Goal: Task Accomplishment & Management: Complete application form

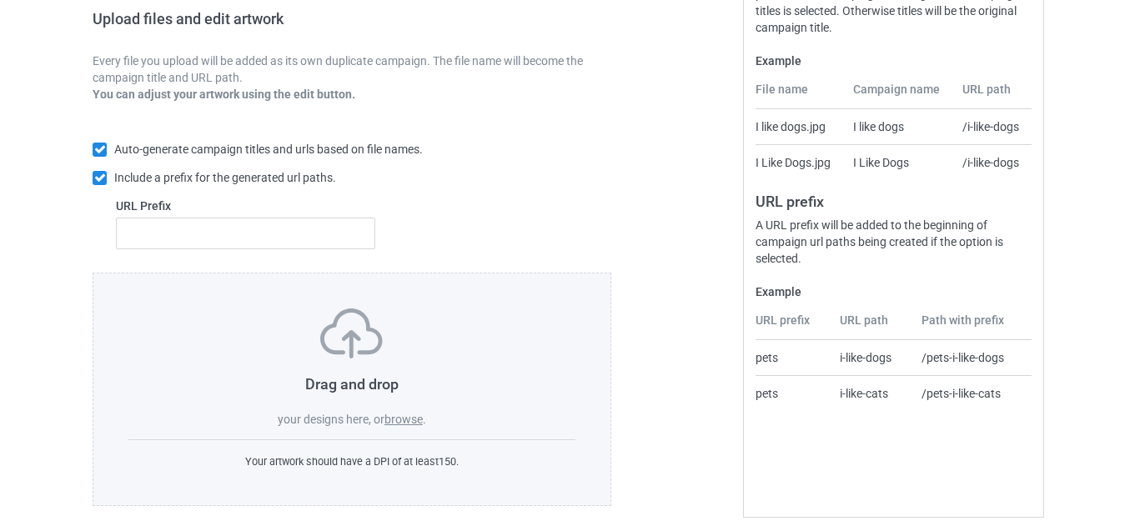
scroll to position [291, 0]
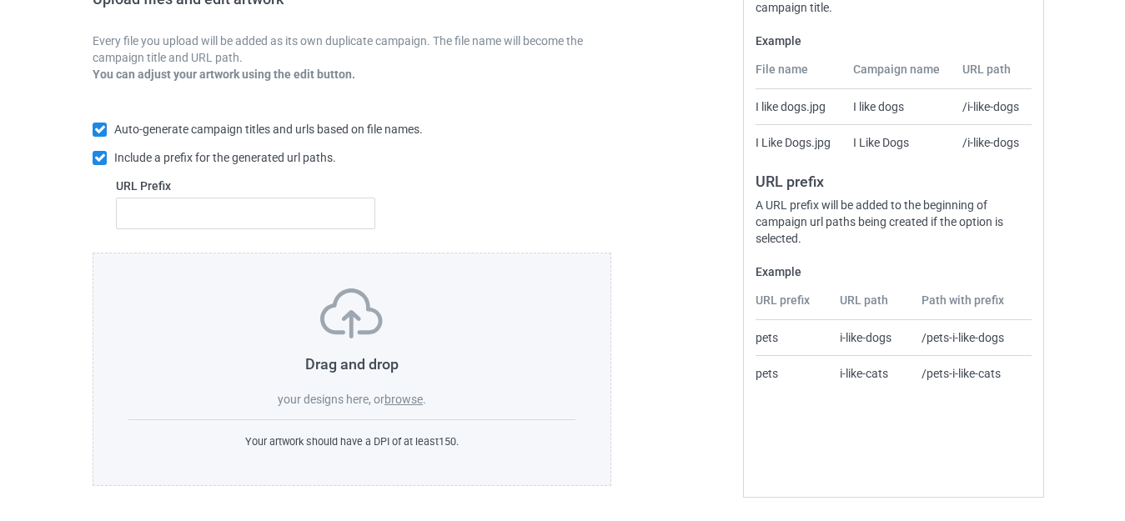
click at [398, 398] on label "browse" at bounding box center [403, 399] width 38 height 13
click at [0, 0] on input "browse" at bounding box center [0, 0] width 0 height 0
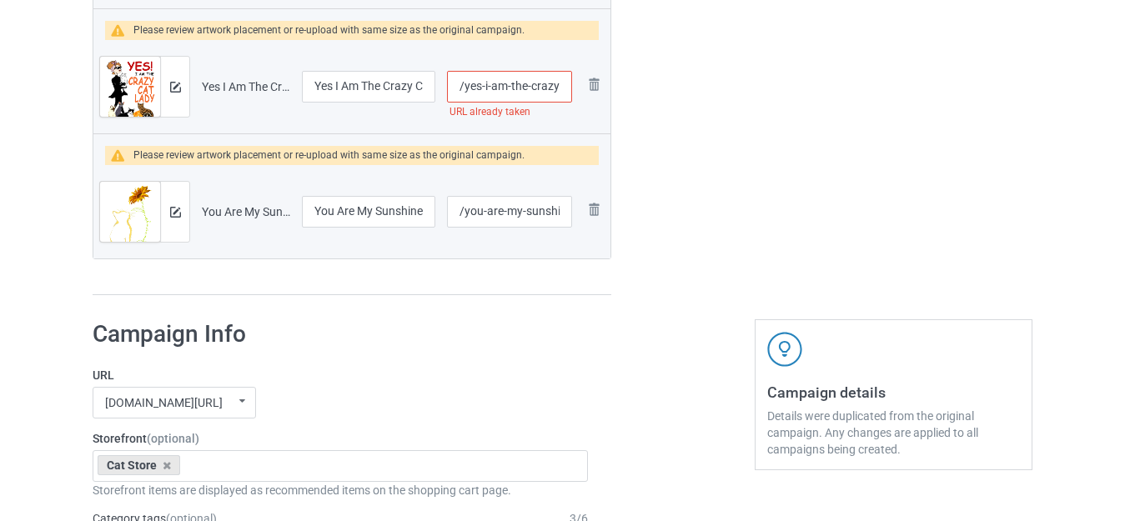
scroll to position [1740, 0]
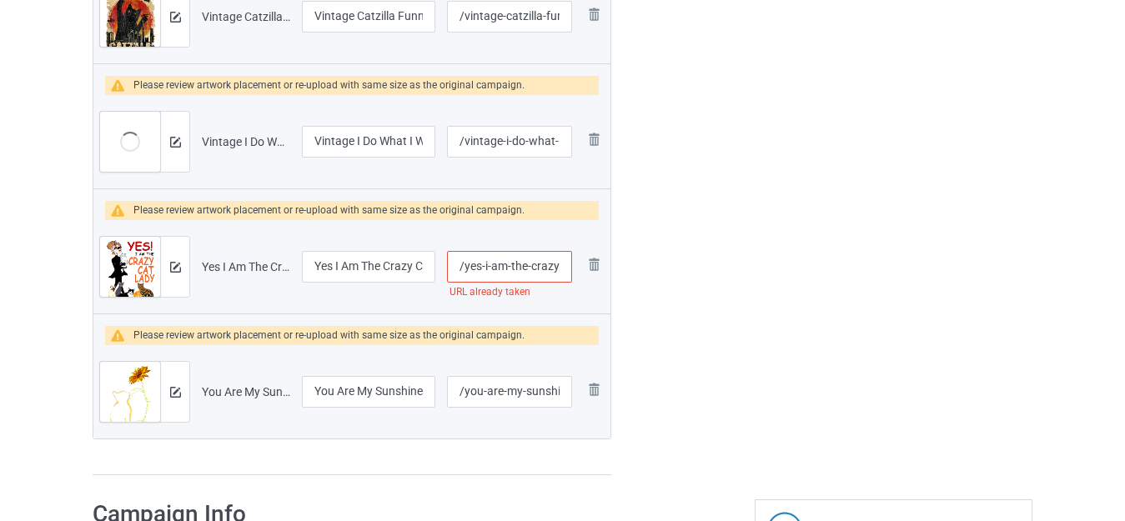
click at [544, 268] on input "/yes-i-am-the-crazy-cat-[DEMOGRAPHIC_DATA]" at bounding box center [509, 267] width 125 height 32
click at [544, 268] on input "/yes-i-am-the-crazy-cat-lady" at bounding box center [509, 267] width 125 height 32
type input "/yes-i-am-the--cat-lady"
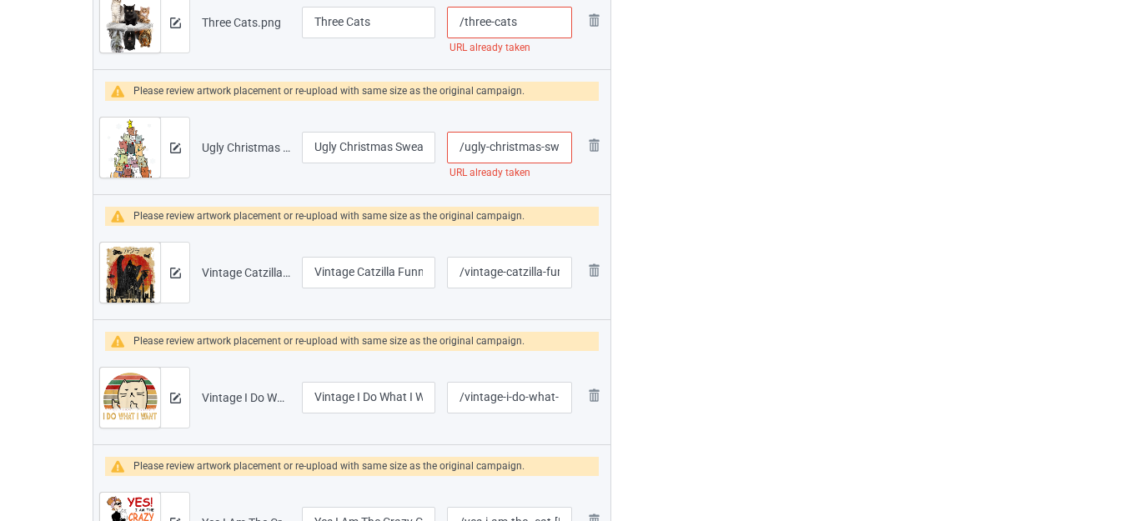
scroll to position [1406, 0]
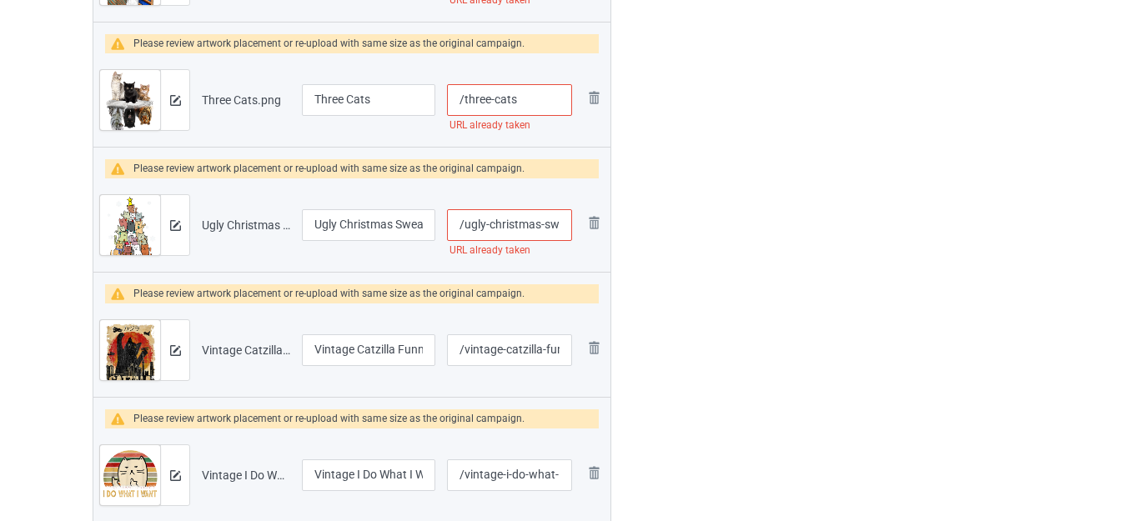
click at [546, 226] on input "/ugly-christmas-sweater-cat-tree" at bounding box center [509, 225] width 125 height 32
click at [547, 226] on input "/ugly-christmas-sweater-cat-tree" at bounding box center [509, 225] width 125 height 32
click at [554, 225] on input "/ugly-christmas-sweater-cat-tree" at bounding box center [509, 225] width 125 height 32
click at [555, 225] on input "/ugly-christmas-sweater-cat-tree" at bounding box center [509, 225] width 125 height 32
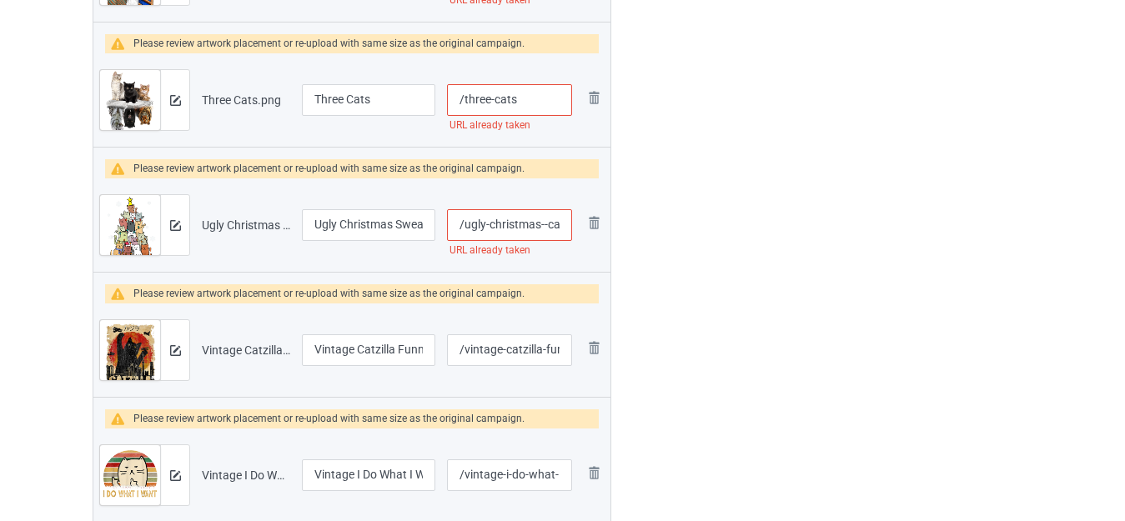
type input "/ugly-christmas--cat-tree"
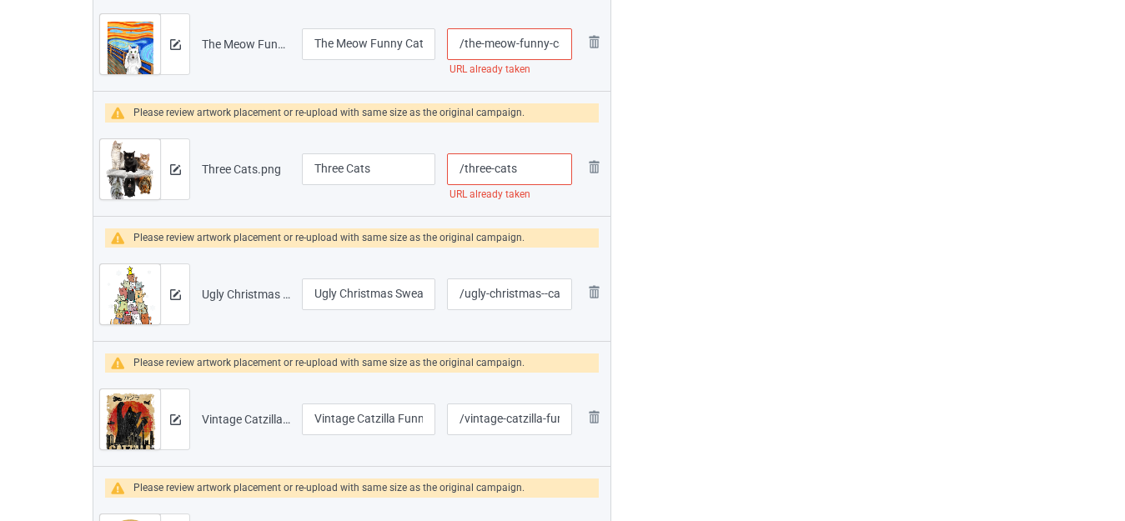
scroll to position [1240, 0]
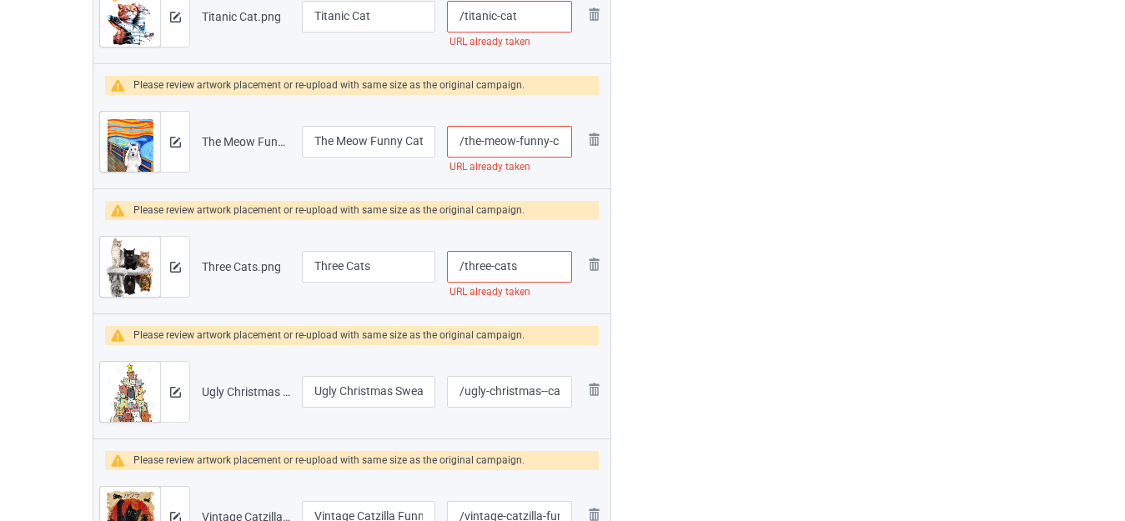
click at [533, 263] on input "/three-cats" at bounding box center [509, 267] width 125 height 32
type input "/three-catse"
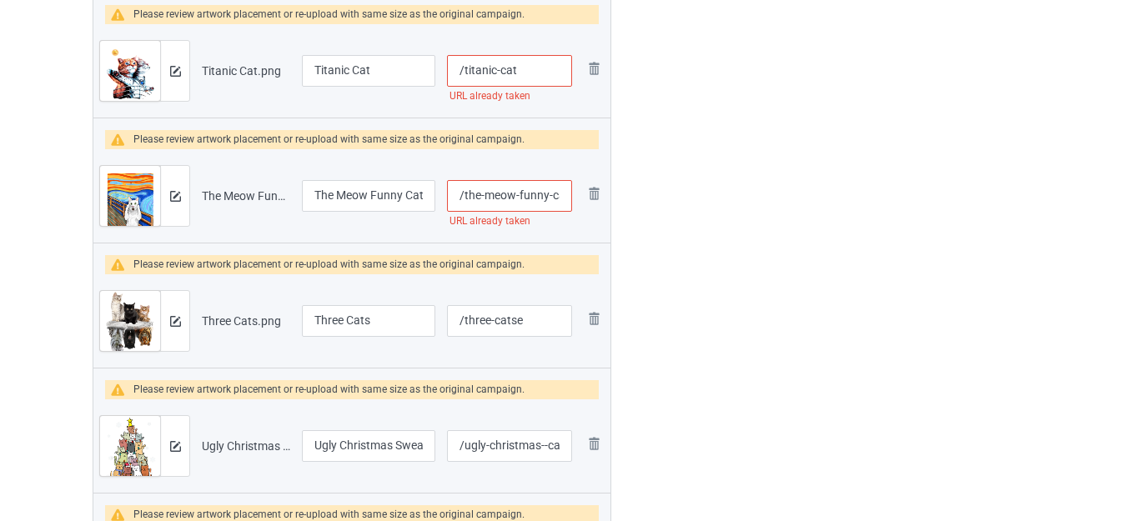
scroll to position [1156, 0]
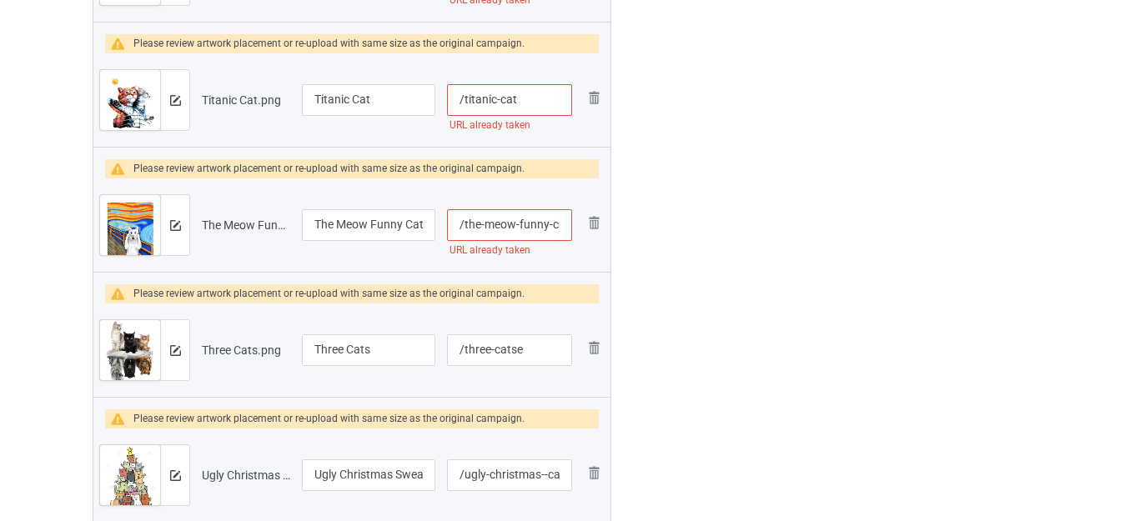
click at [530, 223] on input "/the-meow-funny-cat" at bounding box center [509, 225] width 125 height 32
type input "/the-meow--cat"
click at [720, 229] on div at bounding box center [683, 15] width 120 height 2111
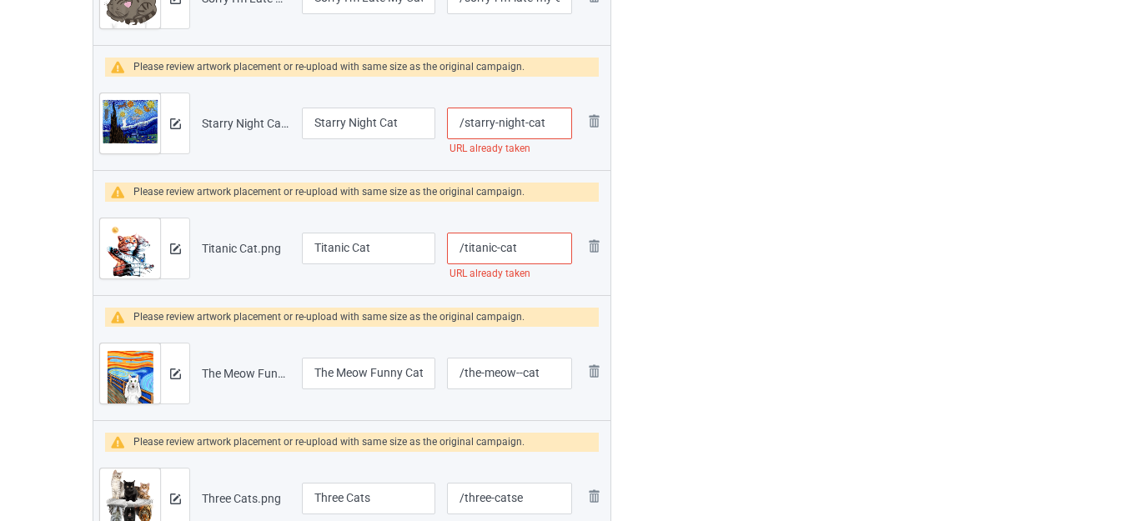
scroll to position [989, 0]
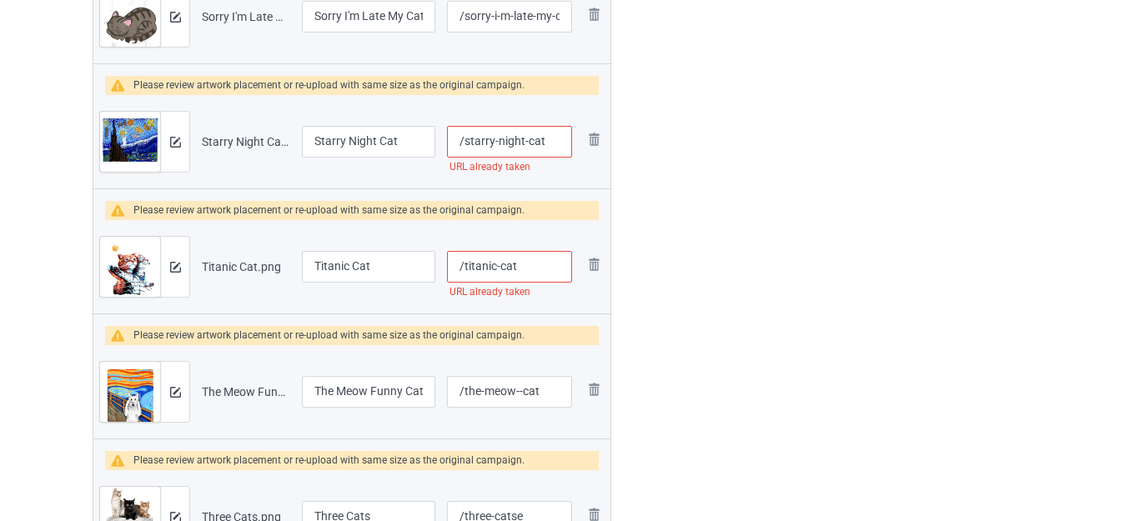
click at [532, 261] on input "/titanic-cat" at bounding box center [509, 267] width 125 height 32
type input "/titanic-cate"
click at [719, 254] on div at bounding box center [683, 182] width 120 height 2111
click at [552, 145] on input "/starry-night-cat" at bounding box center [509, 142] width 125 height 32
type input "/starry-night-cate"
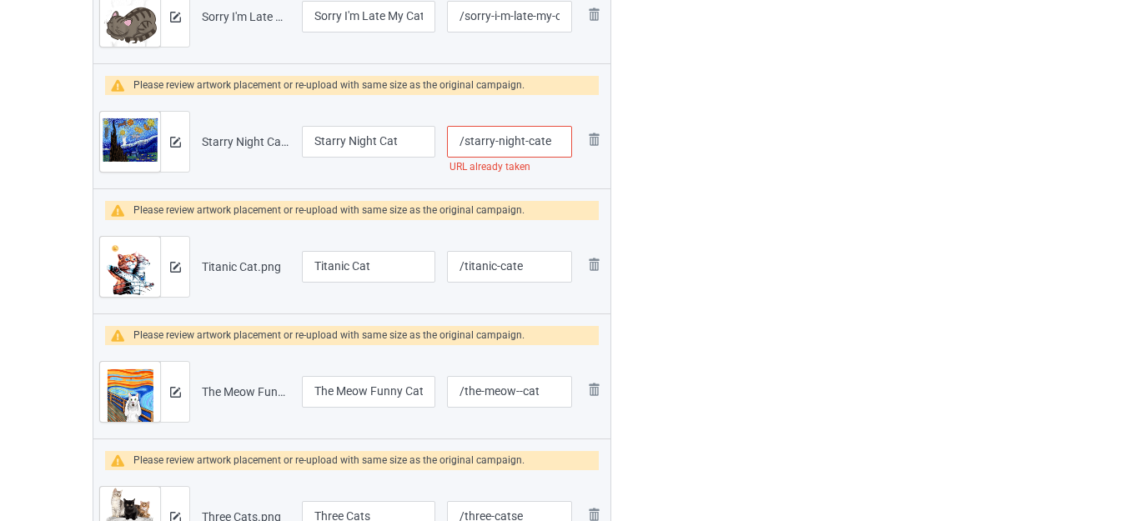
click at [774, 200] on div "Edit artwork You can adjust your artwork position, and upload files for double-…" at bounding box center [893, 182] width 301 height 2111
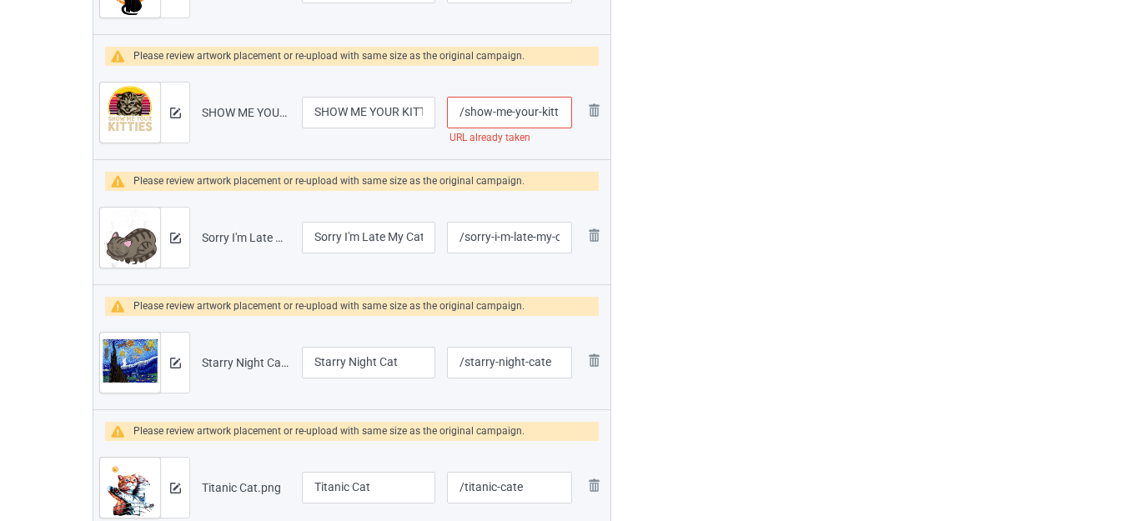
scroll to position [739, 0]
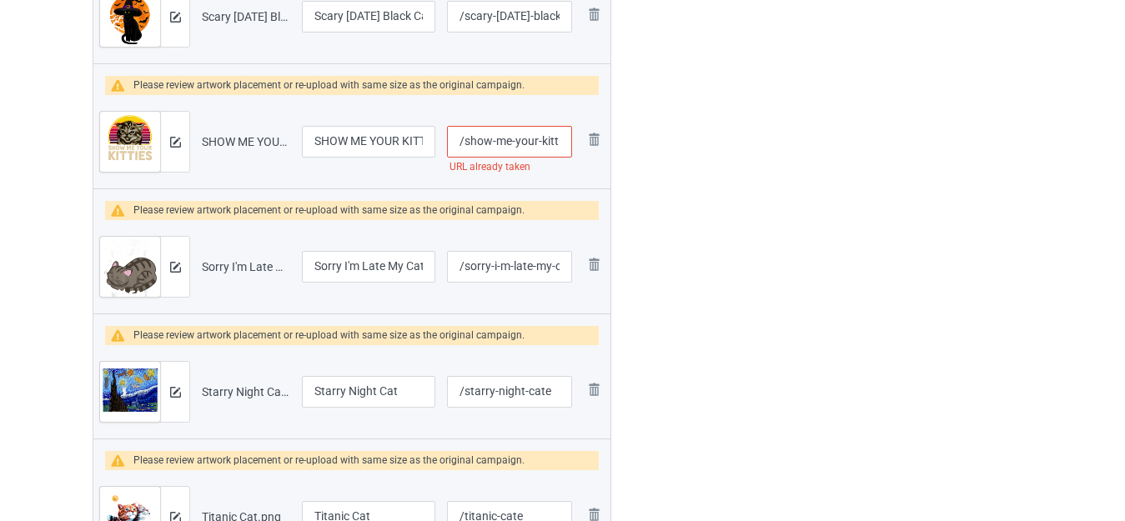
click at [549, 143] on input "/show-me-your-kitties" at bounding box center [509, 142] width 125 height 32
type input "/show-me-your-"
click at [739, 184] on div at bounding box center [683, 432] width 120 height 2111
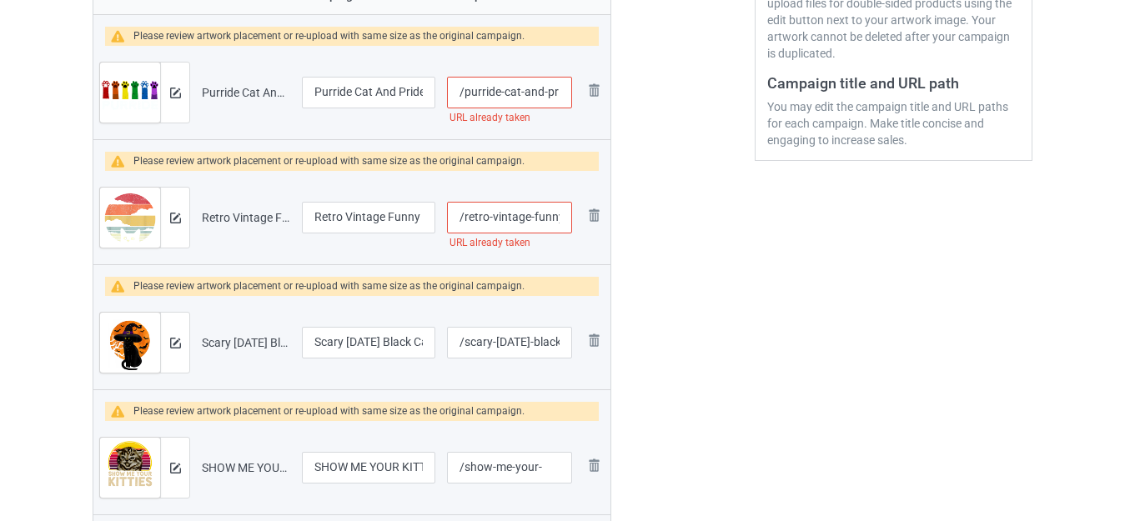
scroll to position [406, 0]
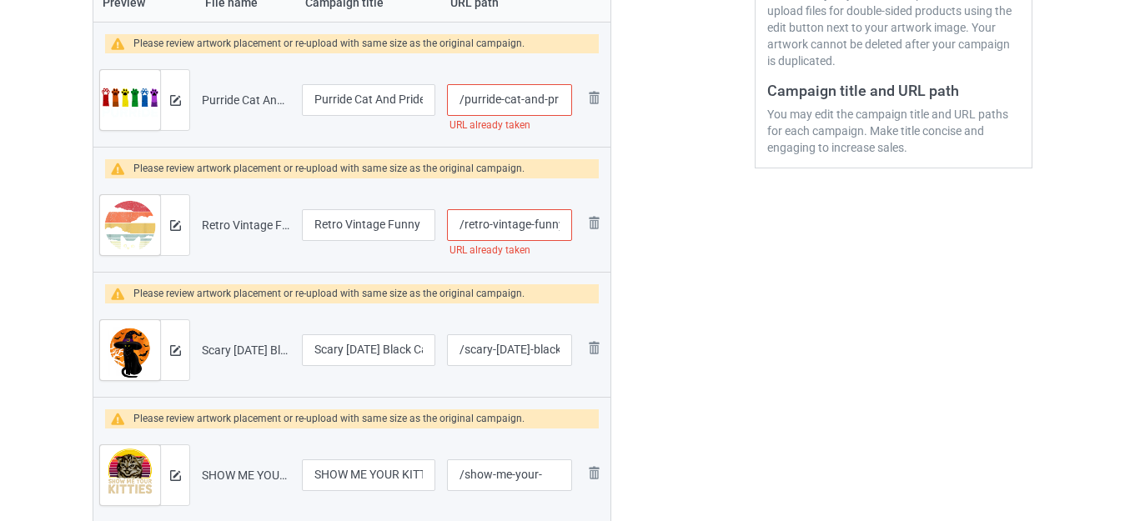
click at [540, 223] on input "/retro-vintage-funny-cat" at bounding box center [509, 225] width 125 height 32
click at [539, 223] on input "/retro-vintage-funny-cat" at bounding box center [509, 225] width 125 height 32
click at [513, 225] on input "/retro-vintage-funny-cat" at bounding box center [509, 225] width 125 height 32
click at [547, 223] on input "/retro-vintage-funny-cat" at bounding box center [509, 225] width 125 height 32
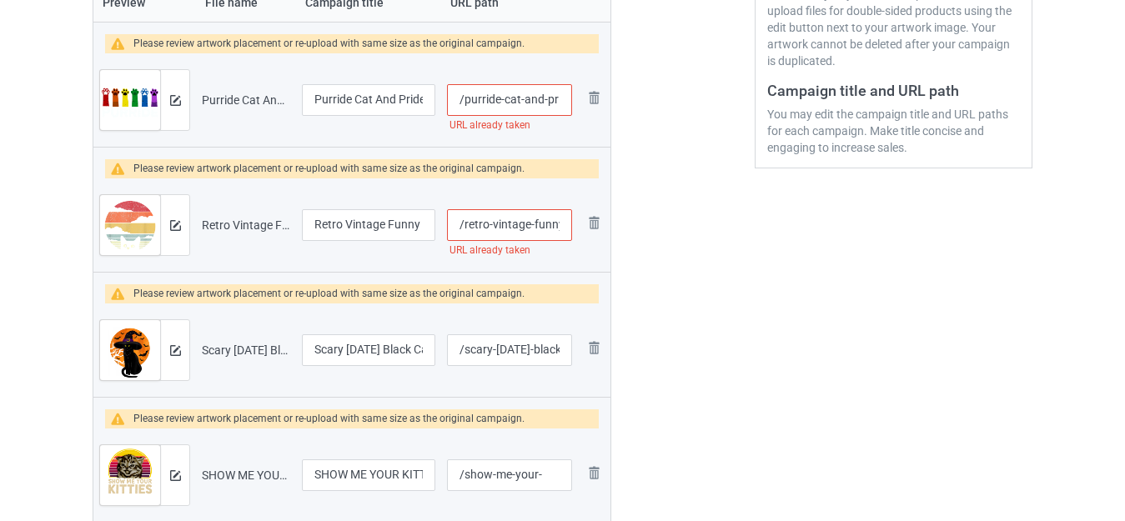
click at [547, 223] on input "/retro-vintage-funny-cat" at bounding box center [509, 225] width 125 height 32
click at [548, 222] on input "/retro-vintage-funny-cat" at bounding box center [509, 225] width 125 height 32
type input "/retro-vintage--cat"
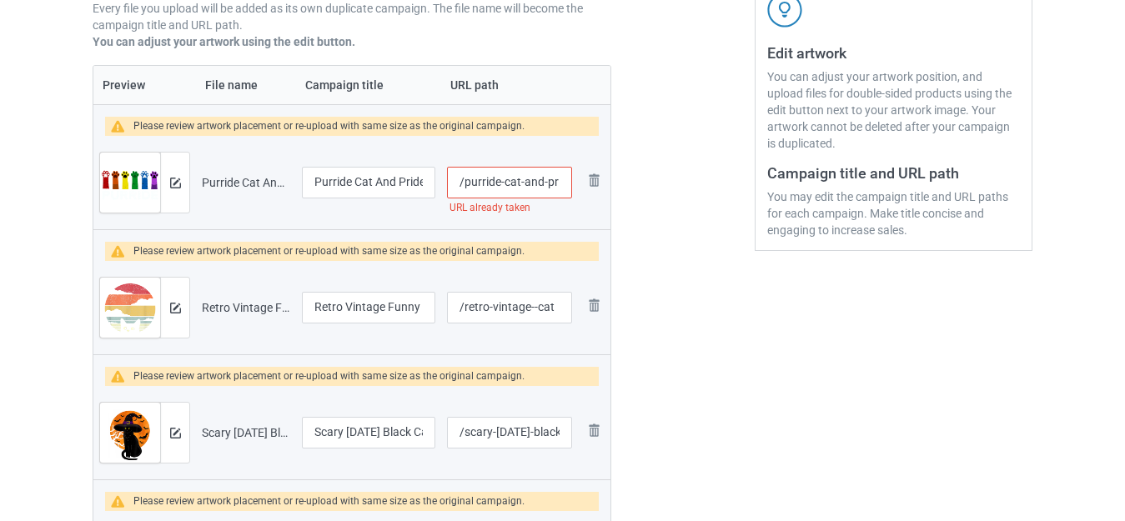
scroll to position [323, 0]
click at [537, 183] on input "/purride-cat-and-pride" at bounding box center [509, 184] width 125 height 32
click at [534, 183] on input "/purride-cat-and-pride" at bounding box center [509, 184] width 125 height 32
type input "/purride-cat--pride"
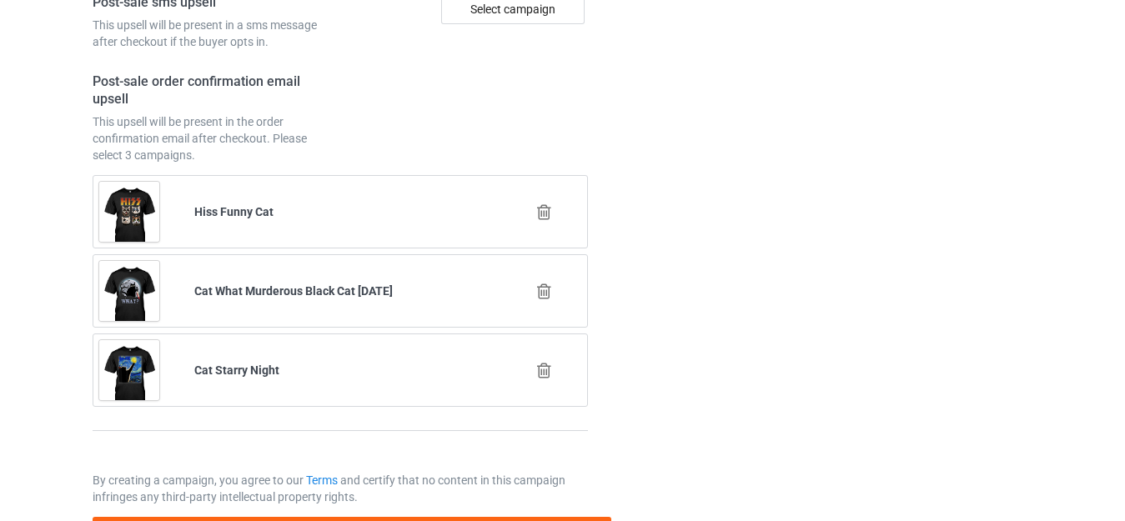
scroll to position [4148, 0]
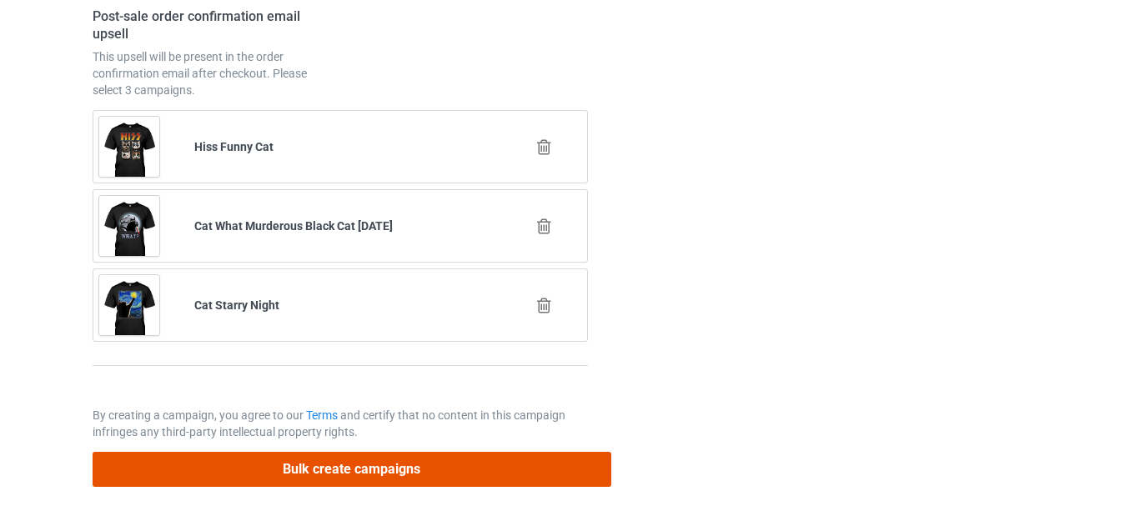
click at [366, 465] on button "Bulk create campaigns" at bounding box center [352, 469] width 519 height 34
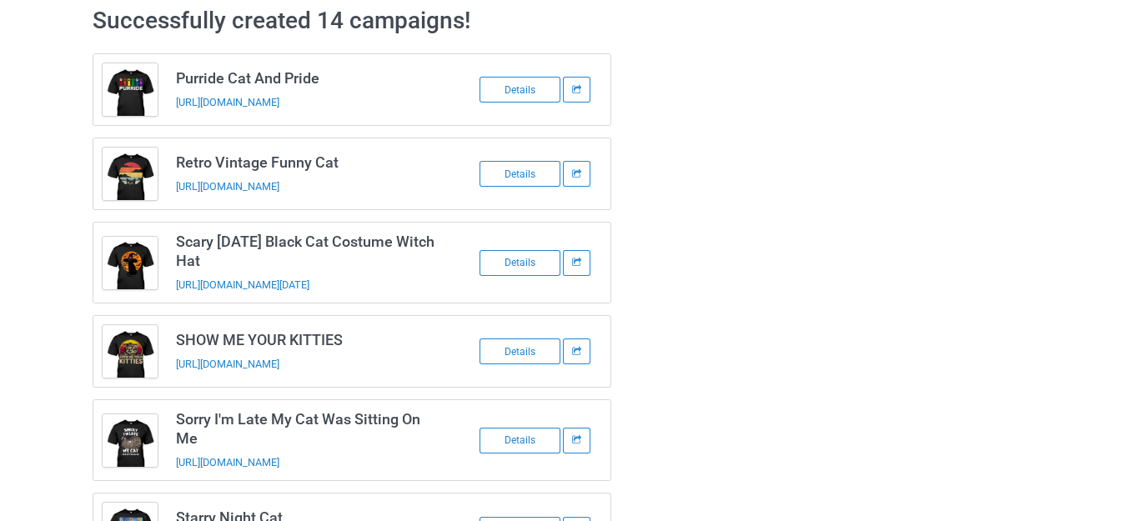
scroll to position [0, 0]
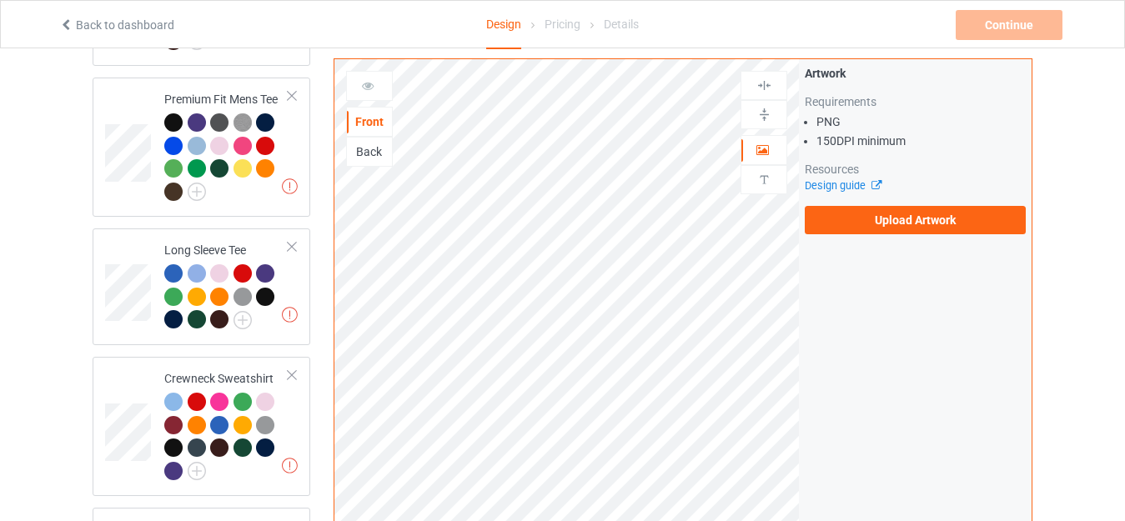
scroll to position [1167, 0]
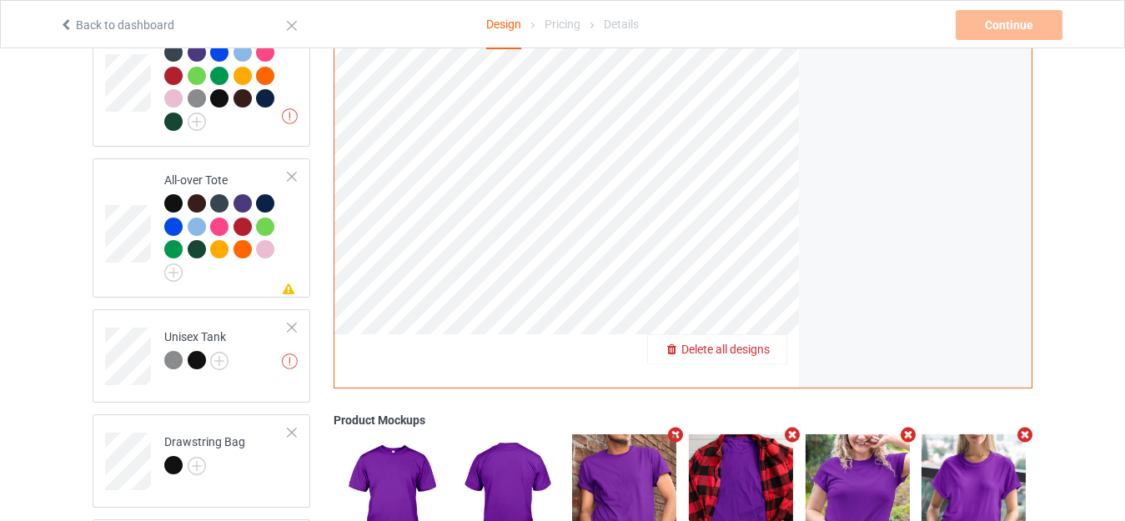
click at [755, 343] on span "Delete all designs" at bounding box center [725, 349] width 88 height 13
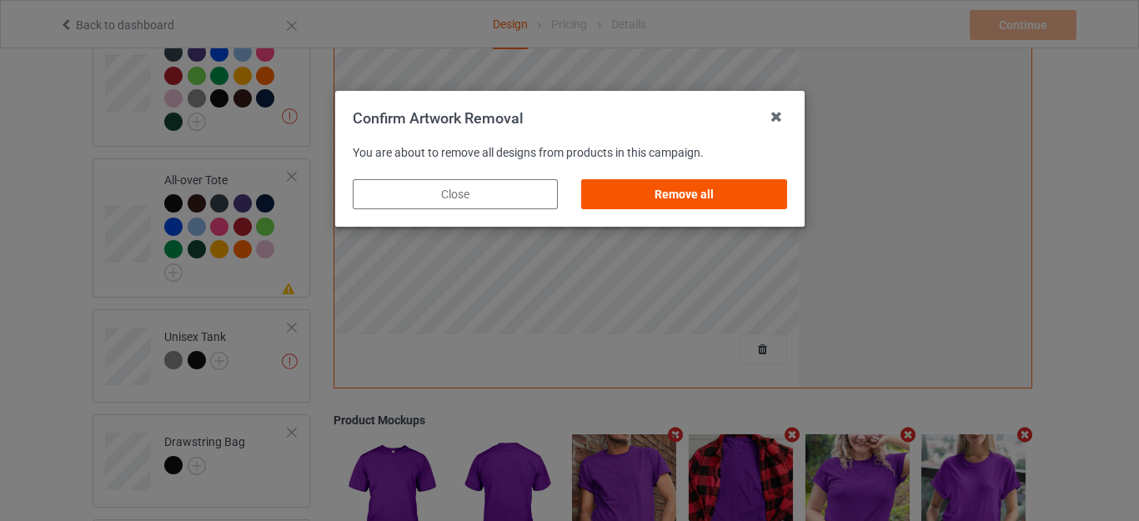
click at [674, 198] on div "Remove all" at bounding box center [683, 194] width 205 height 30
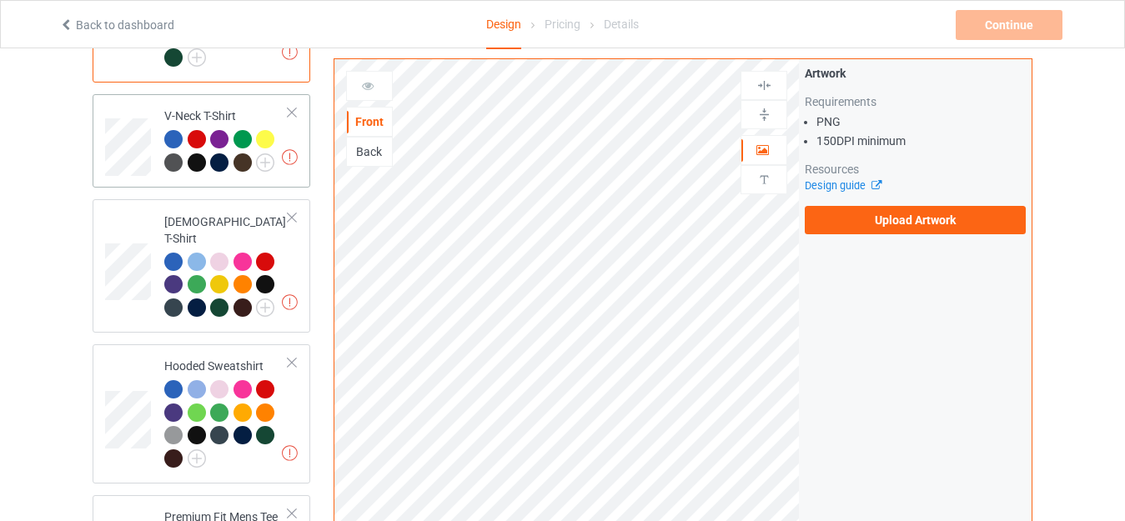
scroll to position [83, 0]
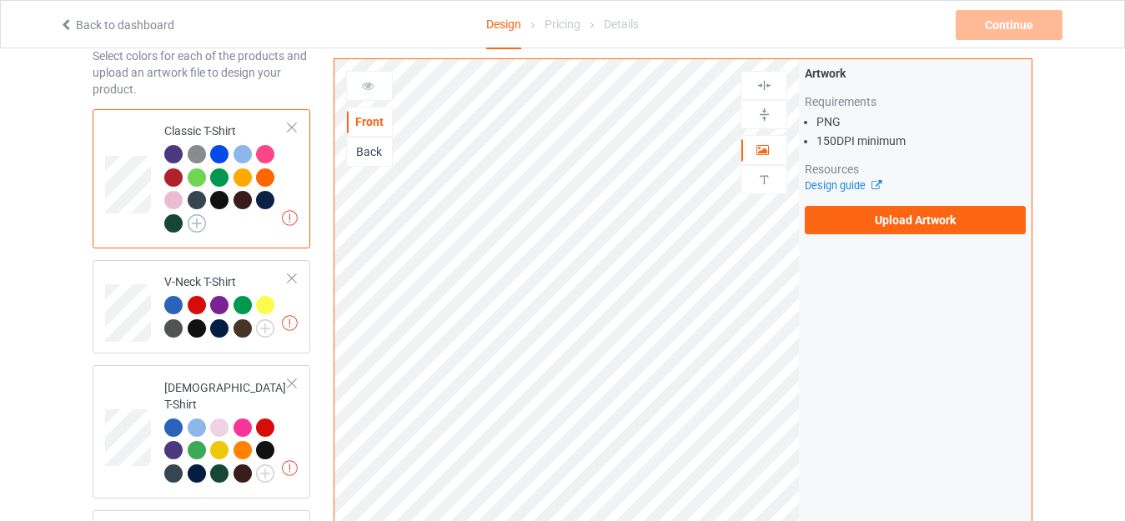
click at [197, 215] on img at bounding box center [197, 223] width 18 height 18
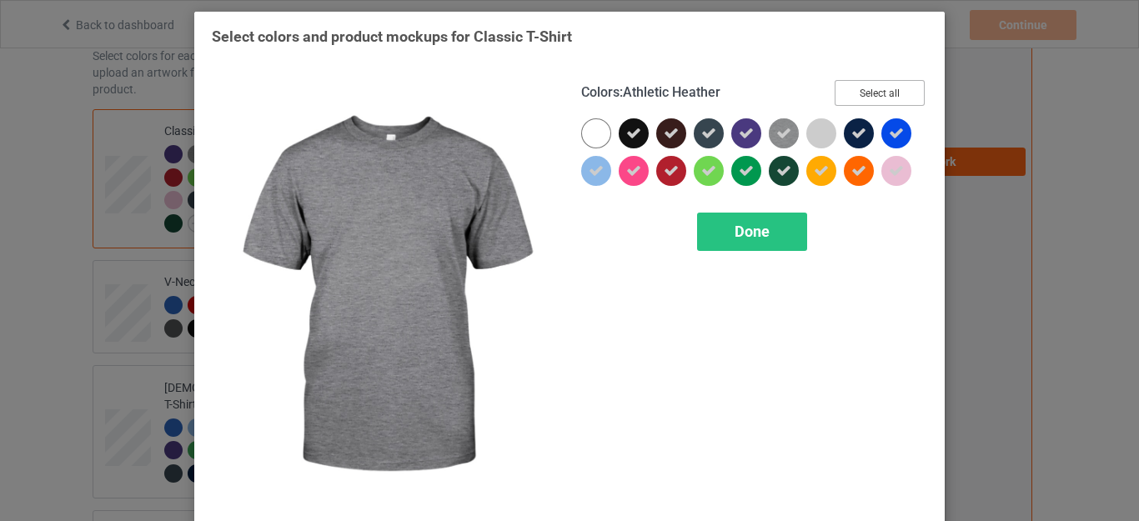
click at [855, 90] on button "Select all" at bounding box center [879, 93] width 90 height 26
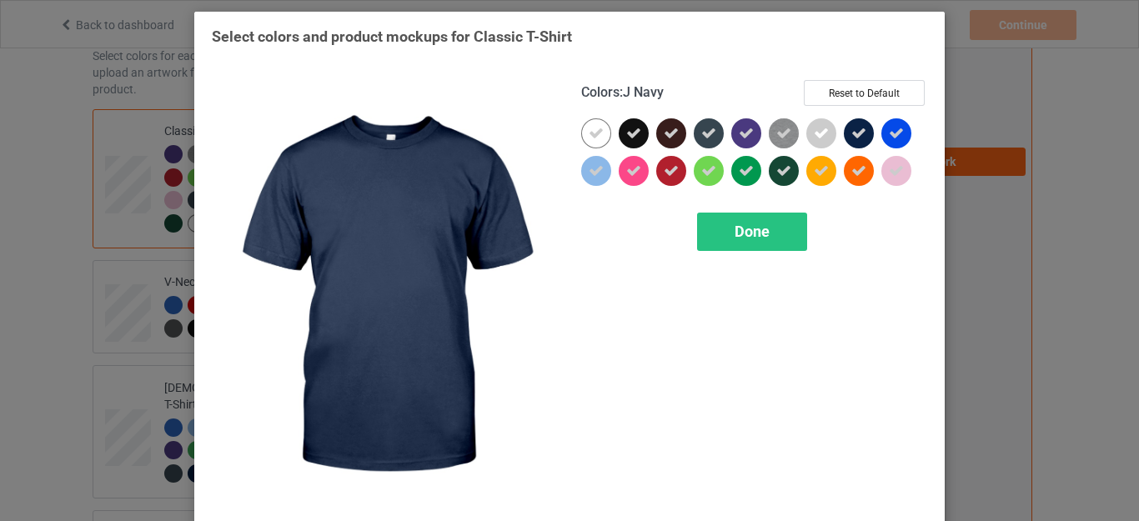
click at [851, 133] on icon at bounding box center [858, 133] width 15 height 15
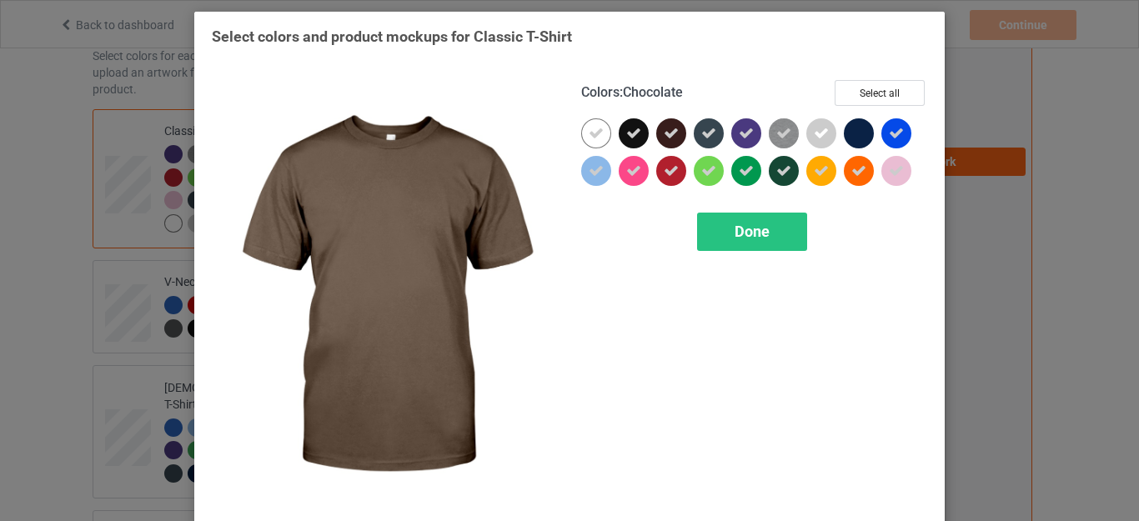
click at [664, 132] on icon at bounding box center [671, 133] width 15 height 15
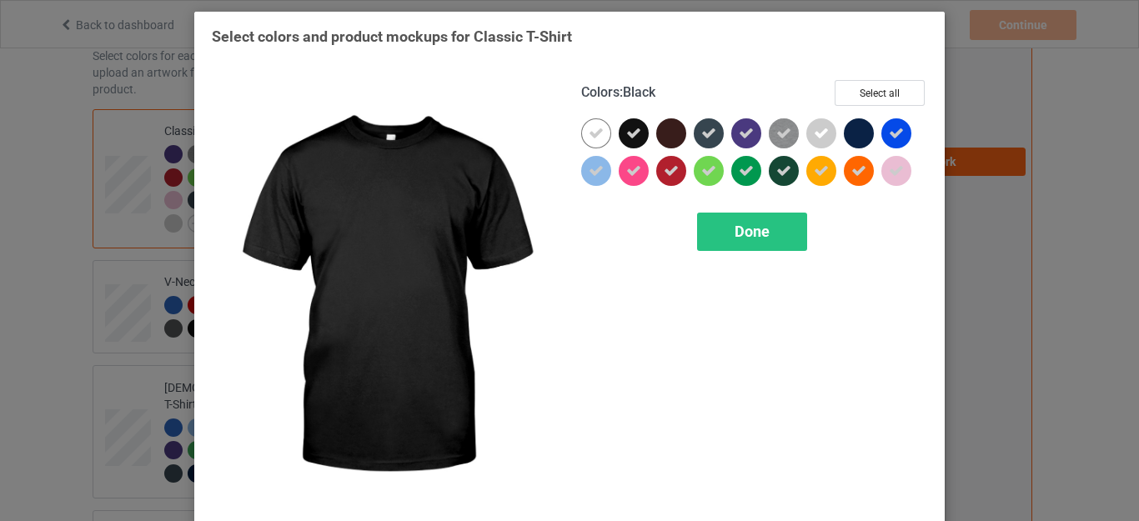
click at [634, 132] on icon at bounding box center [633, 133] width 15 height 15
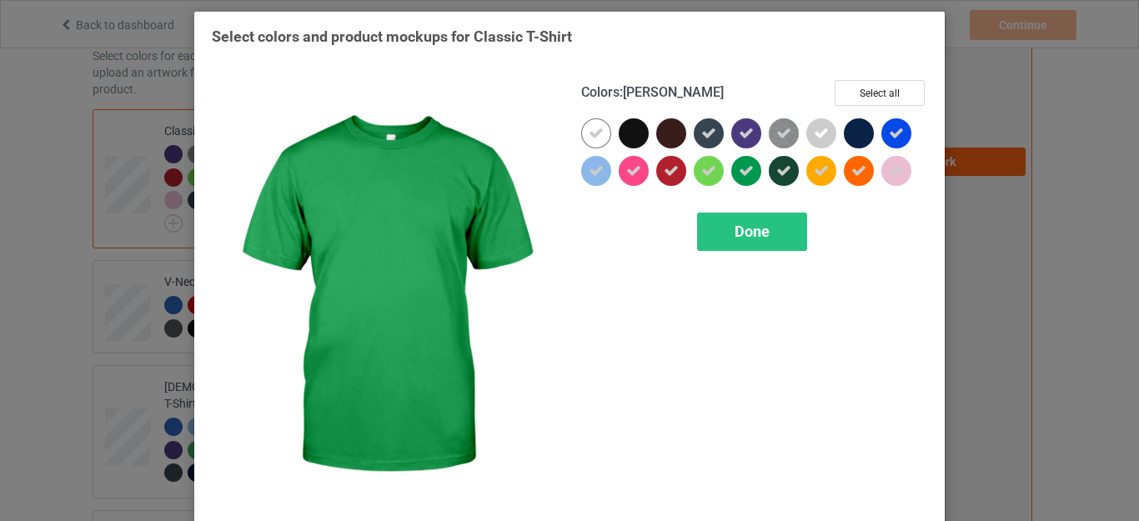
click at [748, 212] on div "Colors : Kelly Select all Done" at bounding box center [753, 296] width 369 height 456
click at [736, 235] on span "Done" at bounding box center [751, 232] width 35 height 18
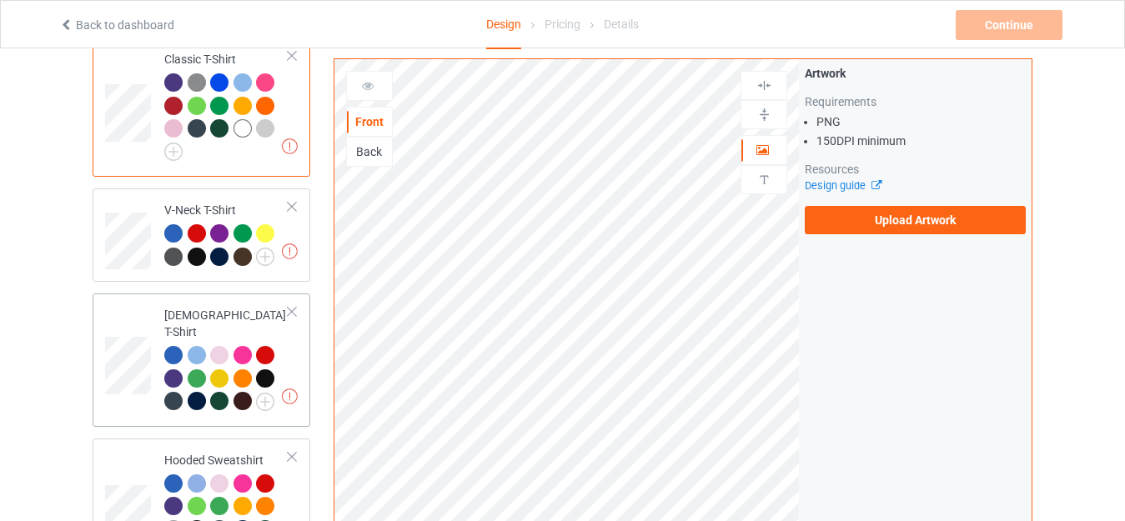
scroll to position [250, 0]
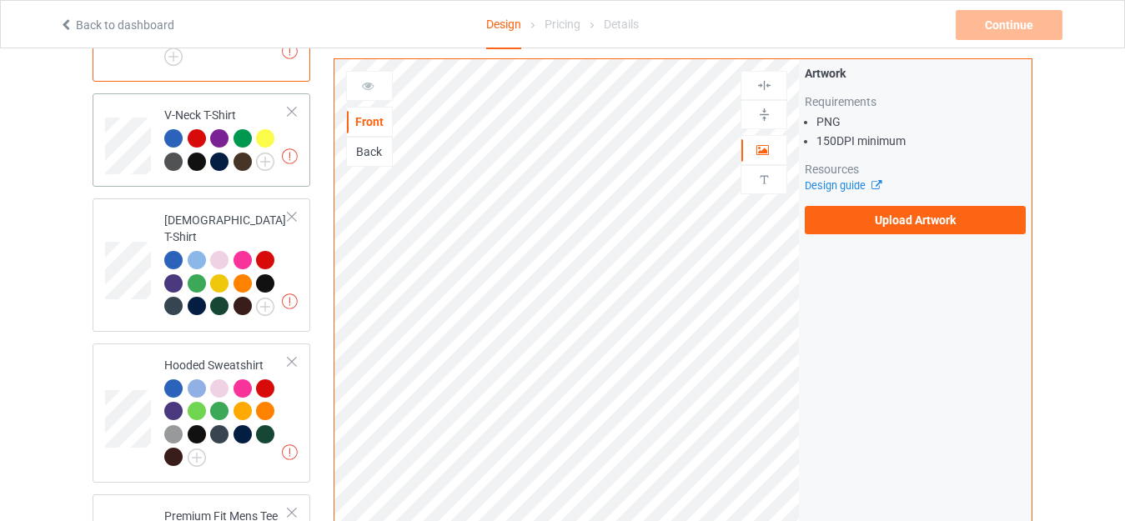
click at [267, 173] on div at bounding box center [226, 152] width 124 height 46
click at [265, 163] on img at bounding box center [265, 162] width 18 height 18
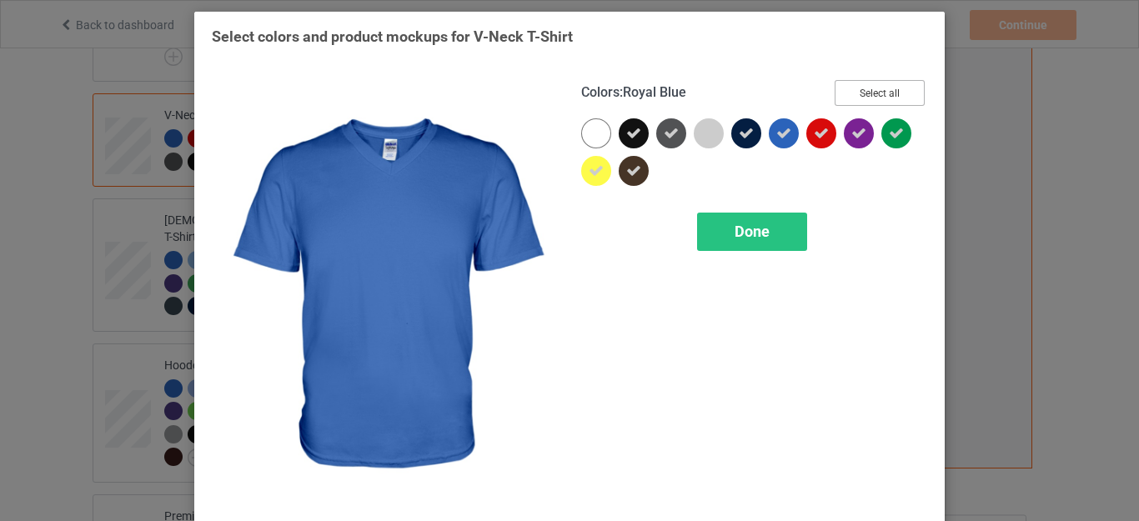
click at [856, 90] on button "Select all" at bounding box center [879, 93] width 90 height 26
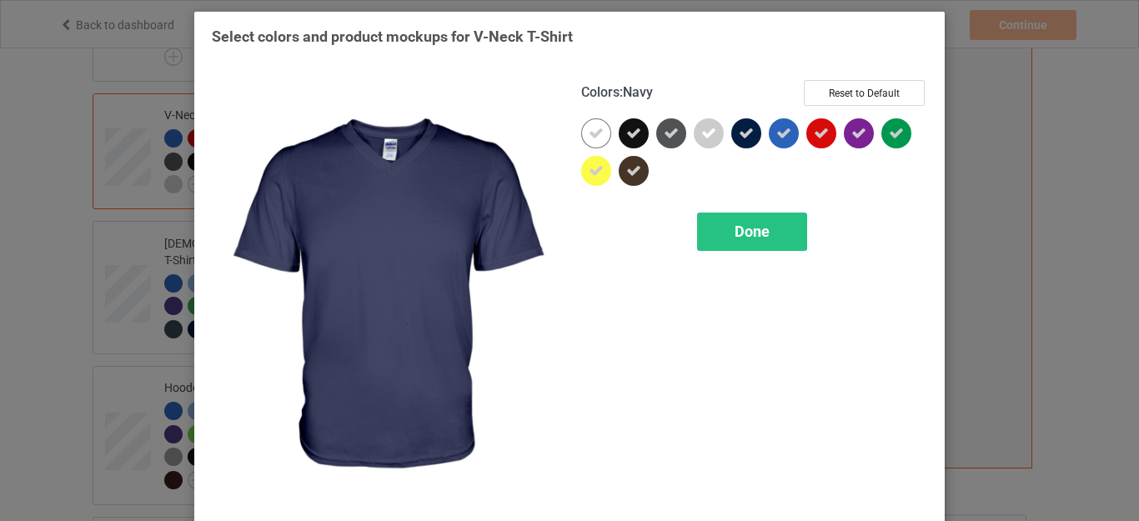
click at [739, 130] on icon at bounding box center [746, 133] width 15 height 15
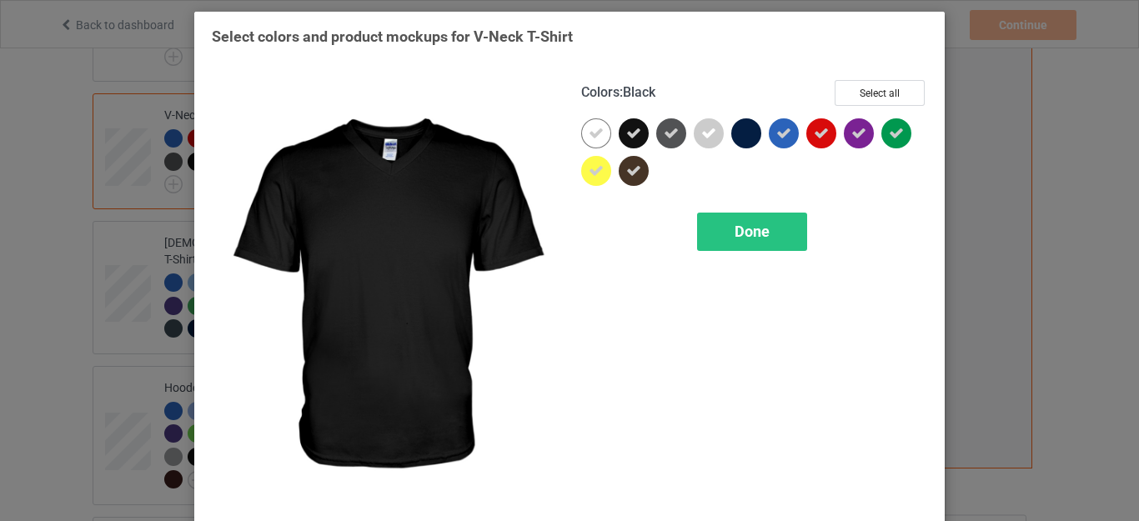
click at [635, 130] on div at bounding box center [634, 133] width 30 height 30
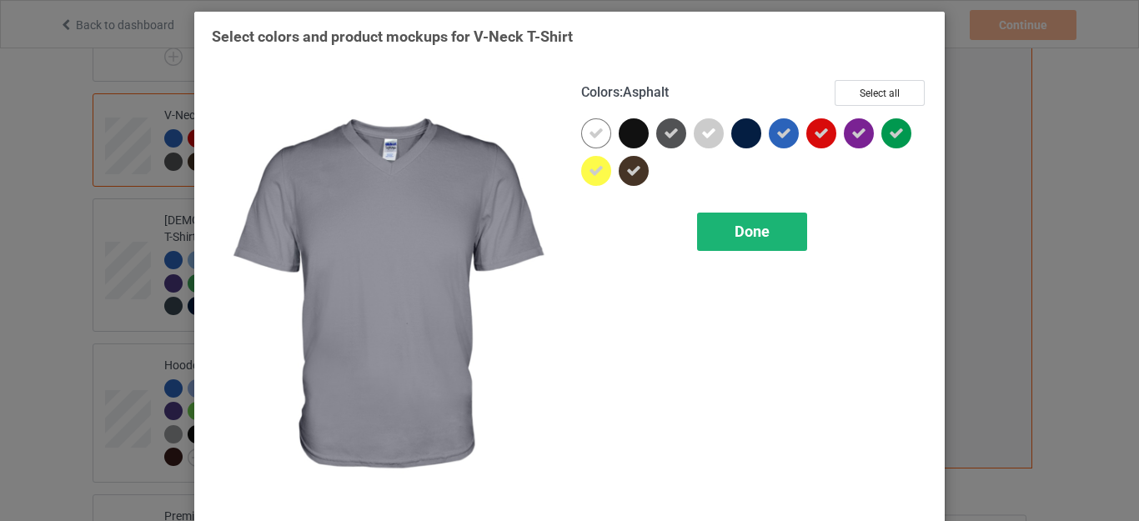
click at [746, 231] on span "Done" at bounding box center [751, 232] width 35 height 18
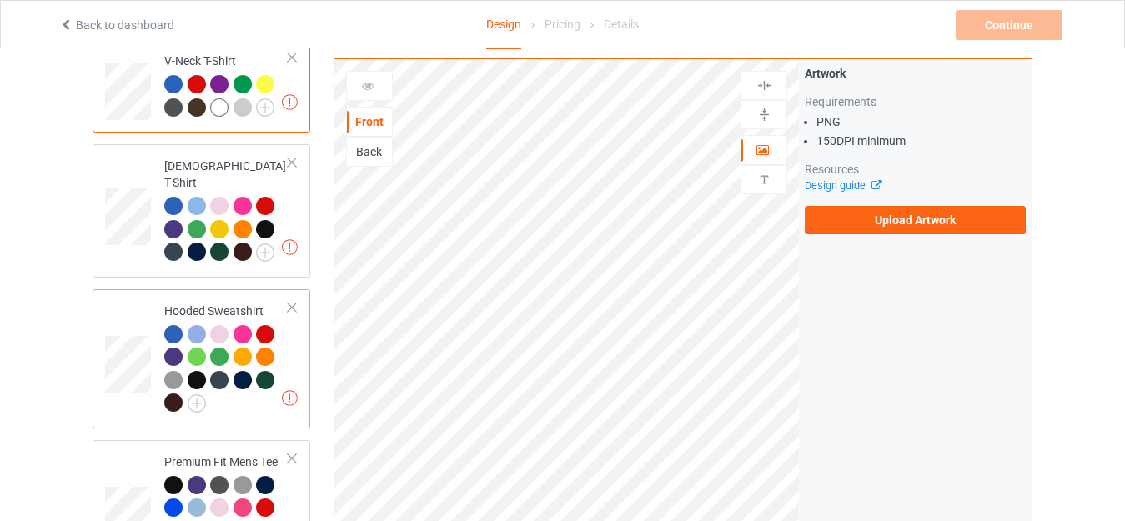
scroll to position [333, 0]
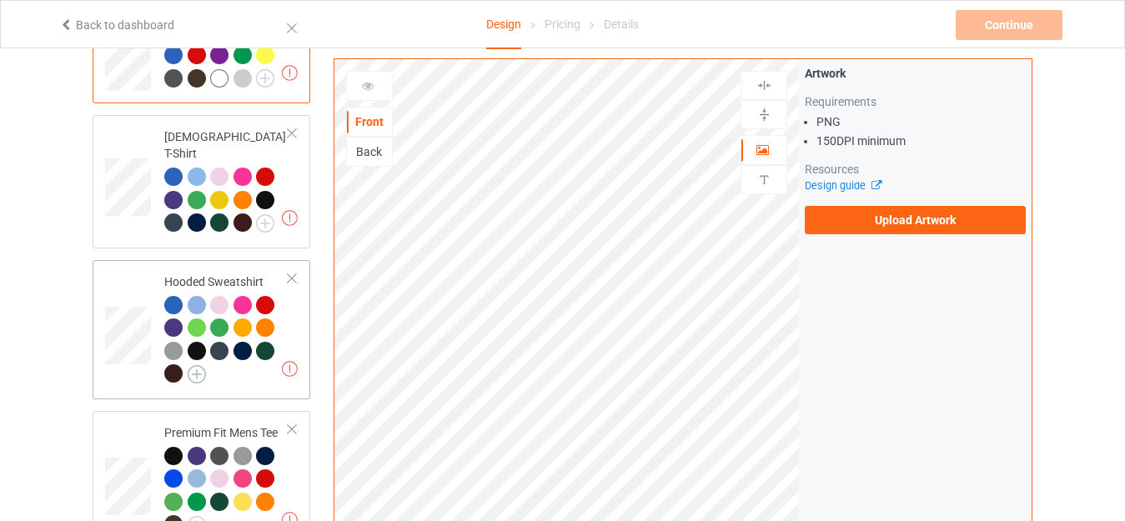
click at [198, 365] on img at bounding box center [197, 374] width 18 height 18
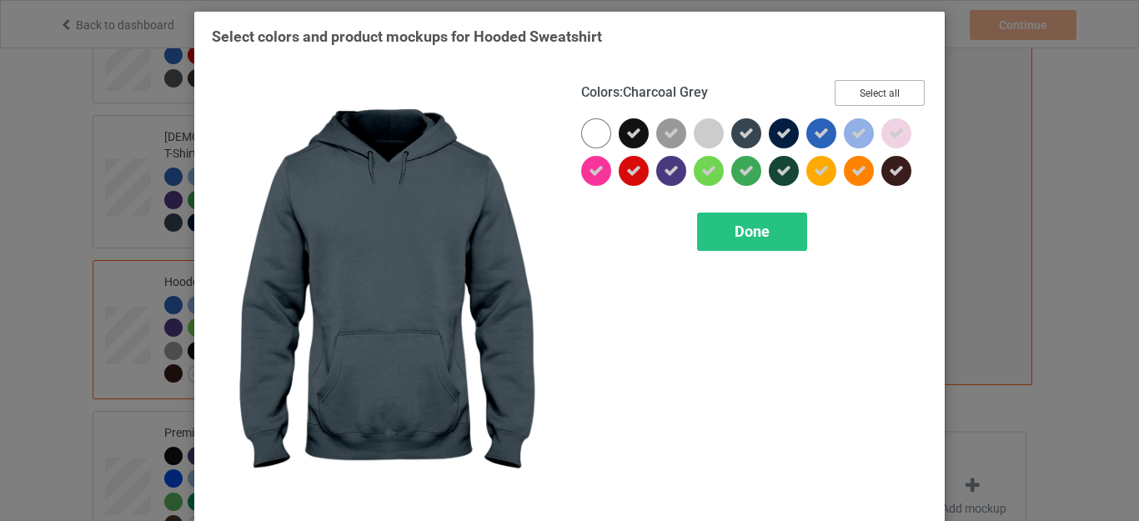
click at [859, 96] on button "Select all" at bounding box center [879, 93] width 90 height 26
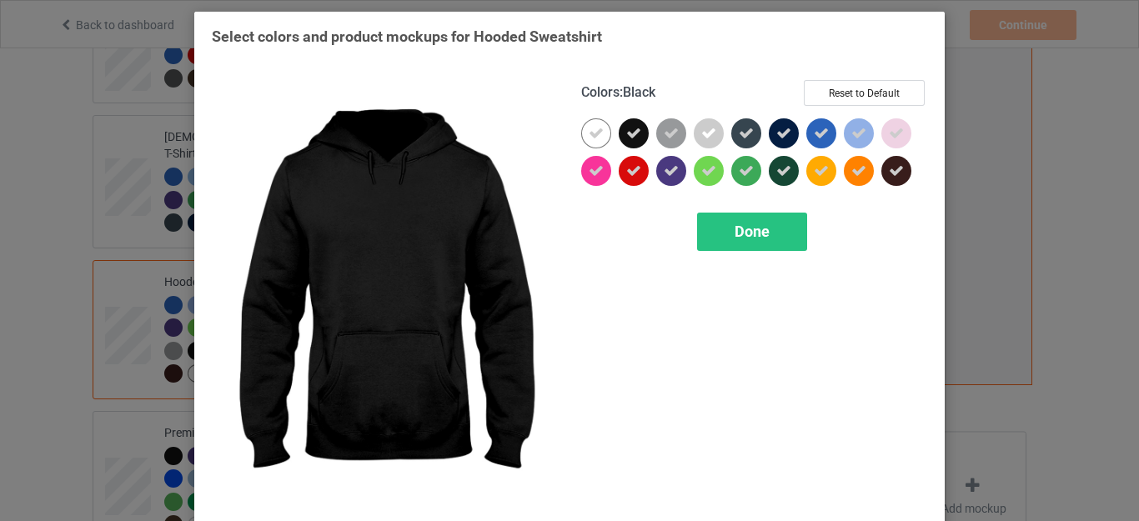
click at [626, 131] on icon at bounding box center [633, 133] width 15 height 15
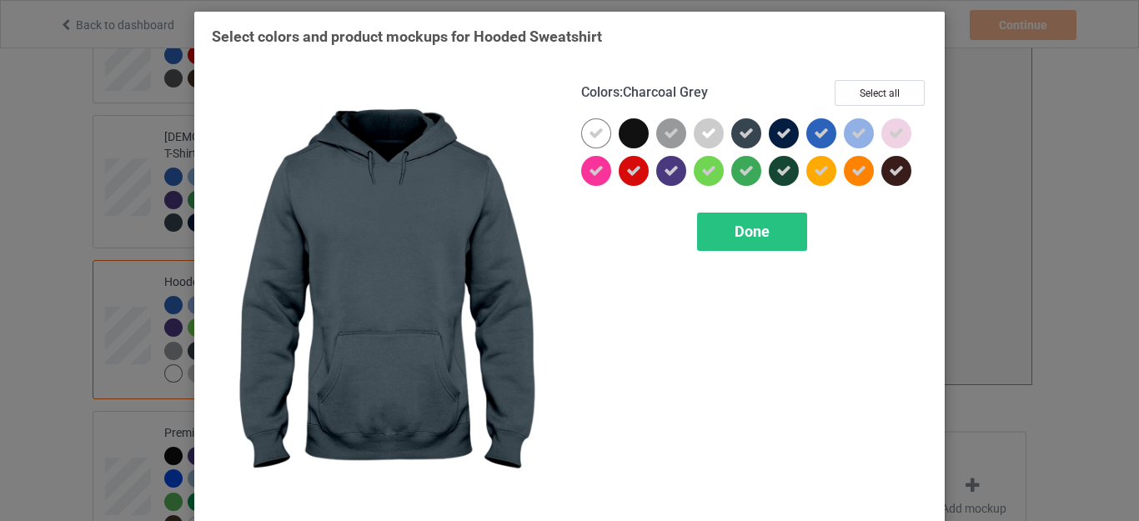
click at [739, 132] on icon at bounding box center [746, 133] width 15 height 15
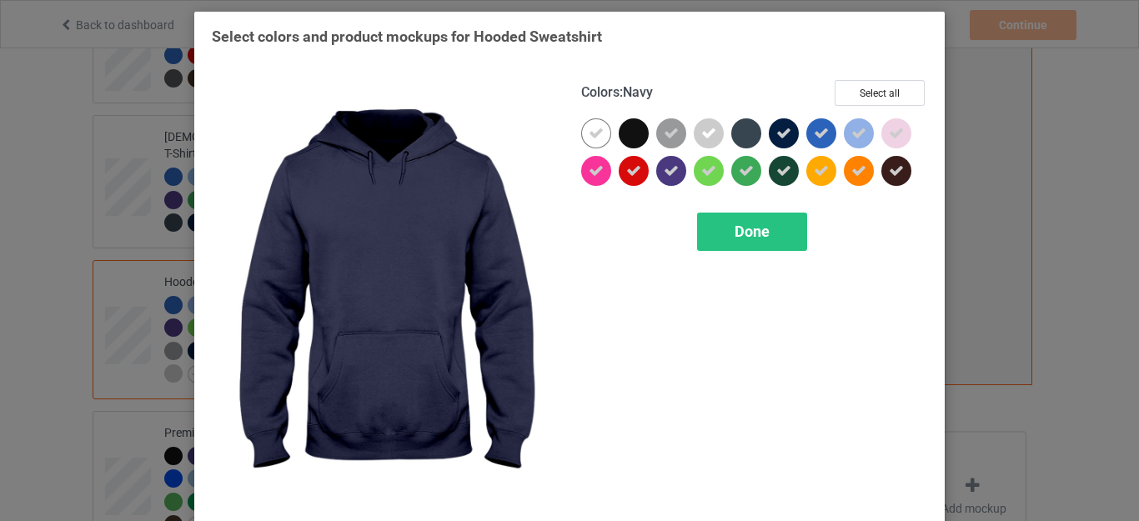
click at [782, 134] on icon at bounding box center [783, 133] width 15 height 15
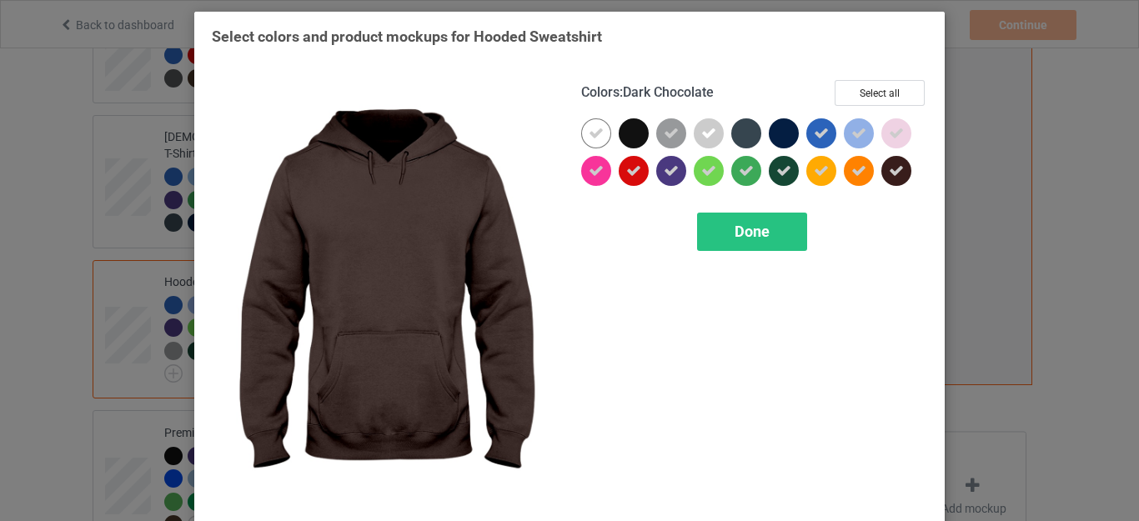
click at [889, 171] on icon at bounding box center [896, 170] width 15 height 15
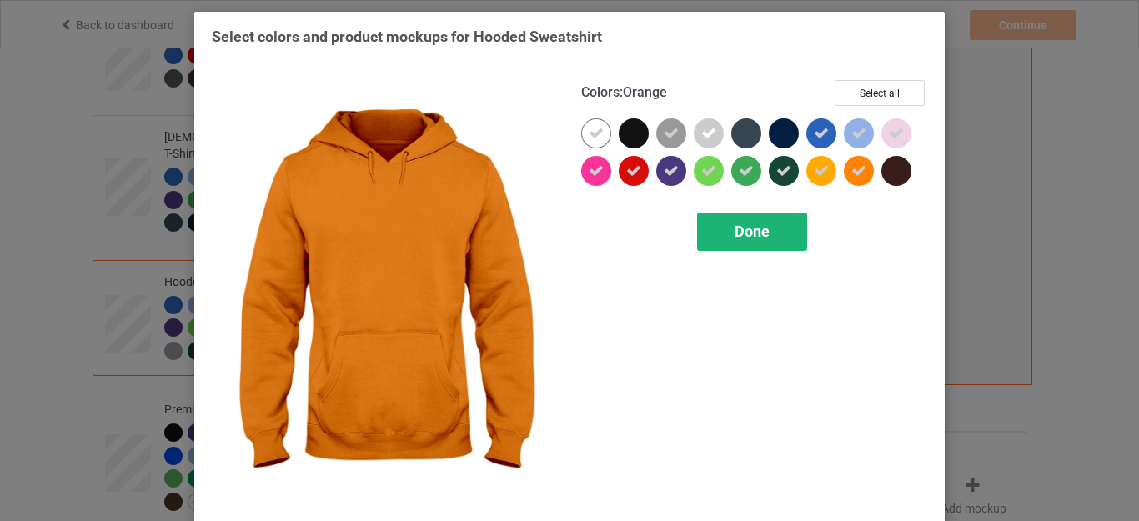
click at [754, 232] on span "Done" at bounding box center [751, 232] width 35 height 18
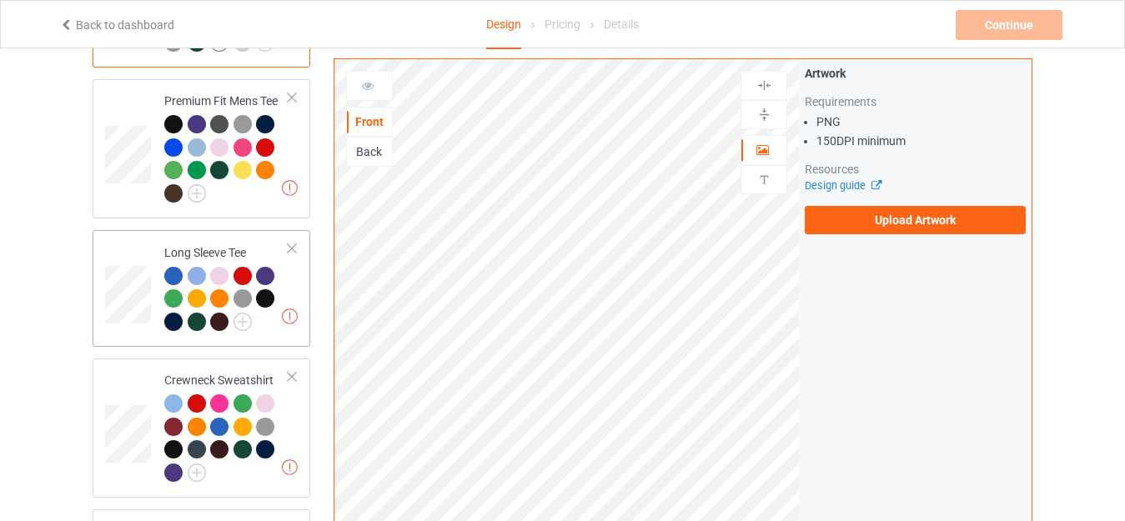
scroll to position [667, 0]
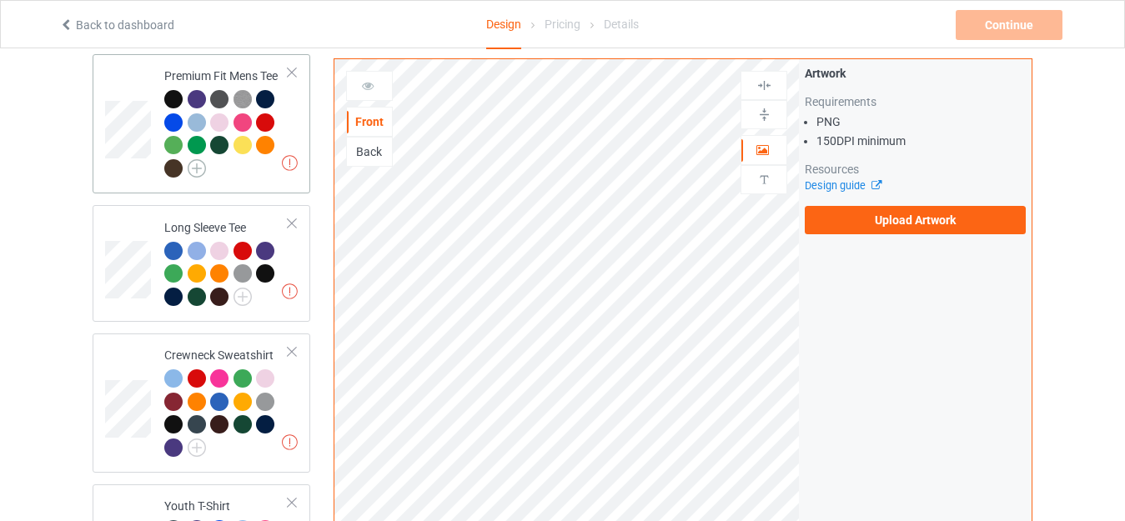
click at [198, 159] on img at bounding box center [197, 168] width 18 height 18
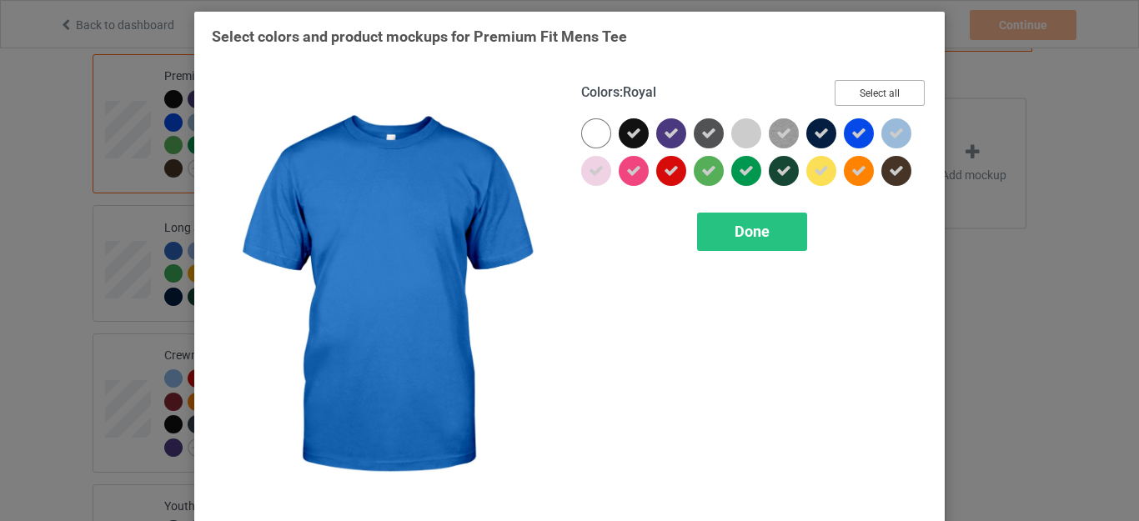
click at [869, 90] on button "Select all" at bounding box center [879, 93] width 90 height 26
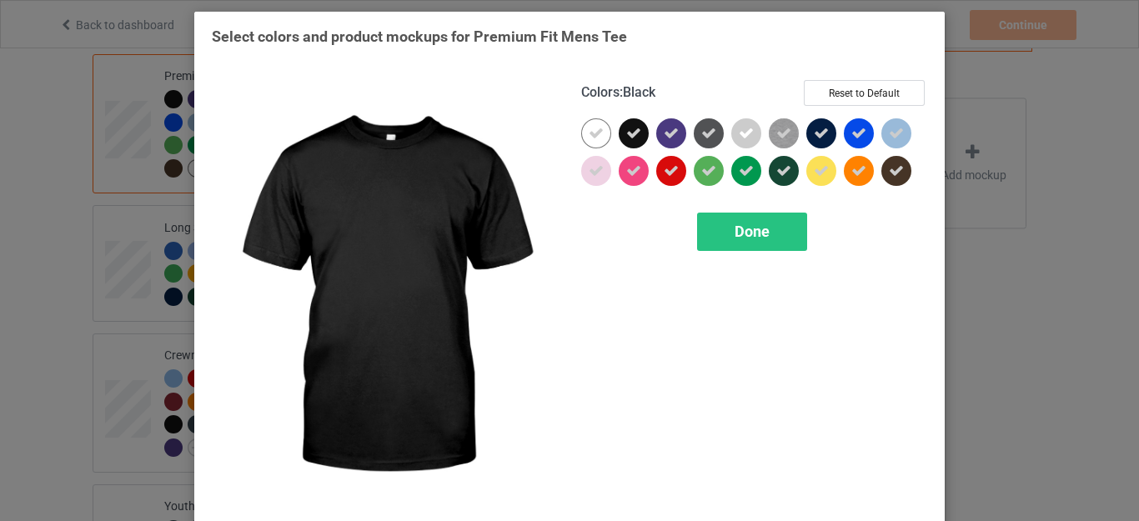
drag, startPoint x: 617, startPoint y: 138, endPoint x: 697, endPoint y: 135, distance: 80.1
click at [619, 138] on div at bounding box center [634, 133] width 30 height 30
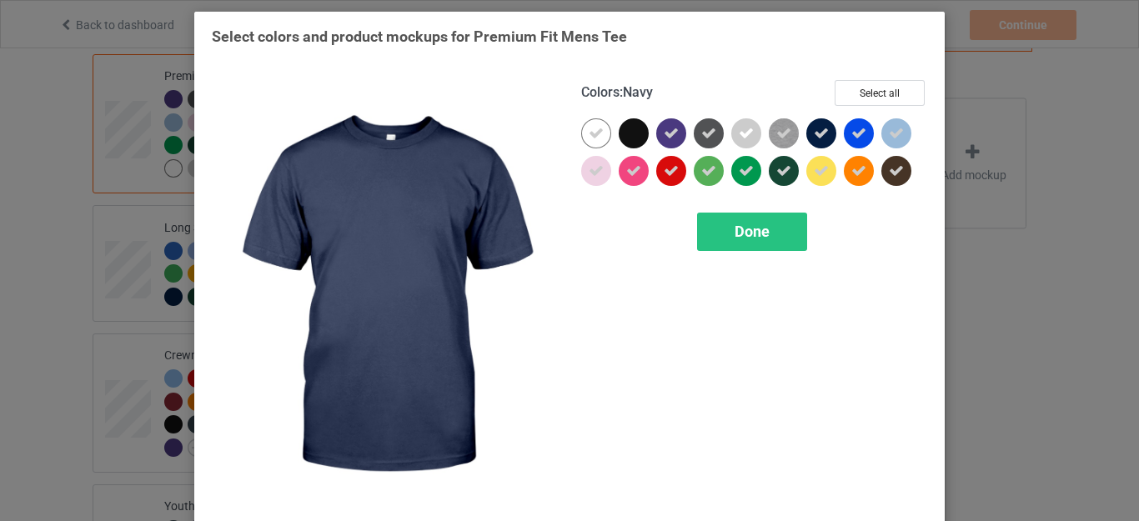
click at [806, 133] on div at bounding box center [821, 133] width 30 height 30
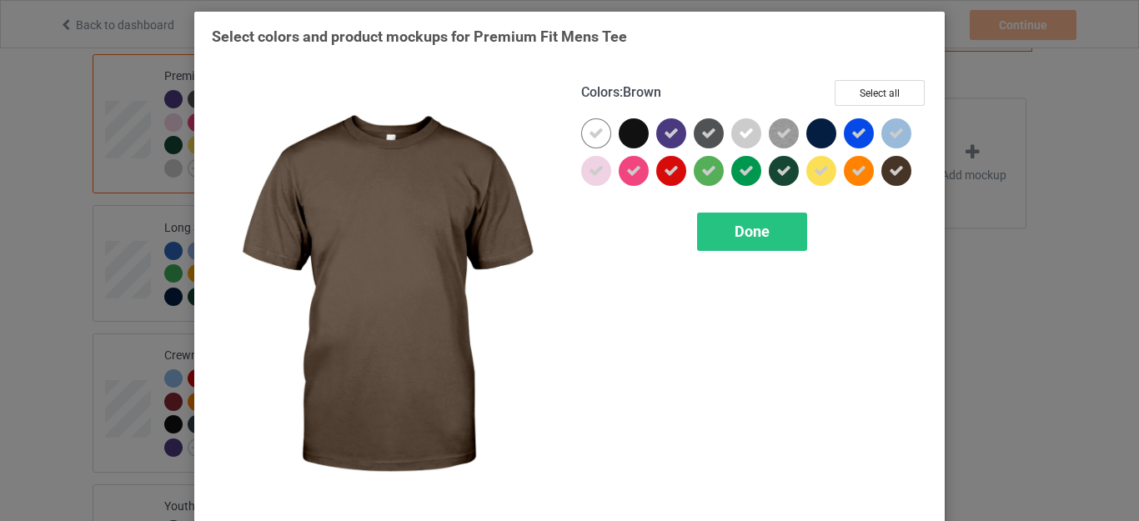
click at [881, 169] on div at bounding box center [896, 171] width 30 height 30
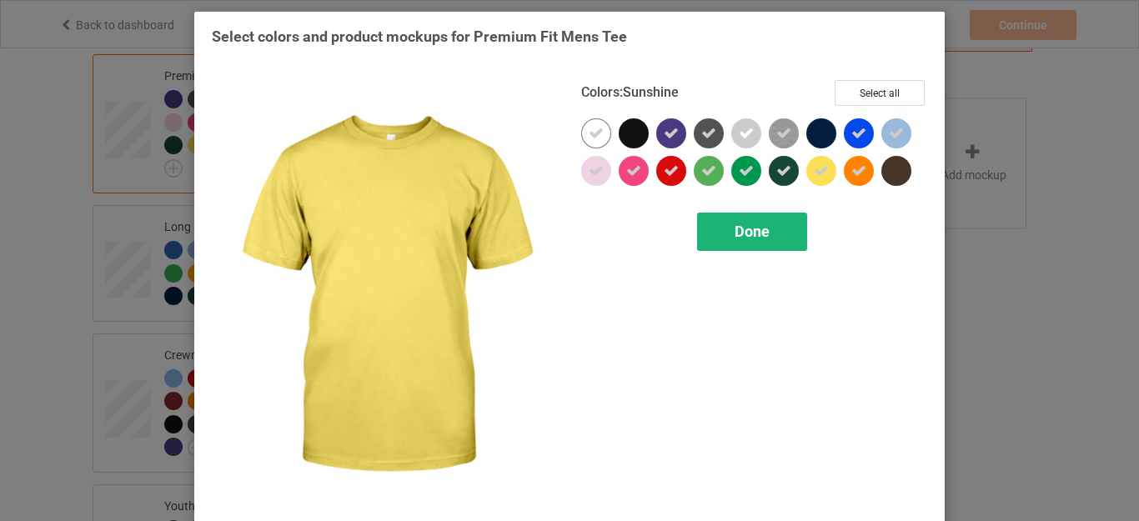
click at [758, 223] on span "Done" at bounding box center [751, 232] width 35 height 18
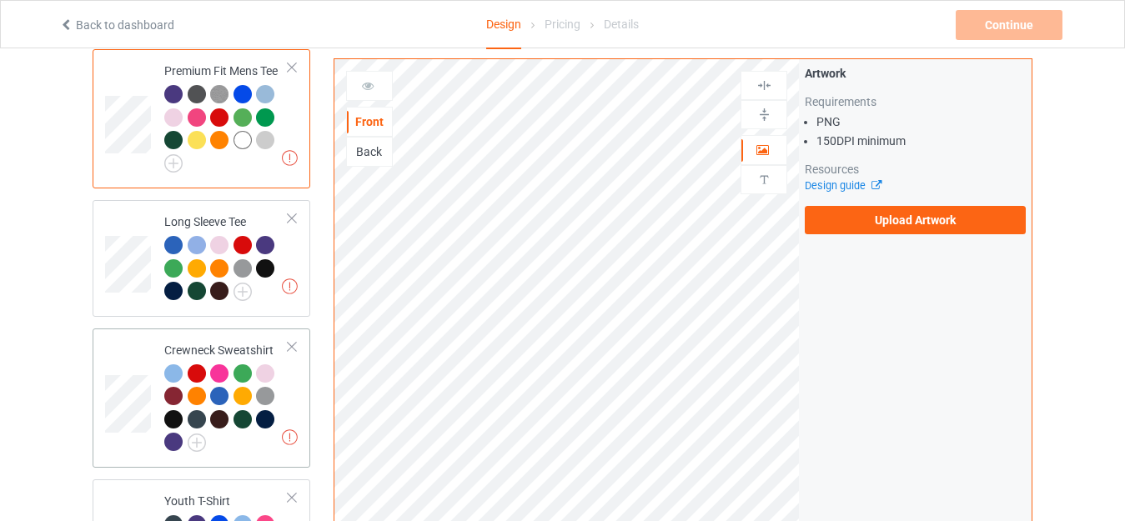
scroll to position [750, 0]
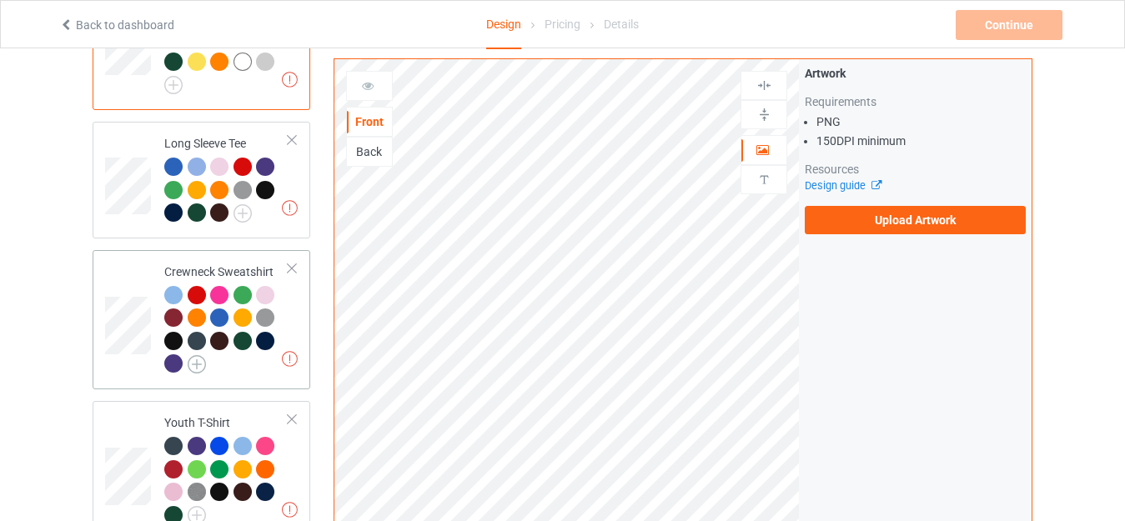
click at [196, 355] on img at bounding box center [197, 364] width 18 height 18
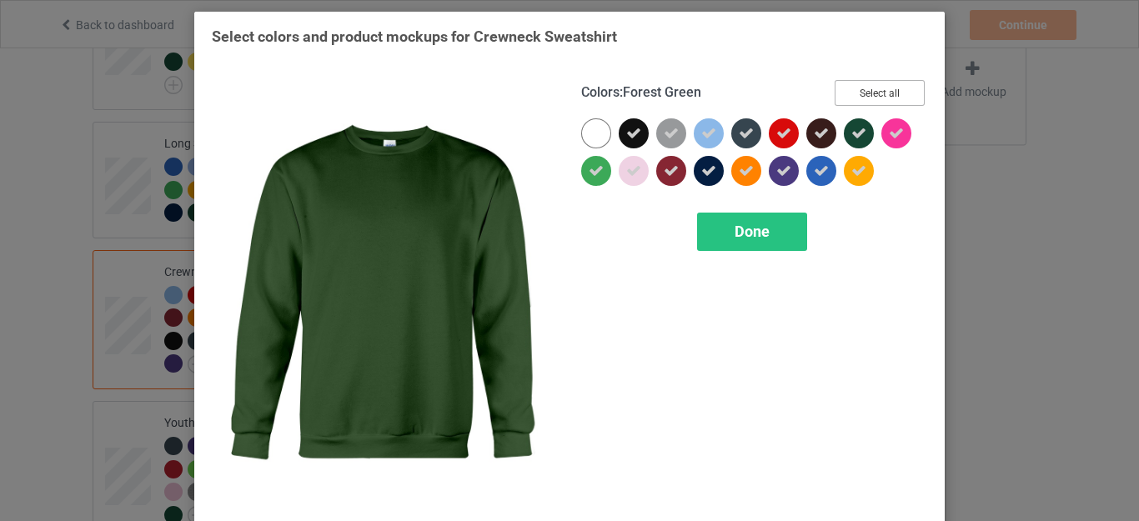
click at [859, 98] on button "Select all" at bounding box center [879, 93] width 90 height 26
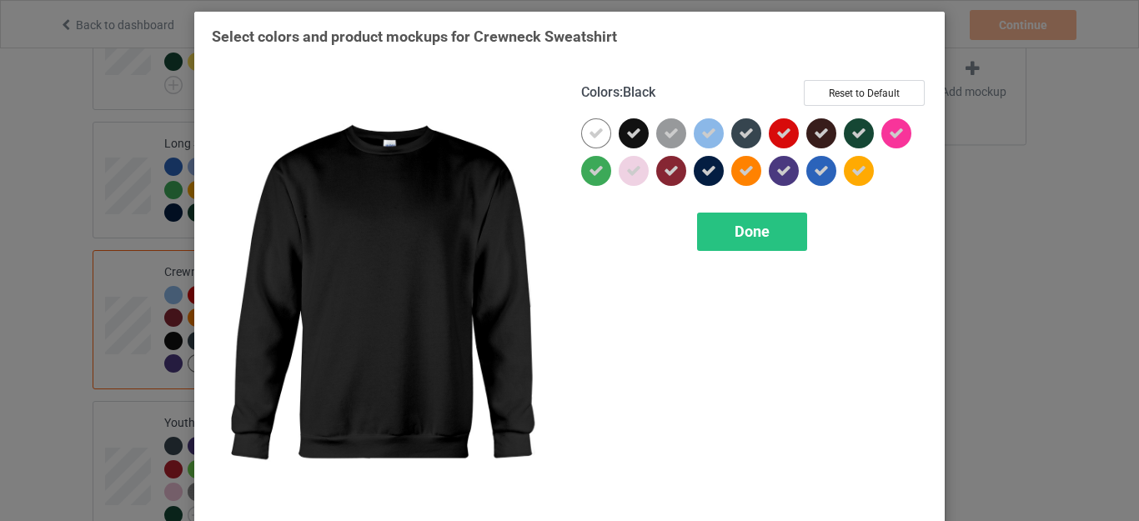
click at [632, 133] on icon at bounding box center [633, 133] width 15 height 15
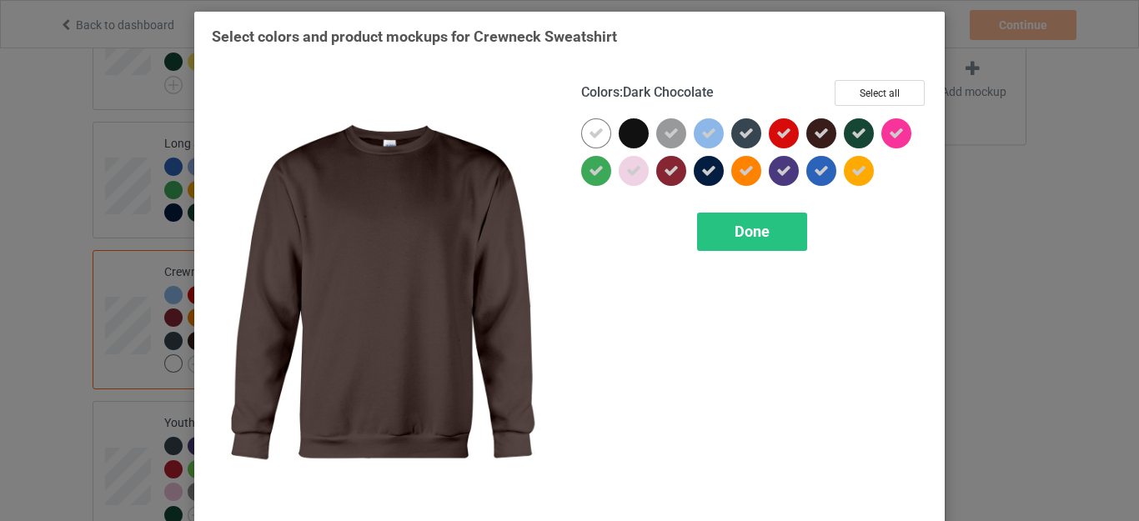
click at [814, 133] on icon at bounding box center [821, 133] width 15 height 15
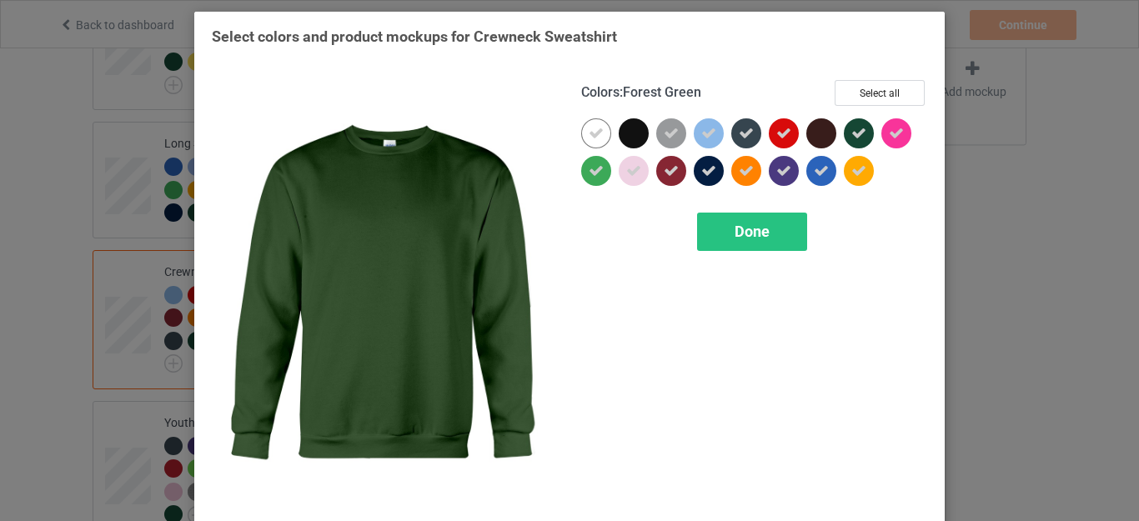
click at [851, 130] on icon at bounding box center [858, 133] width 15 height 15
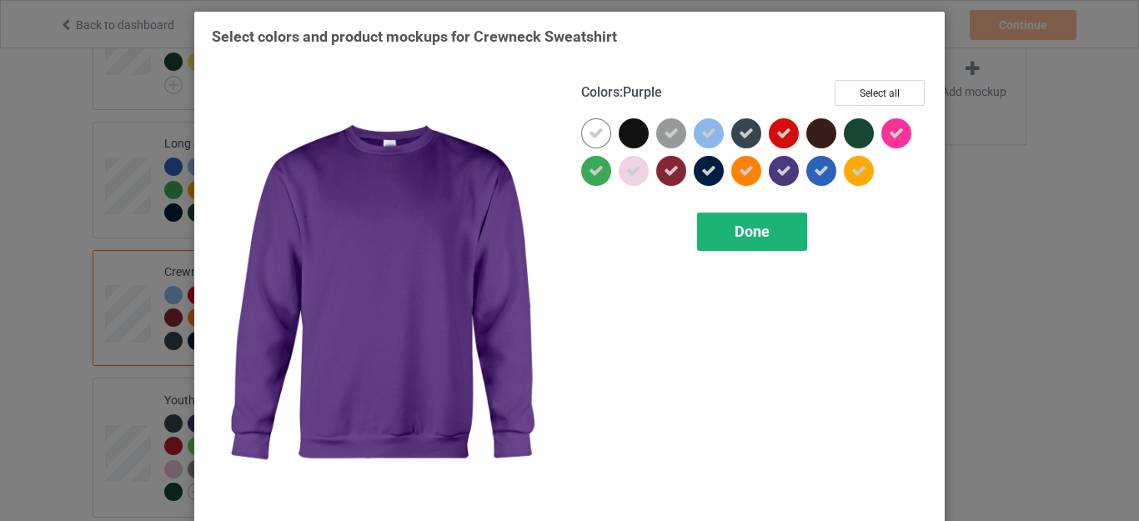
click at [737, 229] on span "Done" at bounding box center [751, 232] width 35 height 18
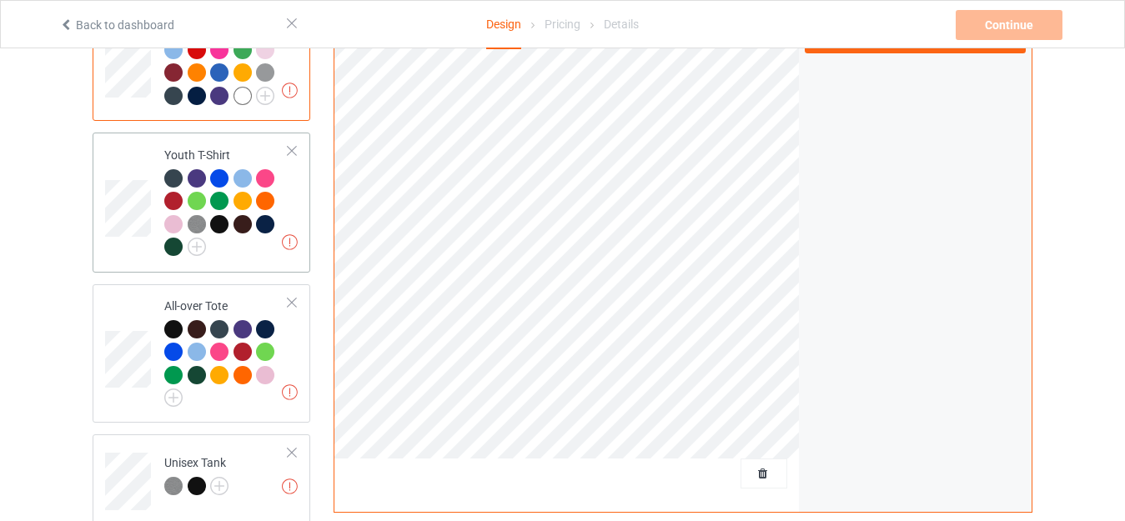
scroll to position [1000, 0]
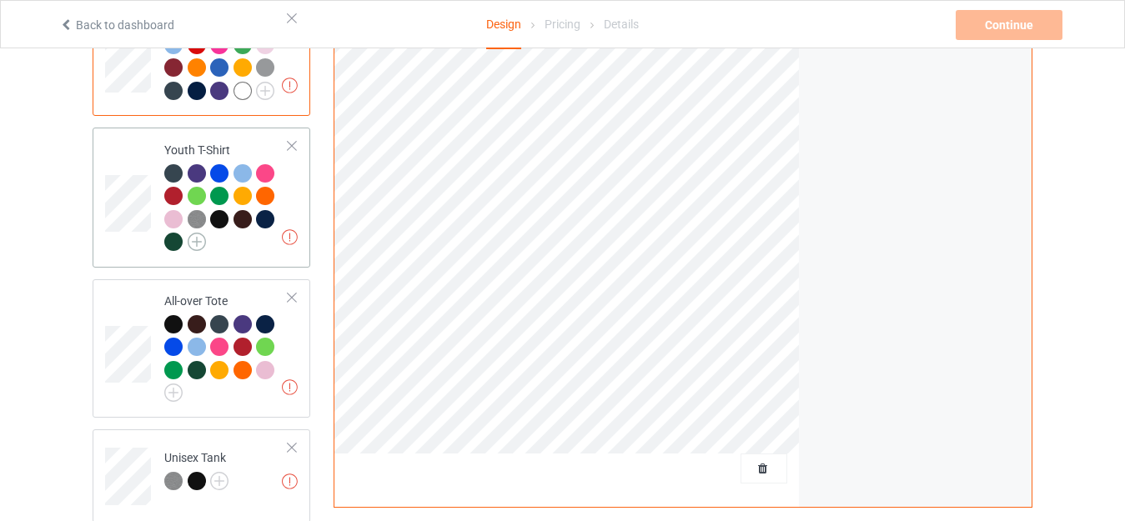
click at [198, 233] on img at bounding box center [197, 242] width 18 height 18
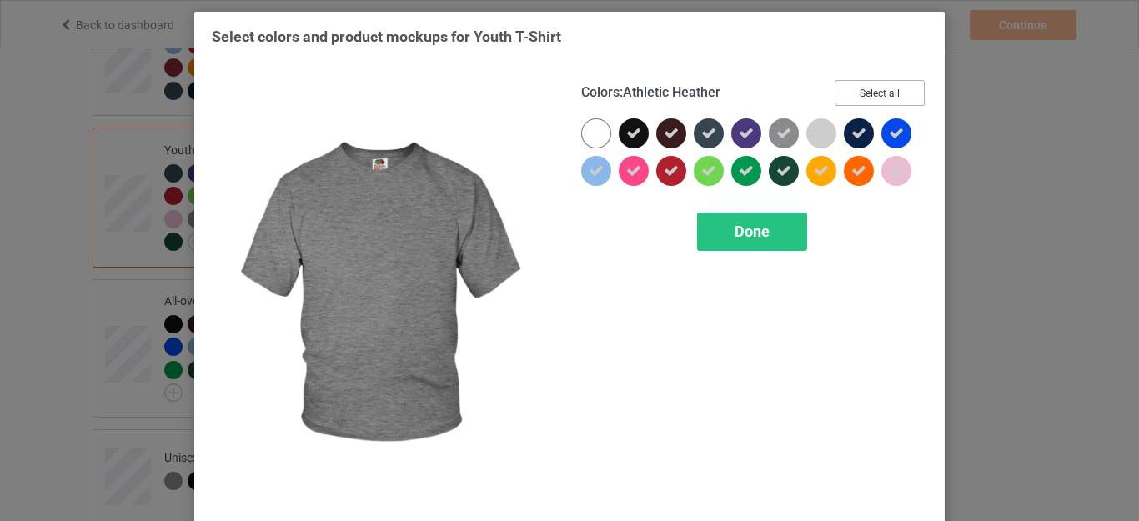
click at [866, 92] on button "Select all" at bounding box center [879, 93] width 90 height 26
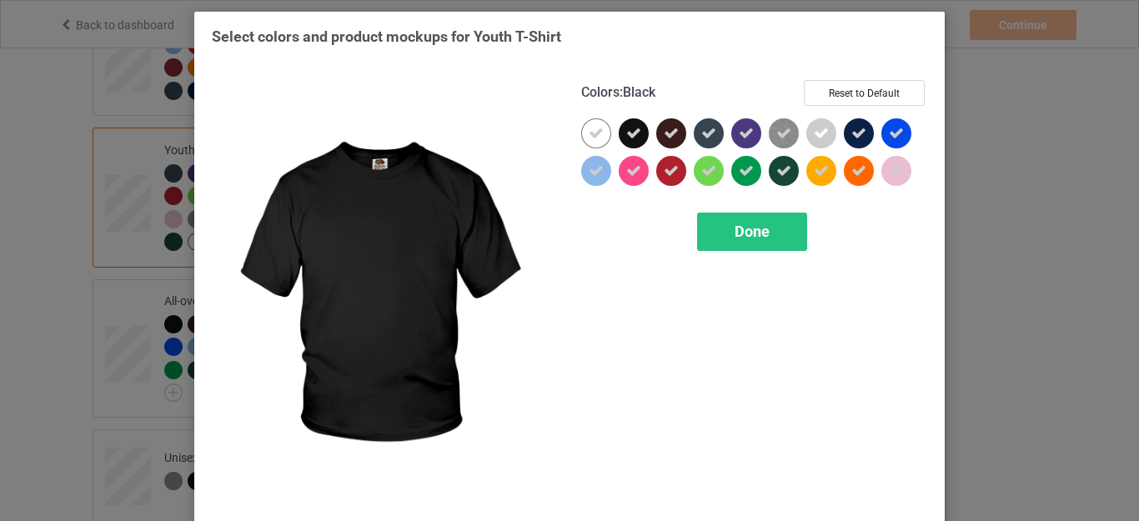
drag, startPoint x: 629, startPoint y: 128, endPoint x: 654, endPoint y: 128, distance: 24.2
click at [629, 128] on icon at bounding box center [633, 133] width 15 height 15
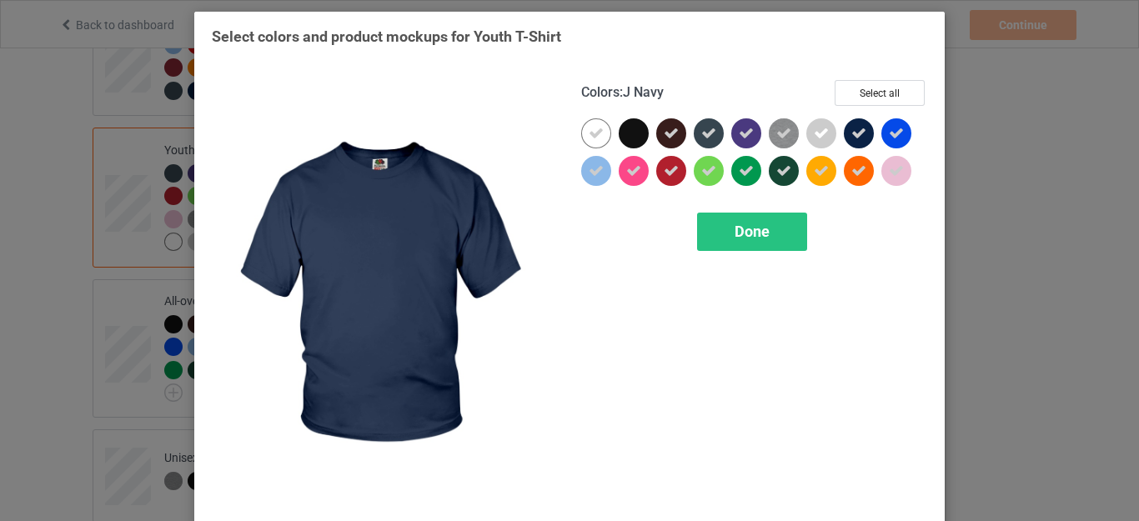
click at [851, 133] on icon at bounding box center [858, 133] width 15 height 15
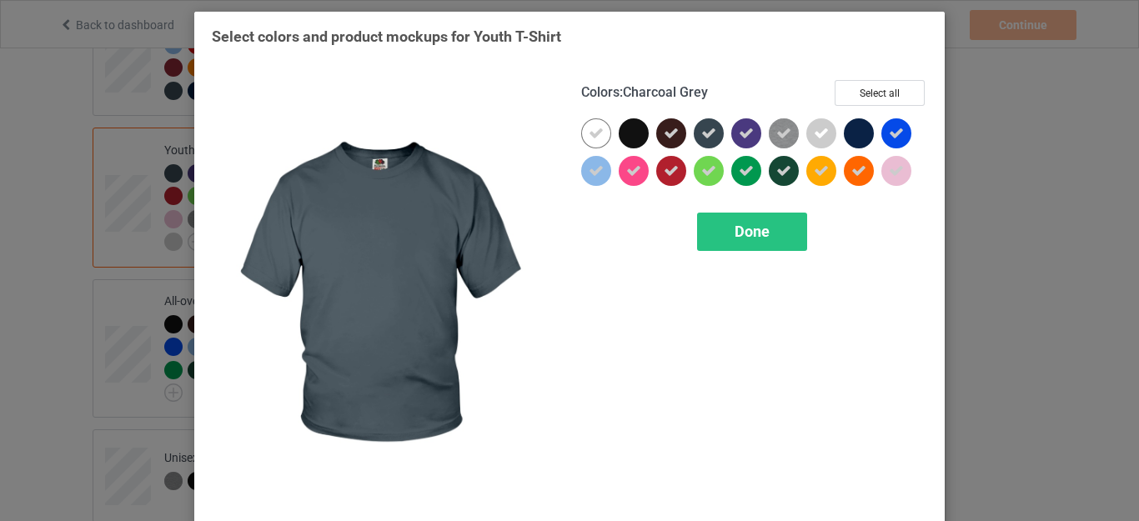
click at [701, 129] on icon at bounding box center [708, 133] width 15 height 15
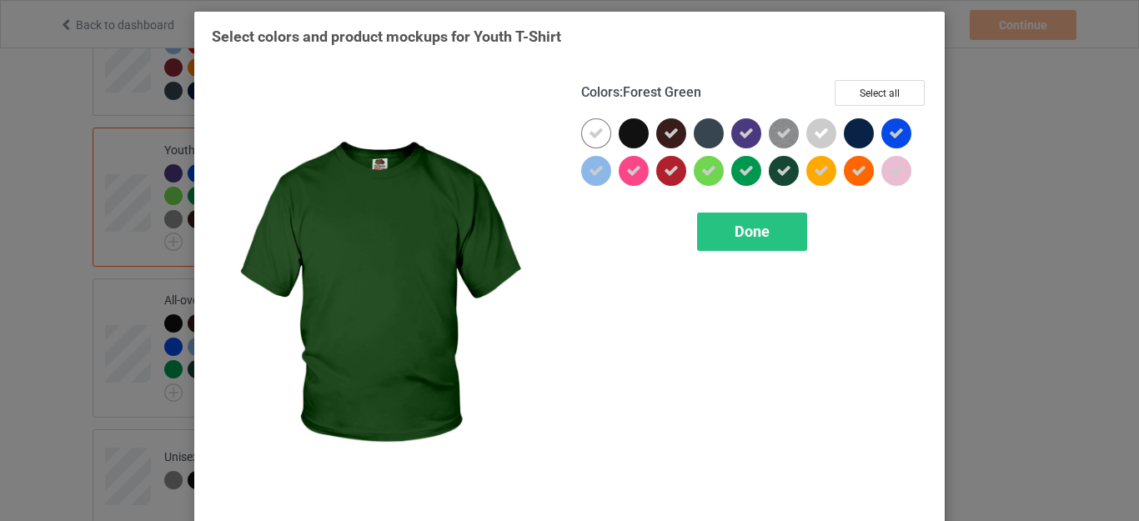
click at [776, 175] on icon at bounding box center [783, 170] width 15 height 15
click at [754, 227] on span "Done" at bounding box center [751, 232] width 35 height 18
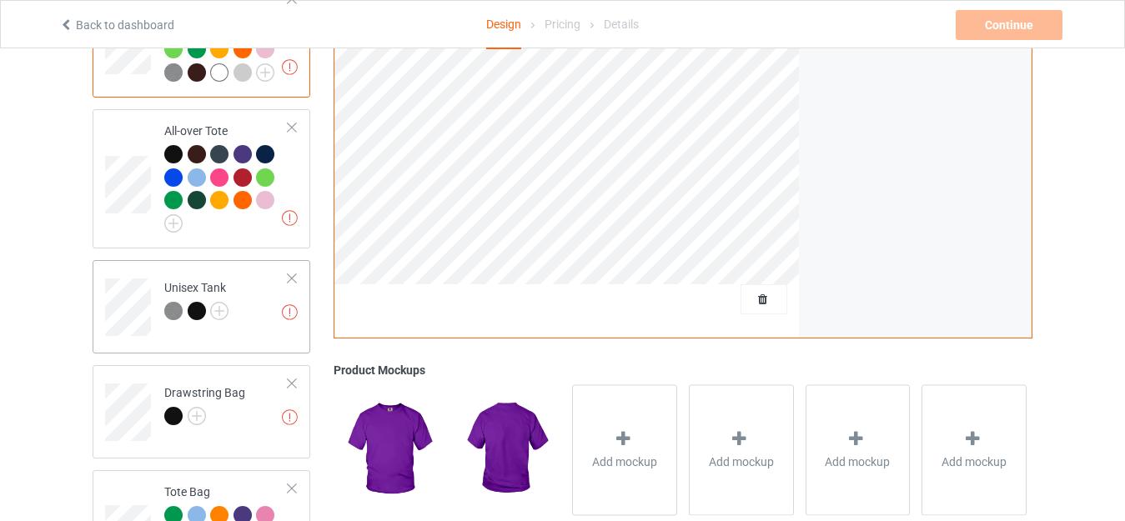
scroll to position [1167, 0]
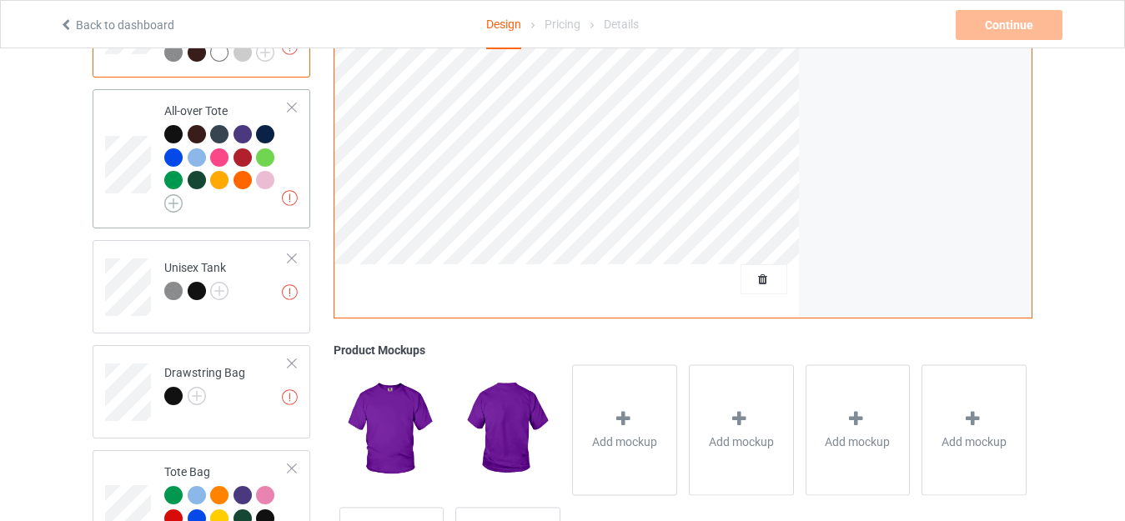
click at [177, 196] on img at bounding box center [173, 203] width 18 height 18
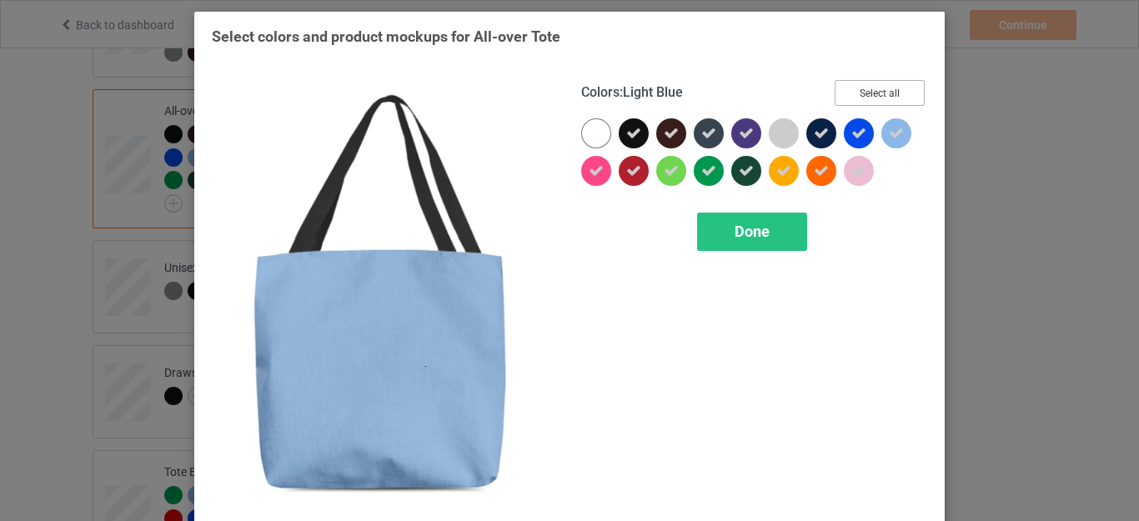
click at [882, 88] on button "Select all" at bounding box center [879, 93] width 90 height 26
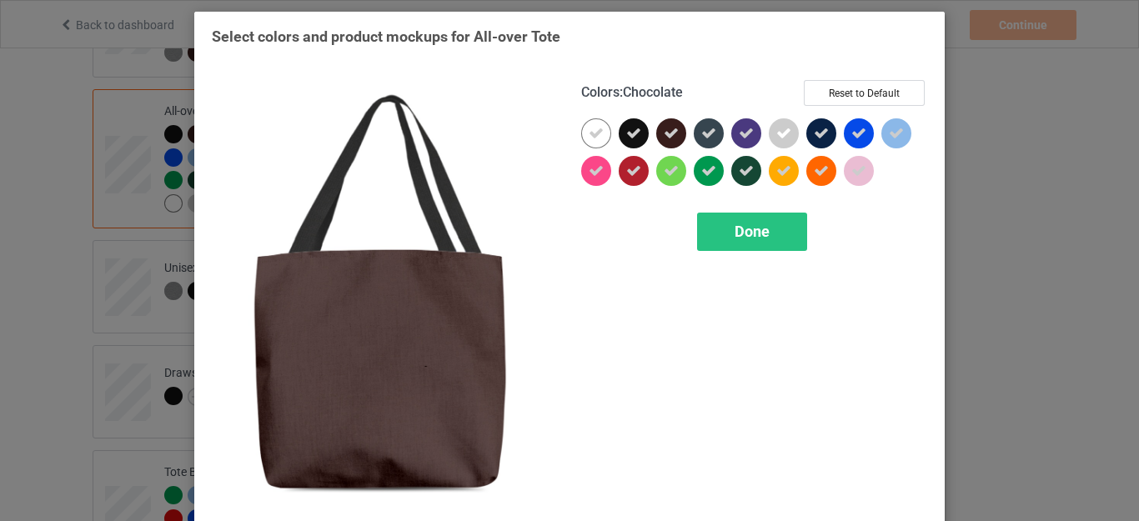
click at [664, 132] on icon at bounding box center [671, 133] width 15 height 15
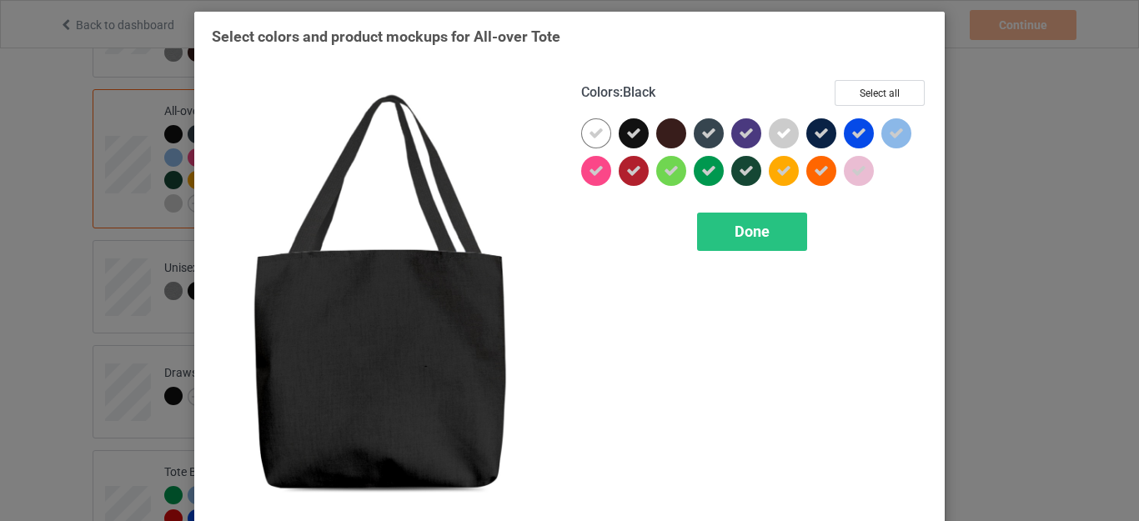
click at [636, 132] on div at bounding box center [634, 133] width 30 height 30
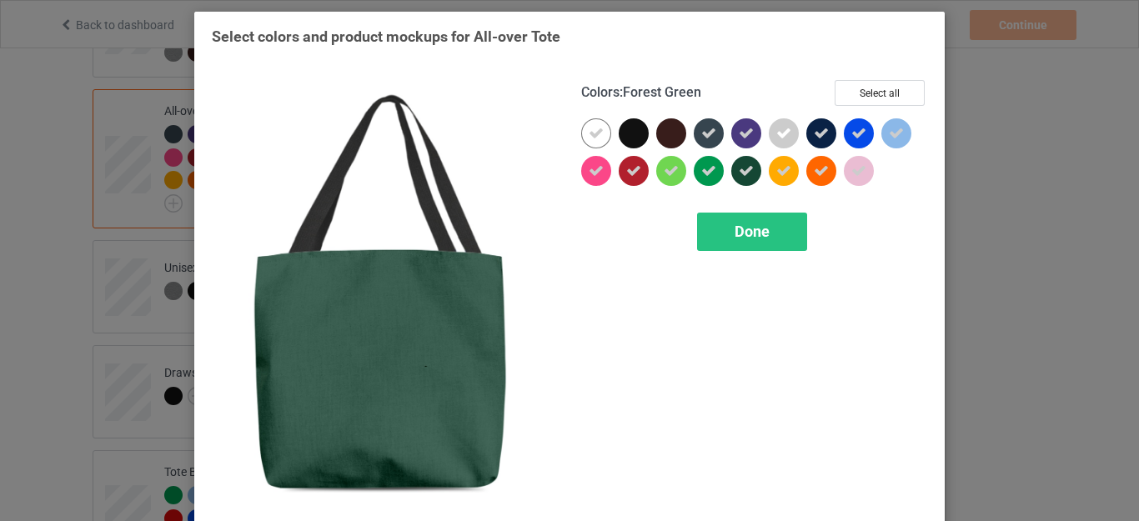
click at [741, 171] on icon at bounding box center [746, 170] width 15 height 15
click at [754, 220] on div "Done" at bounding box center [752, 232] width 110 height 38
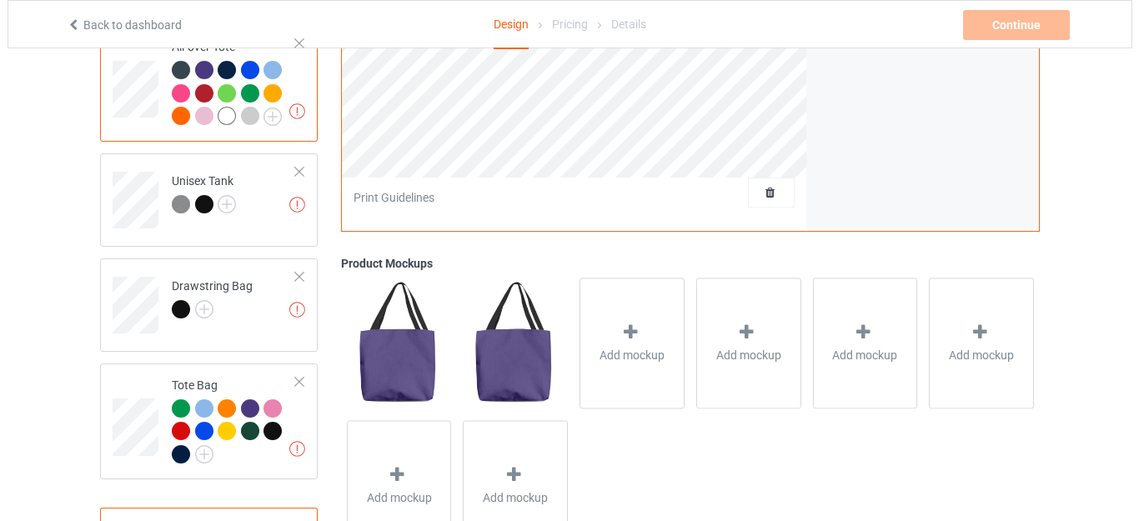
scroll to position [1294, 0]
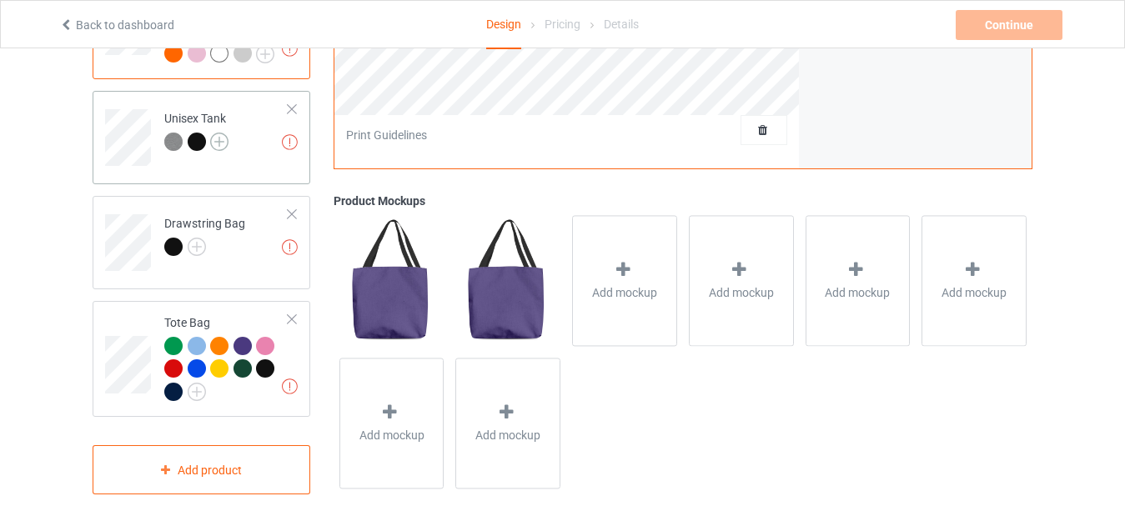
click at [223, 135] on img at bounding box center [219, 142] width 18 height 18
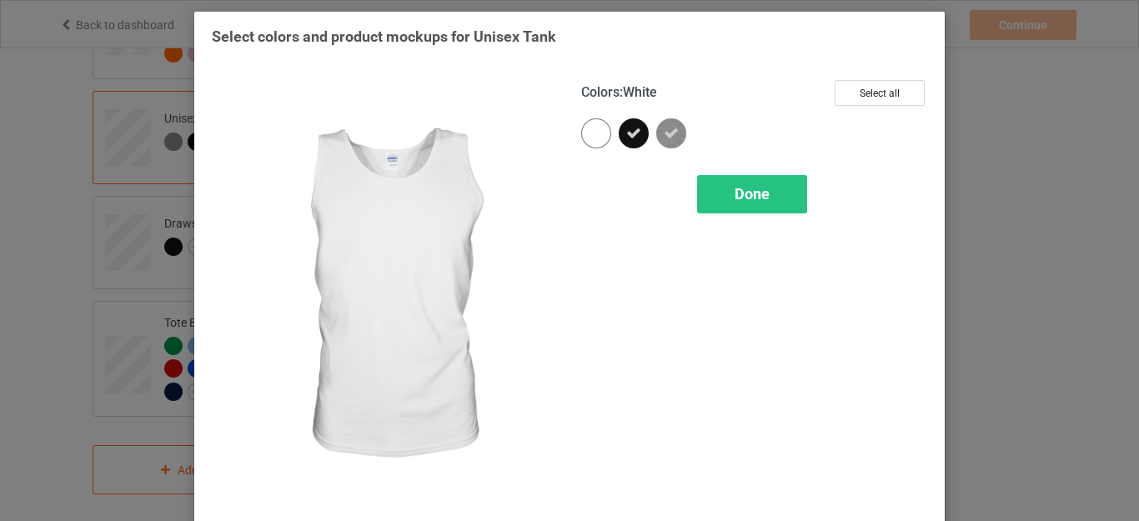
click at [590, 137] on div at bounding box center [596, 133] width 30 height 30
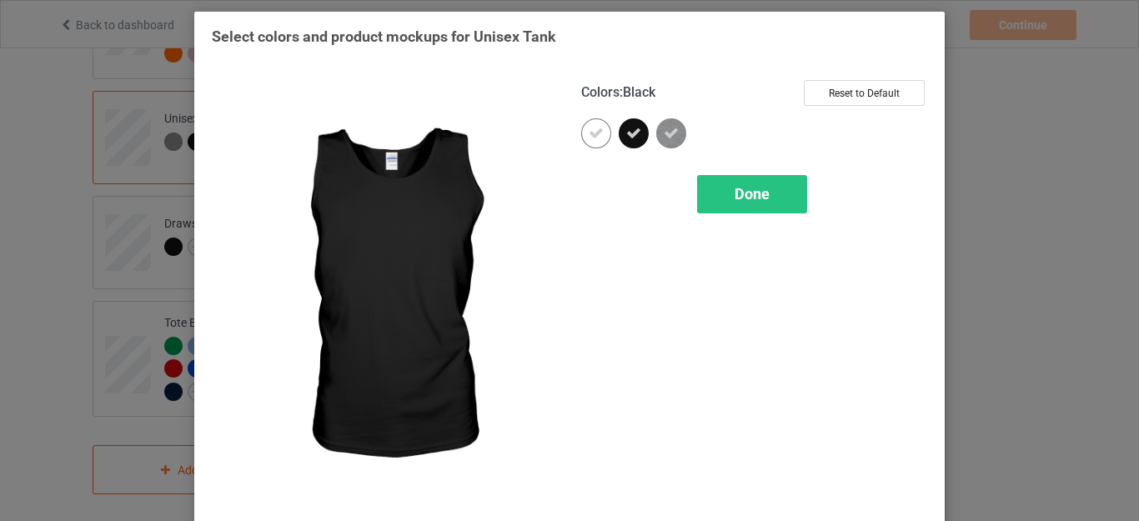
click at [626, 141] on icon at bounding box center [633, 133] width 15 height 15
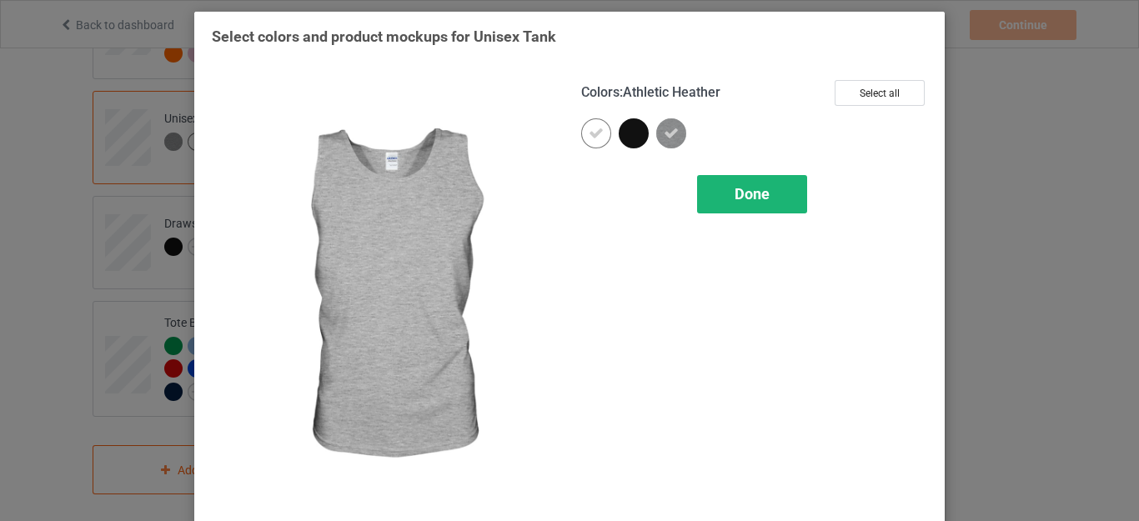
click at [738, 180] on div "Done" at bounding box center [752, 194] width 110 height 38
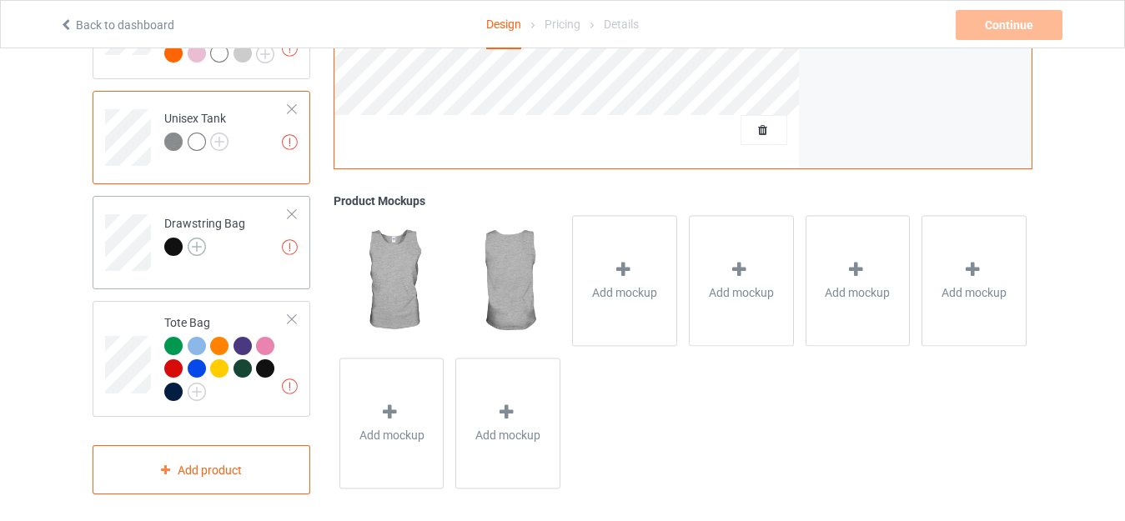
click at [196, 238] on img at bounding box center [197, 247] width 18 height 18
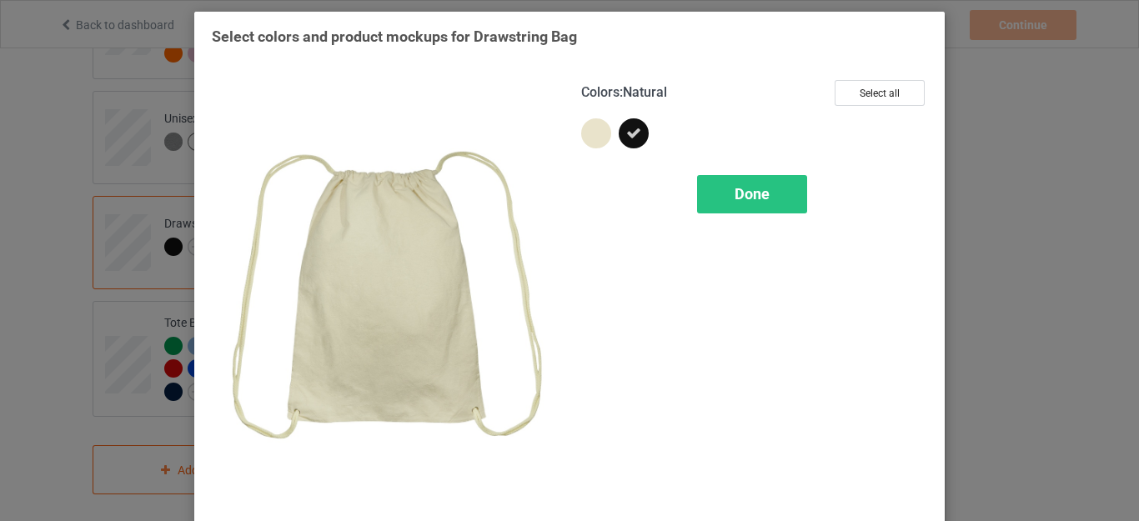
drag, startPoint x: 591, startPoint y: 138, endPoint x: 617, endPoint y: 138, distance: 25.8
click at [592, 138] on div at bounding box center [596, 133] width 30 height 30
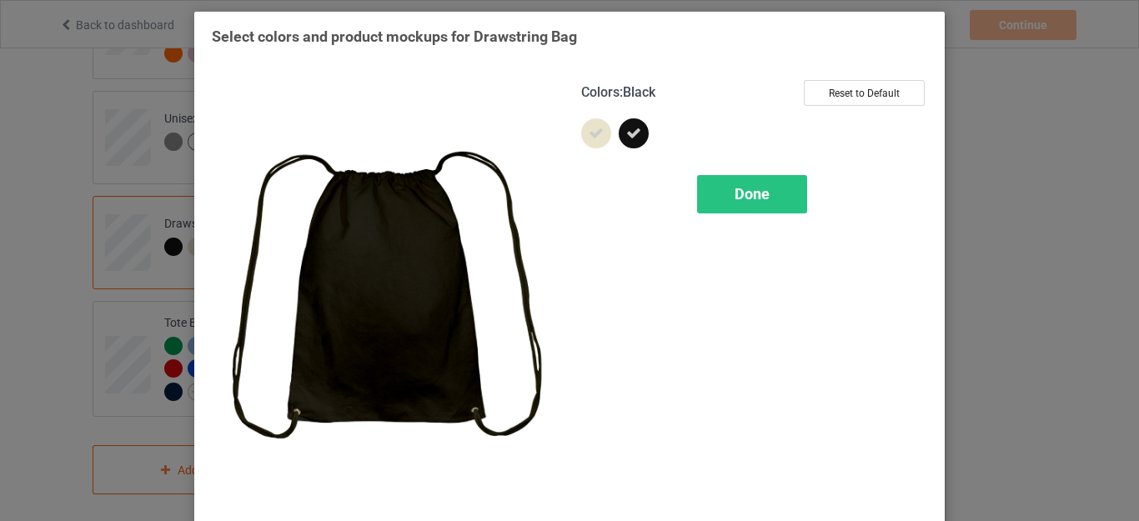
drag, startPoint x: 627, startPoint y: 135, endPoint x: 655, endPoint y: 155, distance: 34.7
click at [627, 135] on icon at bounding box center [633, 133] width 15 height 15
click at [739, 191] on span "Done" at bounding box center [751, 194] width 35 height 18
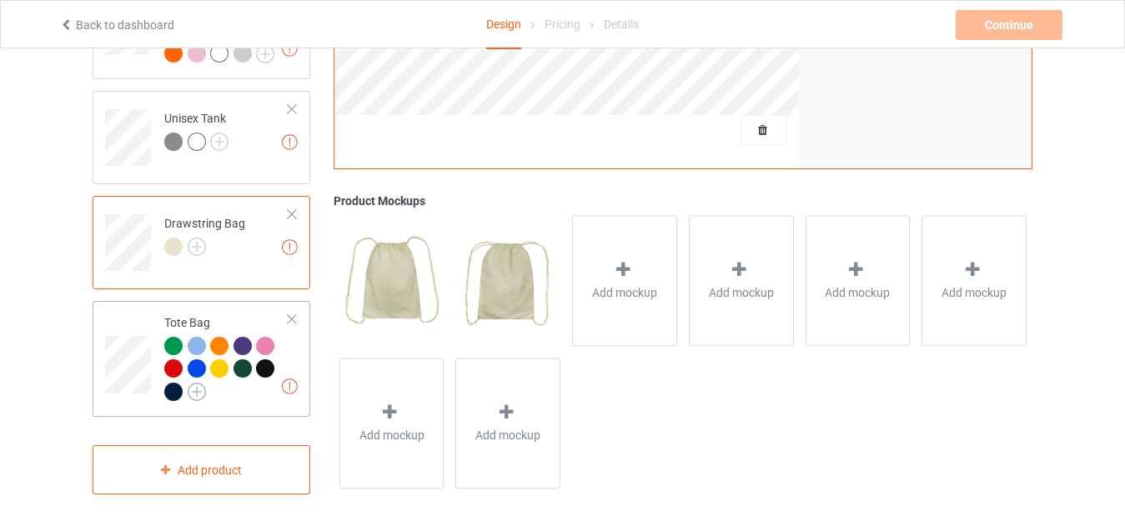
click at [192, 383] on img at bounding box center [197, 392] width 18 height 18
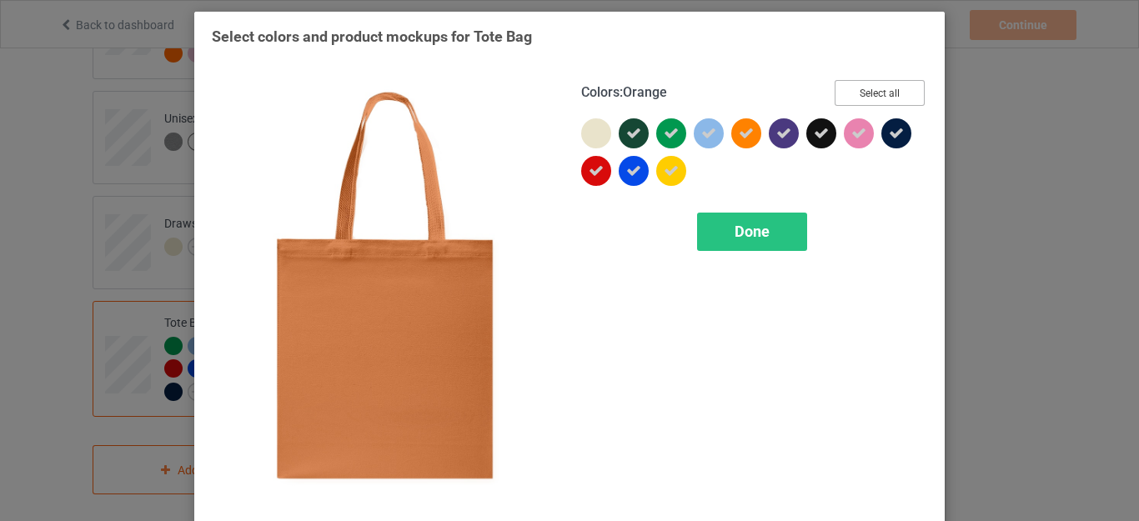
click at [884, 85] on button "Select all" at bounding box center [879, 93] width 90 height 26
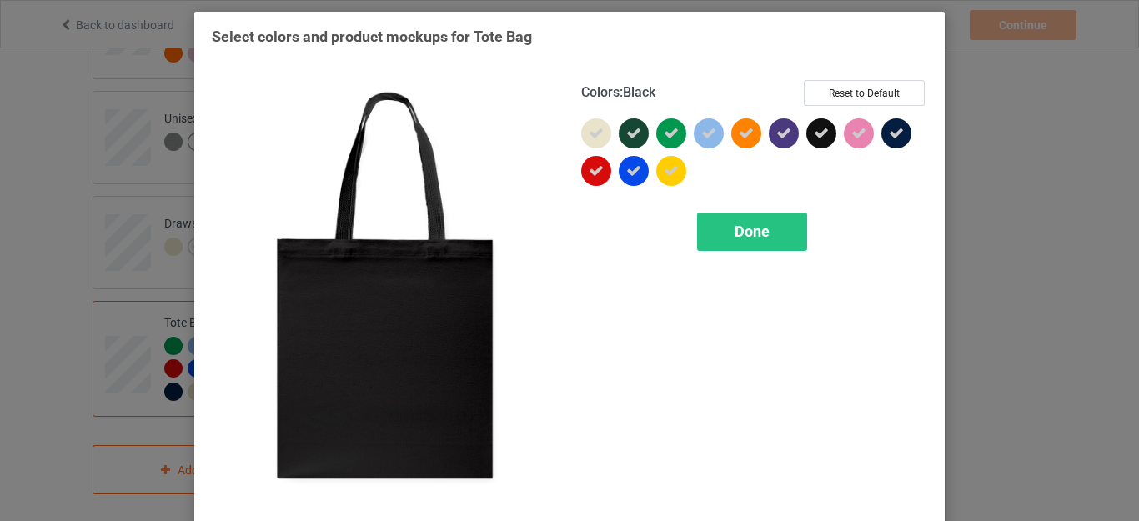
click at [814, 133] on icon at bounding box center [821, 133] width 15 height 15
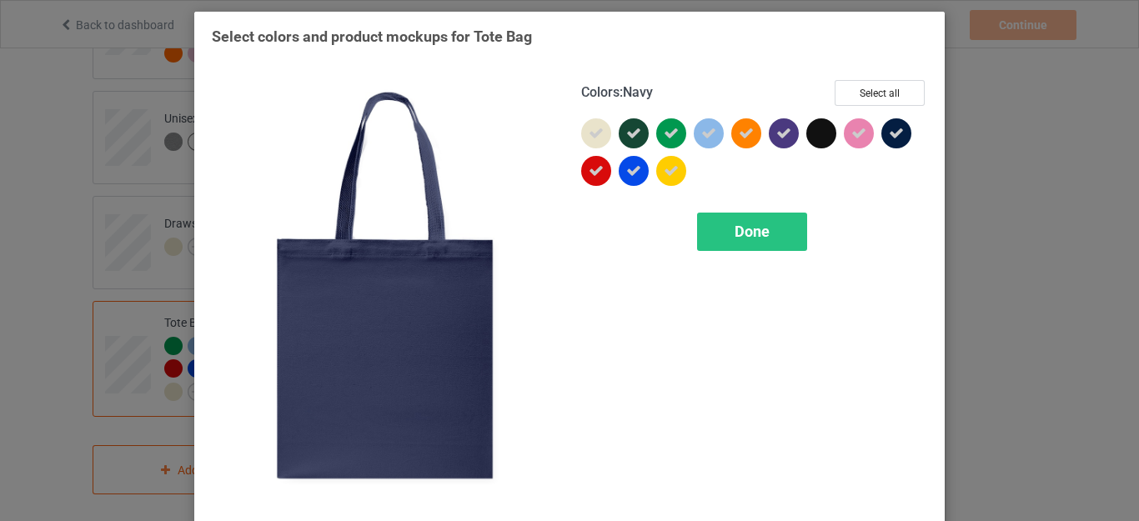
click at [890, 138] on icon at bounding box center [896, 133] width 15 height 15
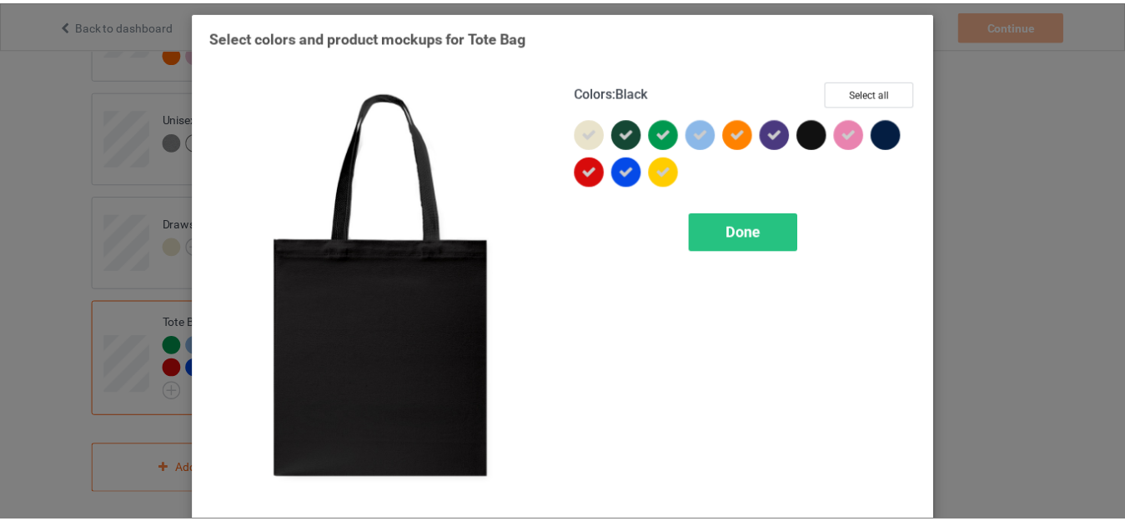
scroll to position [1293, 0]
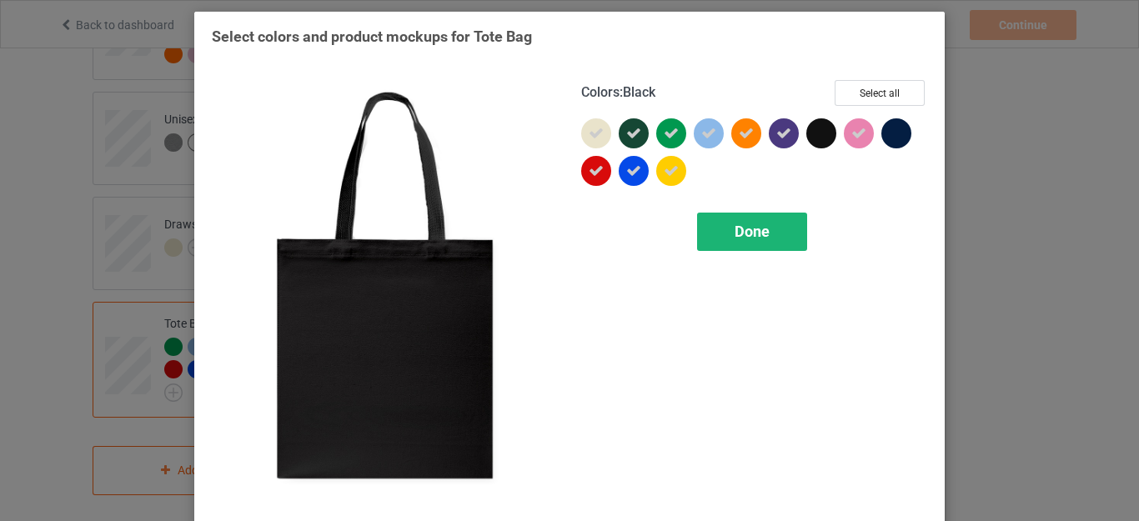
click at [721, 220] on div "Done" at bounding box center [752, 232] width 110 height 38
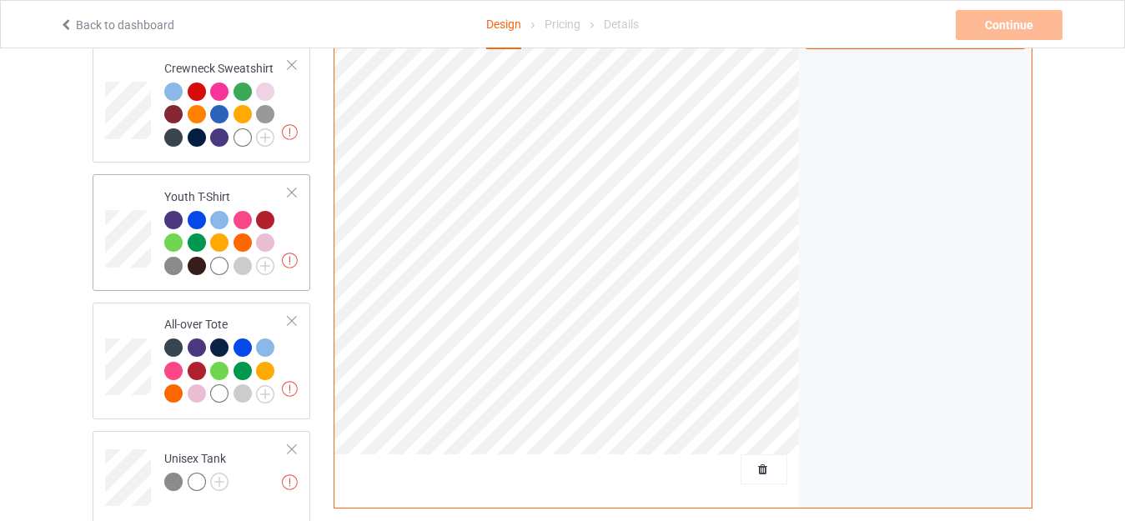
scroll to position [959, 0]
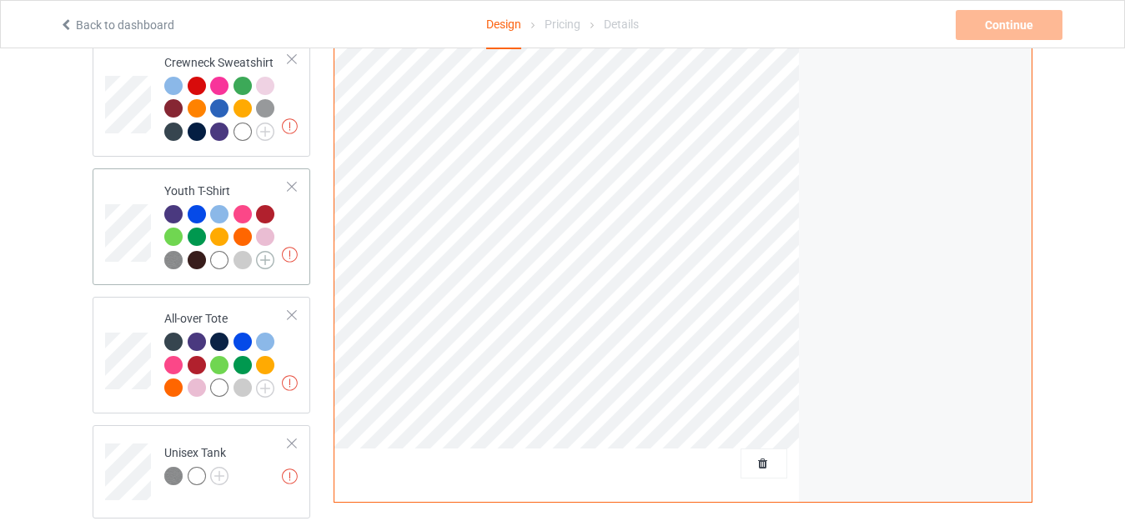
click at [268, 251] on img at bounding box center [265, 260] width 18 height 18
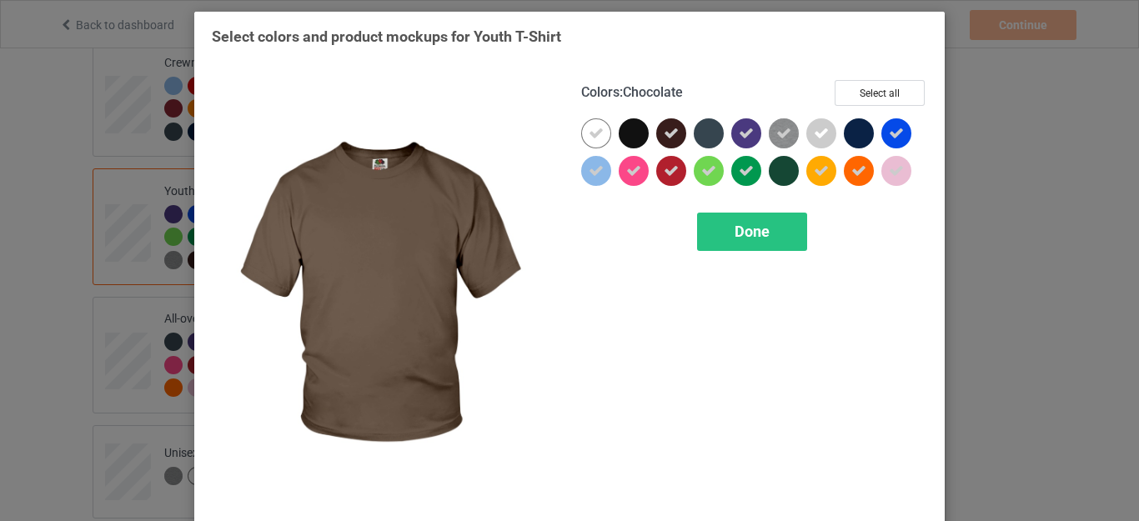
click at [667, 132] on icon at bounding box center [671, 133] width 15 height 15
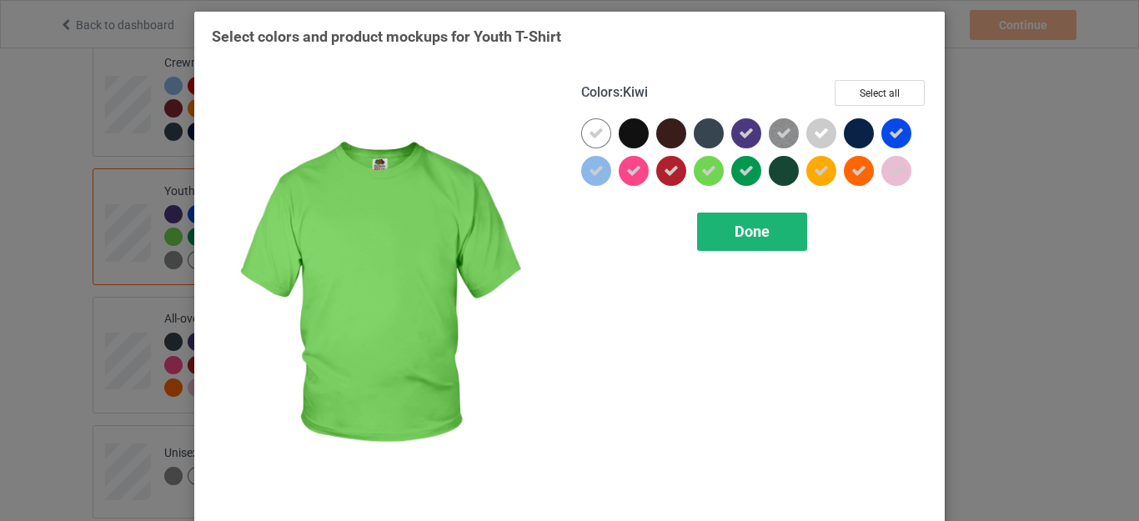
click at [734, 233] on span "Done" at bounding box center [751, 232] width 35 height 18
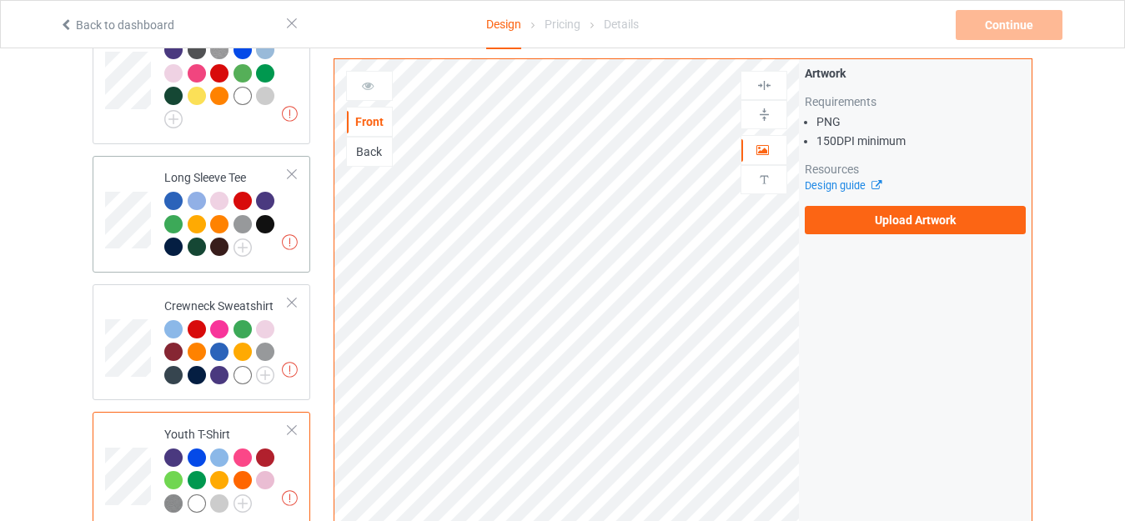
scroll to position [709, 0]
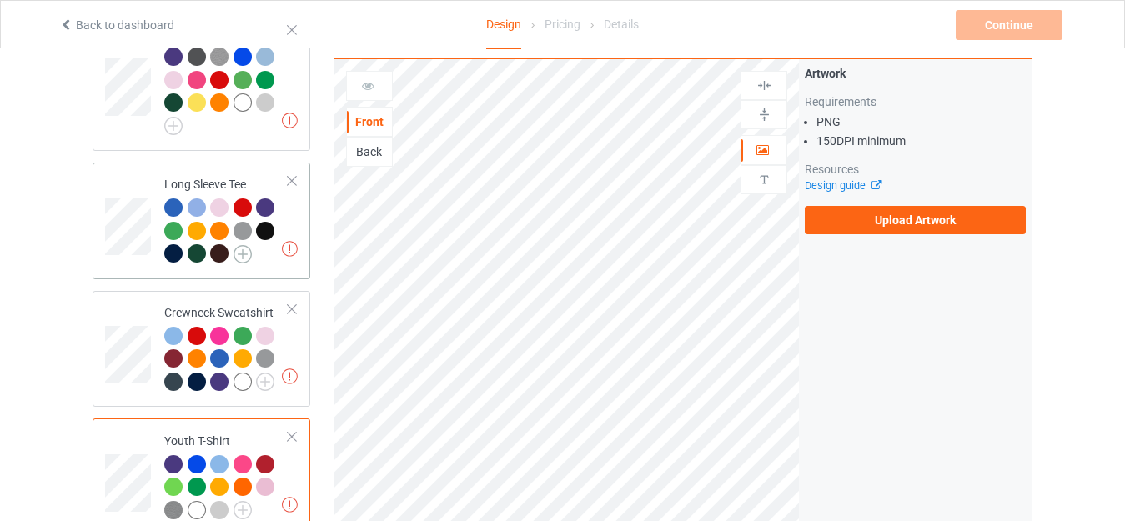
click at [240, 245] on img at bounding box center [242, 254] width 18 height 18
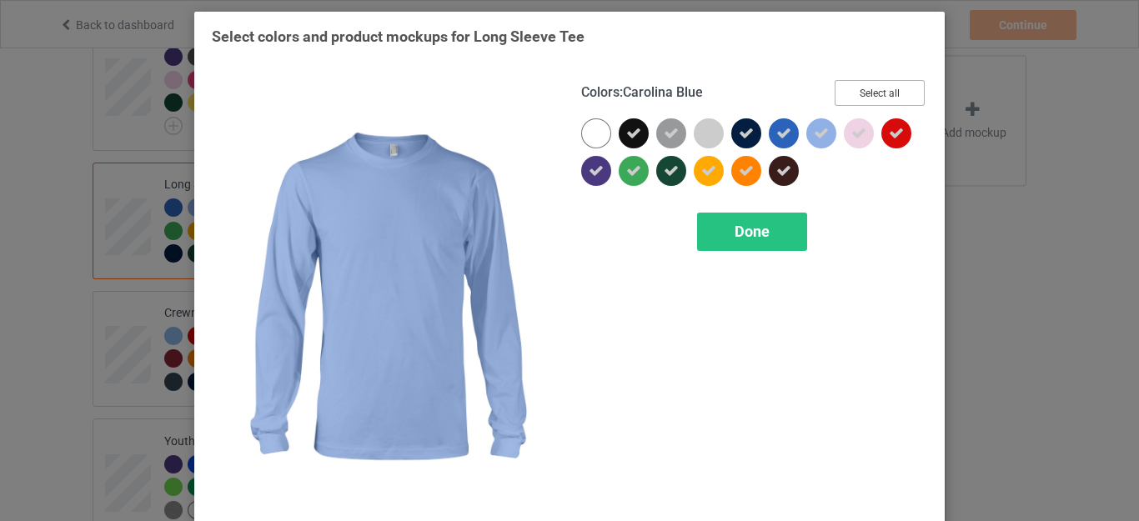
drag, startPoint x: 849, startPoint y: 98, endPoint x: 837, endPoint y: 98, distance: 11.7
click at [849, 98] on button "Select all" at bounding box center [879, 93] width 90 height 26
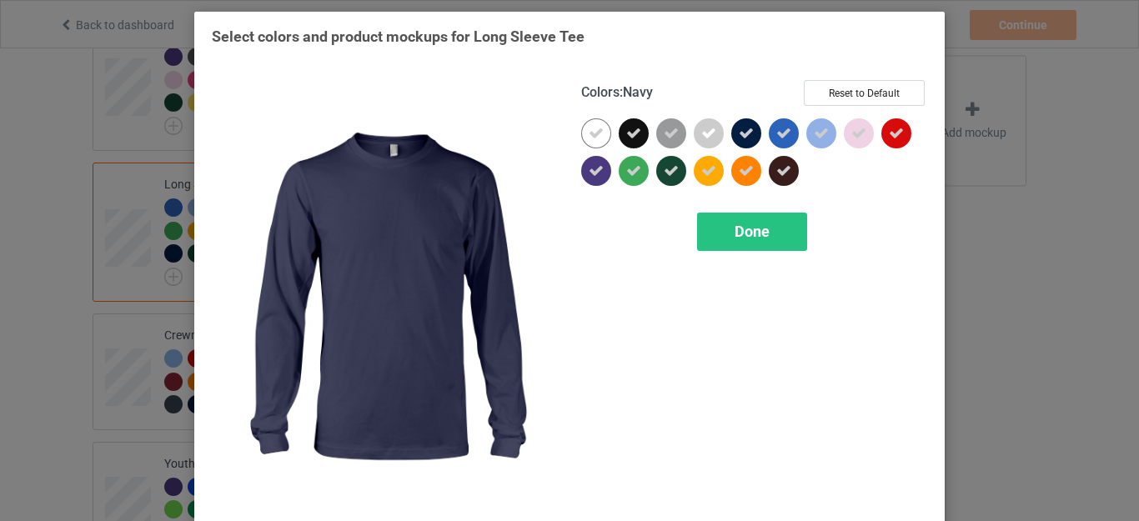
click at [739, 133] on icon at bounding box center [746, 133] width 15 height 15
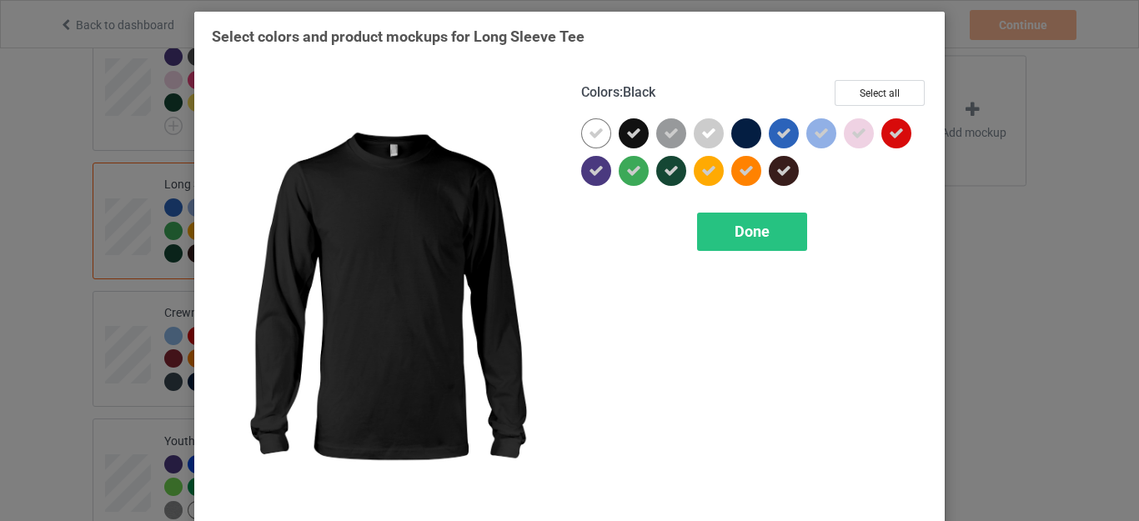
drag, startPoint x: 633, startPoint y: 134, endPoint x: 675, endPoint y: 138, distance: 42.6
click at [633, 134] on icon at bounding box center [633, 133] width 15 height 15
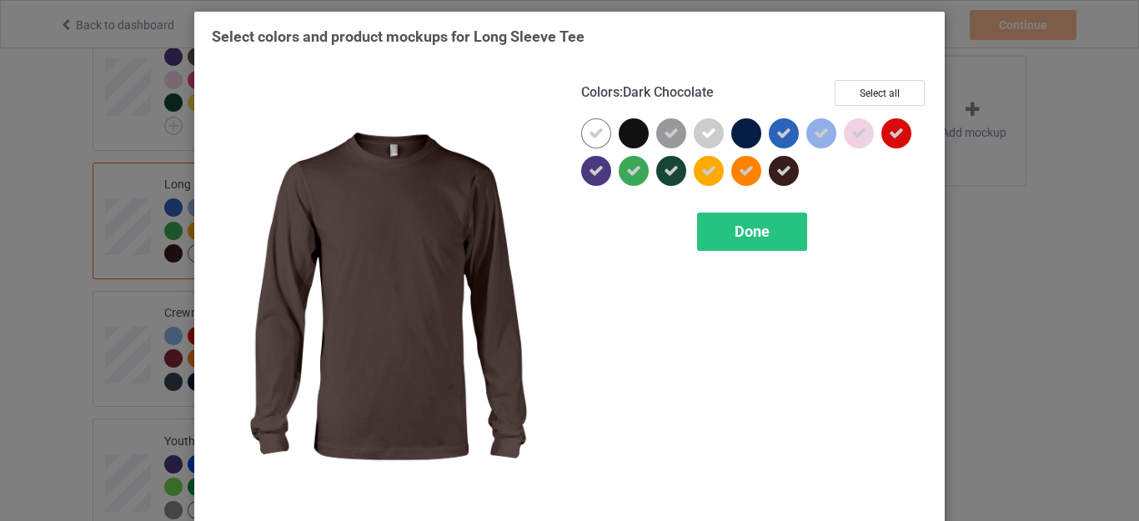
click at [776, 166] on icon at bounding box center [783, 170] width 15 height 15
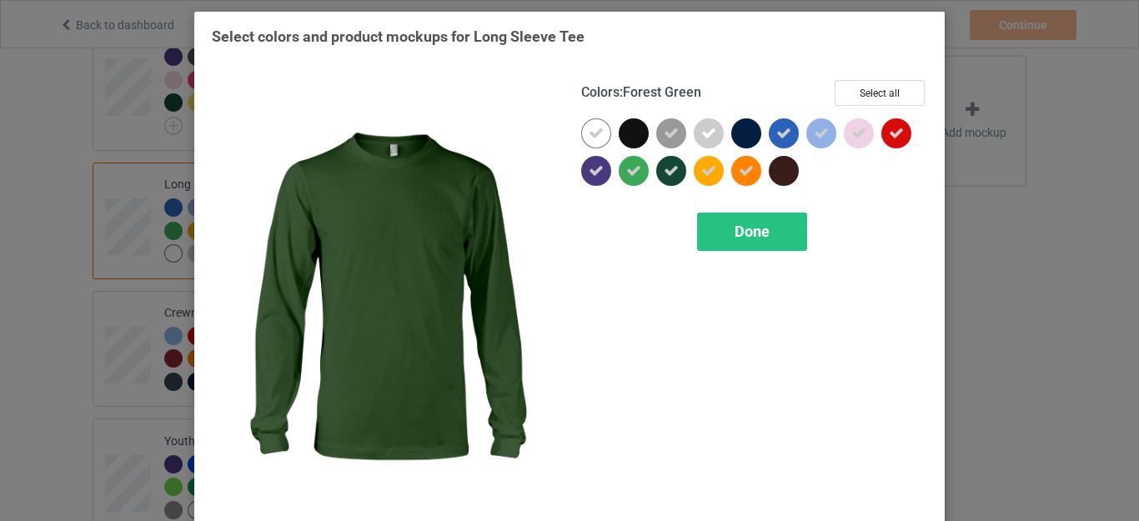
click at [664, 174] on icon at bounding box center [671, 170] width 15 height 15
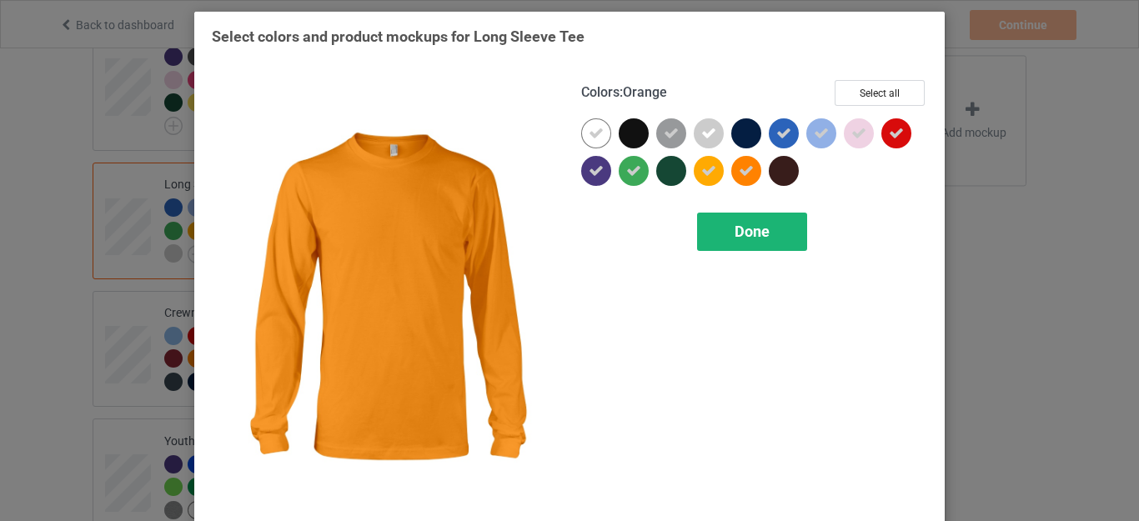
click at [759, 223] on span "Done" at bounding box center [751, 232] width 35 height 18
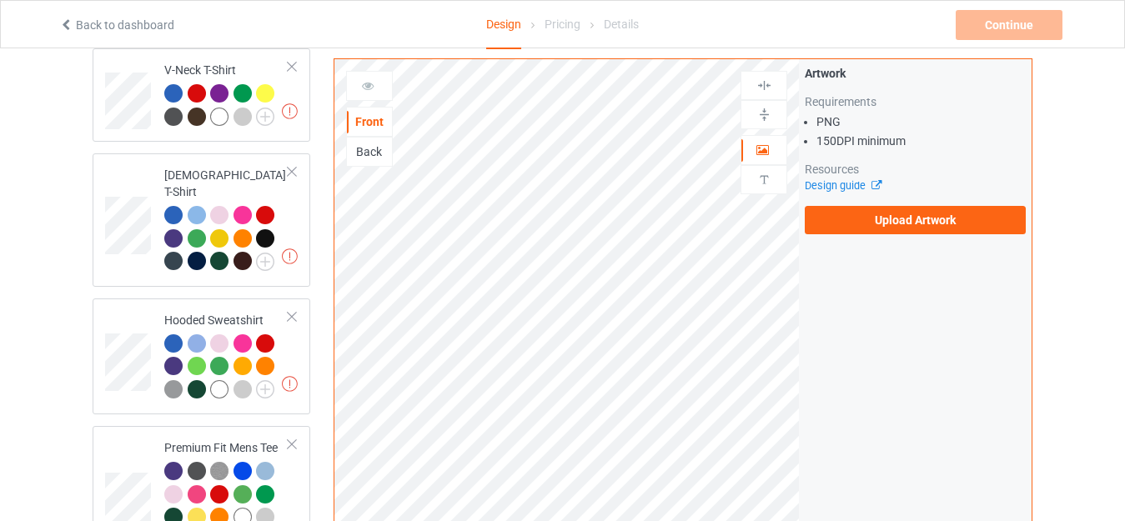
scroll to position [293, 0]
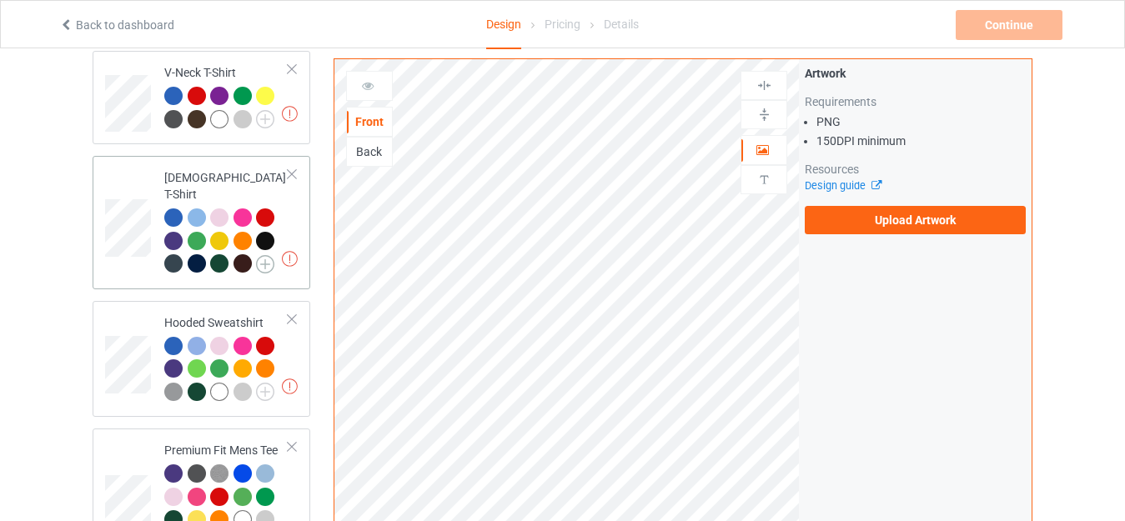
click at [263, 255] on img at bounding box center [265, 264] width 18 height 18
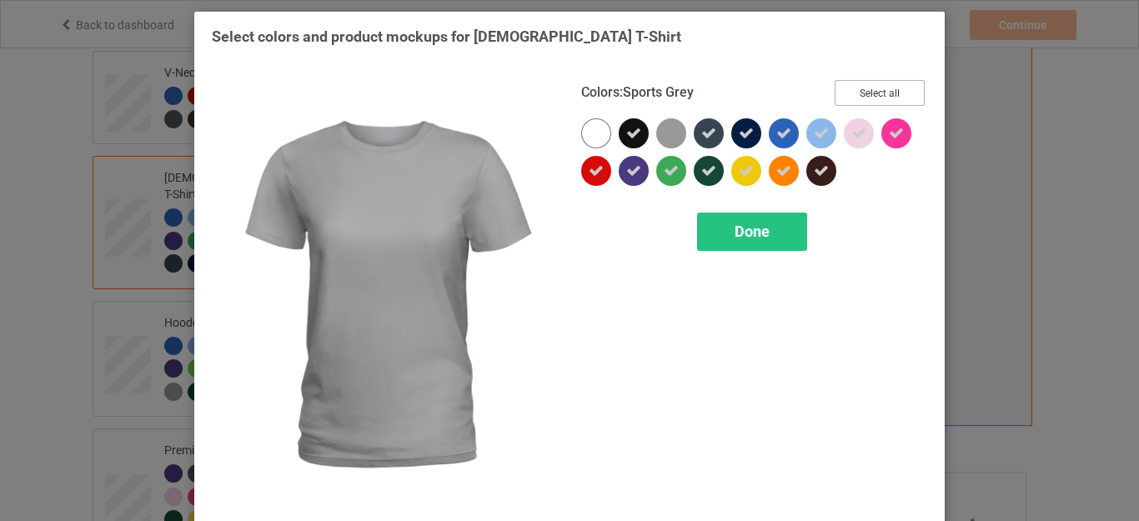
click at [851, 94] on button "Select all" at bounding box center [879, 93] width 90 height 26
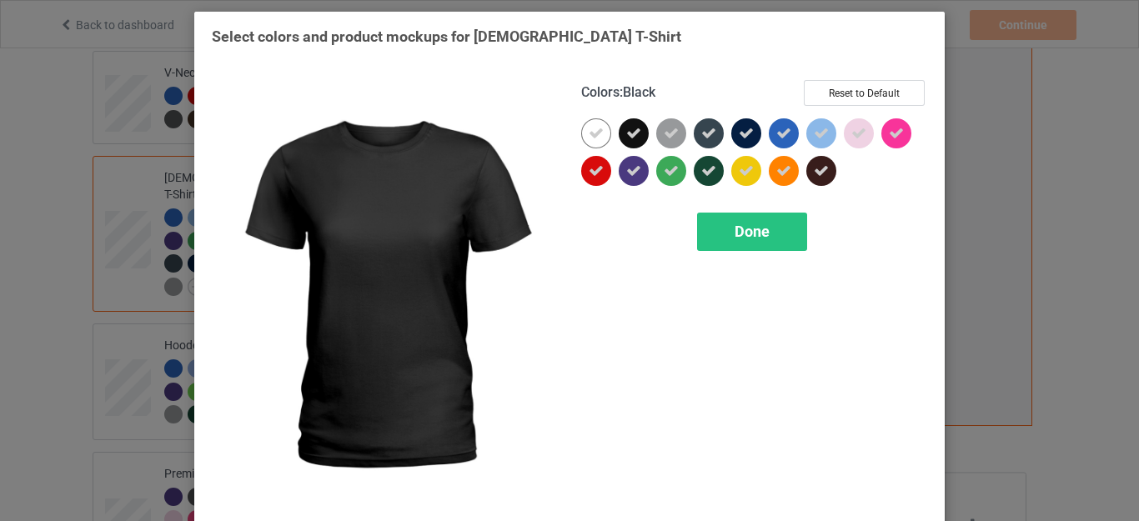
click at [629, 135] on icon at bounding box center [633, 133] width 15 height 15
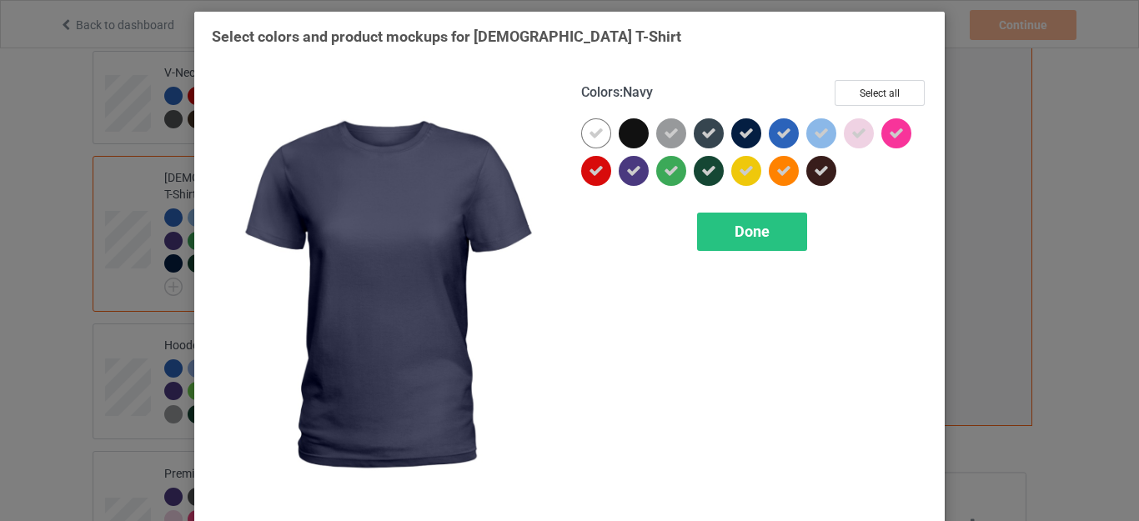
click at [739, 131] on icon at bounding box center [746, 133] width 15 height 15
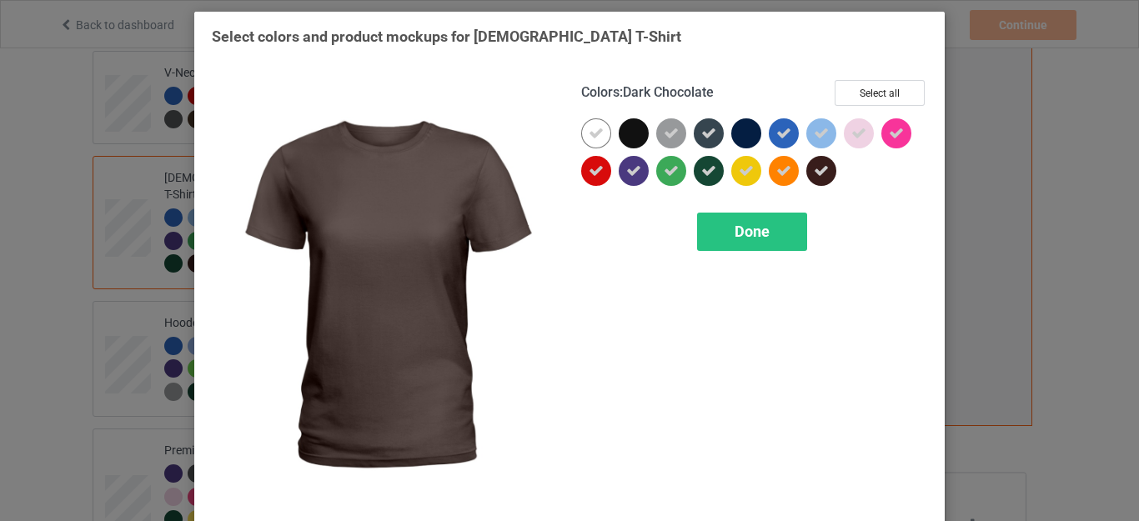
drag, startPoint x: 819, startPoint y: 167, endPoint x: 809, endPoint y: 168, distance: 10.9
click at [819, 168] on icon at bounding box center [821, 170] width 15 height 15
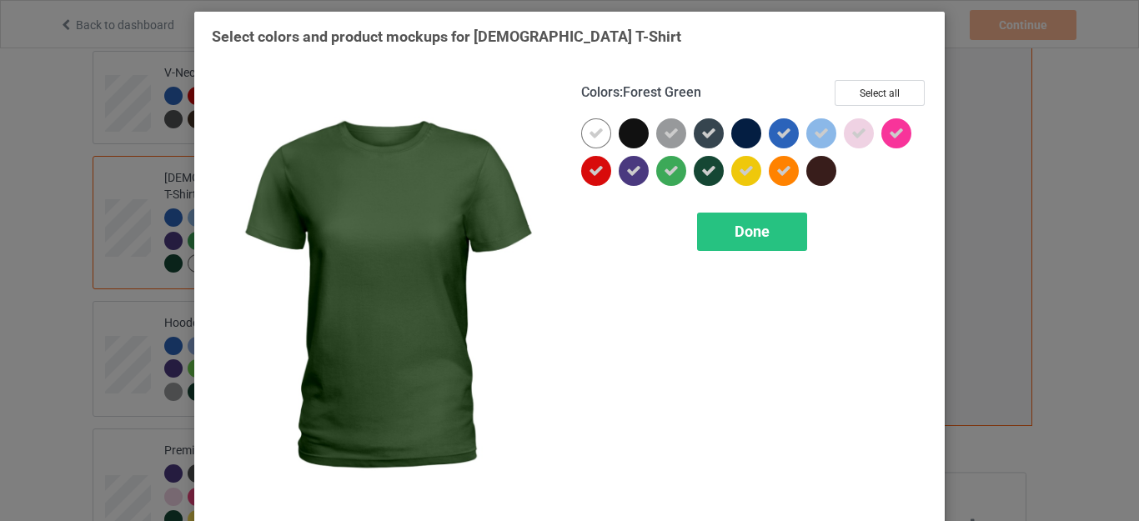
click at [701, 170] on icon at bounding box center [708, 170] width 15 height 15
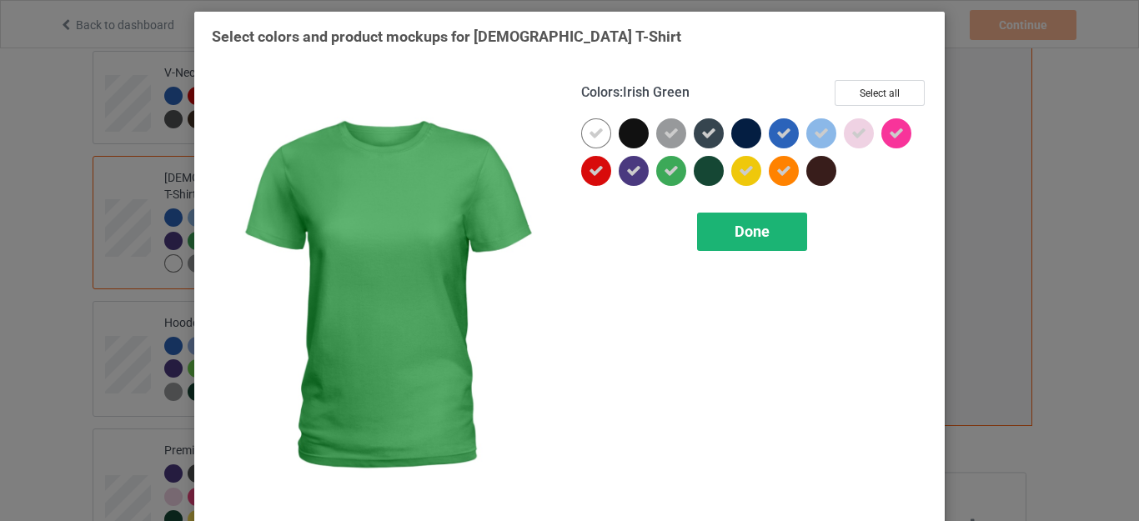
click at [732, 244] on div "Done" at bounding box center [752, 232] width 110 height 38
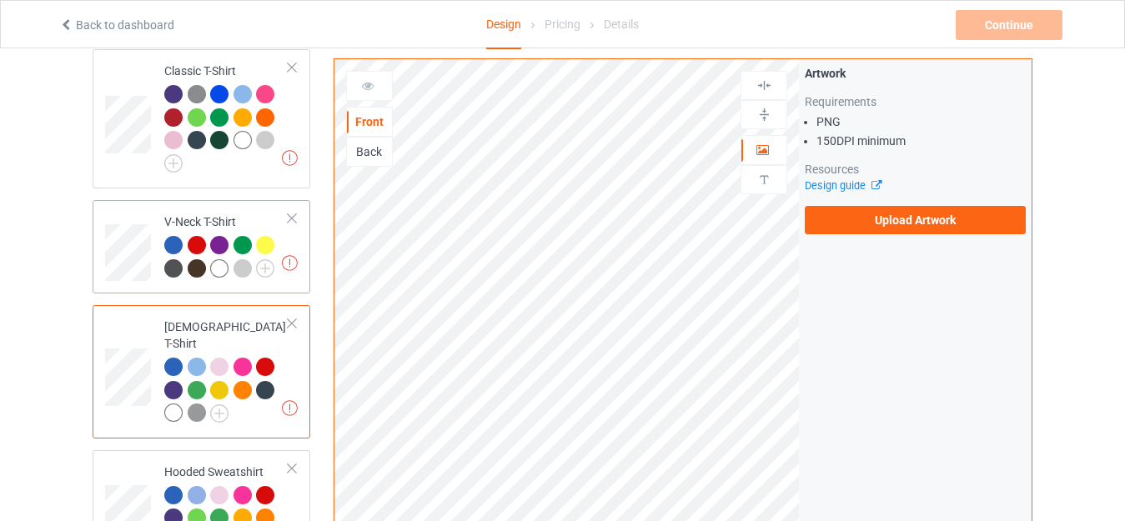
scroll to position [126, 0]
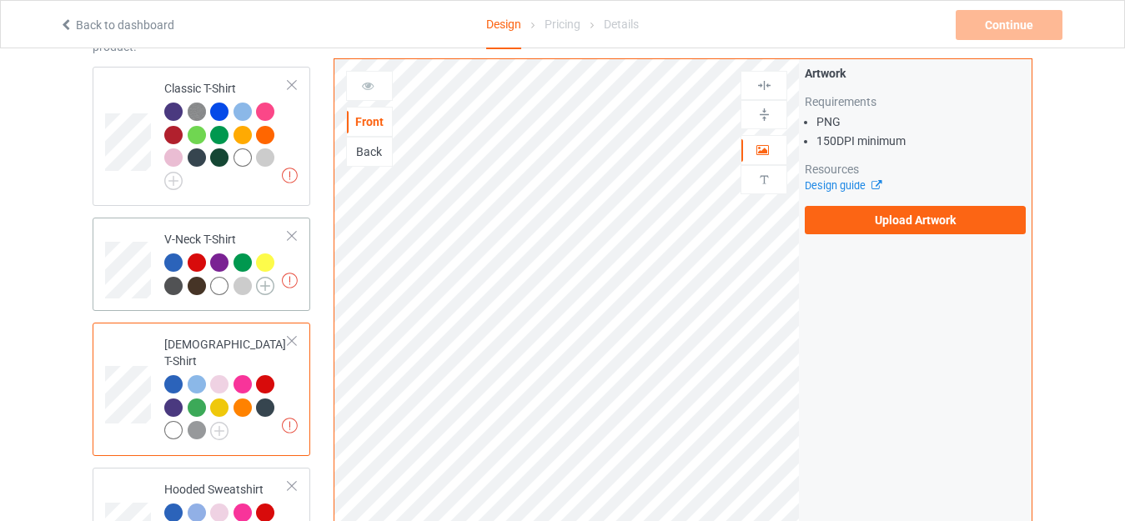
click at [263, 284] on img at bounding box center [265, 286] width 18 height 18
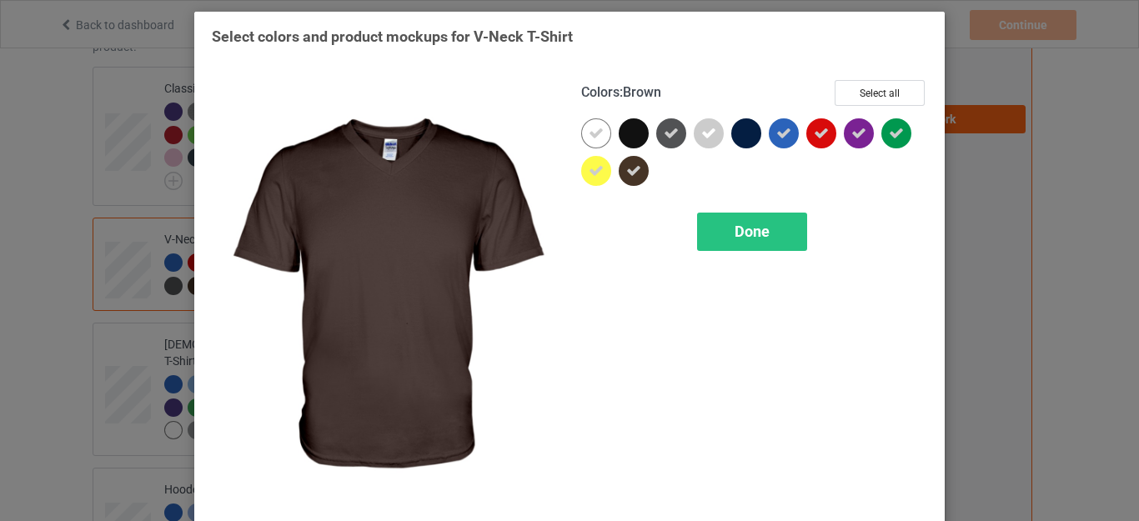
click at [630, 167] on icon at bounding box center [633, 170] width 15 height 15
click at [775, 218] on div "Done" at bounding box center [752, 232] width 110 height 38
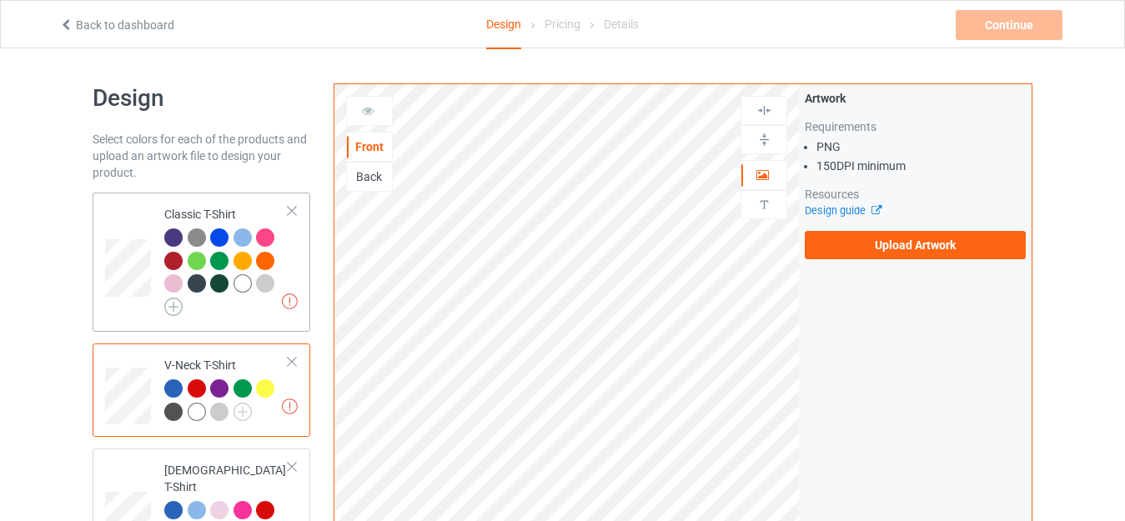
click at [171, 301] on img at bounding box center [173, 307] width 18 height 18
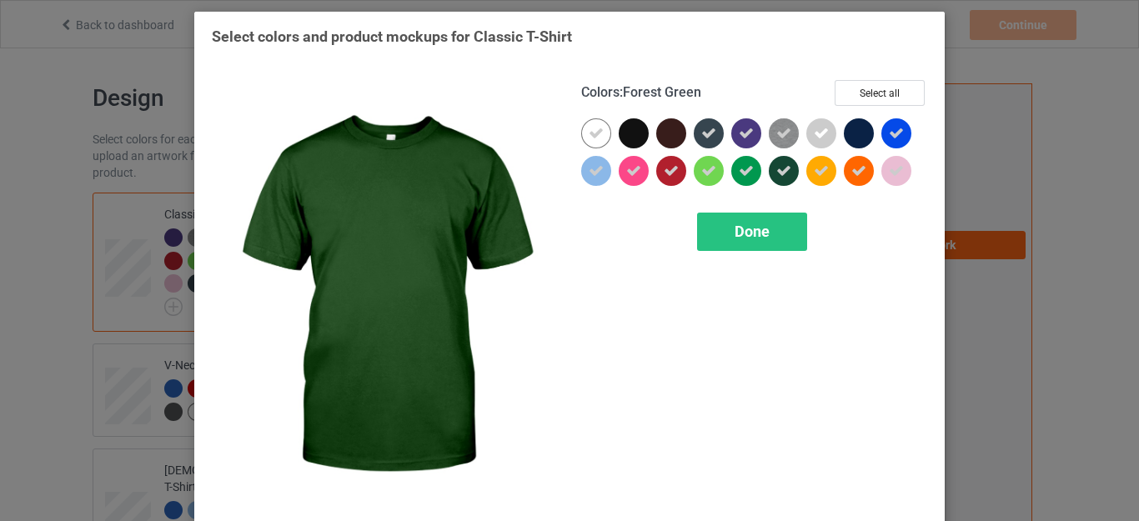
click at [776, 171] on icon at bounding box center [783, 170] width 15 height 15
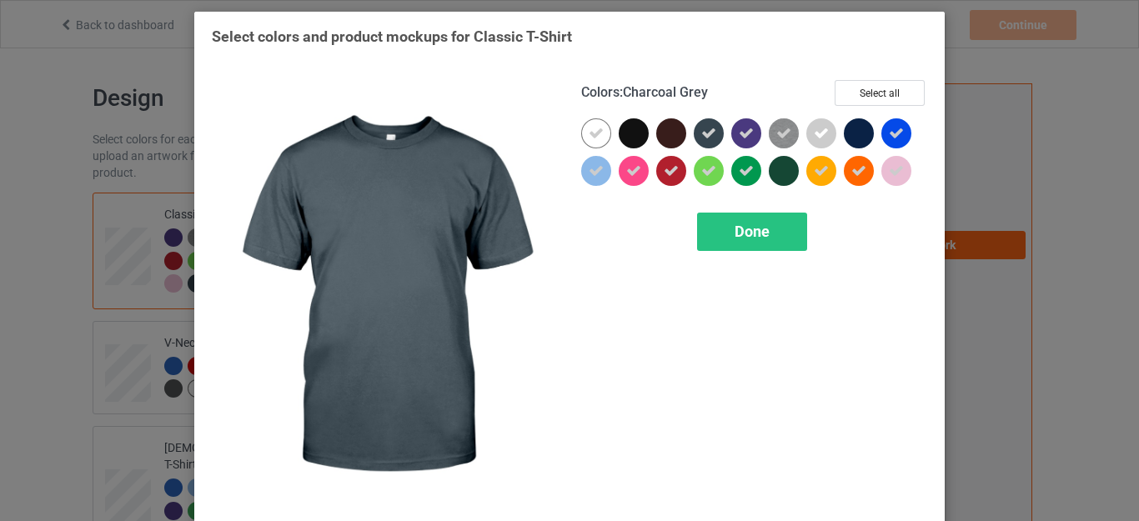
click at [705, 128] on icon at bounding box center [708, 133] width 15 height 15
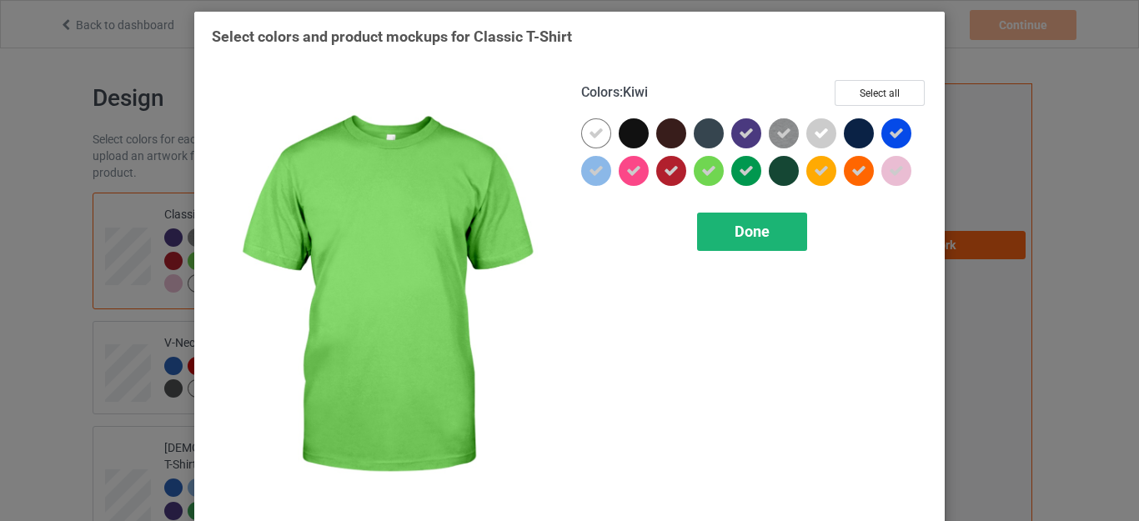
click at [727, 225] on div "Done" at bounding box center [752, 232] width 110 height 38
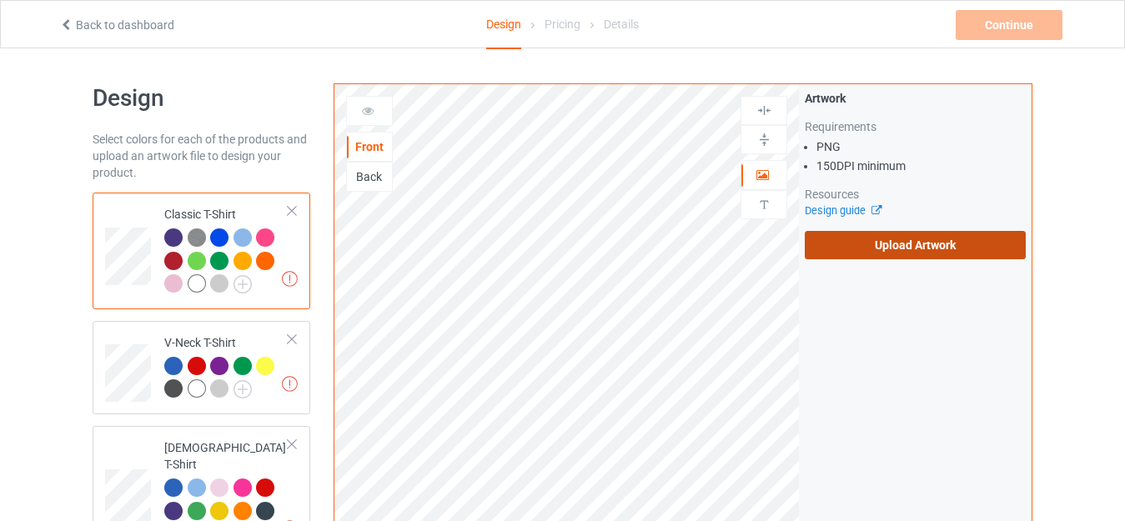
click at [888, 243] on label "Upload Artwork" at bounding box center [914, 245] width 221 height 28
click at [0, 0] on input "Upload Artwork" at bounding box center [0, 0] width 0 height 0
click at [841, 237] on label "Upload Artwork" at bounding box center [914, 245] width 221 height 28
click at [0, 0] on input "Upload Artwork" at bounding box center [0, 0] width 0 height 0
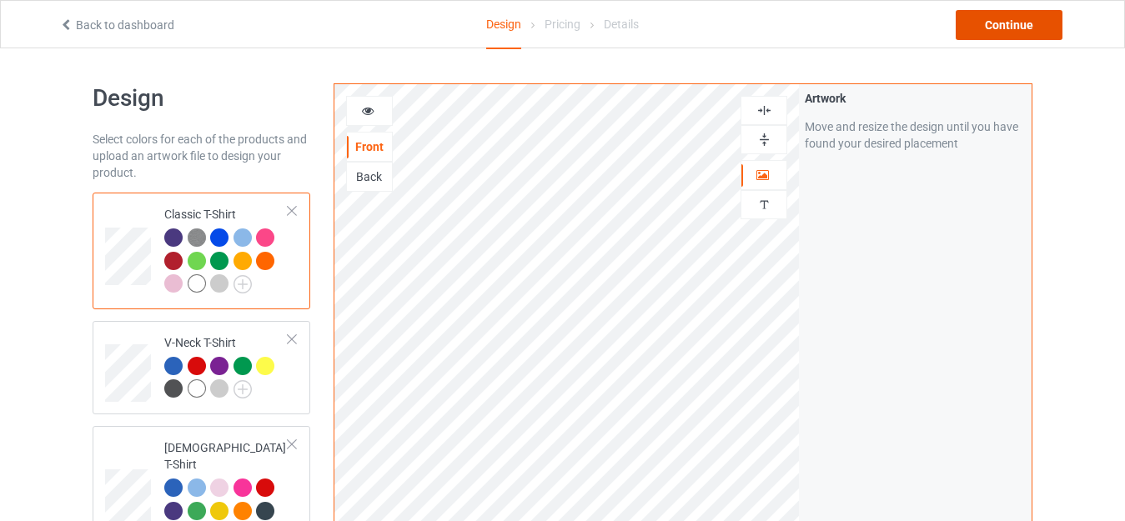
click at [1009, 16] on div "Continue" at bounding box center [1008, 25] width 107 height 30
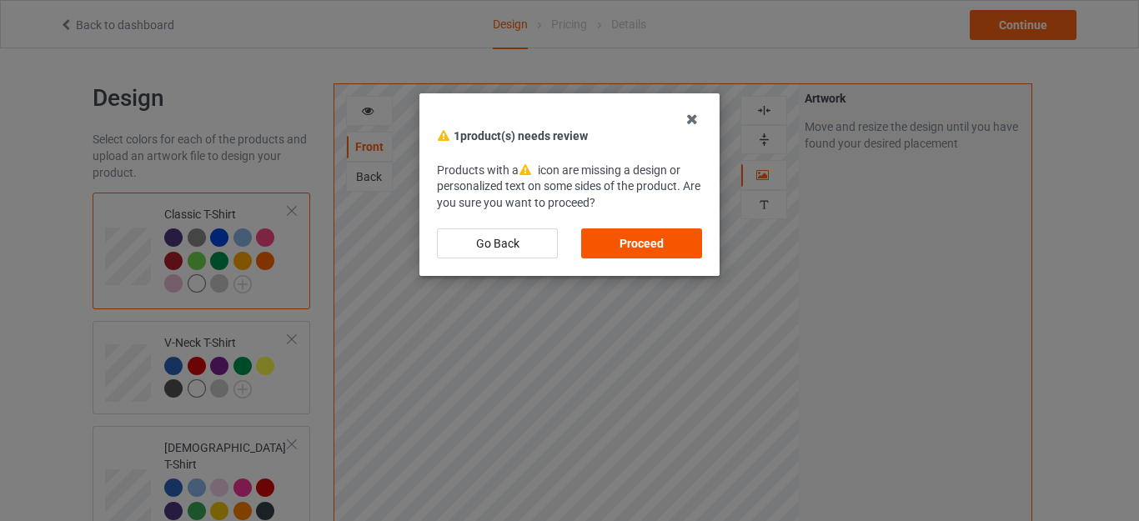
click at [657, 235] on div "Proceed" at bounding box center [641, 243] width 121 height 30
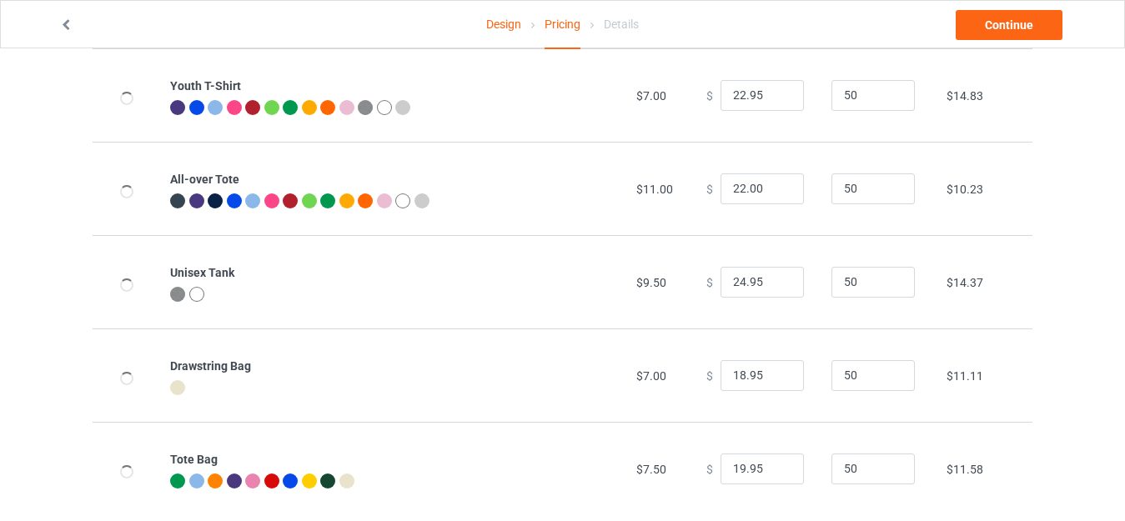
scroll to position [799, 0]
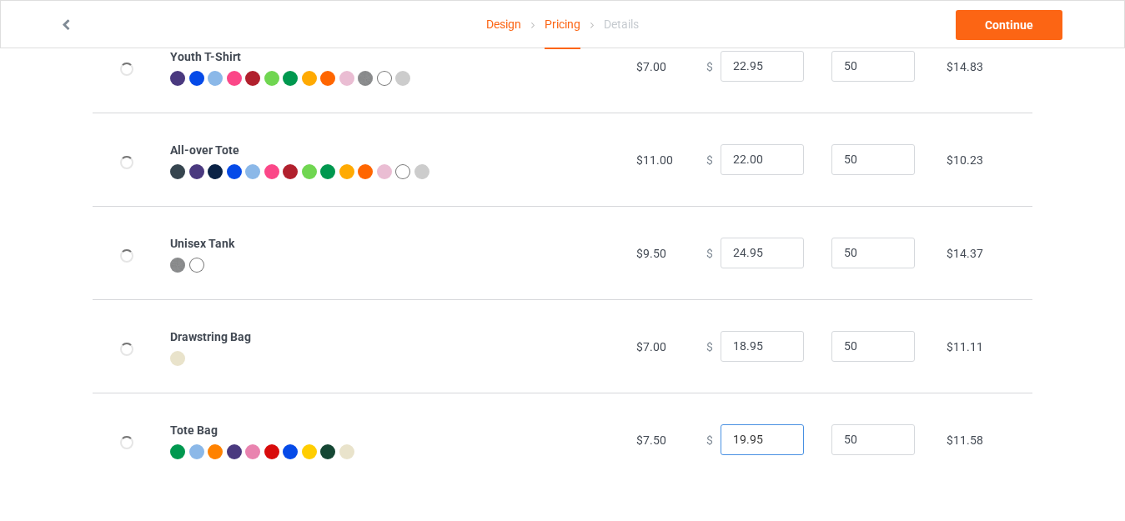
drag, startPoint x: 735, startPoint y: 438, endPoint x: 669, endPoint y: 438, distance: 65.9
click at [672, 438] on tr "Tote Bag $7.50 $ 19.95 50 $11.58" at bounding box center [562, 439] width 939 height 93
type input "23.95"
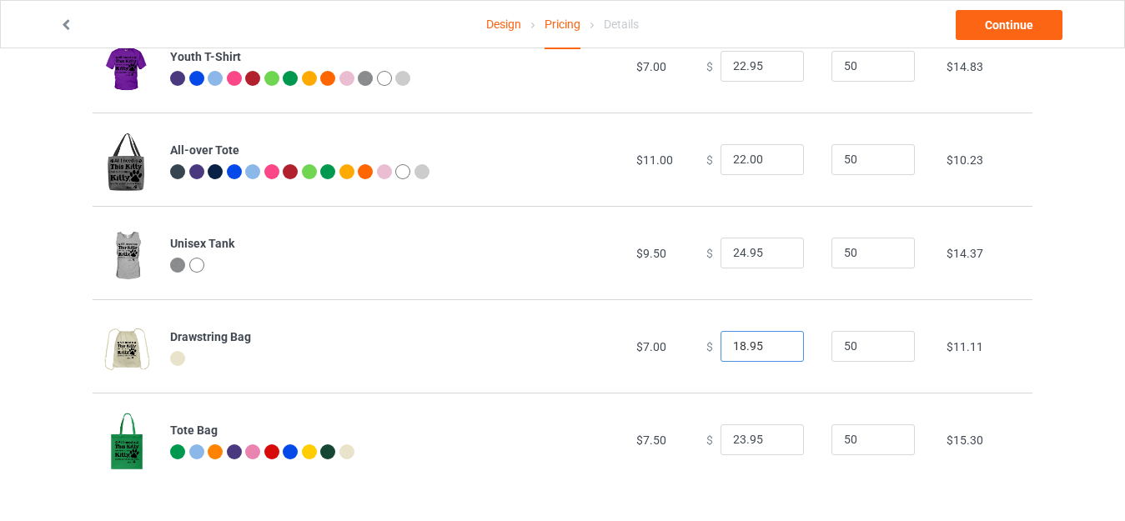
drag, startPoint x: 736, startPoint y: 344, endPoint x: 710, endPoint y: 345, distance: 25.9
click at [720, 345] on input "18.95" at bounding box center [761, 347] width 83 height 32
type input "23.95"
click at [734, 253] on input "24.95" at bounding box center [761, 254] width 83 height 32
click at [727, 255] on input "24.95" at bounding box center [761, 254] width 83 height 32
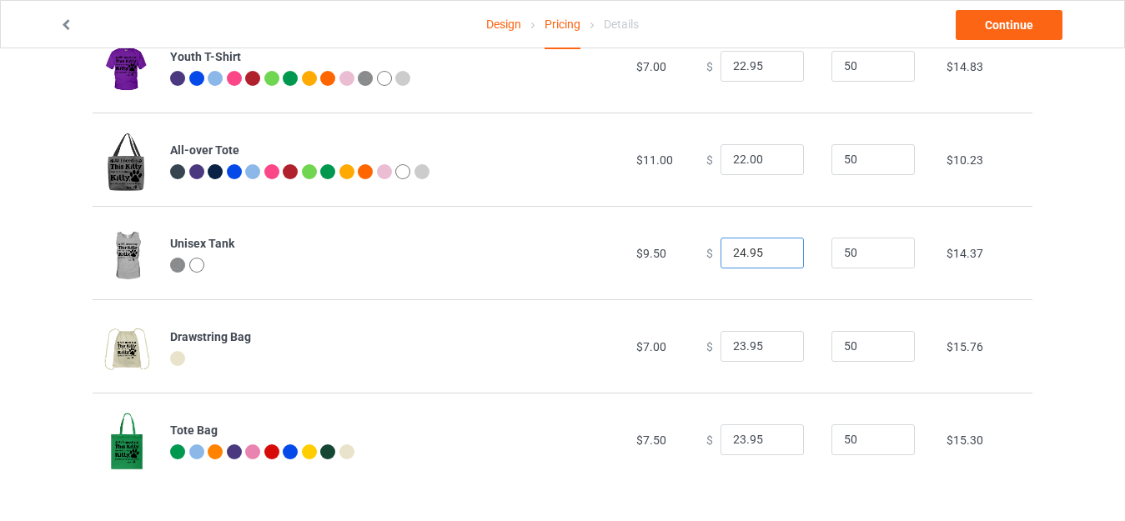
click at [732, 248] on input "24.95" at bounding box center [761, 254] width 83 height 32
type input "25.95"
click at [734, 156] on input "22.00" at bounding box center [761, 160] width 83 height 32
drag, startPoint x: 742, startPoint y: 156, endPoint x: 756, endPoint y: 156, distance: 14.2
click at [756, 156] on input "27.00" at bounding box center [761, 160] width 83 height 32
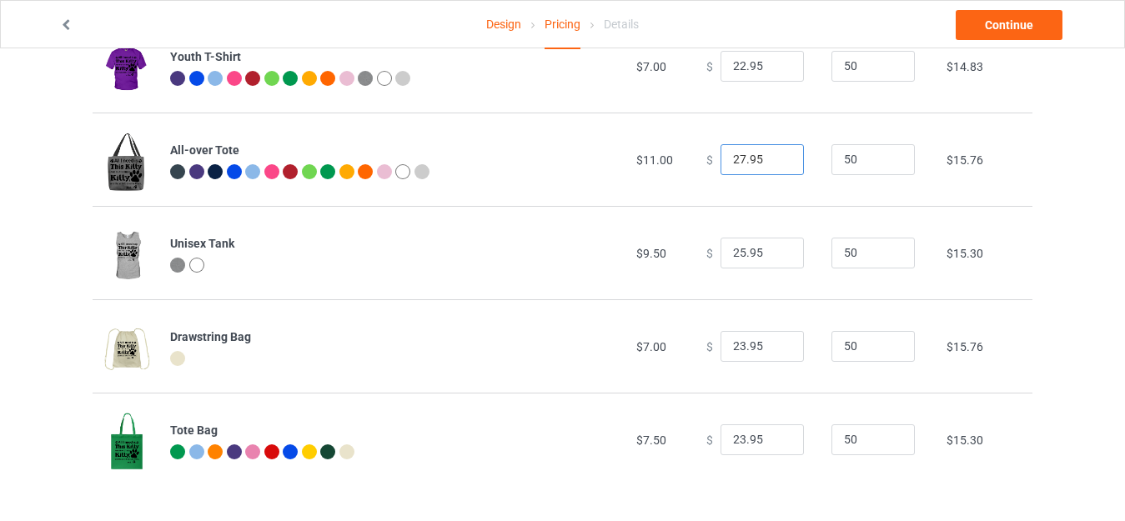
type input "27.95"
click at [735, 62] on input "22.95" at bounding box center [761, 67] width 83 height 32
type input "23.95"
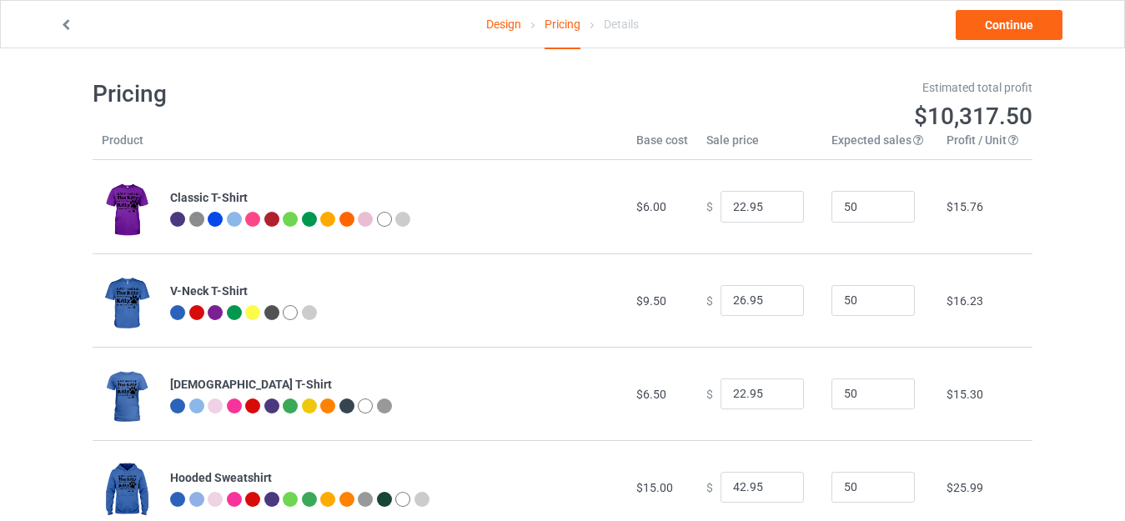
scroll to position [0, 0]
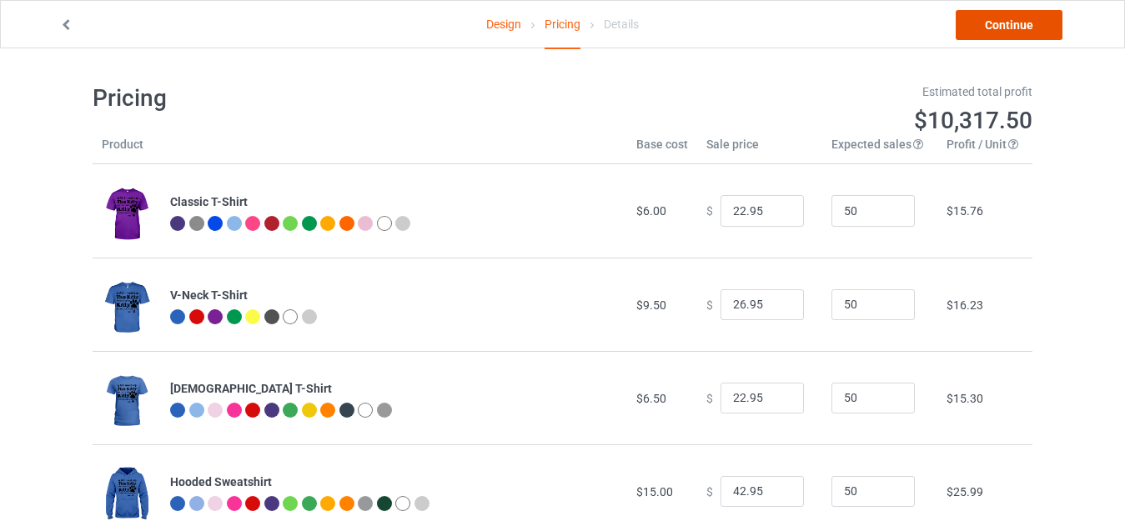
click at [1007, 19] on link "Continue" at bounding box center [1008, 25] width 107 height 30
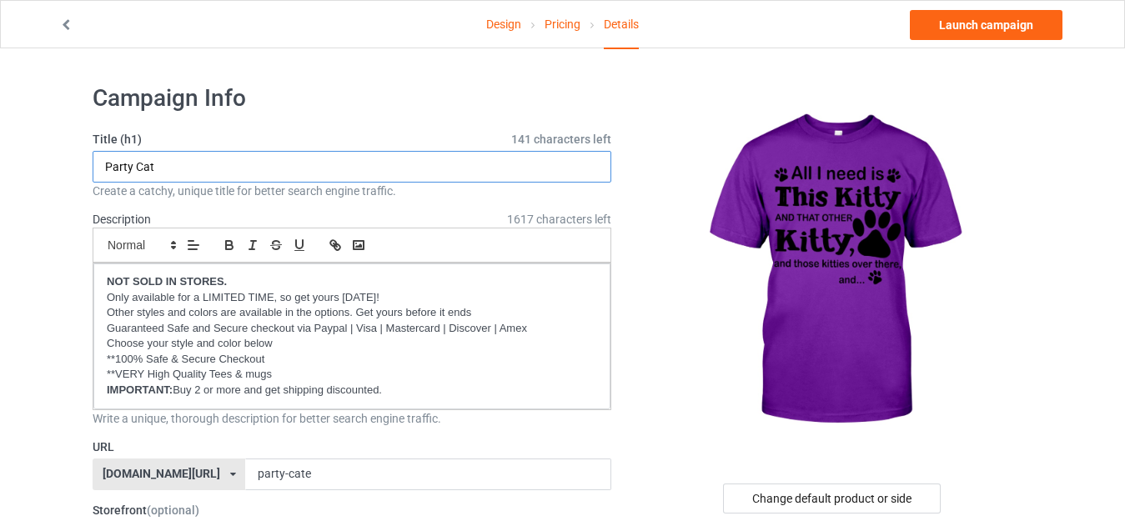
click at [169, 165] on input "Party Cat" at bounding box center [352, 167] width 519 height 32
click at [156, 163] on input "Party Cat" at bounding box center [352, 167] width 519 height 32
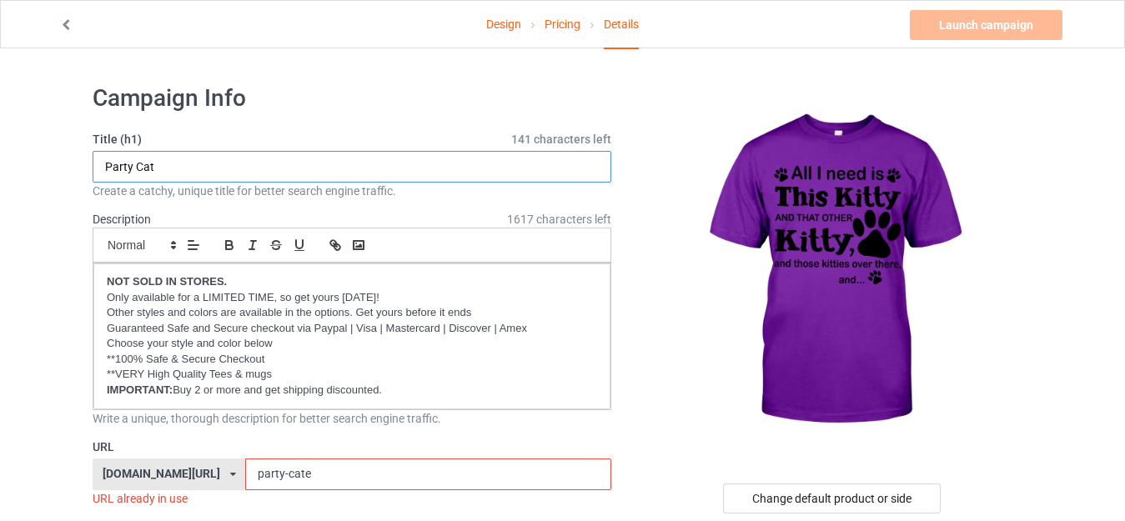
paste input "All I need is this kitty.png"
drag, startPoint x: 208, startPoint y: 164, endPoint x: 447, endPoint y: 183, distance: 239.1
click at [442, 183] on div "Title (h1) 122 characters left All I need is this kitty.png Create a catchy, un…" at bounding box center [352, 165] width 519 height 68
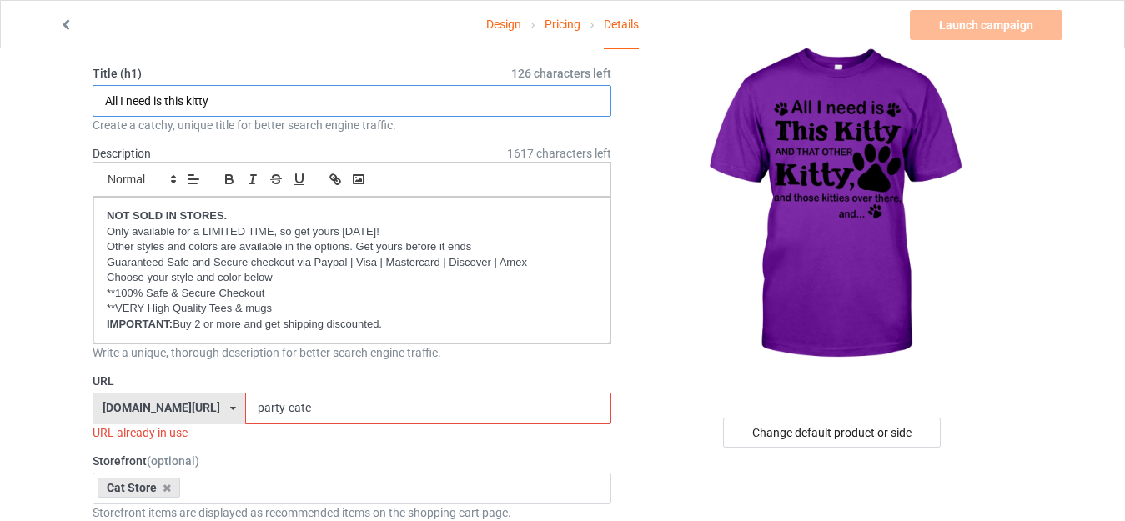
scroll to position [167, 0]
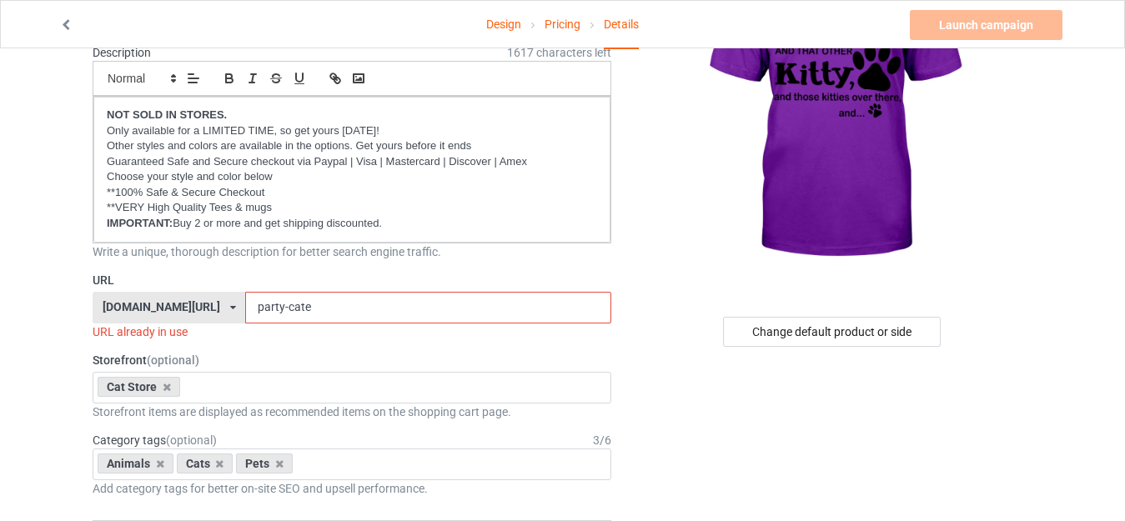
type input "All I need is this kitty"
click at [278, 308] on input "party-cate" at bounding box center [427, 308] width 365 height 32
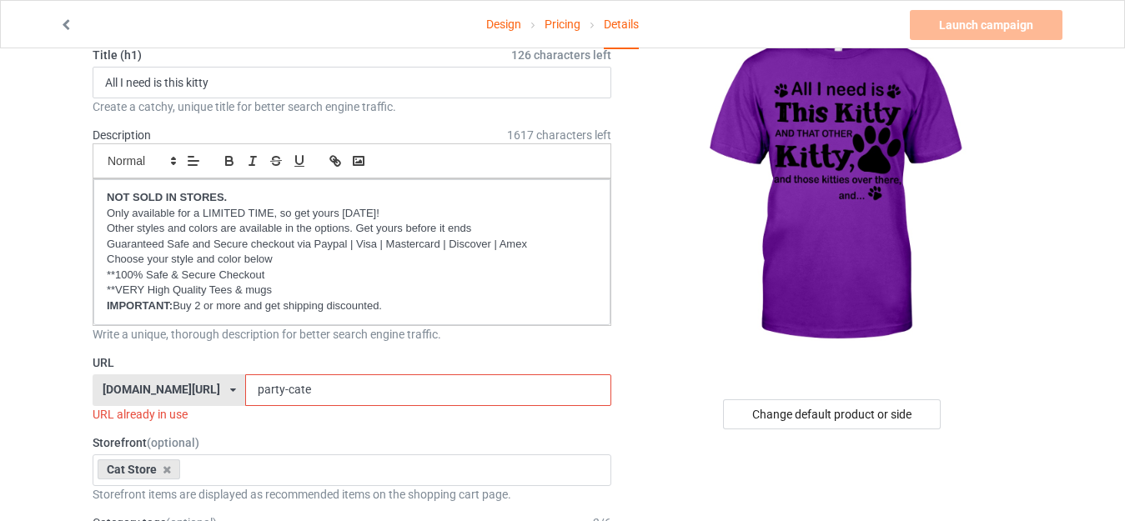
scroll to position [0, 0]
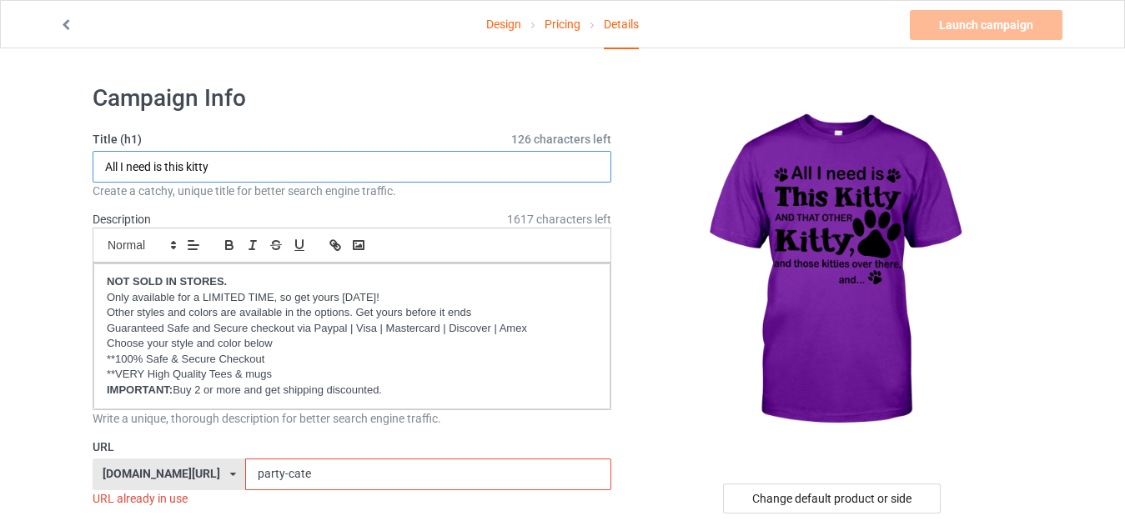
drag, startPoint x: 163, startPoint y: 163, endPoint x: 298, endPoint y: 165, distance: 135.1
click at [299, 163] on input "All I need is this kitty" at bounding box center [352, 167] width 519 height 32
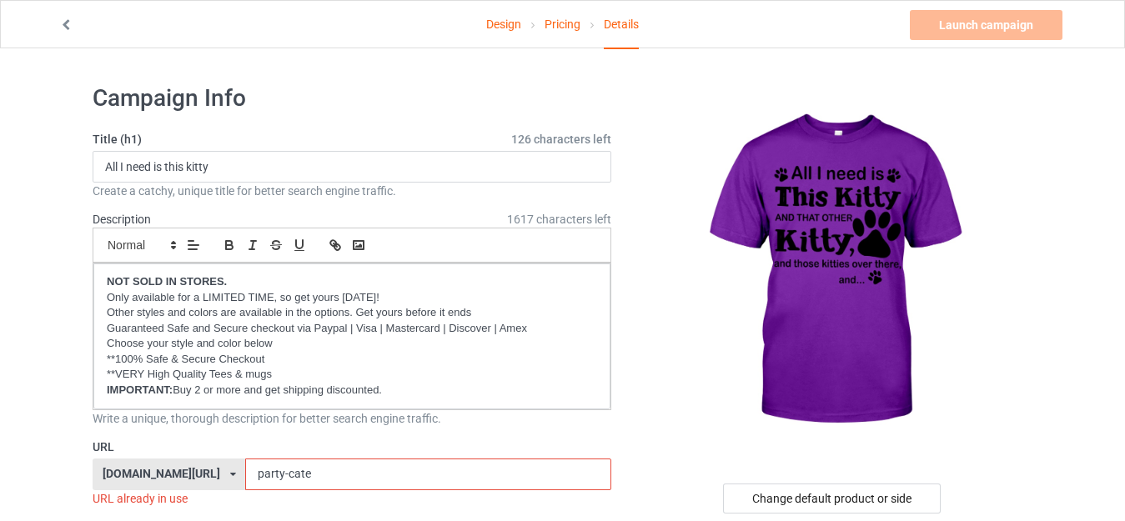
drag, startPoint x: 303, startPoint y: 474, endPoint x: 143, endPoint y: 465, distance: 160.3
click at [148, 468] on div "teemeow.com/ milkyshops.com/ teedinos.com/ teemeow.com/ teesbunny.com/ teechip.…" at bounding box center [352, 474] width 519 height 32
click at [146, 468] on div "[DOMAIN_NAME][URL]" at bounding box center [162, 474] width 118 height 12
click at [272, 472] on input "party-cate" at bounding box center [427, 474] width 365 height 32
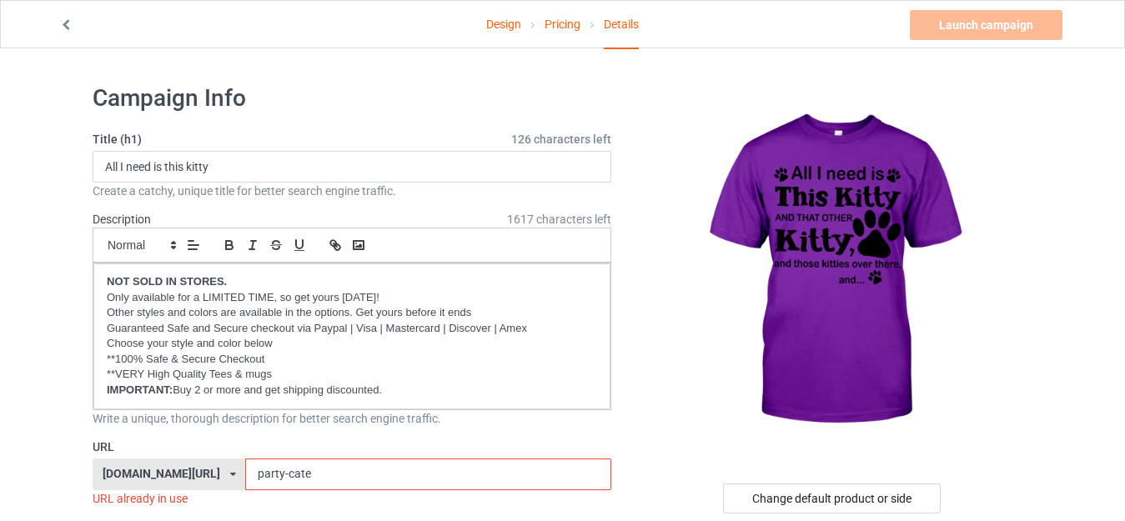
paste input "this kitty"
click at [249, 473] on input "party-this kitty" at bounding box center [427, 474] width 365 height 32
drag, startPoint x: 251, startPoint y: 471, endPoint x: 204, endPoint y: 469, distance: 46.7
click at [204, 469] on div "teemeow.com/ milkyshops.com/ teedinos.com/ teemeow.com/ teesbunny.com/ teechip.…" at bounding box center [352, 474] width 519 height 32
click at [245, 474] on input "this kitty" at bounding box center [427, 474] width 365 height 32
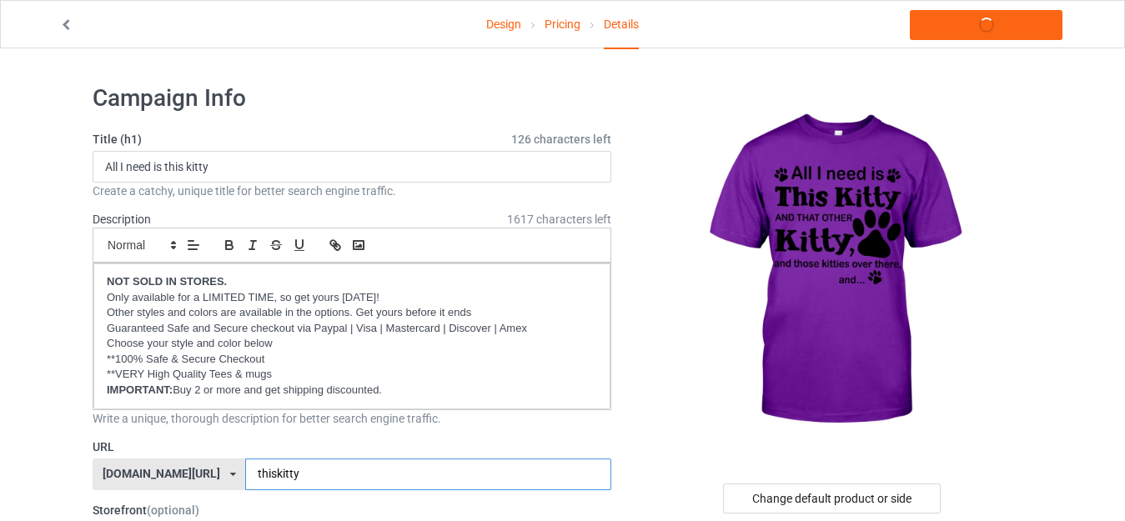
type input "thiskitty"
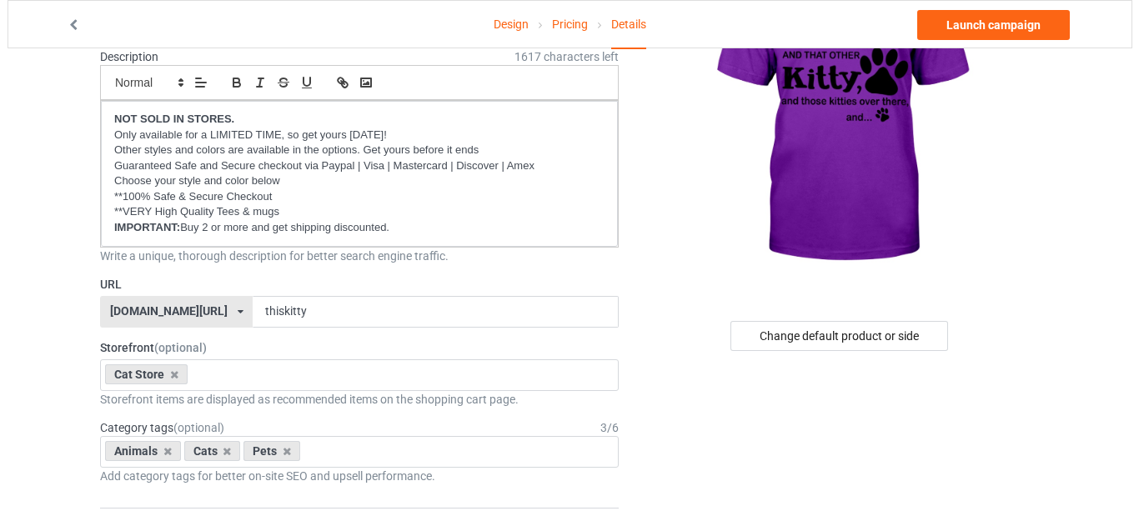
scroll to position [167, 0]
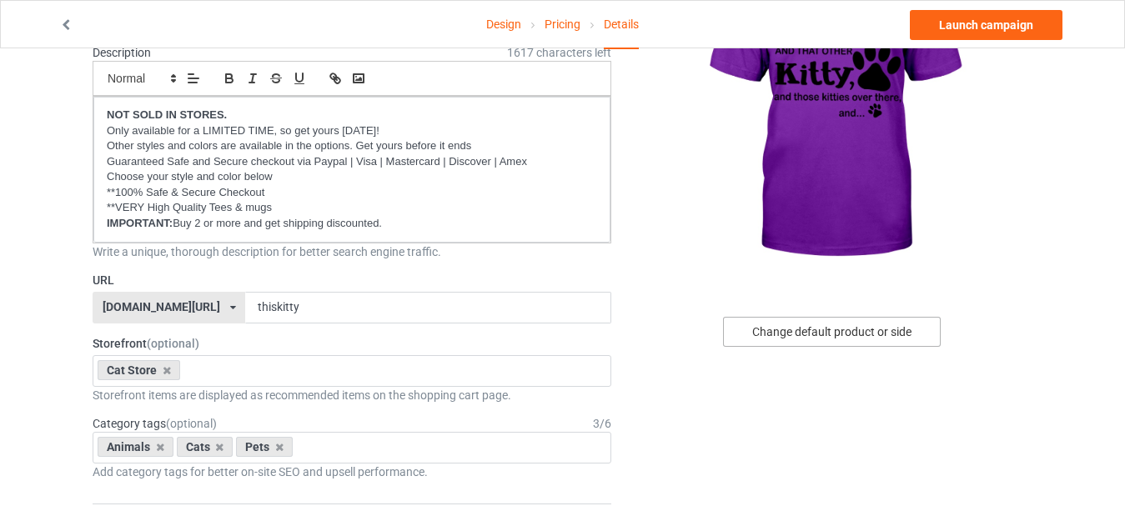
click at [828, 329] on div "Change default product or side" at bounding box center [832, 332] width 218 height 30
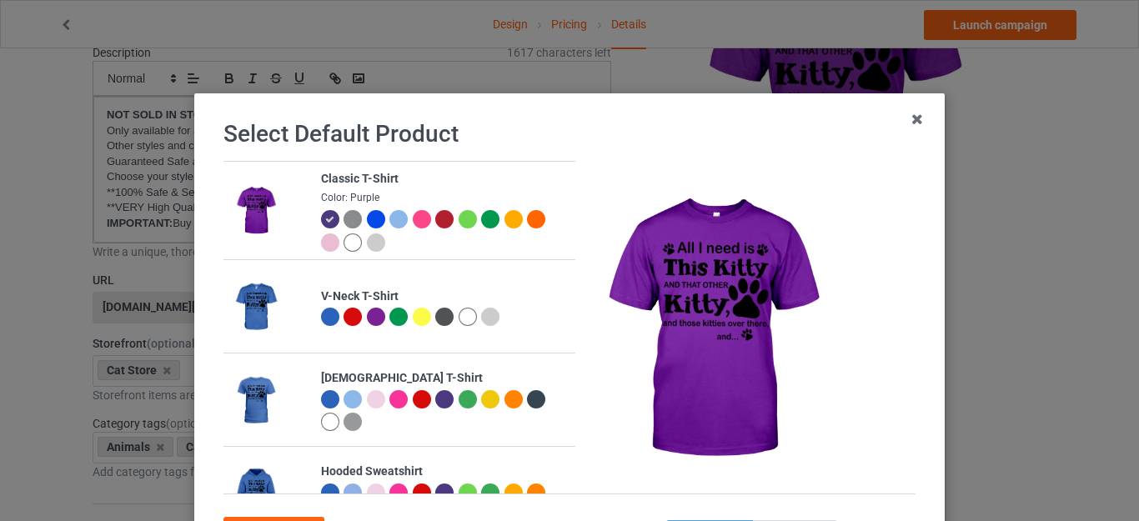
click at [354, 237] on div at bounding box center [354, 244] width 23 height 23
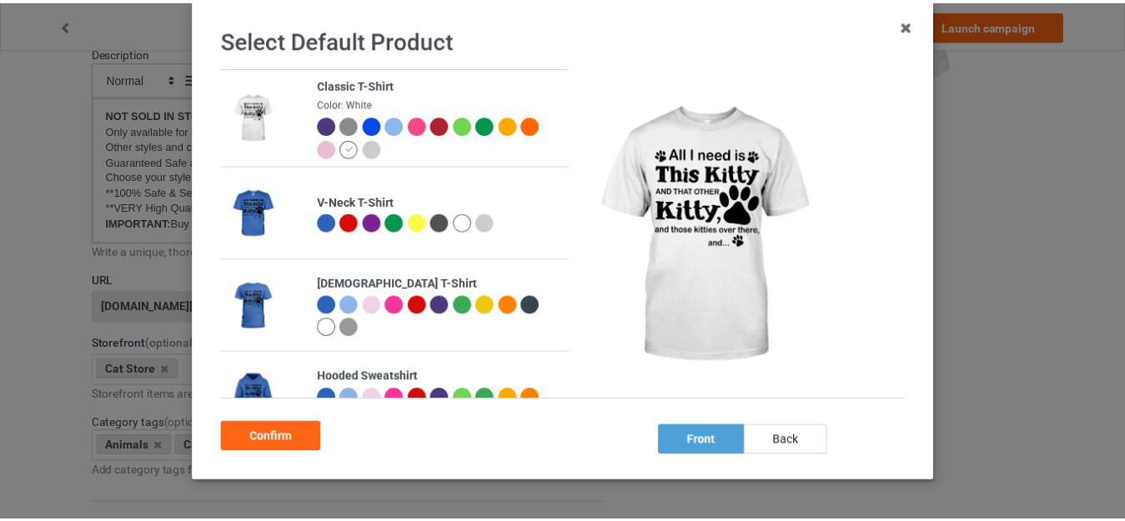
scroll to position [65, 0]
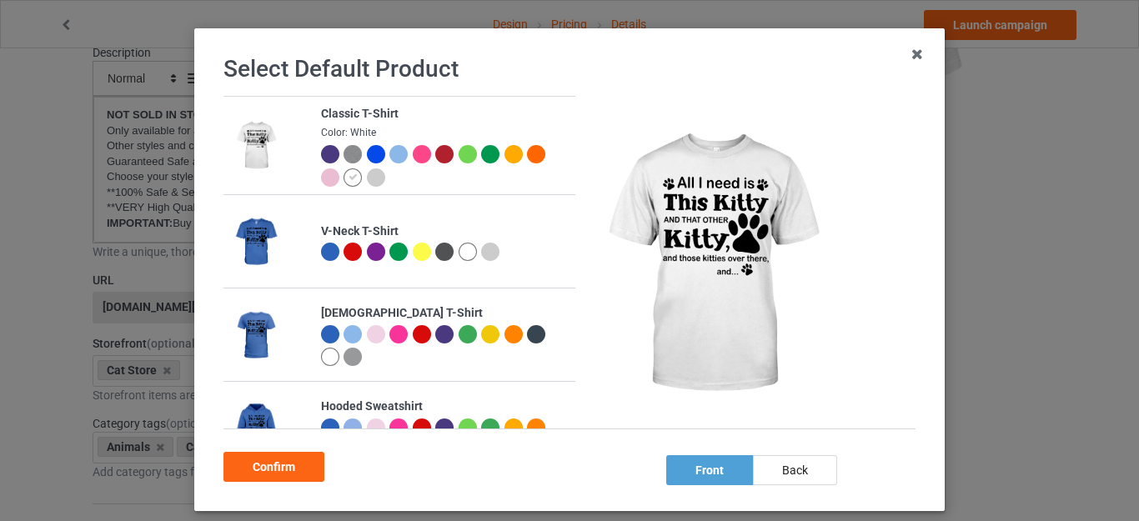
click at [367, 181] on div at bounding box center [376, 177] width 18 height 18
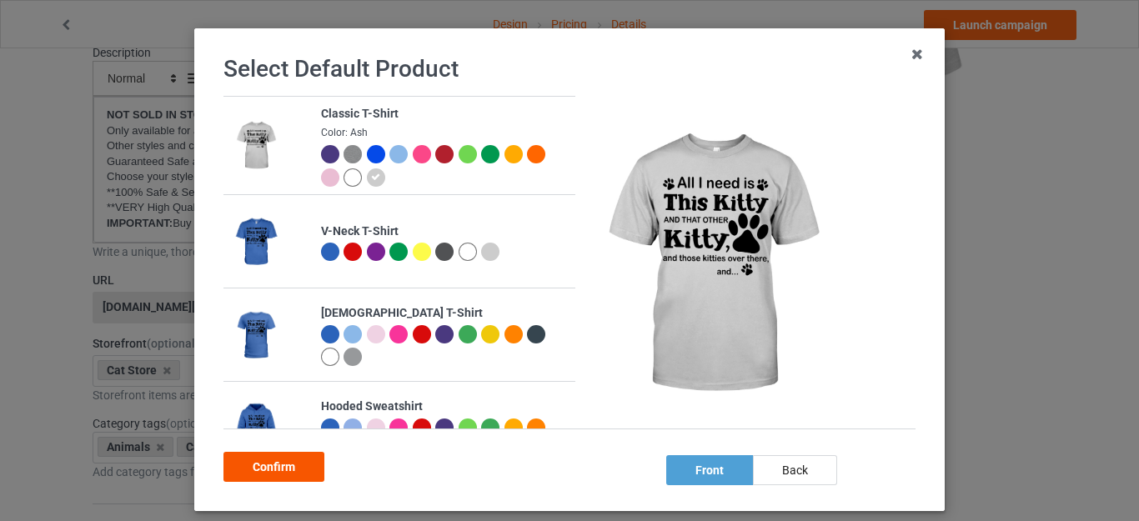
click at [272, 463] on div "Confirm" at bounding box center [273, 467] width 101 height 30
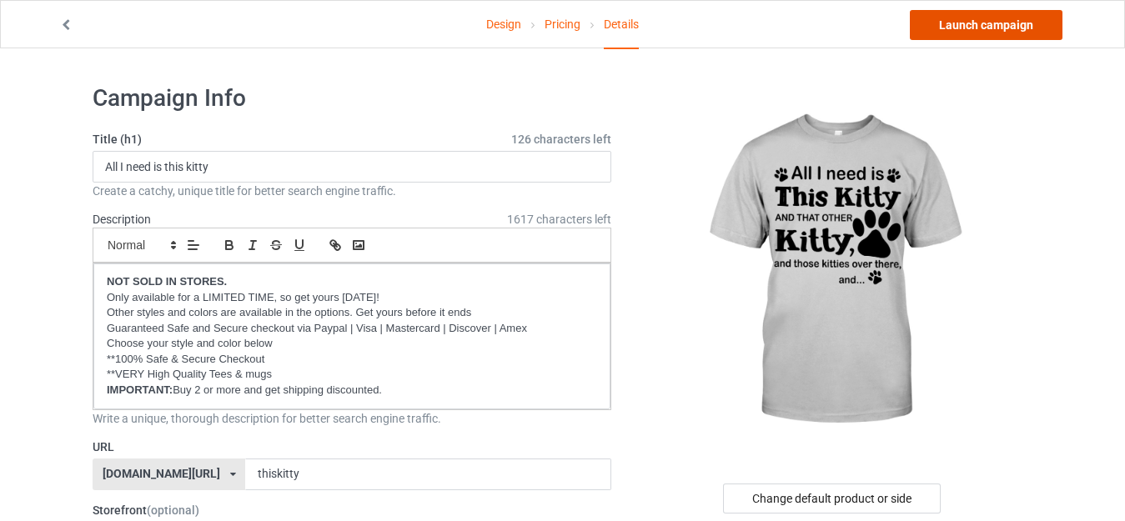
click at [971, 19] on link "Launch campaign" at bounding box center [985, 25] width 153 height 30
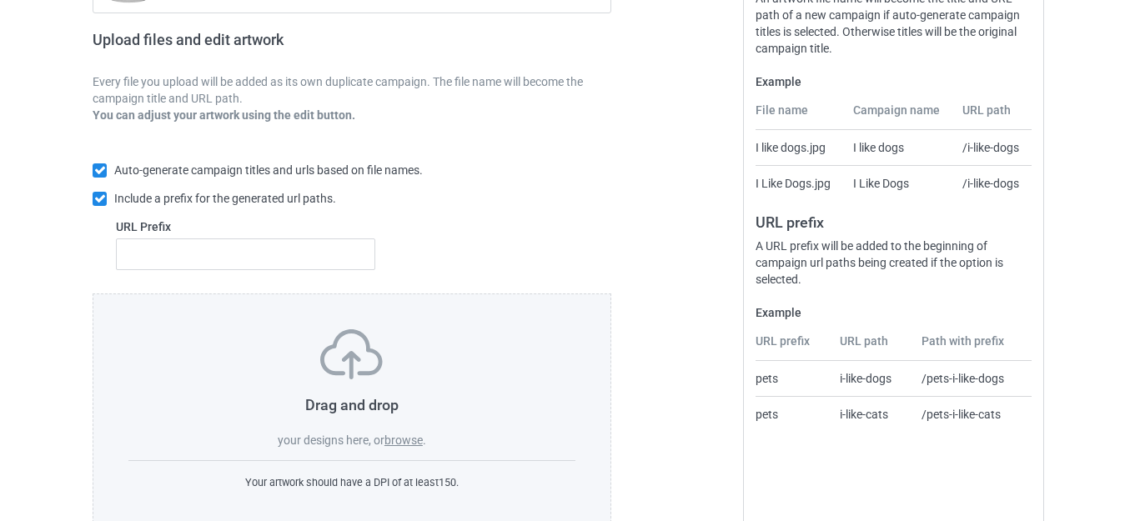
scroll to position [291, 0]
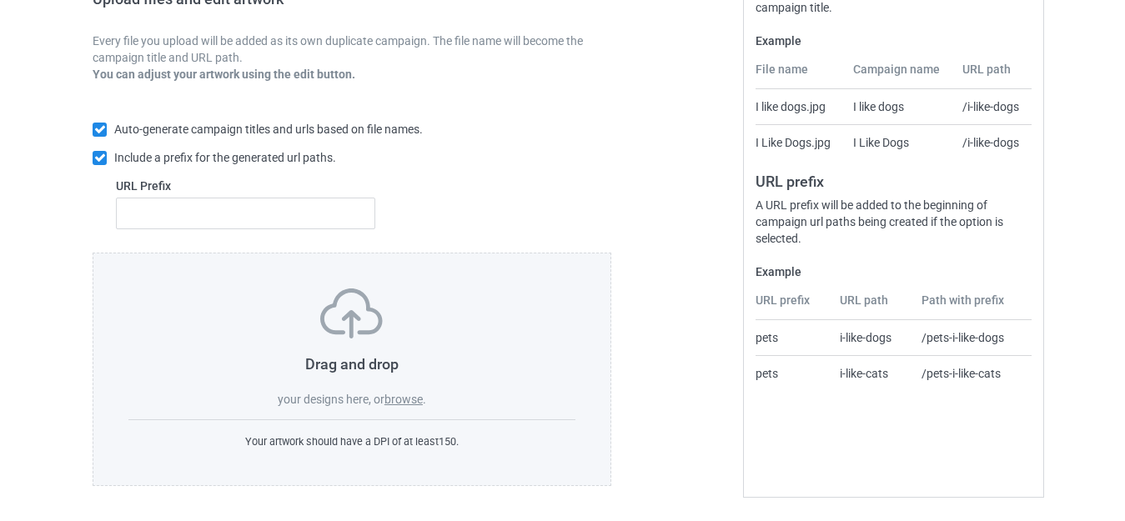
click at [399, 400] on label "browse" at bounding box center [403, 399] width 38 height 13
click at [0, 0] on input "browse" at bounding box center [0, 0] width 0 height 0
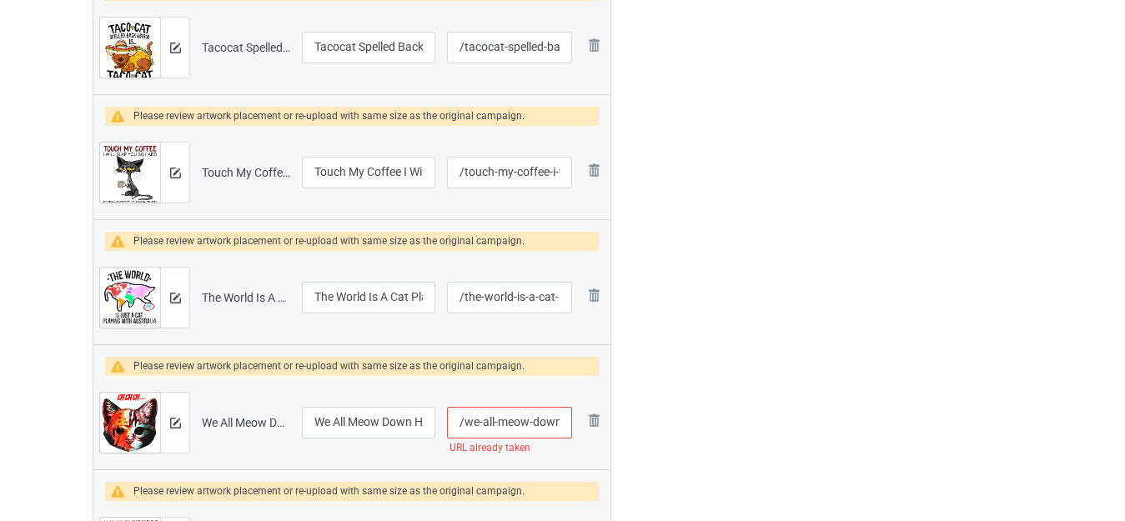
scroll to position [3950, 0]
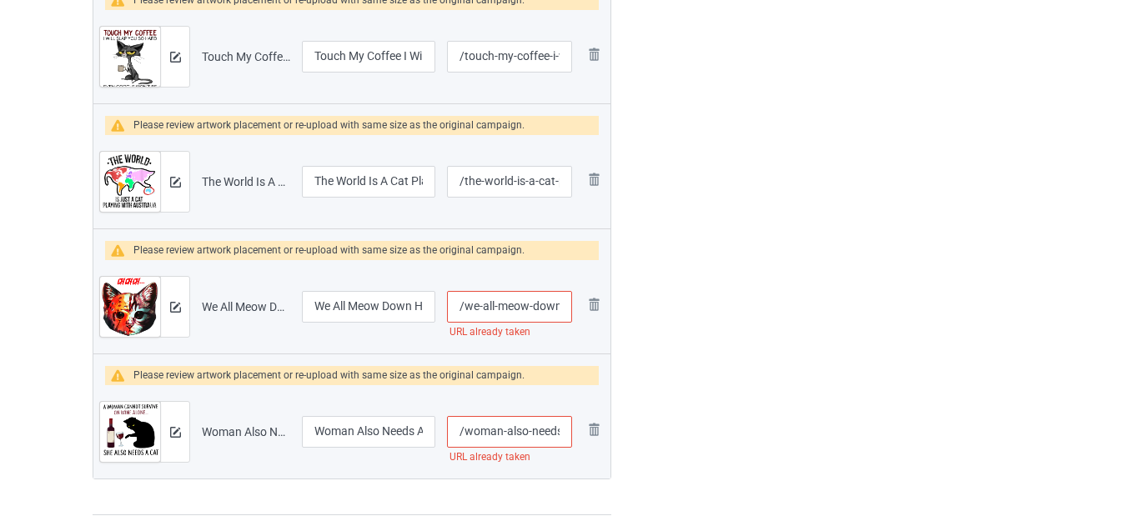
click at [534, 430] on input "/woman-also-needs-a-cat" at bounding box center [509, 432] width 125 height 32
type input "/woman-also--a-cat"
click at [545, 305] on input "/we-all-meow-down-here-kitten" at bounding box center [509, 307] width 125 height 32
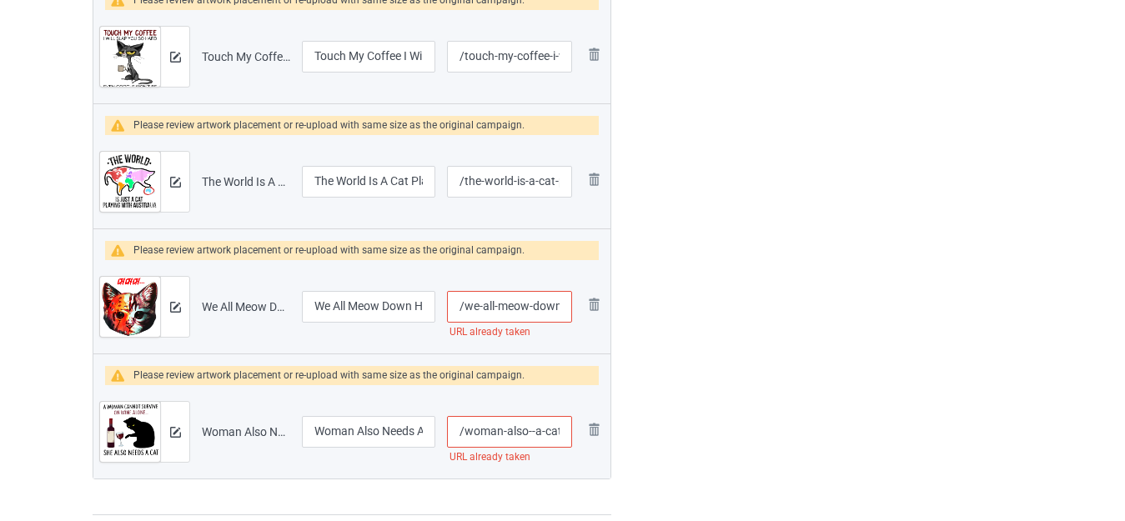
click at [545, 305] on input "/we-all-meow-down-here-kitten" at bounding box center [509, 307] width 125 height 32
click at [546, 305] on input "/we-all-meow-down-here-kitten" at bounding box center [509, 307] width 125 height 32
type input "/we-all-meow--here-kitten"
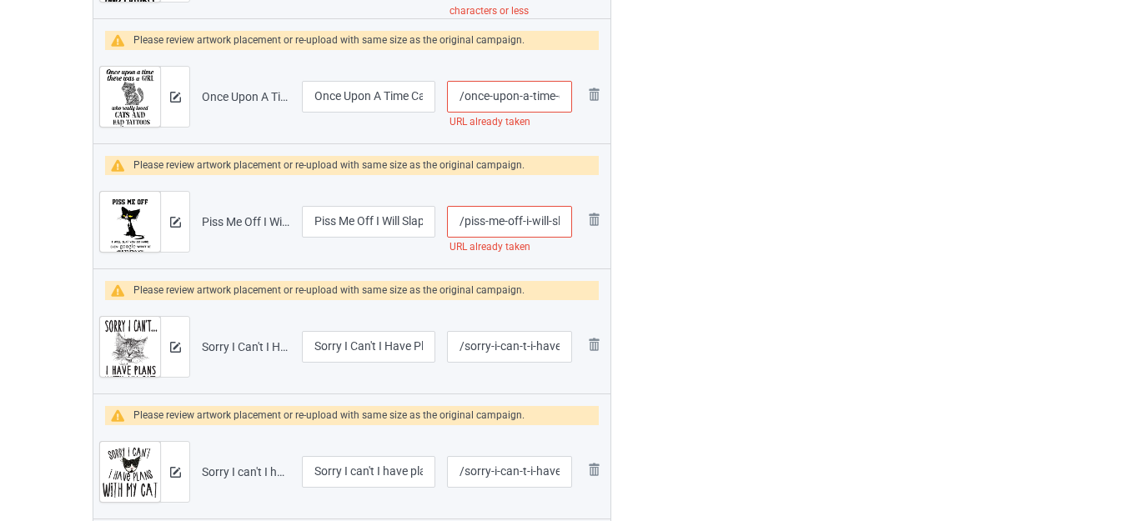
scroll to position [3284, 0]
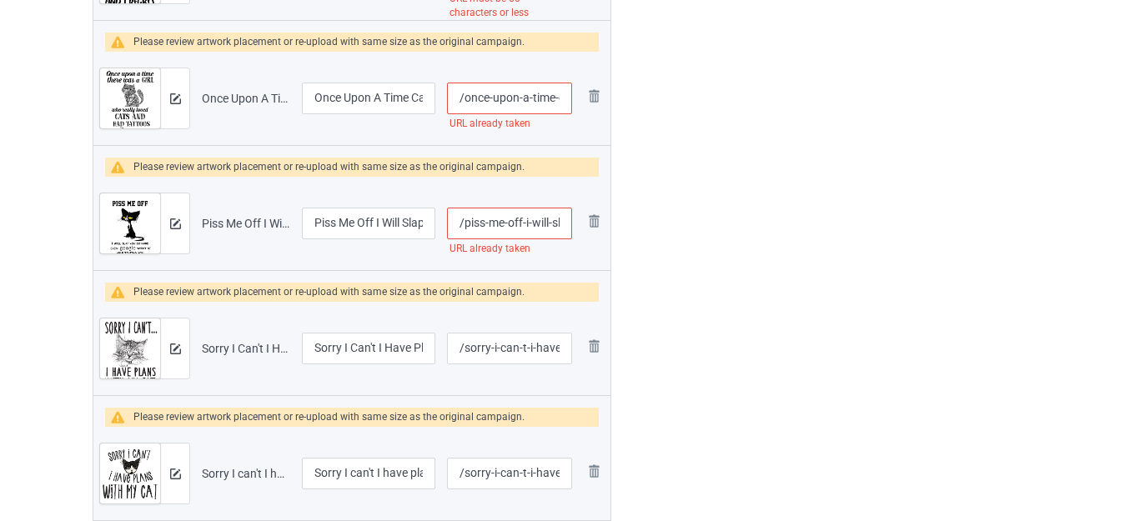
click at [545, 223] on input "/piss-me-off-i-will-slap-you" at bounding box center [509, 224] width 125 height 32
click at [543, 223] on input "/piss-me-off-i-will-slap-you" at bounding box center [509, 224] width 125 height 32
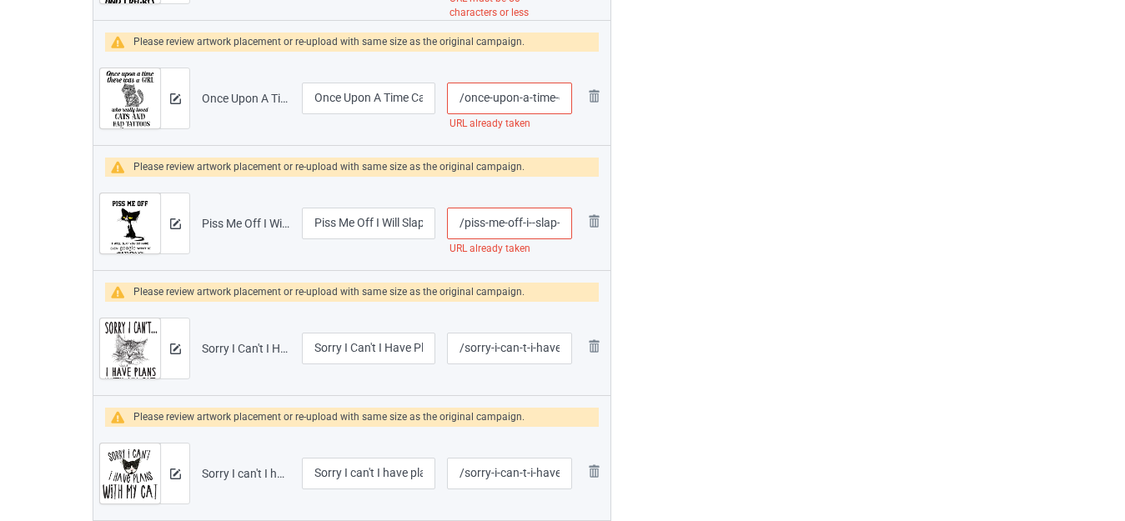
type input "/piss-me-off-i--slap-you"
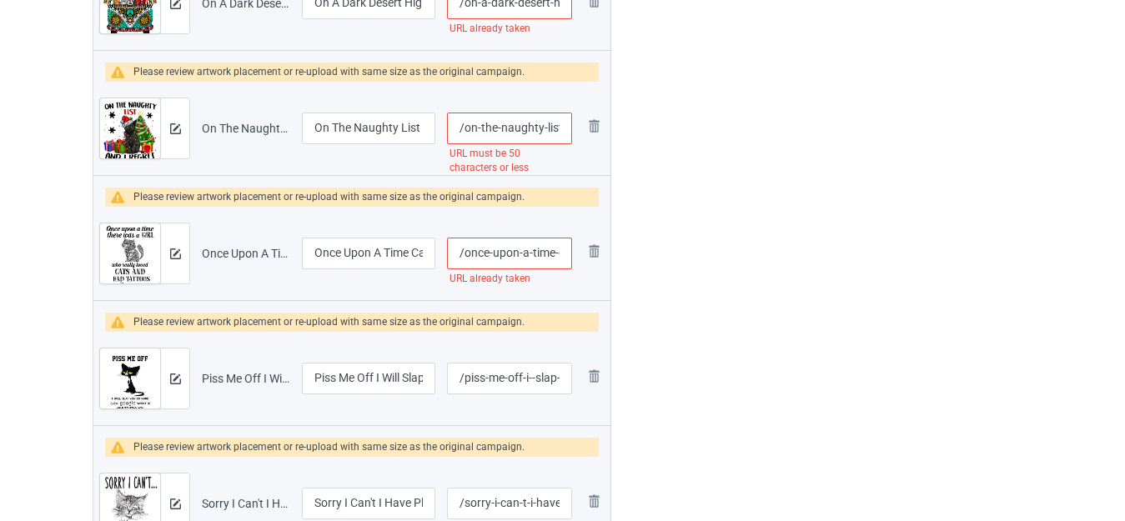
scroll to position [3117, 0]
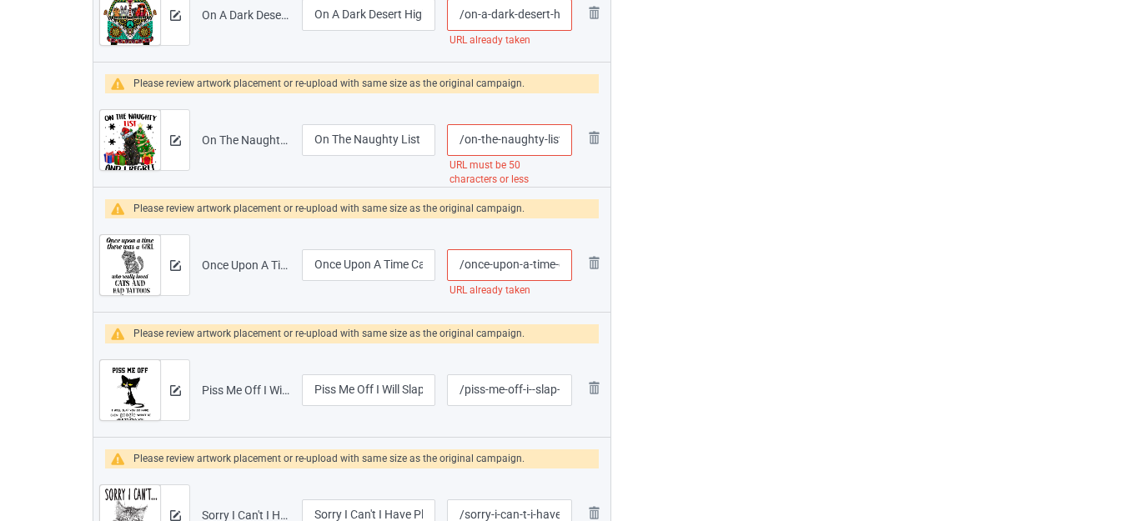
click at [544, 260] on input "/once-upon-a-time-cats-and-had-tattoos" at bounding box center [509, 265] width 125 height 32
click at [543, 265] on input "/once-upon-a-time-cats-and-had-tattoos" at bounding box center [509, 265] width 125 height 32
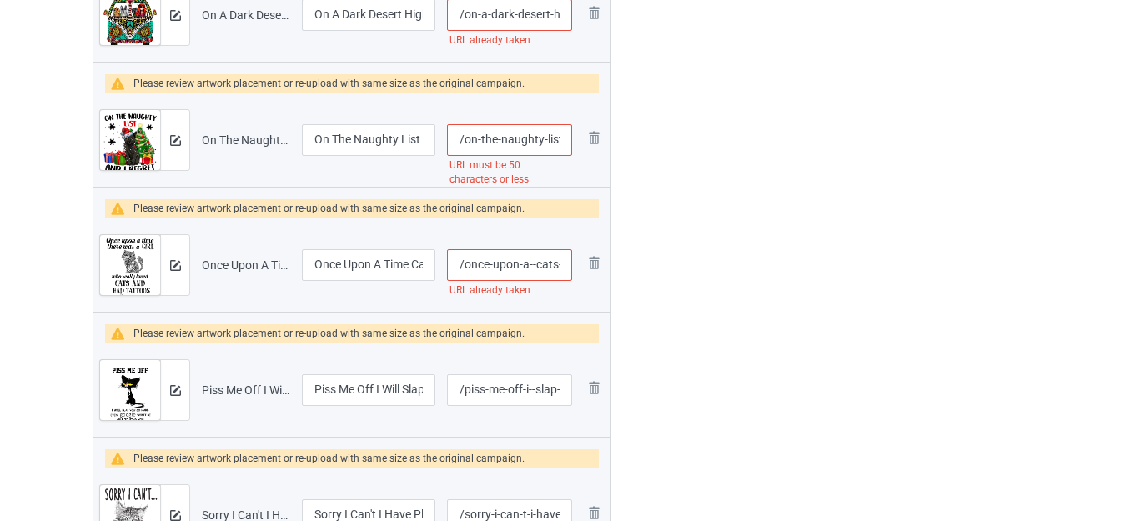
type input "/once-upon-a--cats-and-had-tattoos"
click at [528, 143] on input "/on-the-naughty-list-and-i-regret-nothing-funny-cat-christmas" at bounding box center [509, 140] width 125 height 32
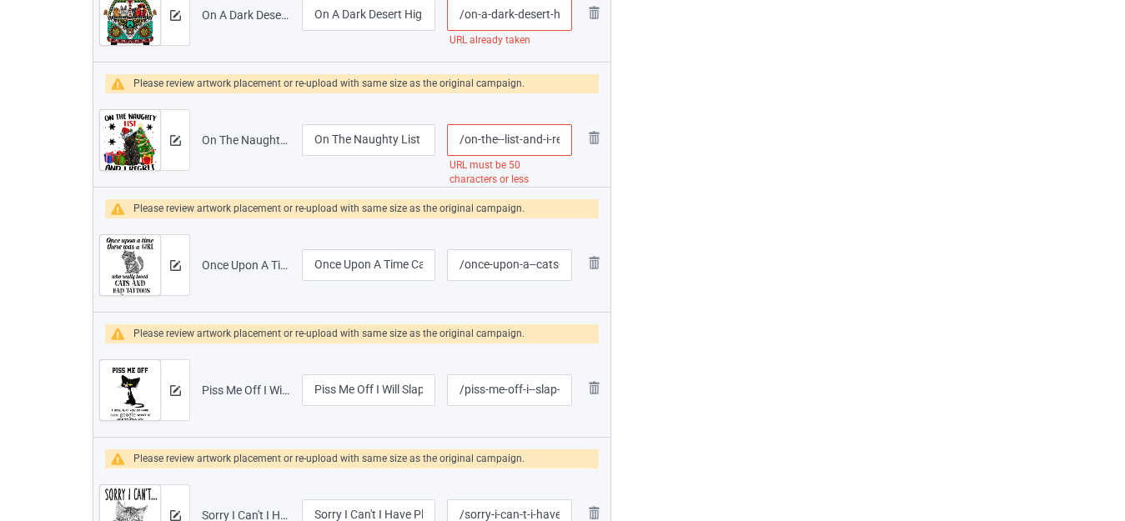
scroll to position [3033, 0]
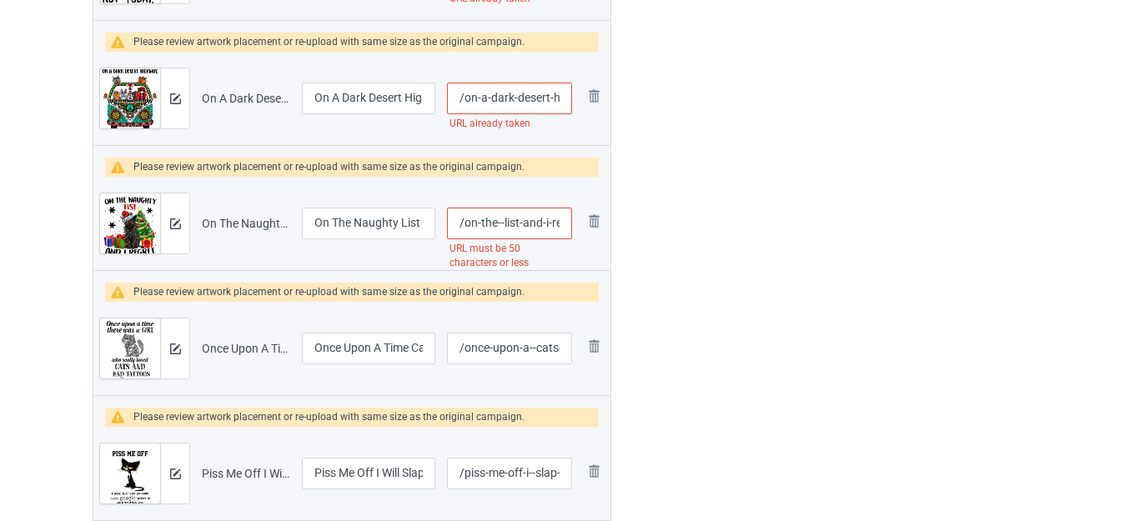
click at [550, 225] on input "/on-the--list-and-i-regret-nothing-funny-cat-christmas" at bounding box center [509, 224] width 125 height 32
click at [529, 224] on input "/on-the--list-and-i-regret-nothing-funny-cat-christmas" at bounding box center [509, 224] width 125 height 32
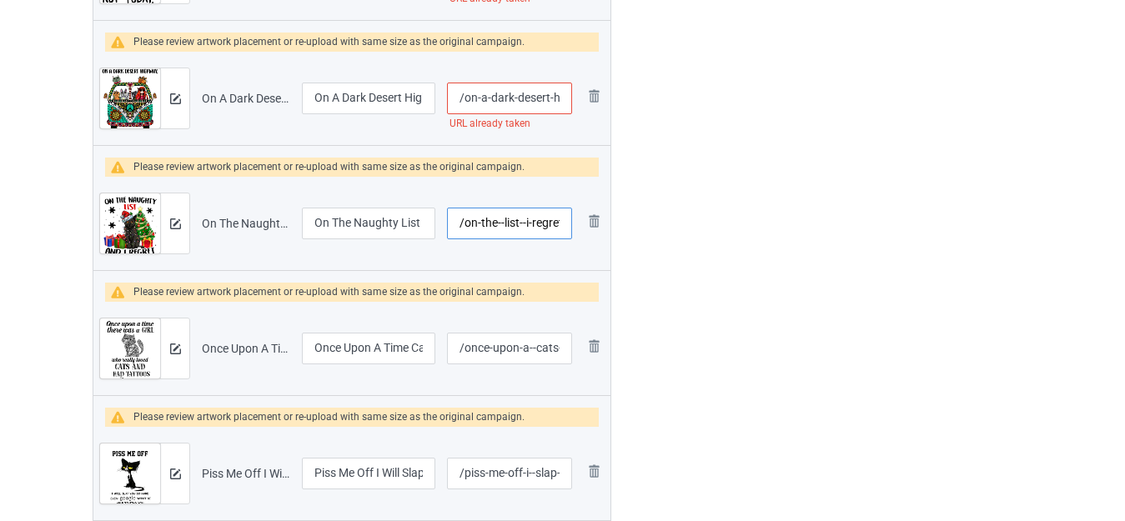
type input "/on-the--list--i-regret-nothing-funny-cat-christmas"
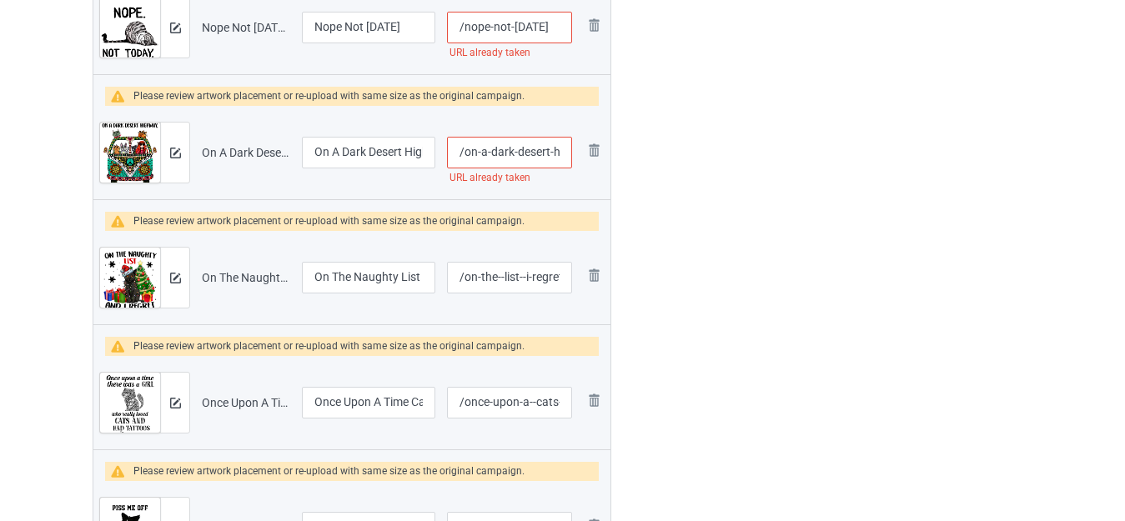
scroll to position [2950, 0]
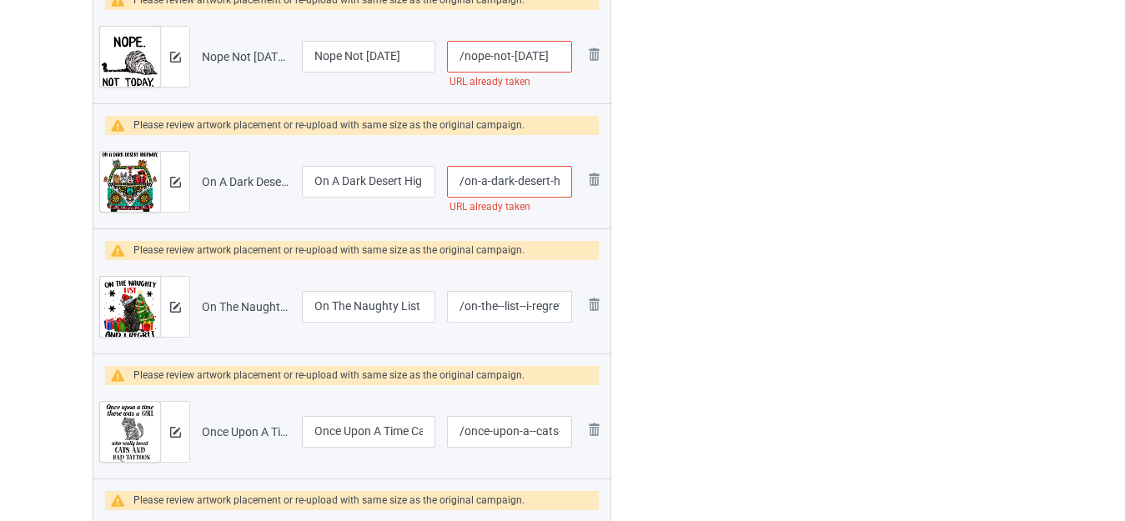
click at [539, 182] on input "/on-a-dark-desert-highway" at bounding box center [509, 182] width 125 height 32
type input "/on-a-dark--highway"
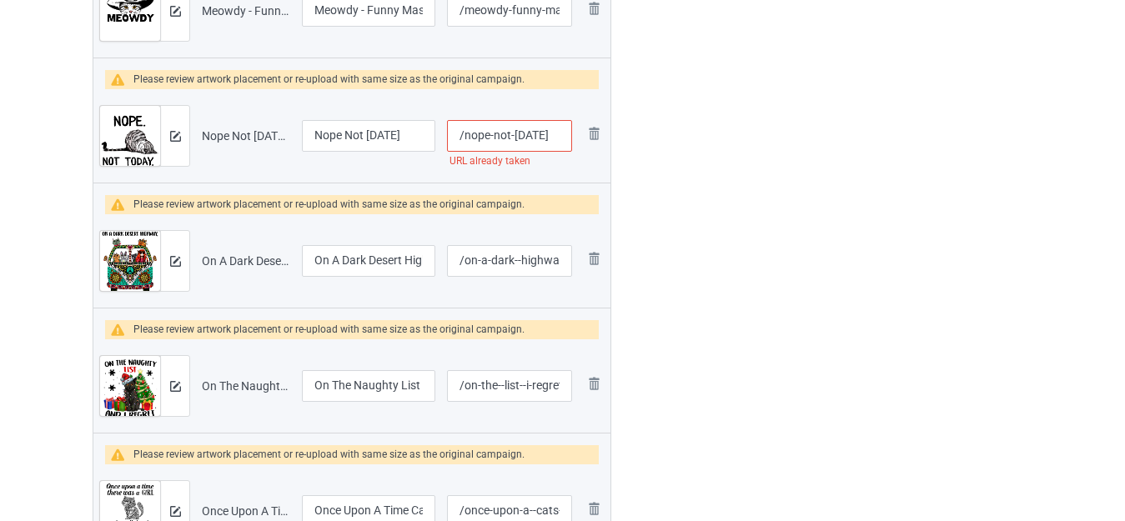
scroll to position [2867, 0]
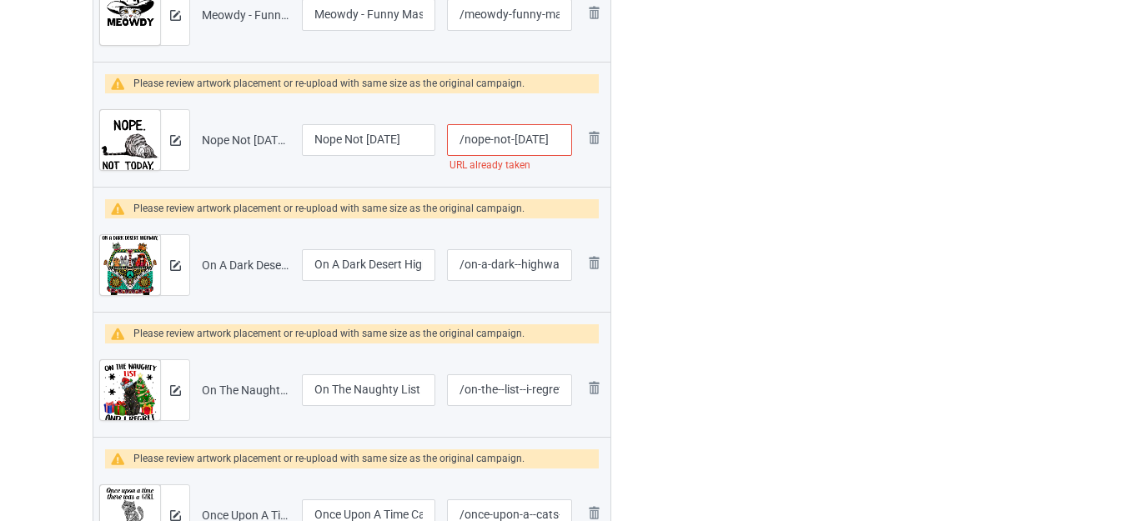
click at [543, 139] on input "/nope-not-today" at bounding box center [509, 140] width 125 height 32
type input "/nope-not-todayy"
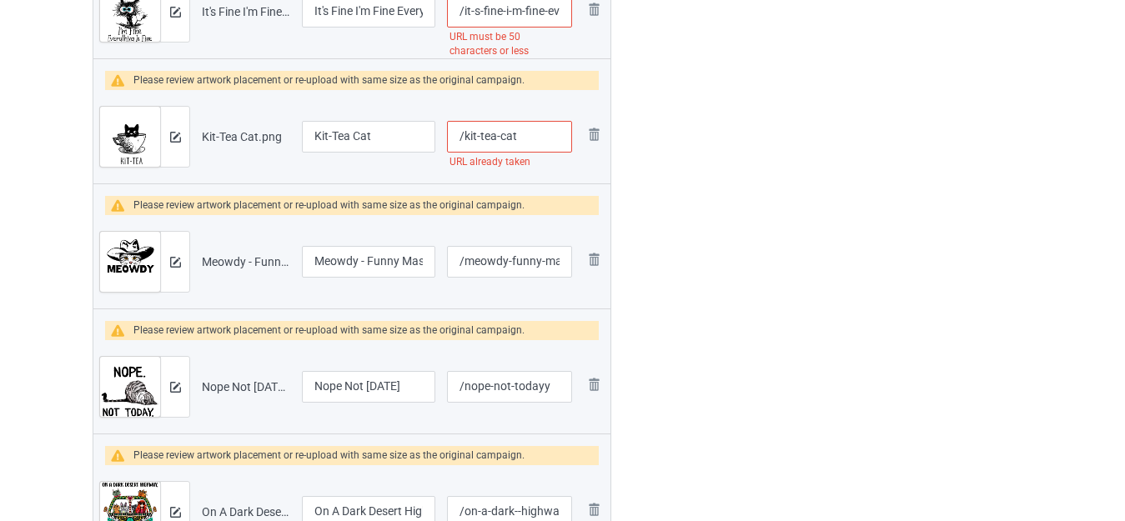
scroll to position [2617, 0]
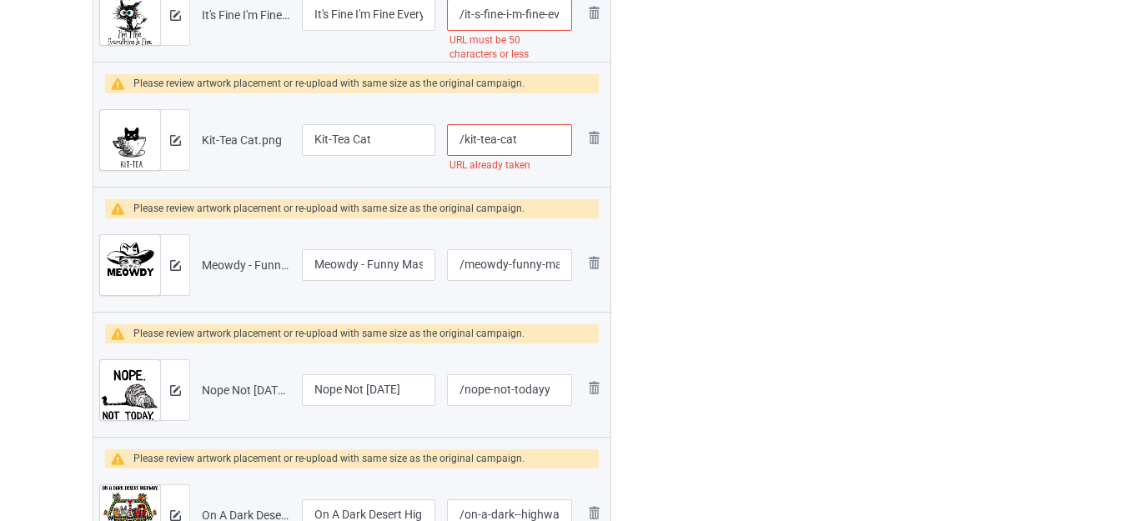
click at [527, 141] on input "/kit-tea-cat" at bounding box center [509, 140] width 125 height 32
type input "/kit-tea-cate"
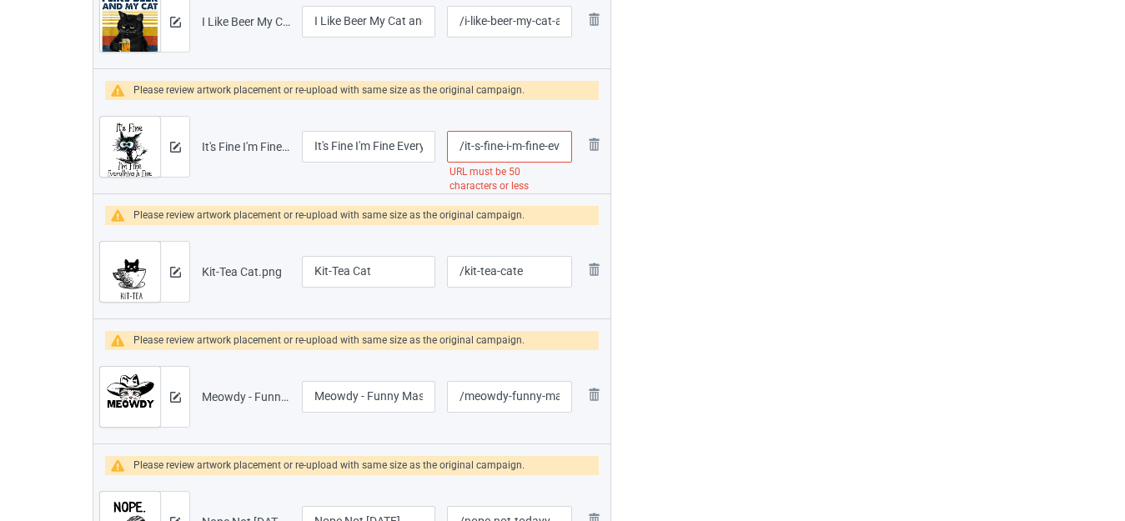
scroll to position [2450, 0]
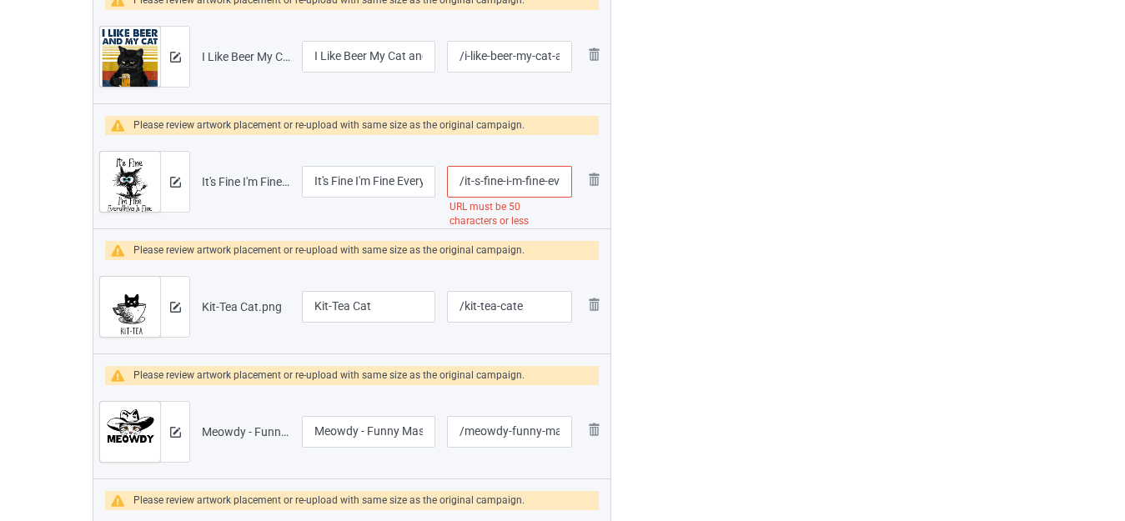
click at [539, 175] on input "/it-s-fine-i-m-fine-everything-is-fine-funny-black-cat" at bounding box center [509, 182] width 125 height 32
type input "/it-s-fine-i-m--everything-is-fine-funny-black-cat"
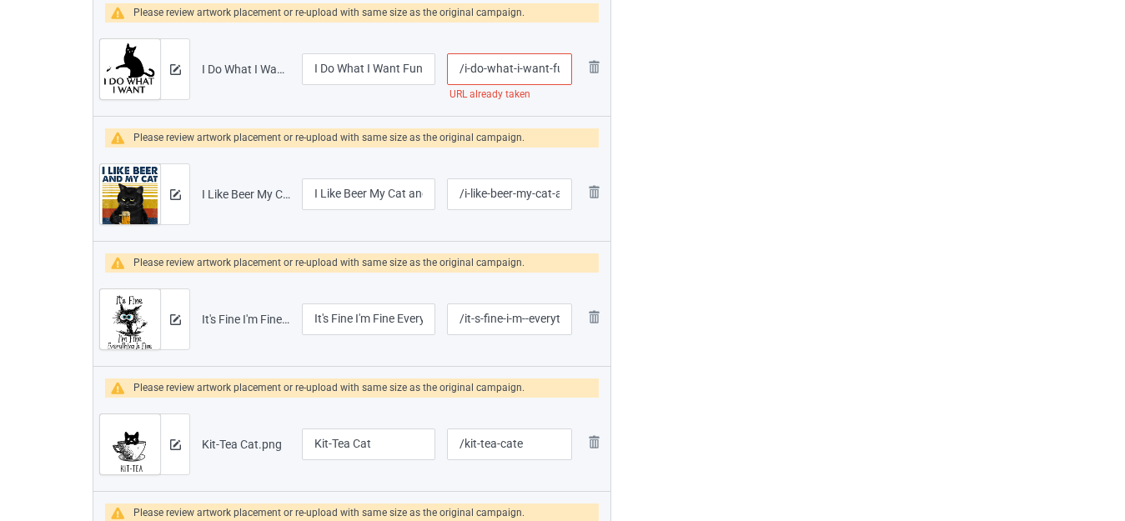
scroll to position [2283, 0]
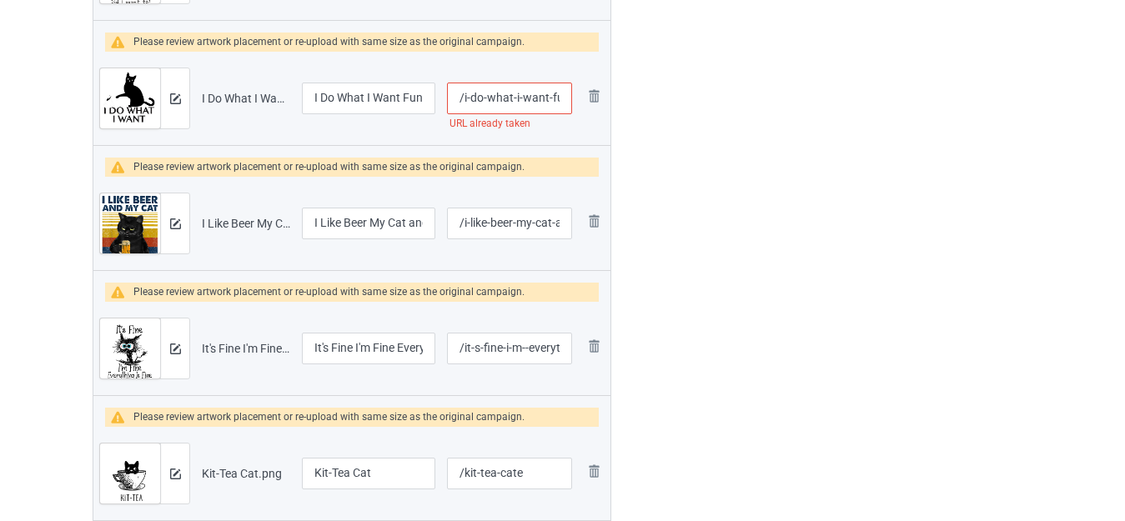
click at [533, 99] on input "/i-do-what-i-want-funny-cat" at bounding box center [509, 99] width 125 height 32
click at [530, 98] on input "/i-do-what-i-want-funny-cat" at bounding box center [509, 99] width 125 height 32
type input "/i-do-what-i--funny-cat"
click at [764, 203] on div "Edit artwork You can adjust your artwork position, and upload files for double-…" at bounding box center [893, 13] width 301 height 4361
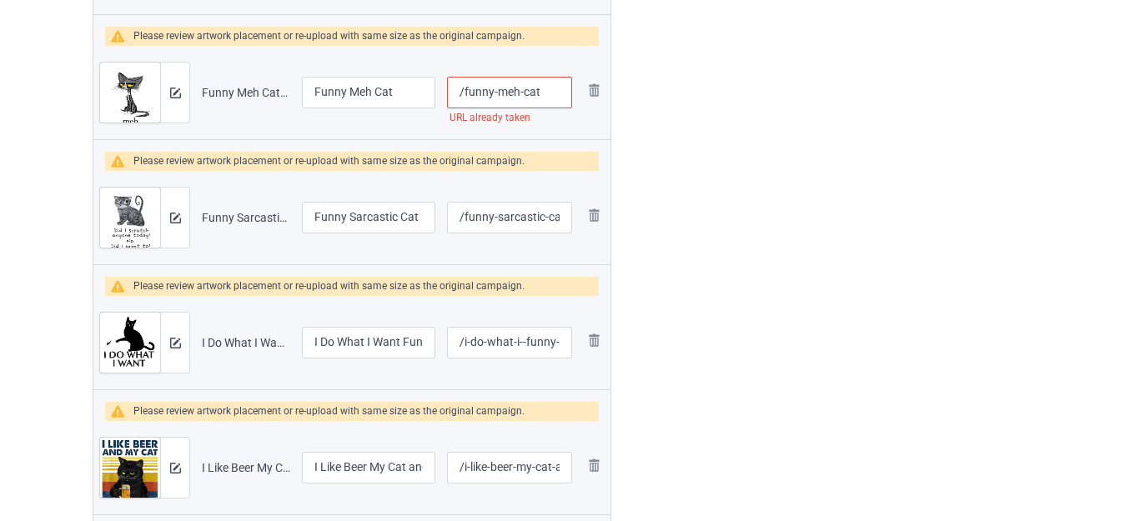
scroll to position [2033, 0]
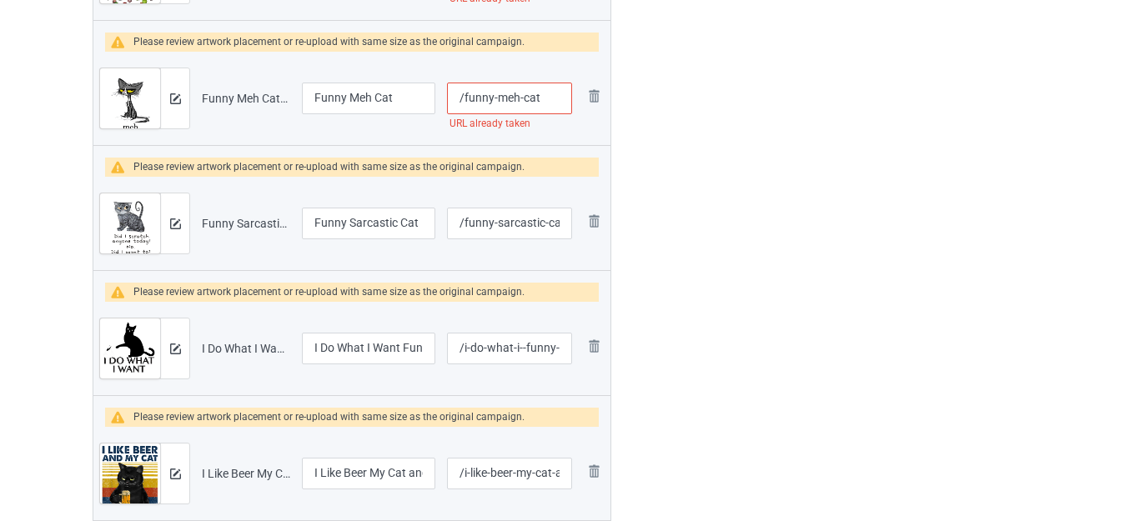
click at [547, 98] on input "/funny-meh-cat" at bounding box center [509, 99] width 125 height 32
type input "/funny-meh-cate"
click at [670, 109] on div at bounding box center [683, 264] width 120 height 4361
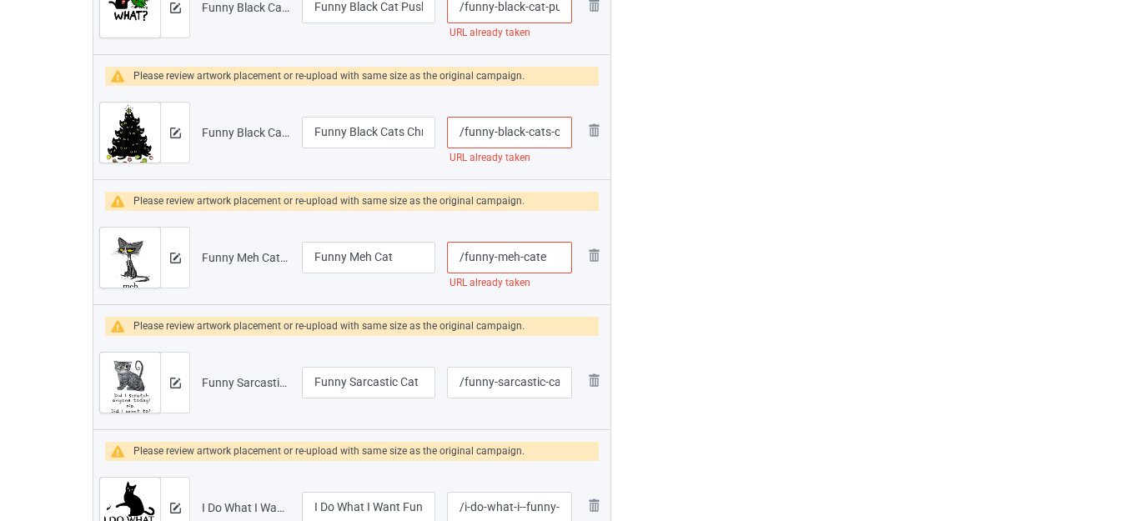
scroll to position [1866, 0]
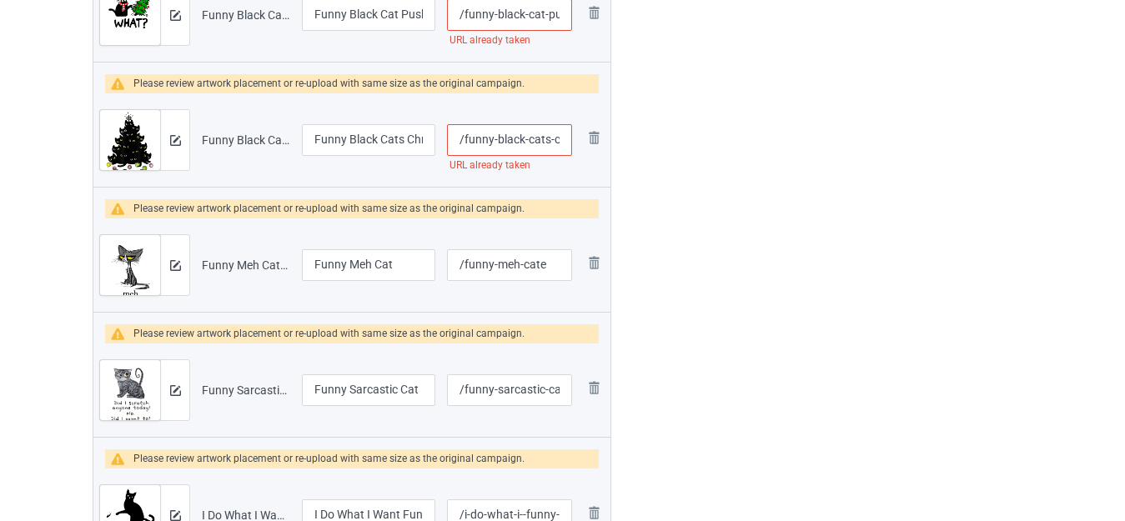
click at [534, 138] on input "/funny-black-cats-christmas-tree" at bounding box center [509, 140] width 125 height 32
click at [534, 140] on input "/funny-black-cats-christmas-tree" at bounding box center [509, 140] width 125 height 32
click at [533, 140] on input "/funny-black-cats-christmas-tree" at bounding box center [509, 140] width 125 height 32
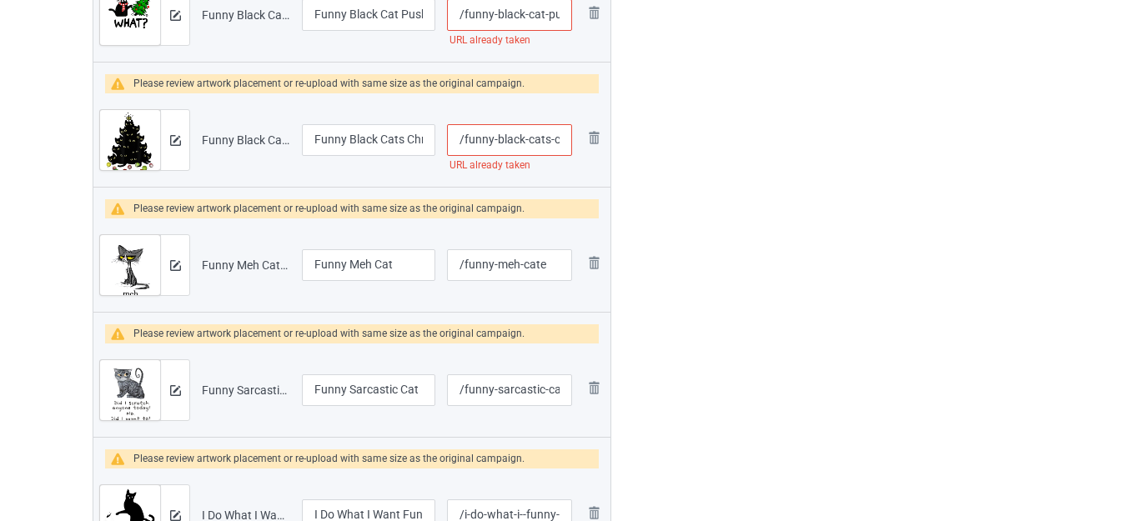
click at [534, 139] on input "/funny-black-cats-christmas-tree" at bounding box center [509, 140] width 125 height 32
type input "/funny-black--christmas-tree"
click at [689, 142] on div at bounding box center [683, 430] width 120 height 4361
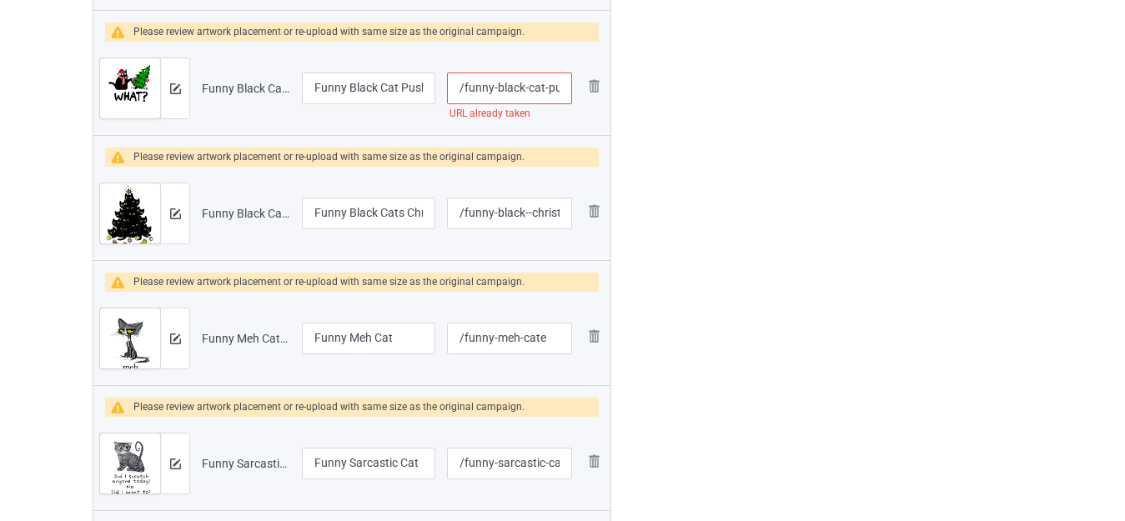
scroll to position [1783, 0]
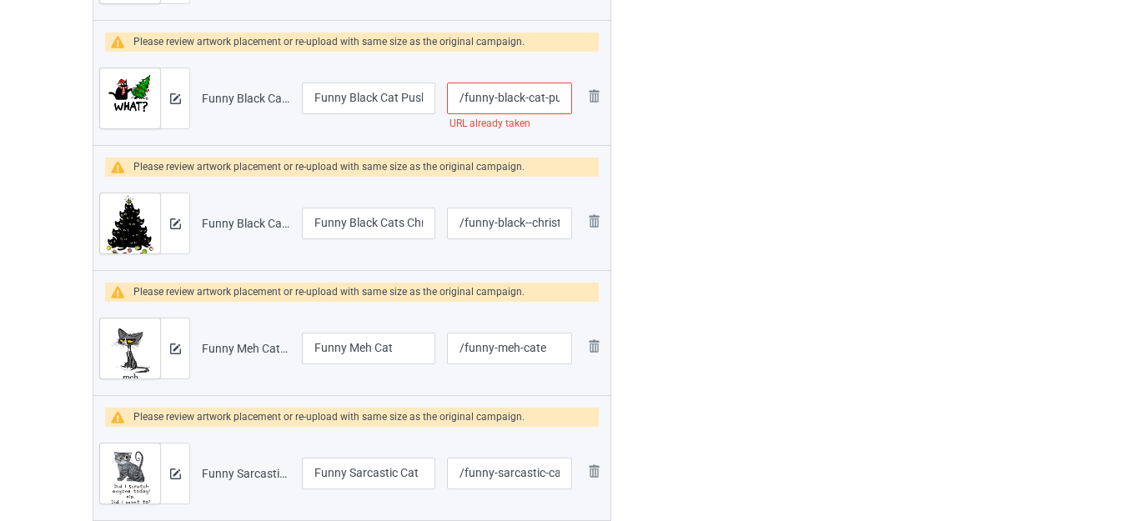
click at [532, 97] on input "/funny-black-cat-pushing-christmas-tree" at bounding box center [509, 99] width 125 height 32
type input "/funny-black--pushing-christmas-tree"
click at [688, 111] on div at bounding box center [683, 514] width 120 height 4361
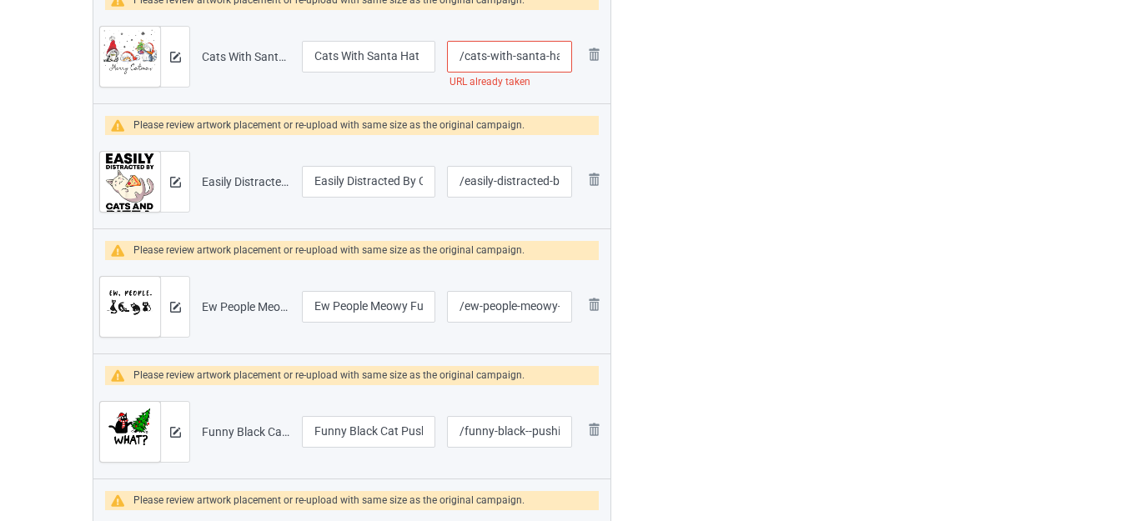
scroll to position [1366, 0]
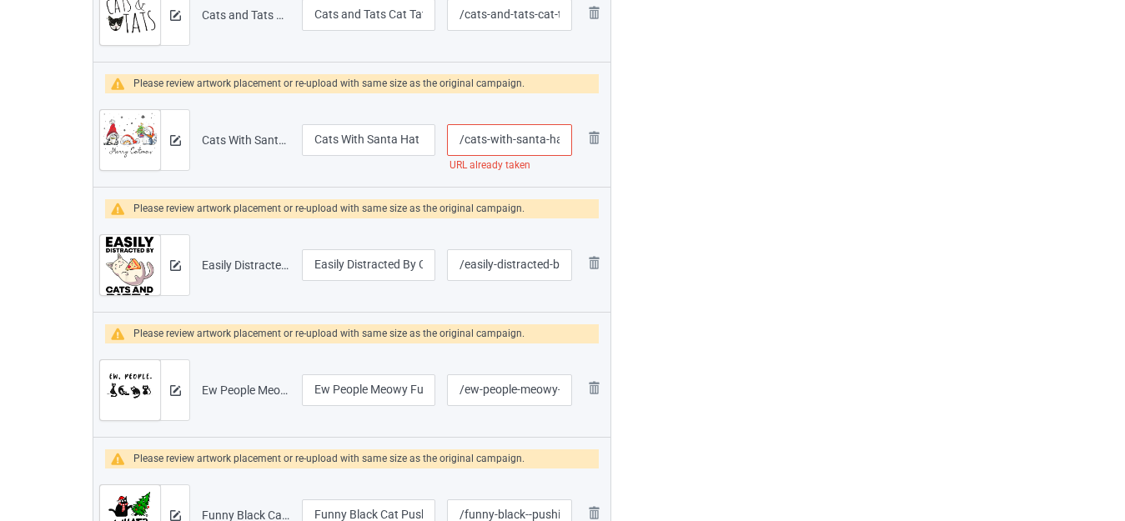
click at [535, 133] on input "/cats-with-santa-hat-merry-catmas" at bounding box center [509, 140] width 125 height 32
type input "/cats-with--hat-merry-catmas"
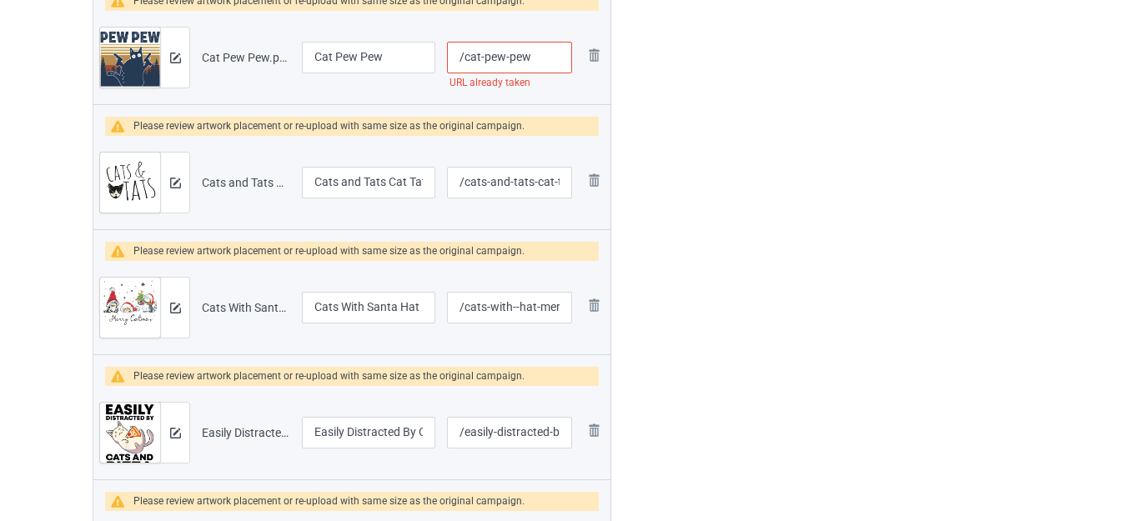
scroll to position [1033, 0]
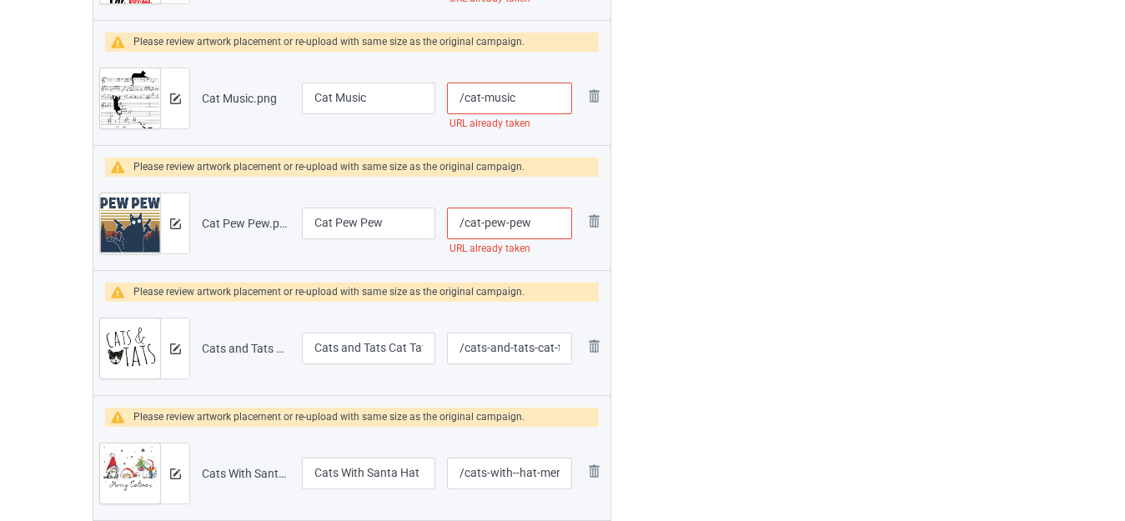
click at [537, 221] on input "/cat-pew-pew" at bounding box center [509, 224] width 125 height 32
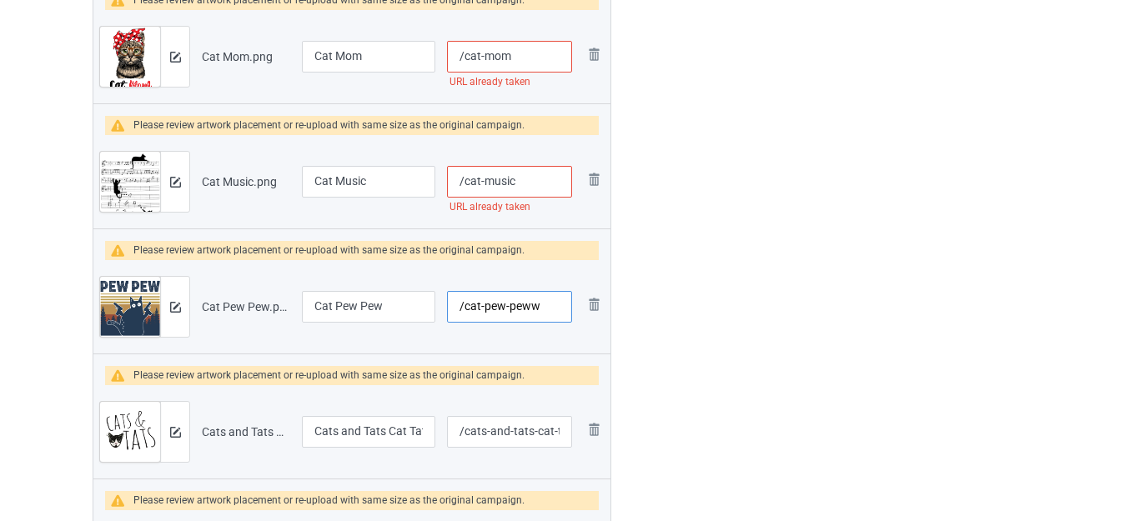
type input "/cat-pew-peww"
click at [544, 182] on input "/cat-music" at bounding box center [509, 182] width 125 height 32
type input "/cat-music-note"
click at [522, 55] on input "/cat-mom" at bounding box center [509, 57] width 125 height 32
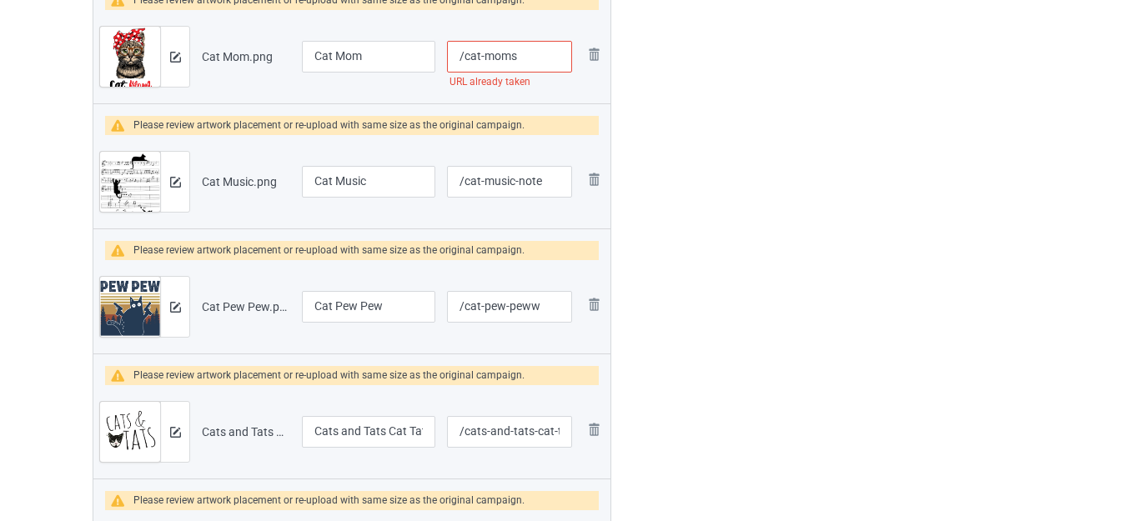
type input "/cat-moms"
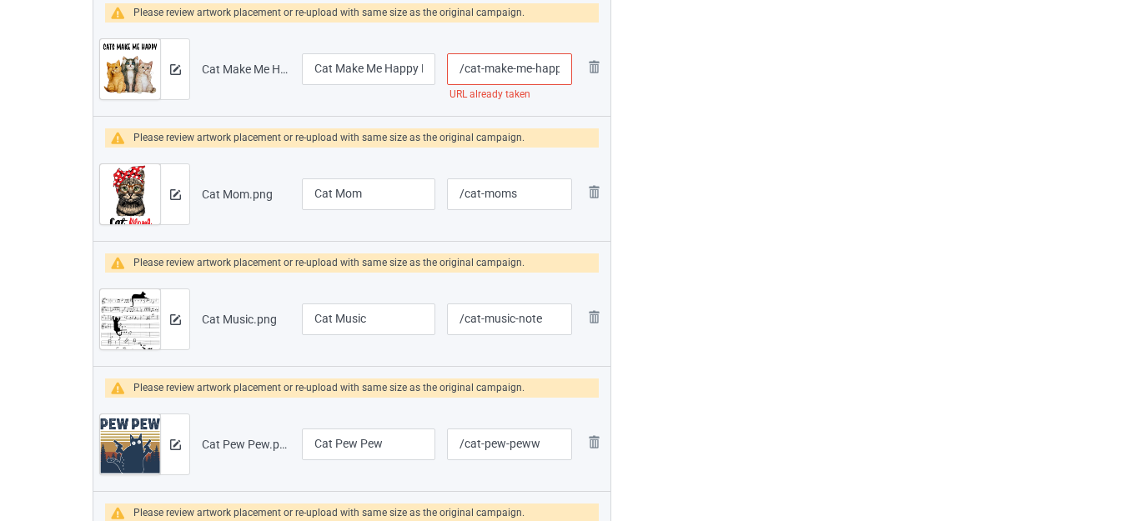
scroll to position [783, 0]
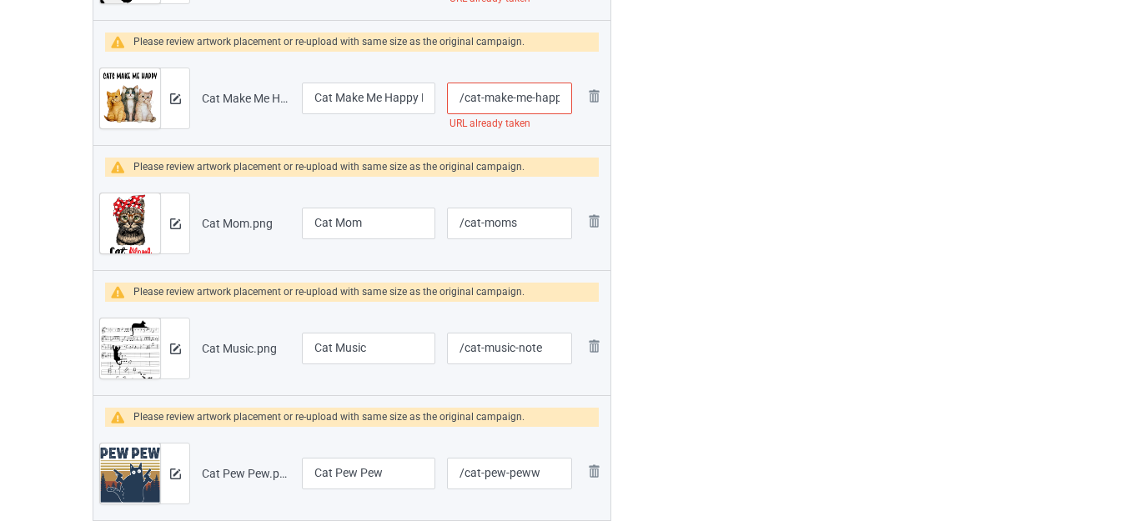
click at [542, 95] on input "/cat-make-me-happy-humans-make-my-head-hurt" at bounding box center [509, 99] width 125 height 32
click at [541, 95] on input "/cat-make-me-happy-humans-make-my-head-hurt" at bounding box center [509, 99] width 125 height 32
click at [539, 95] on input "/cat-make-me-happy-humans-make-my-head-hurt" at bounding box center [509, 99] width 125 height 32
type input "/cat-make-me--humans-make-my-head-hurt"
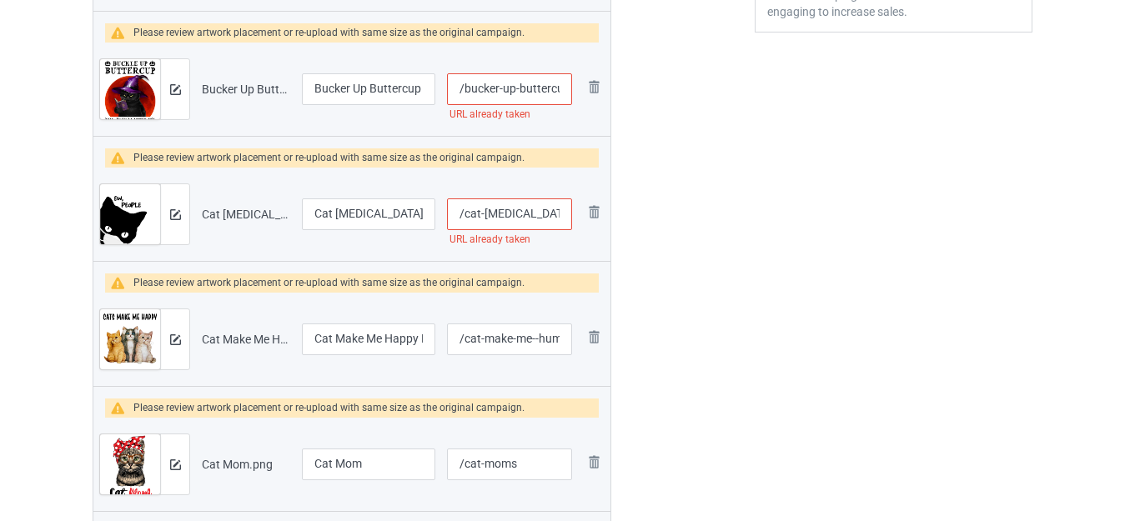
scroll to position [533, 0]
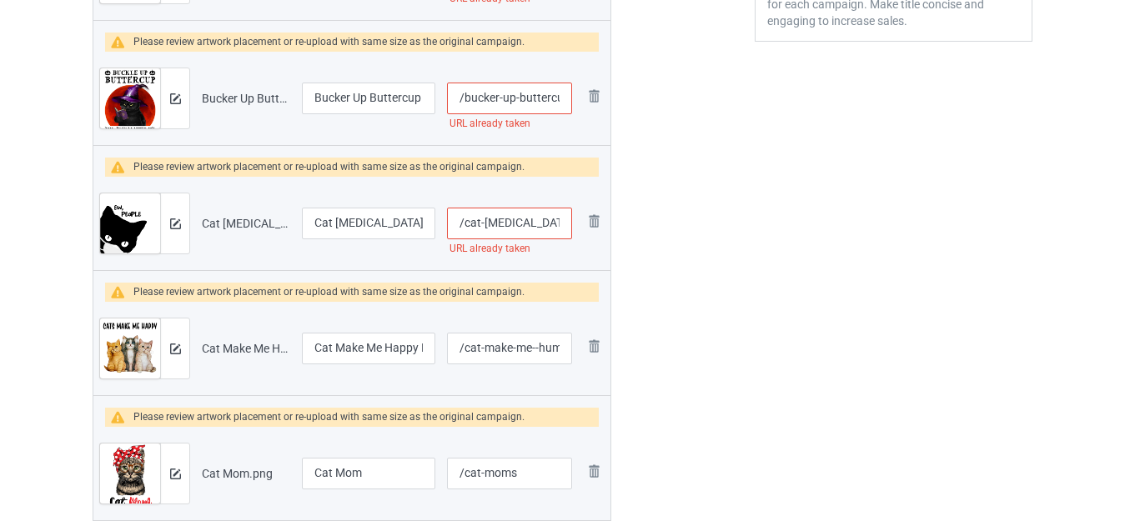
click at [545, 222] on input "/cat-covid-ew-people" at bounding box center [509, 224] width 125 height 32
type input "/cat-covid-ew-"
click at [546, 94] on input "/bucker-up-buttercup" at bounding box center [509, 99] width 125 height 32
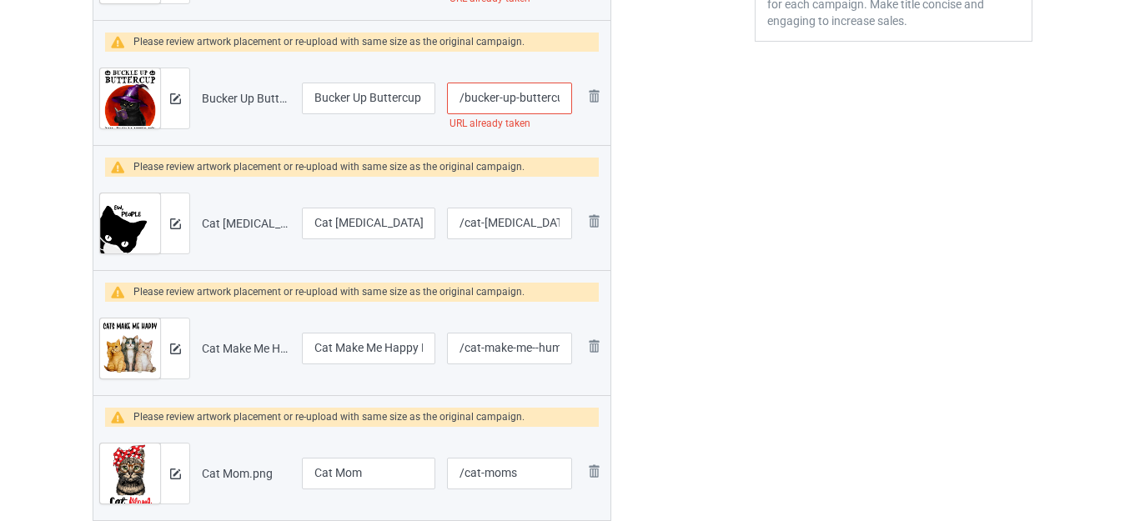
click at [546, 94] on input "/bucker-up-buttercup" at bounding box center [509, 99] width 125 height 32
type input "/bucker-up-"
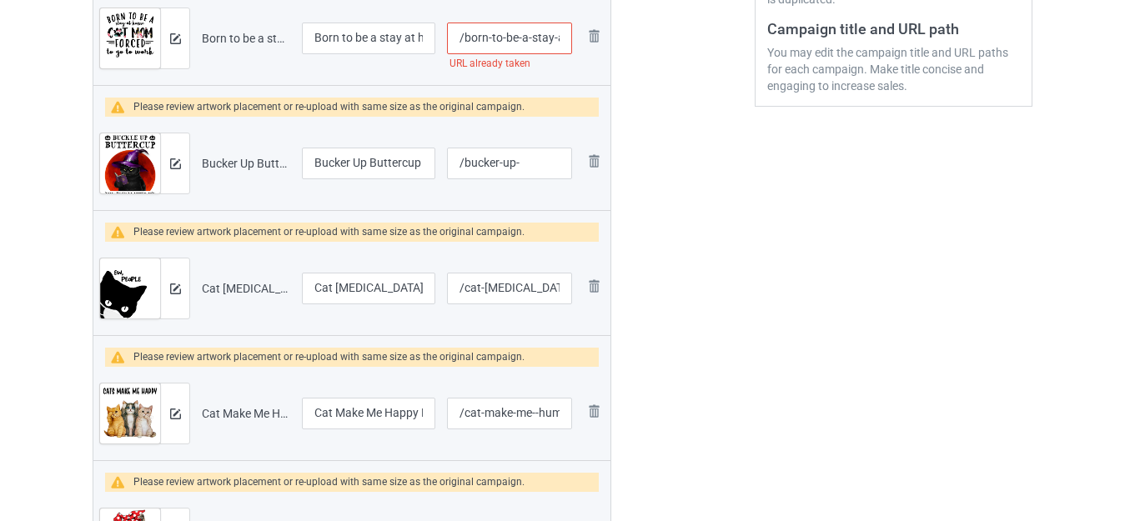
scroll to position [449, 0]
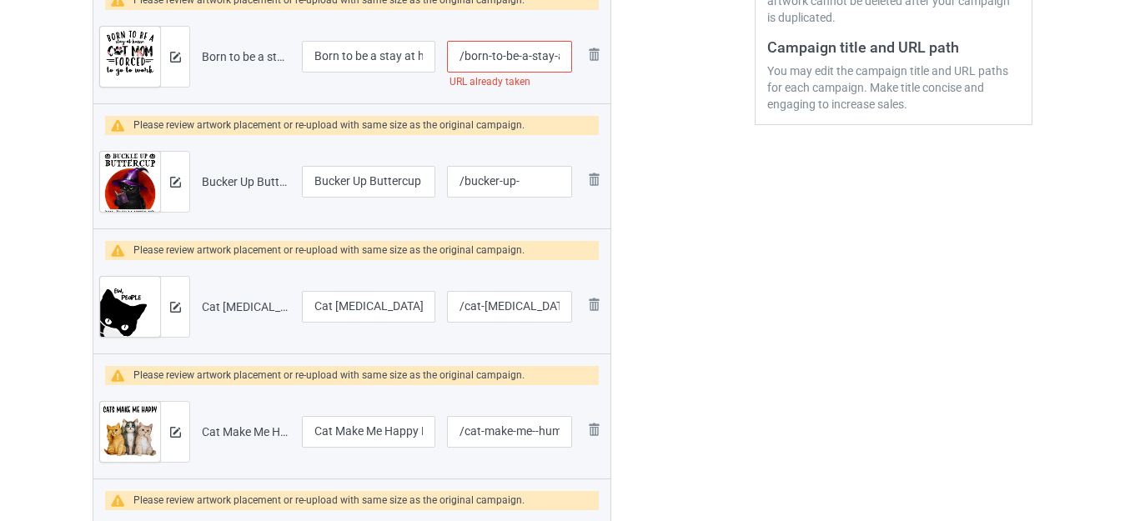
click at [542, 53] on input "/born-to-be-a-stay-at-home-cat-mom" at bounding box center [509, 57] width 125 height 32
click at [544, 52] on input "/born-to-be-a-stay-at-home-cat-mom" at bounding box center [509, 57] width 125 height 32
click at [544, 53] on input "/born-to-be-a-stay-at-home-cat-mom" at bounding box center [509, 57] width 125 height 32
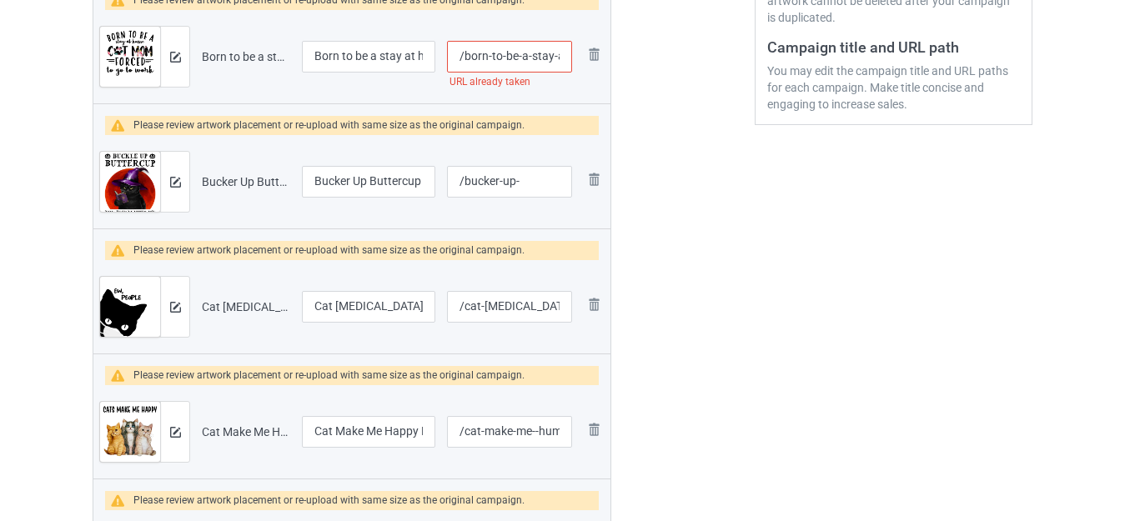
click at [544, 53] on input "/born-to-be-a-stay-at-home-cat-mom" at bounding box center [509, 57] width 125 height 32
type input "/born-to-be-a--at-home-cat-mom"
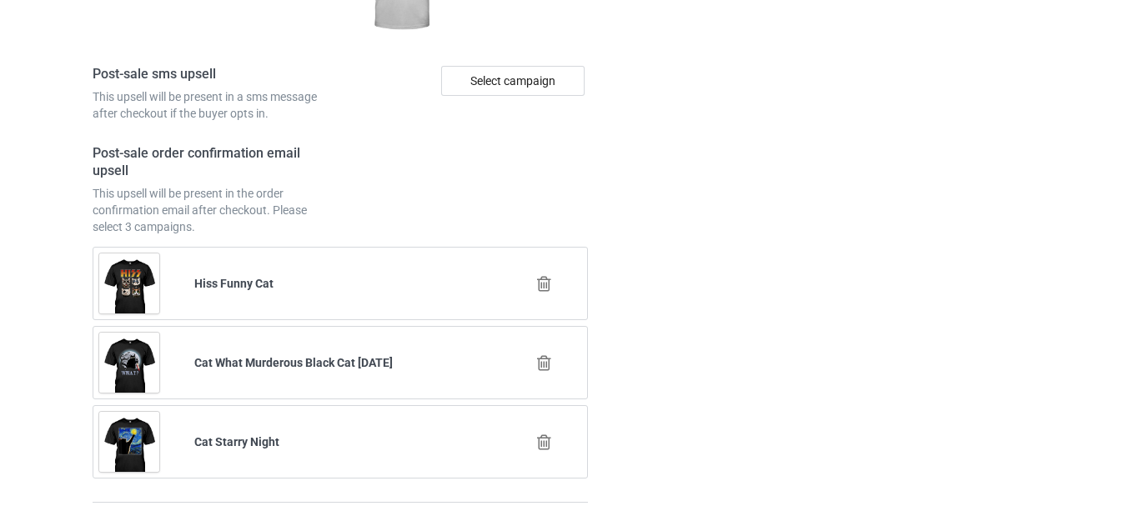
scroll to position [6399, 0]
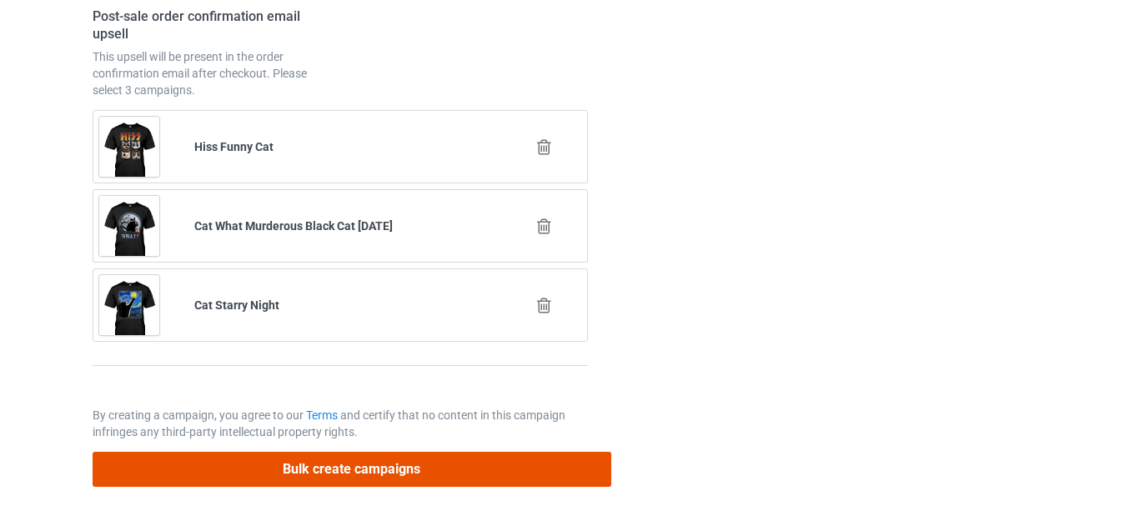
click at [378, 467] on button "Bulk create campaigns" at bounding box center [352, 469] width 519 height 34
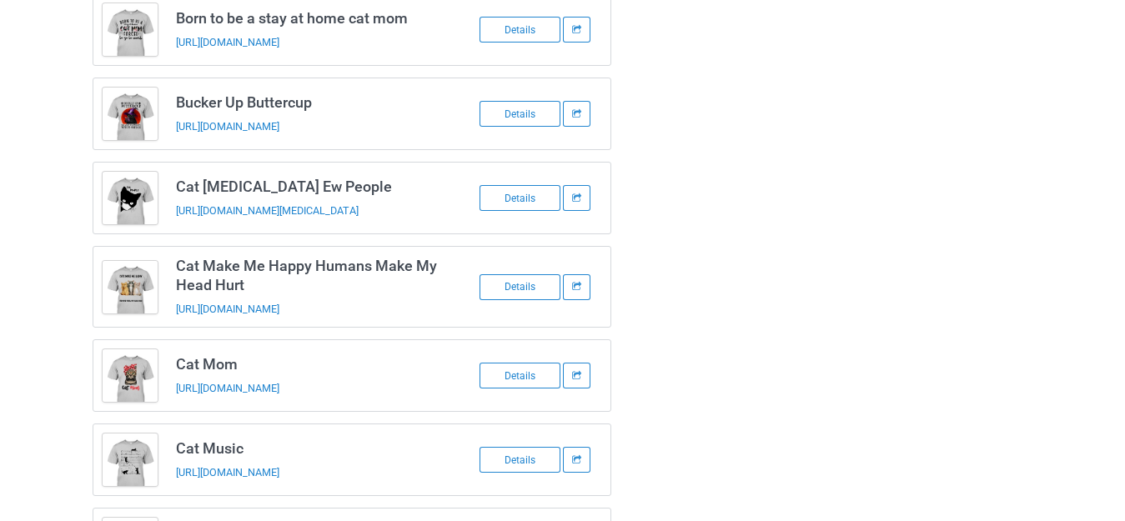
scroll to position [0, 0]
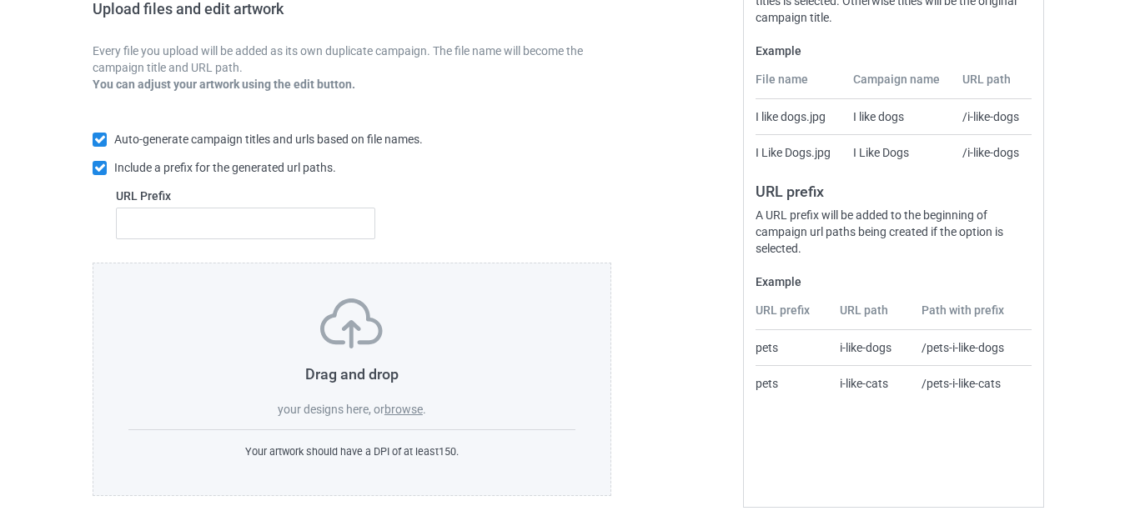
scroll to position [291, 0]
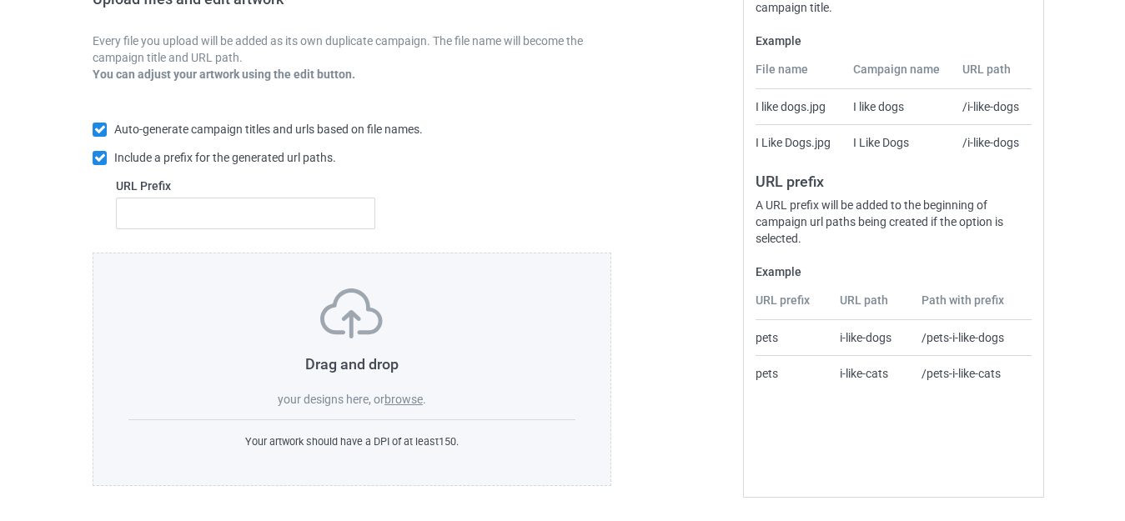
click at [403, 404] on label "browse" at bounding box center [403, 399] width 38 height 13
click at [0, 0] on input "browse" at bounding box center [0, 0] width 0 height 0
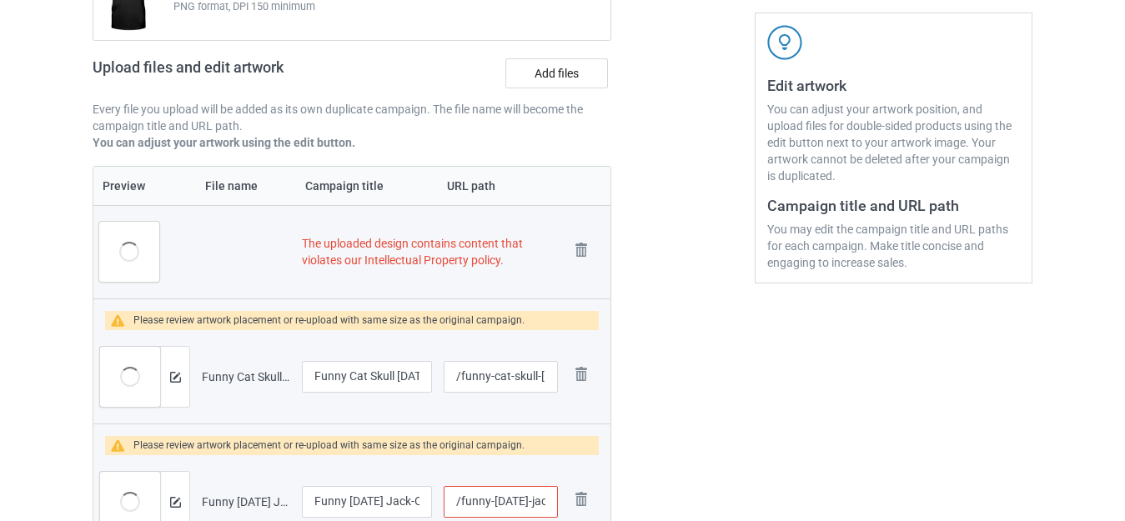
scroll to position [359, 0]
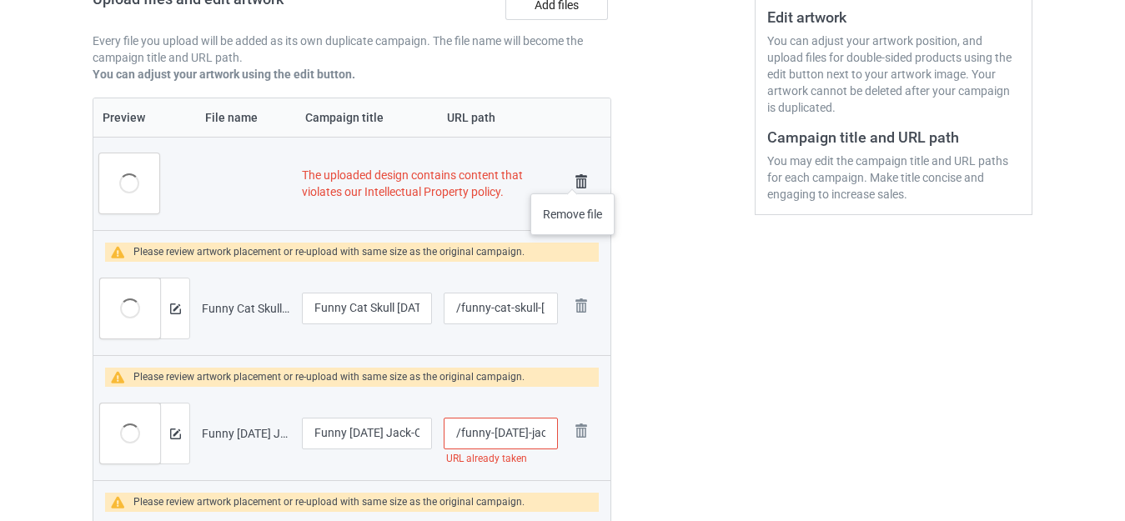
click at [572, 177] on img at bounding box center [580, 181] width 23 height 23
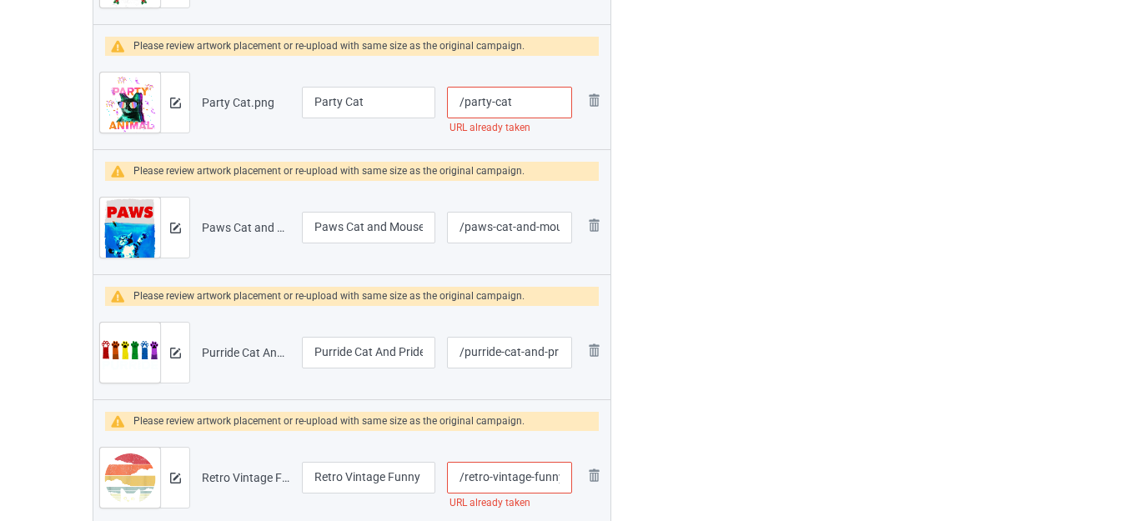
scroll to position [0, 0]
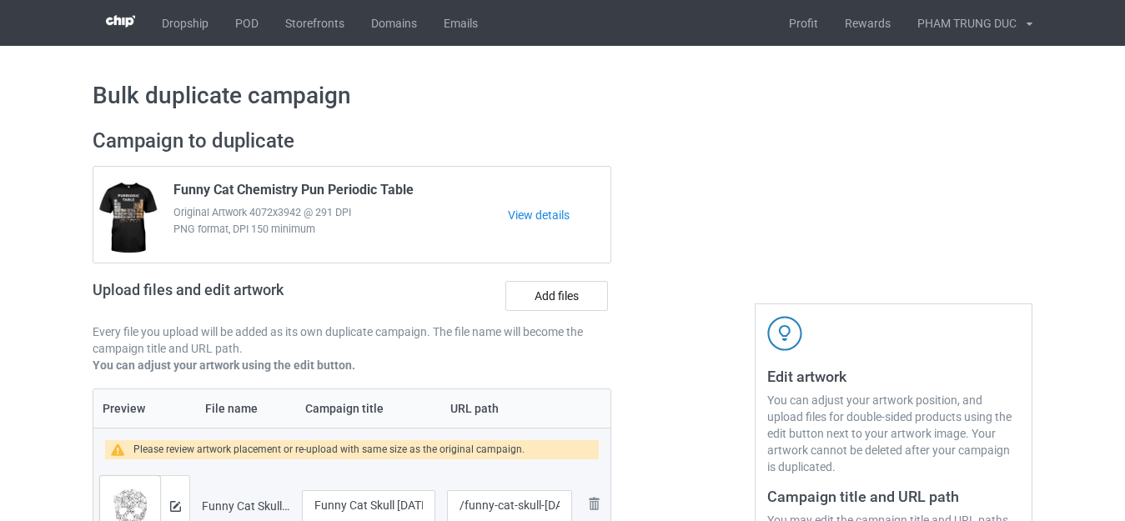
click at [1123, 20] on div "Dropship POD Storefronts Domains Emails Profit Rewards PHAM TRUNG DUC Settings …" at bounding box center [562, 23] width 1125 height 46
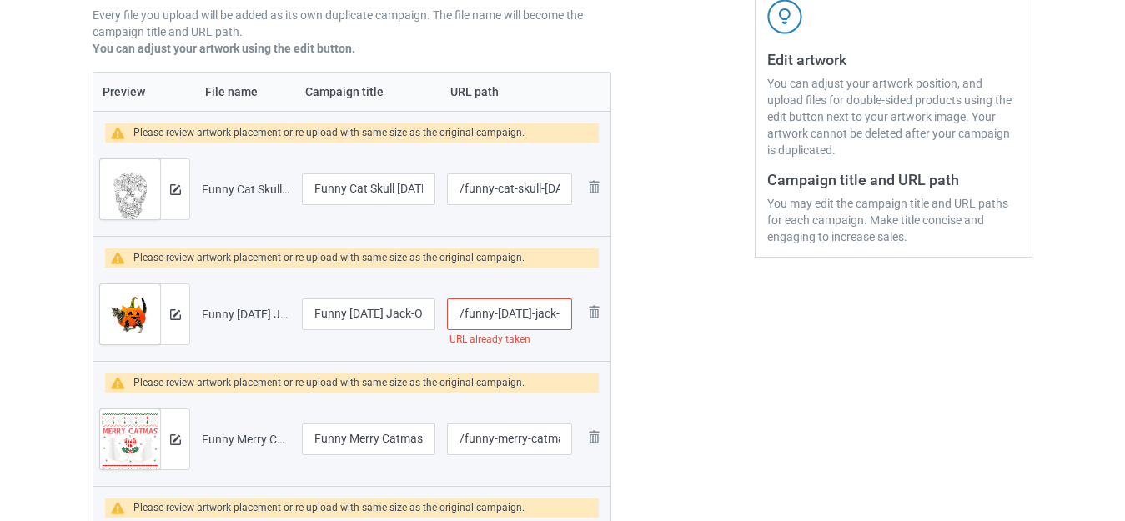
scroll to position [417, 0]
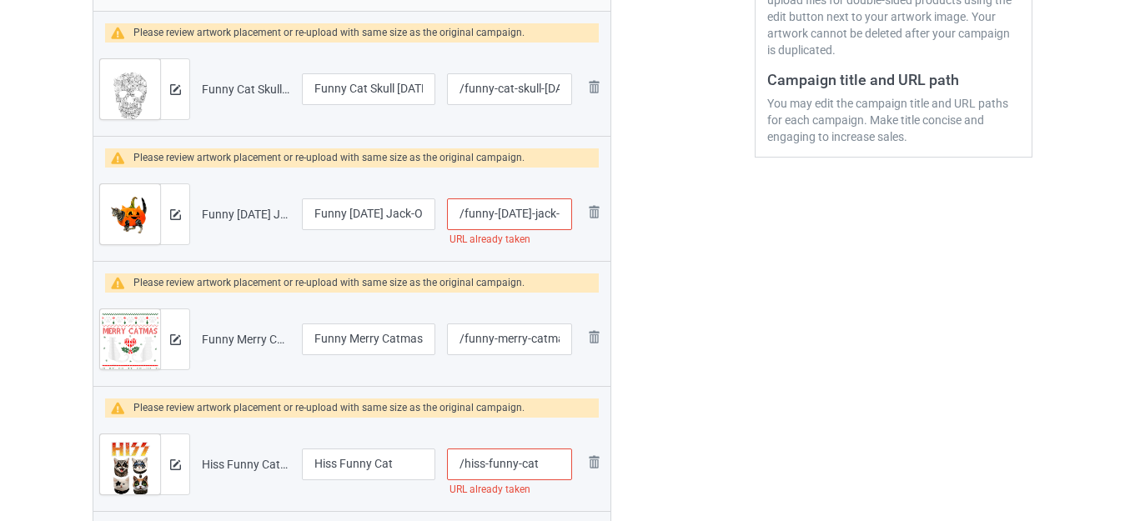
click at [559, 213] on input "/funny-halloween-jack-o-lantern-pumpkin-cat" at bounding box center [509, 214] width 125 height 32
click at [561, 213] on input "/funny-halloween-jack-o-lantern-pumpkin-cat" at bounding box center [509, 214] width 125 height 32
click at [534, 210] on input "/funny-halloween-jack-o-lantern-pumpkin-cat" at bounding box center [509, 214] width 125 height 32
click at [549, 211] on input "/funny-halloween-jack-o-lantern-pumpkin-cat" at bounding box center [509, 214] width 125 height 32
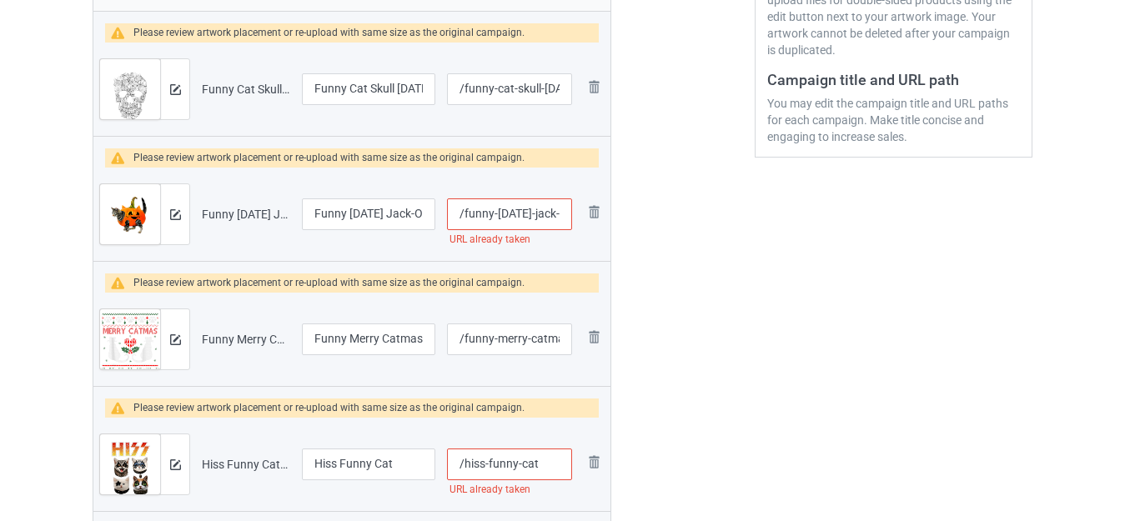
scroll to position [0, 133]
drag, startPoint x: 553, startPoint y: 211, endPoint x: 607, endPoint y: 221, distance: 55.1
click at [609, 221] on tr "Preview and edit artwork Funny Halloween Jack-O-Lantern Pumpkin Cat.png Funny H…" at bounding box center [351, 214] width 517 height 93
click at [510, 214] on input "/funny-halloween-jack-o-lantern-pumpkin-cat" at bounding box center [509, 214] width 125 height 32
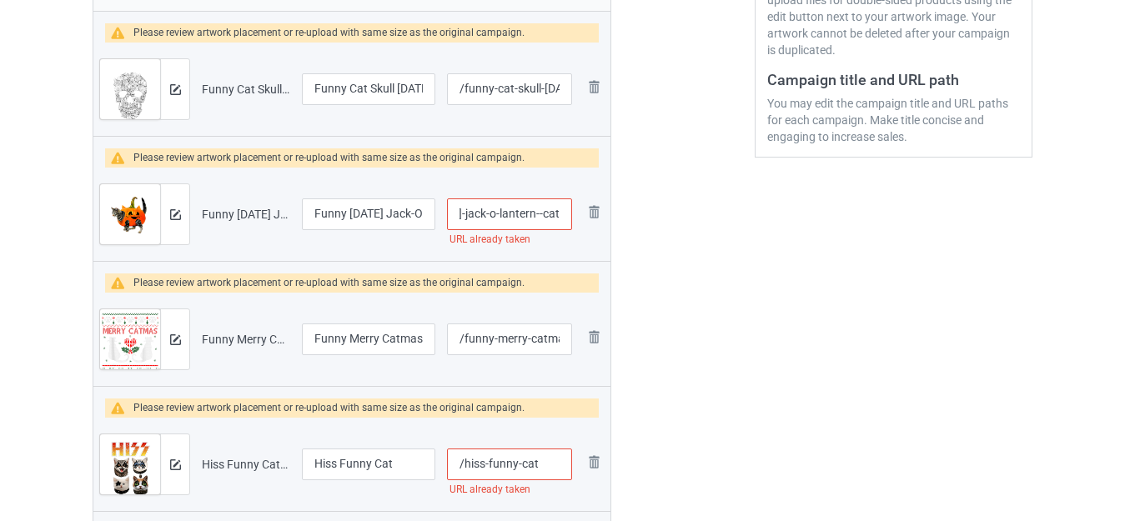
scroll to position [0, 88]
type input "/funny-halloween-jack-o-lantern--cat"
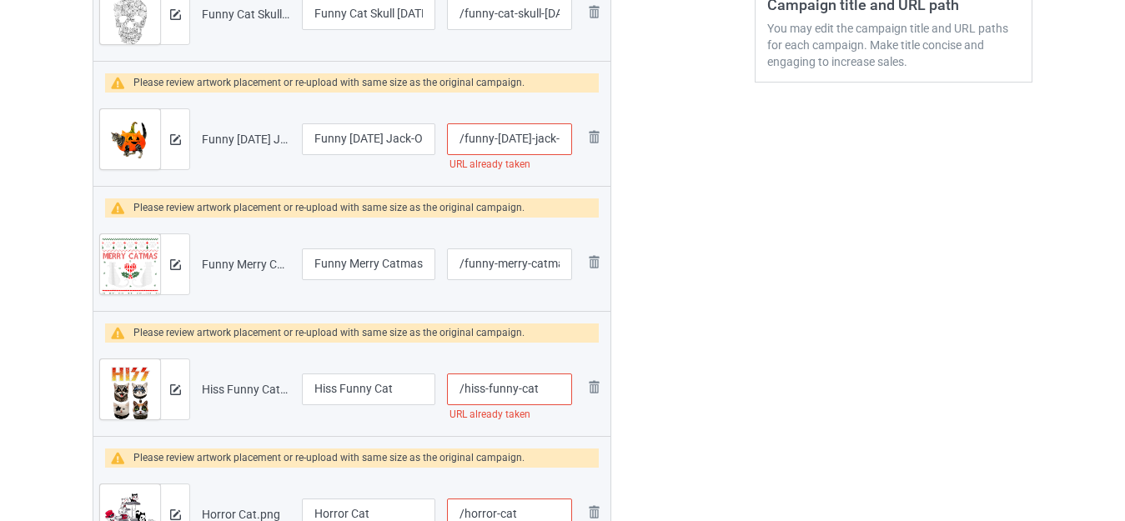
scroll to position [584, 0]
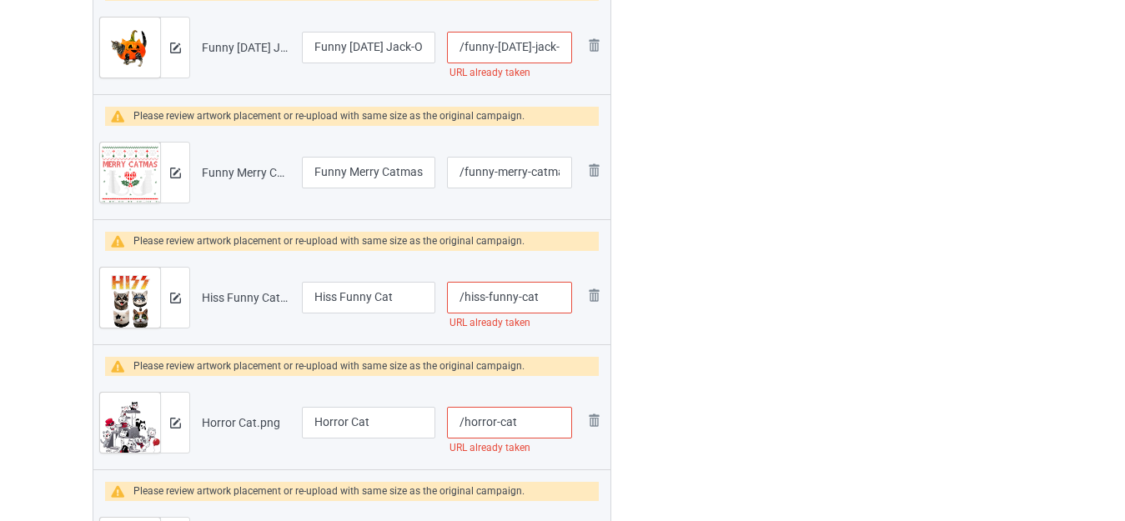
click at [544, 296] on input "/hiss-funny-cat" at bounding box center [509, 298] width 125 height 32
type input "/hiss-funny-cate"
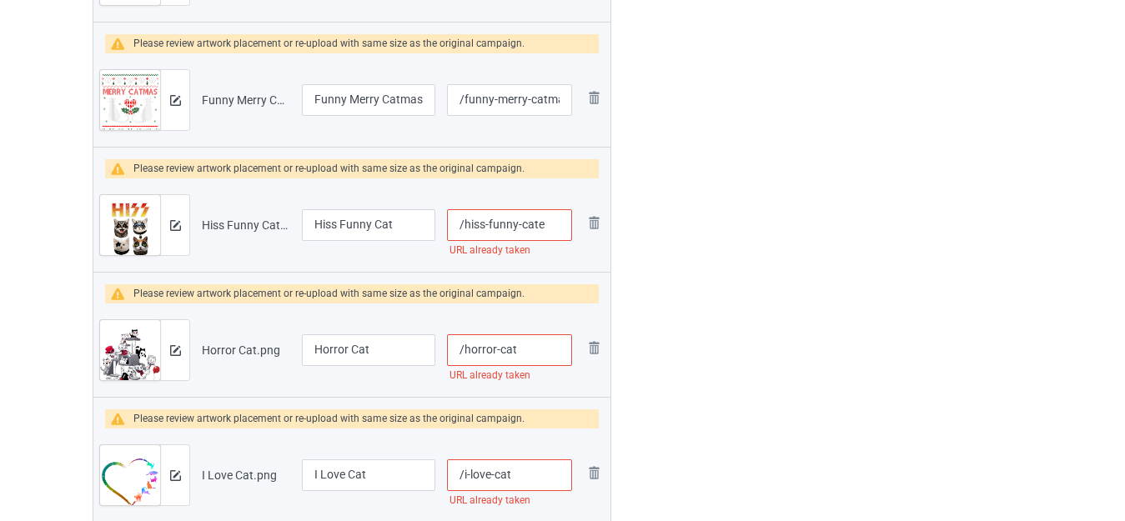
scroll to position [750, 0]
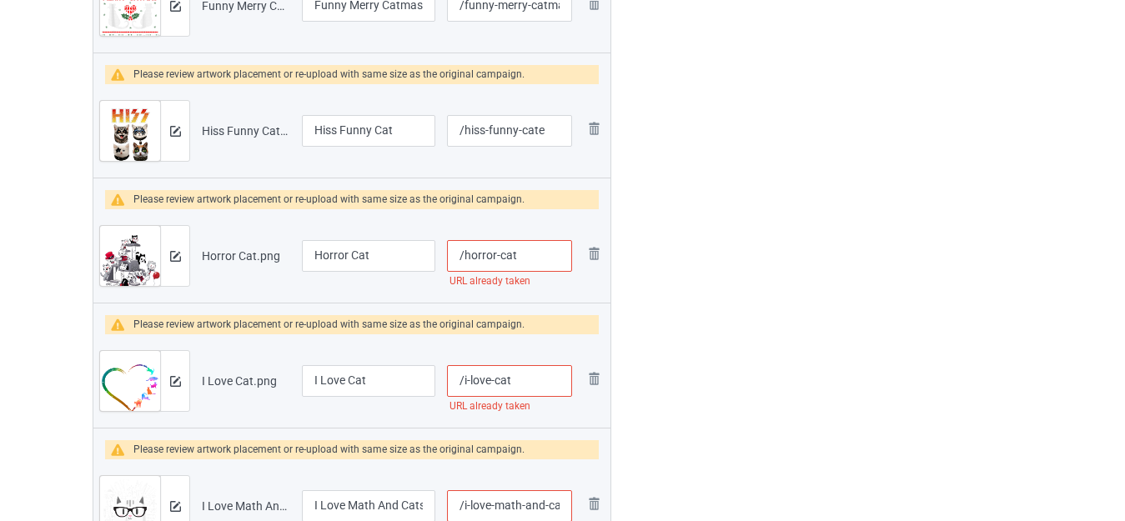
click at [539, 257] on input "/horror-cat" at bounding box center [509, 256] width 125 height 32
type input "/horror-cate"
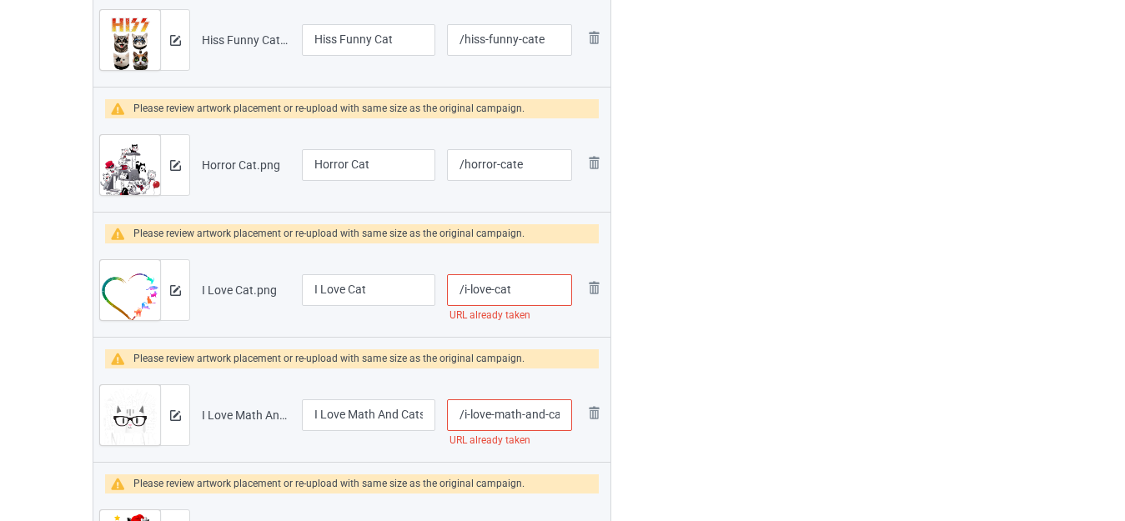
scroll to position [917, 0]
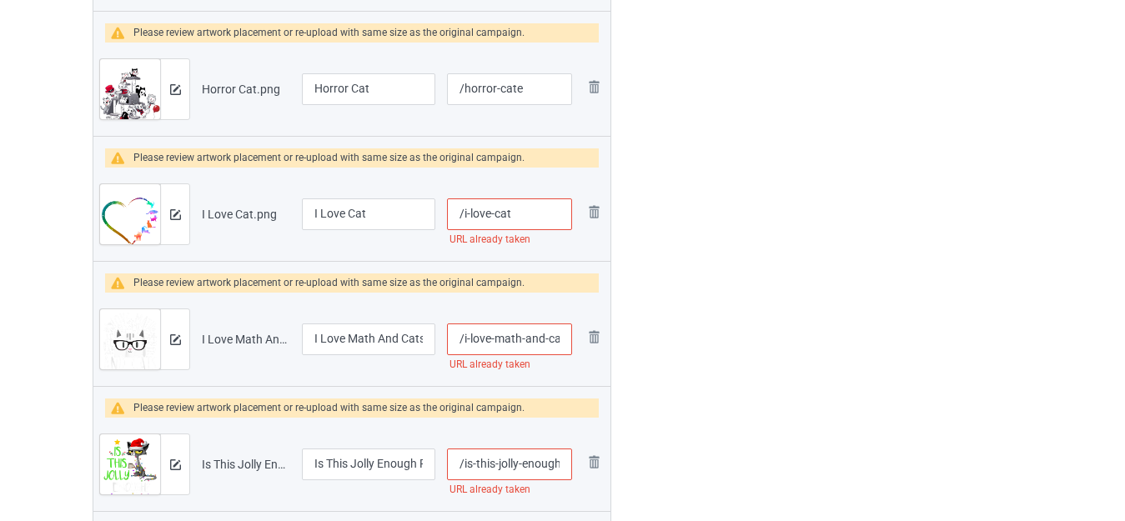
click at [529, 210] on input "/i-love-cat" at bounding box center [509, 214] width 125 height 32
type input "/i-love-cate"
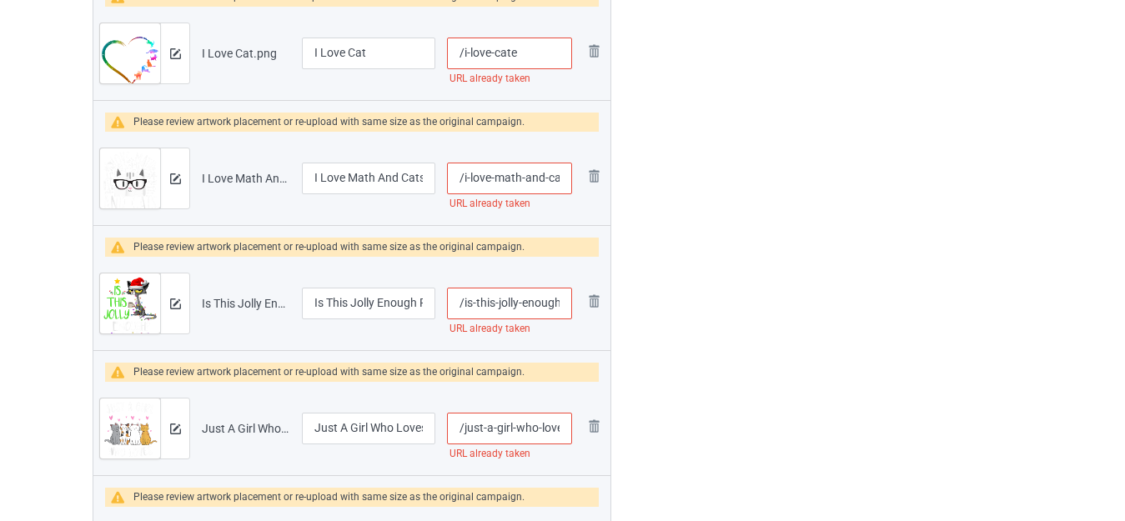
scroll to position [1084, 0]
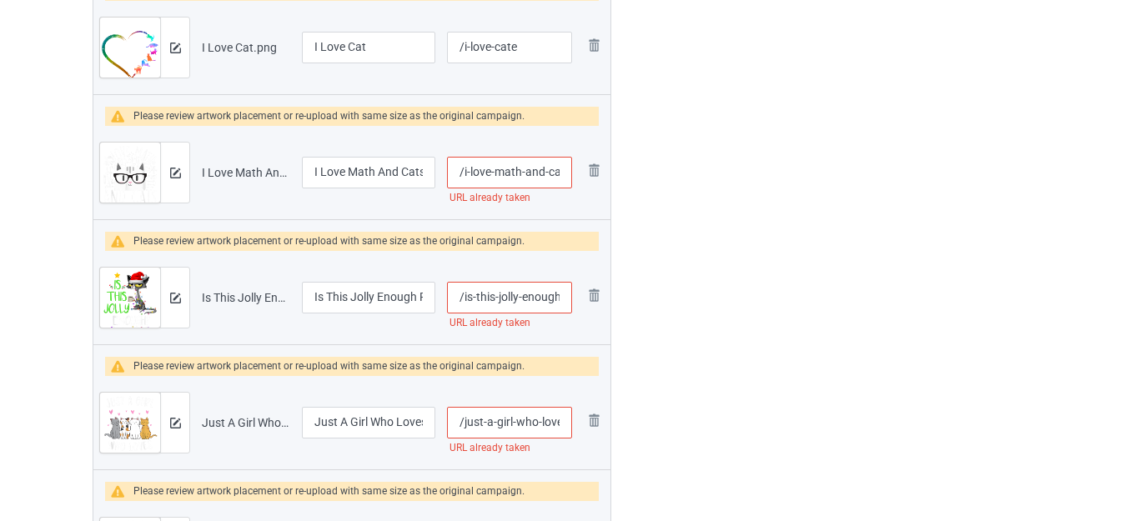
click at [555, 173] on input "/i-love-math-and-cats" at bounding box center [509, 173] width 125 height 32
type input "/i-love-math-and-"
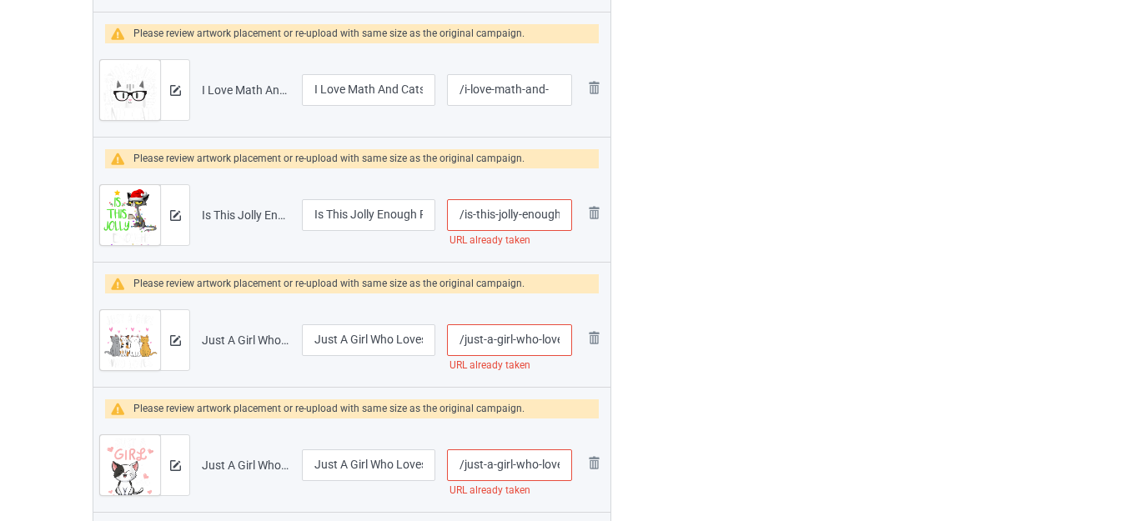
scroll to position [1167, 0]
click at [536, 217] on input "/is-this-jolly-enough-funny-cat-christmas" at bounding box center [509, 214] width 125 height 32
type input "/is-this-jolly--funny-cat-christmas"
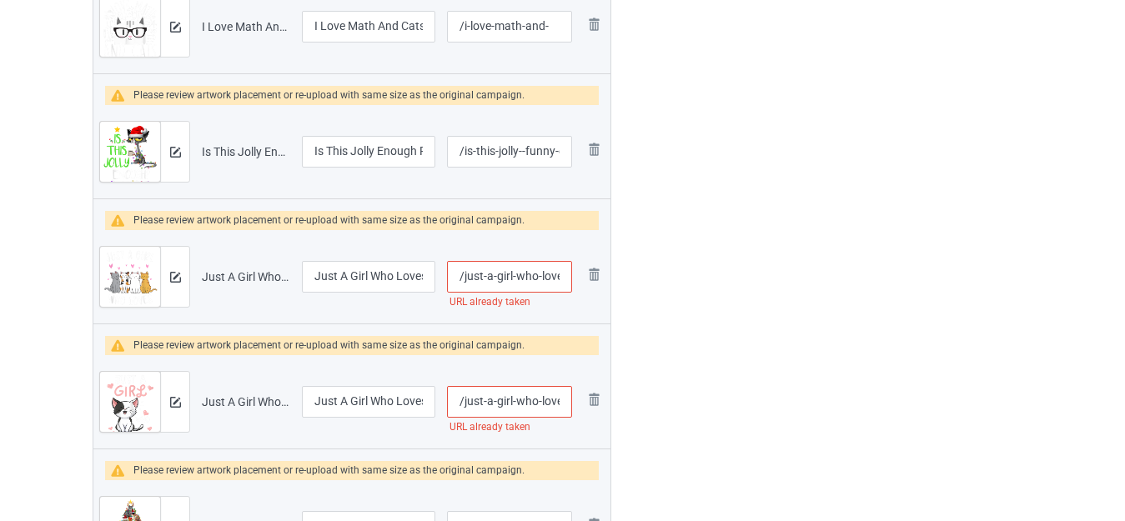
scroll to position [1334, 0]
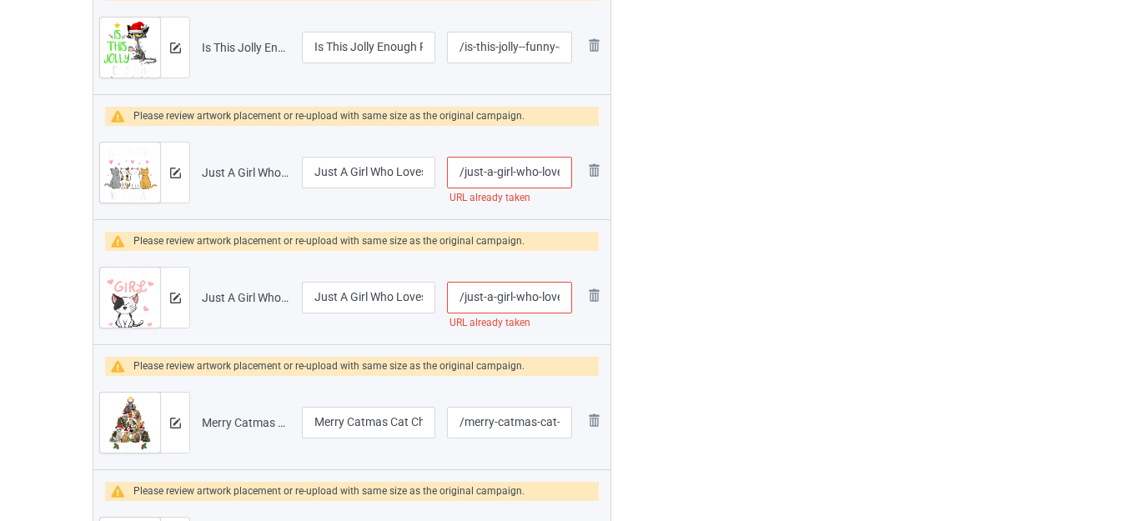
click at [522, 167] on input "/just-a-girl-who-loves-cats-cute-cat" at bounding box center [509, 173] width 125 height 32
type input "/just-a-girl--loves-cats-cute-cat"
click at [524, 299] on input "/just-a-girl-who-loves-cats" at bounding box center [509, 298] width 125 height 32
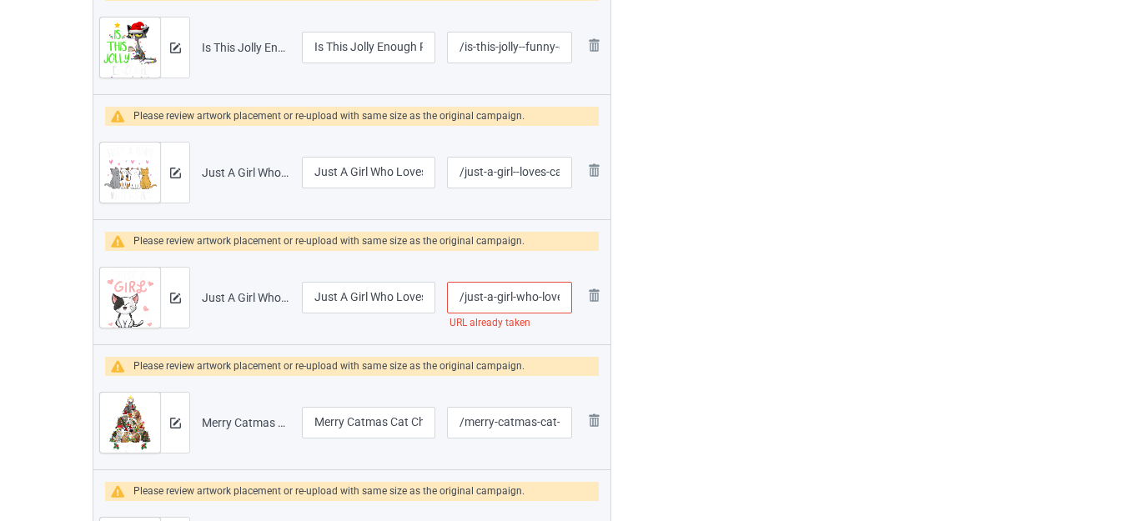
click at [524, 299] on input "/just-a-girl-who-loves-cats" at bounding box center [509, 298] width 125 height 32
type input "/just-a-girl--loves-cats"
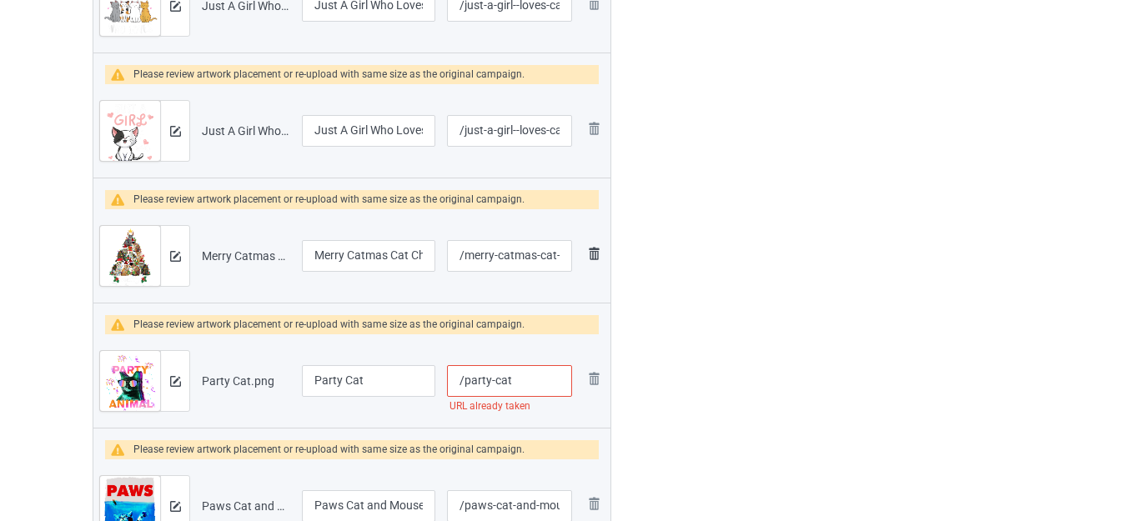
scroll to position [1667, 0]
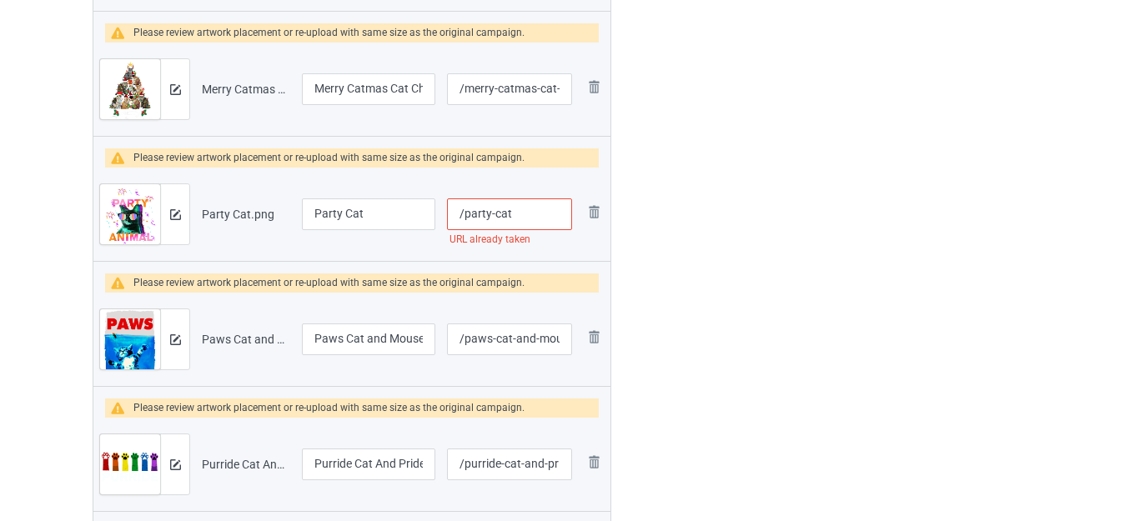
click at [534, 216] on input "/party-cat" at bounding box center [509, 214] width 125 height 32
type input "/party-cate"
click at [779, 203] on div "Edit artwork You can adjust your artwork position, and upload files for double-…" at bounding box center [893, 317] width 301 height 3736
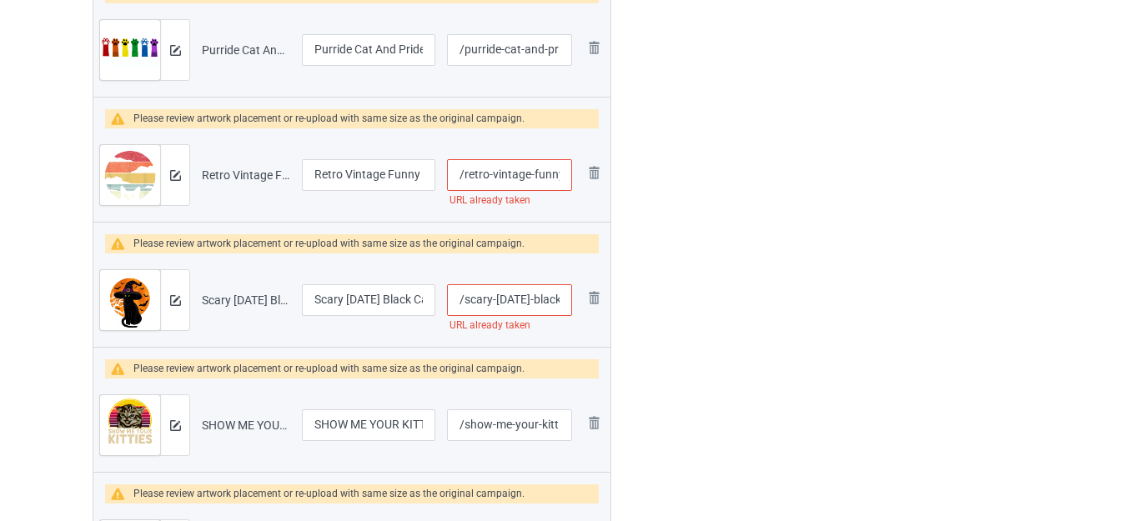
scroll to position [2084, 0]
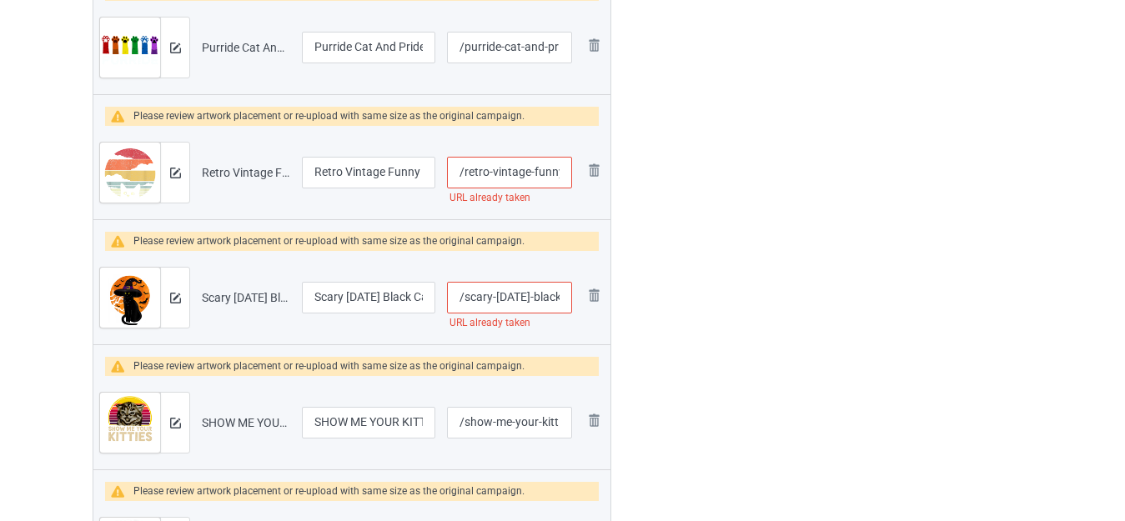
click at [530, 169] on input "/retro-vintage-funny-cat" at bounding box center [509, 173] width 125 height 32
click at [545, 172] on input "/retro-vintage-funny-cat" at bounding box center [509, 173] width 125 height 32
type input "/retro-vintage--cat"
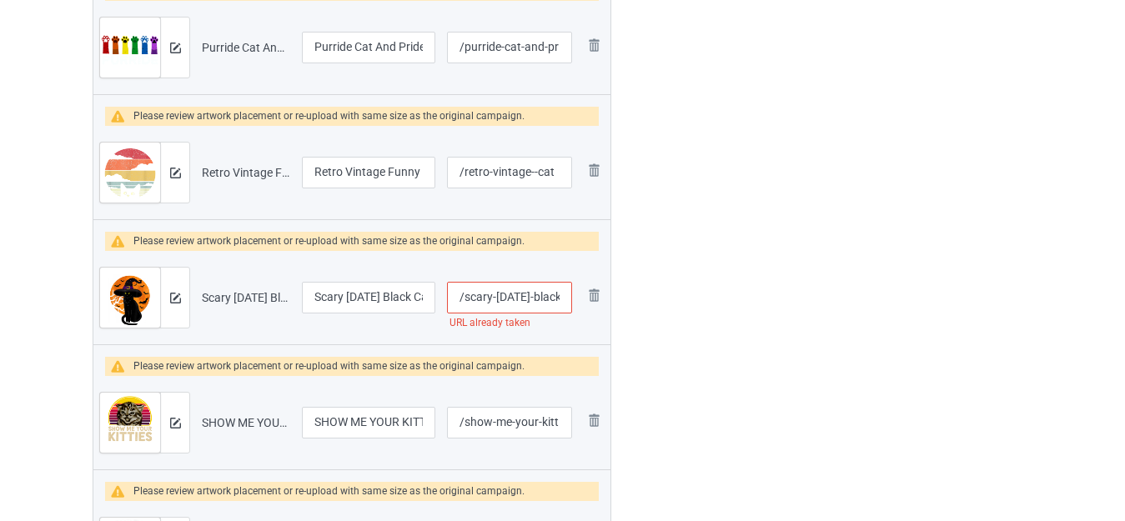
click at [552, 294] on input "/scary-halloween-black-cat-costume-witch-hat" at bounding box center [509, 298] width 125 height 32
click at [554, 294] on input "/scary-halloween-black-cat-costume-witch-hat" at bounding box center [509, 298] width 125 height 32
type input "/scary-halloween--cat-costume-witch-hat"
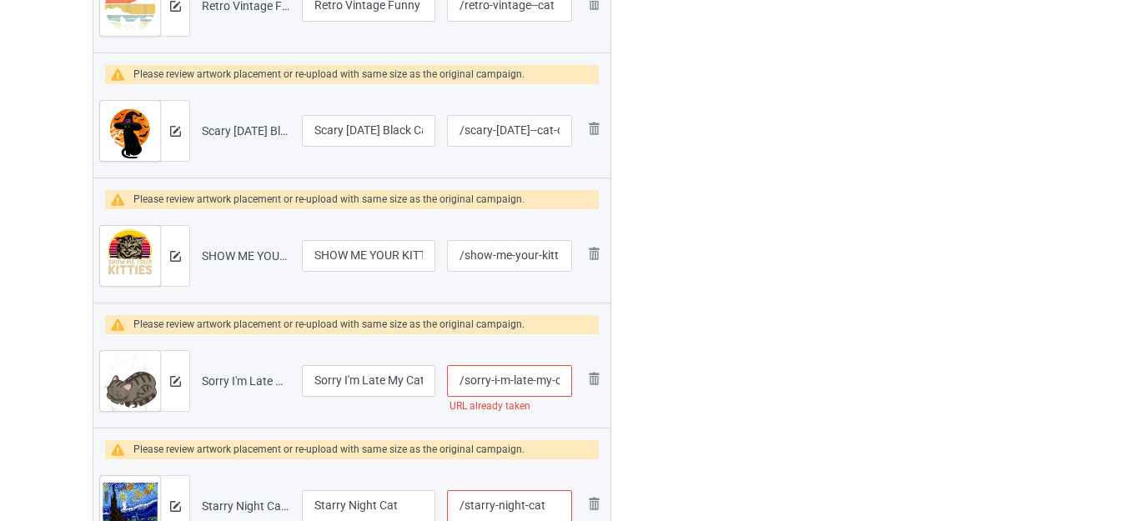
scroll to position [2354, 0]
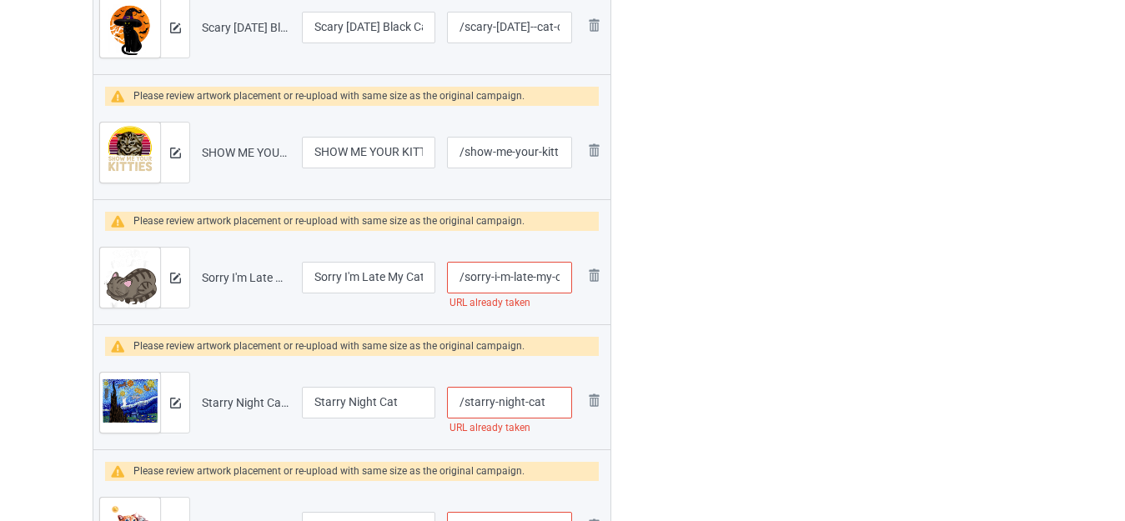
click at [551, 262] on input "/sorry-i-m-late-my-cat-was-sitting-on-me" at bounding box center [509, 278] width 125 height 32
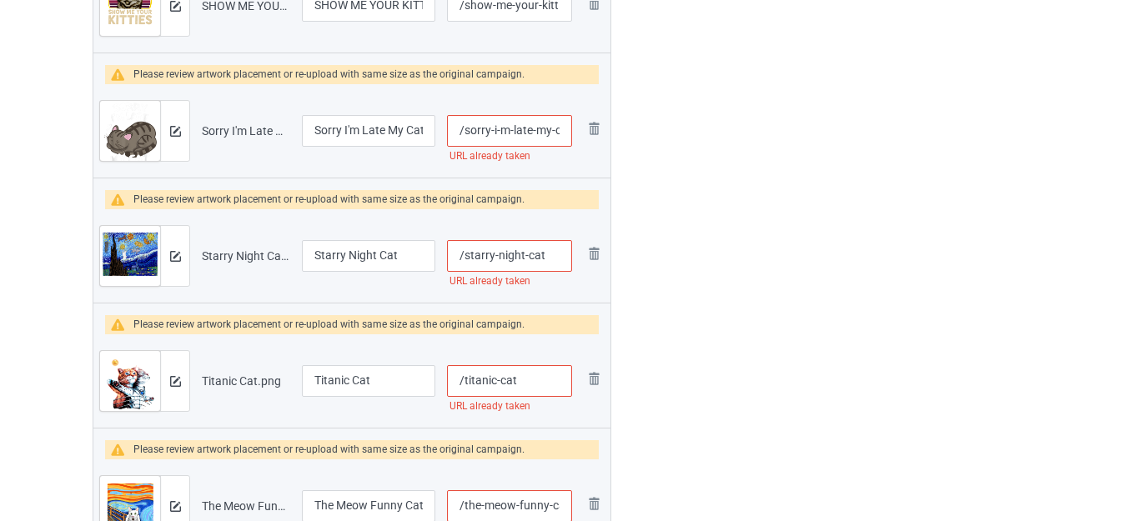
click at [545, 128] on input "/sorry-i-m-late-my-cat-was-sitting-on-me" at bounding box center [509, 131] width 125 height 32
click at [544, 128] on input "/sorry-i-m-late-my-cat-was-sitting-on-me" at bounding box center [509, 131] width 125 height 32
click at [546, 128] on input "/sorry-i-m-late-my-cat-was-sitting-on-me" at bounding box center [509, 131] width 125 height 32
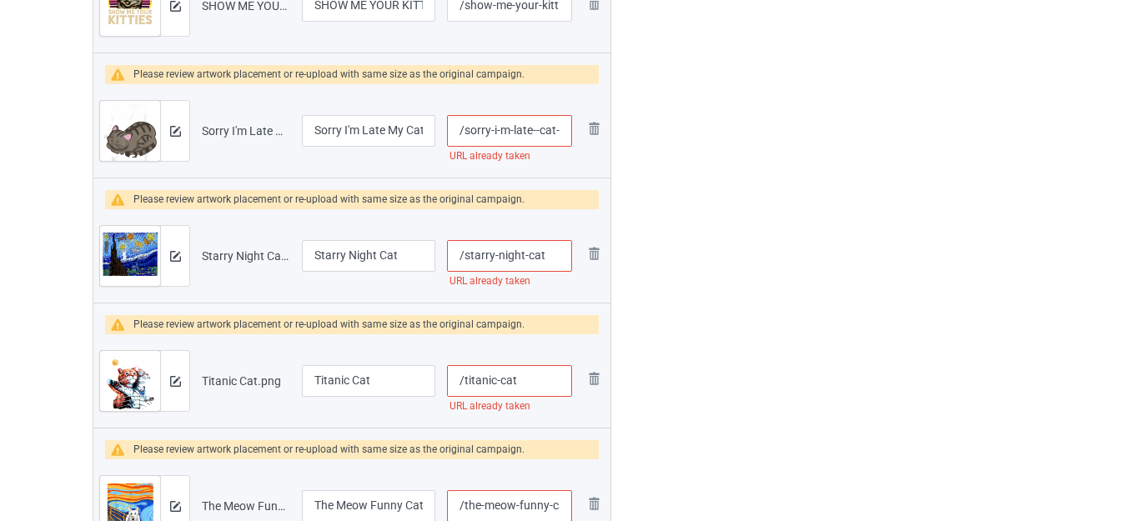
type input "/sorry-i-m-late--cat-was-sitting-on-me"
click at [553, 260] on input "/starry-night-cat" at bounding box center [509, 256] width 125 height 32
type input "/starry-night-cate"
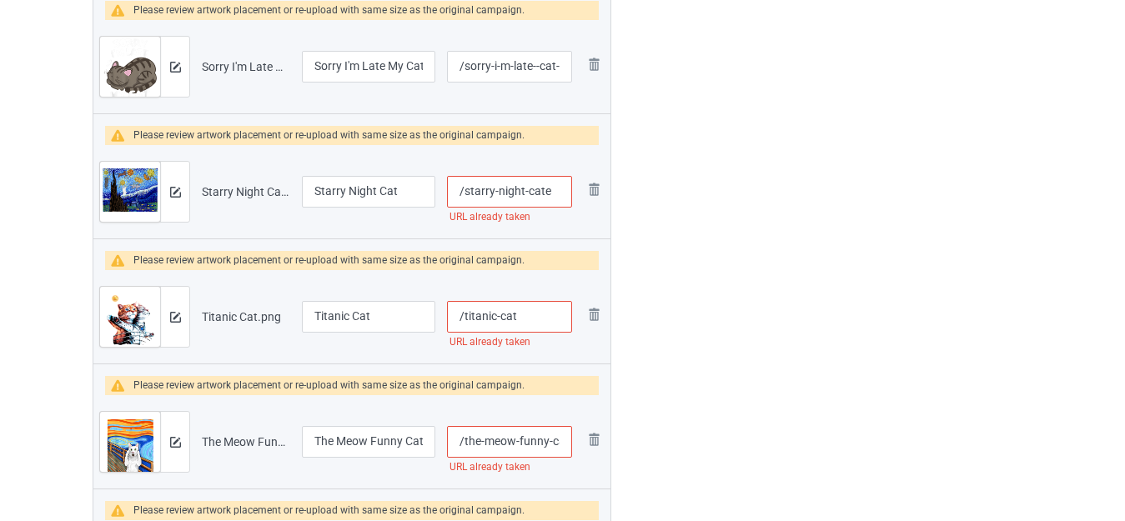
scroll to position [2584, 0]
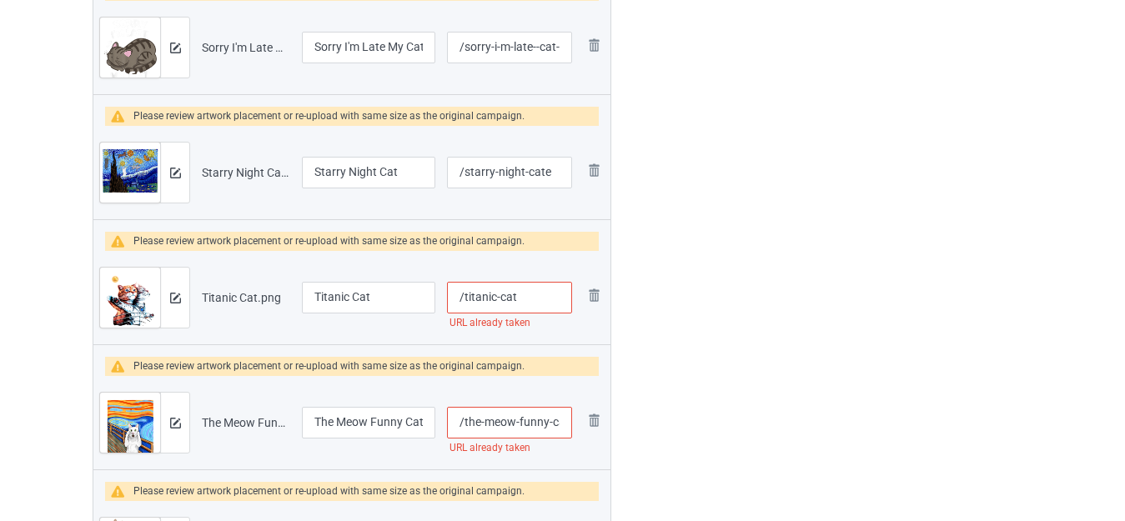
click at [540, 290] on input "/titanic-cat" at bounding box center [509, 298] width 125 height 32
type input "/titanic-cate"
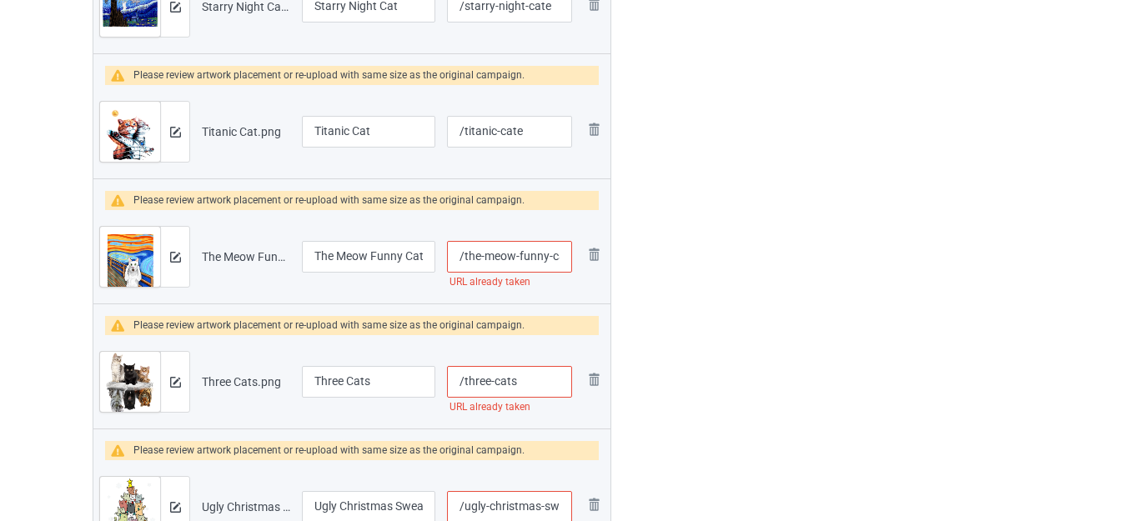
scroll to position [2751, 0]
click at [550, 255] on input "/the-meow-funny-cat" at bounding box center [509, 256] width 125 height 32
click at [556, 255] on input "/the-meow-funny-cat" at bounding box center [509, 256] width 125 height 32
type input "/the-meow-funny-"
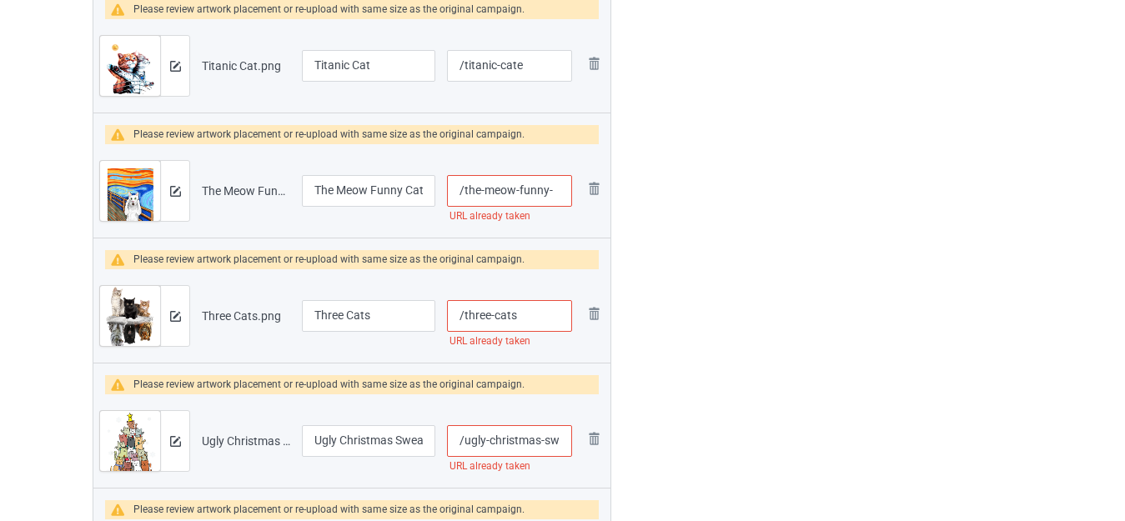
scroll to position [2834, 0]
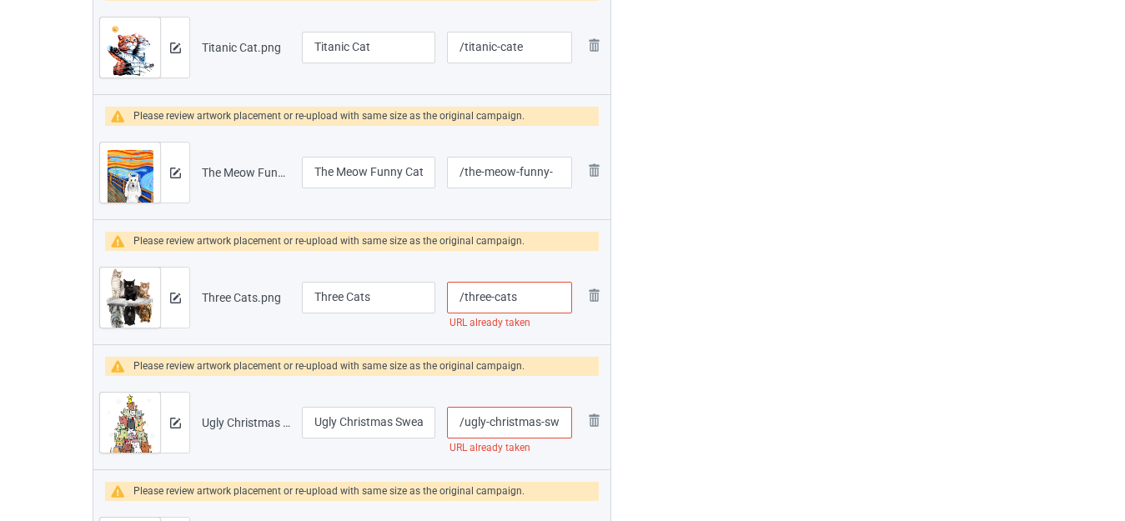
click at [544, 300] on input "/three-cats" at bounding box center [509, 298] width 125 height 32
type input "/three-catse"
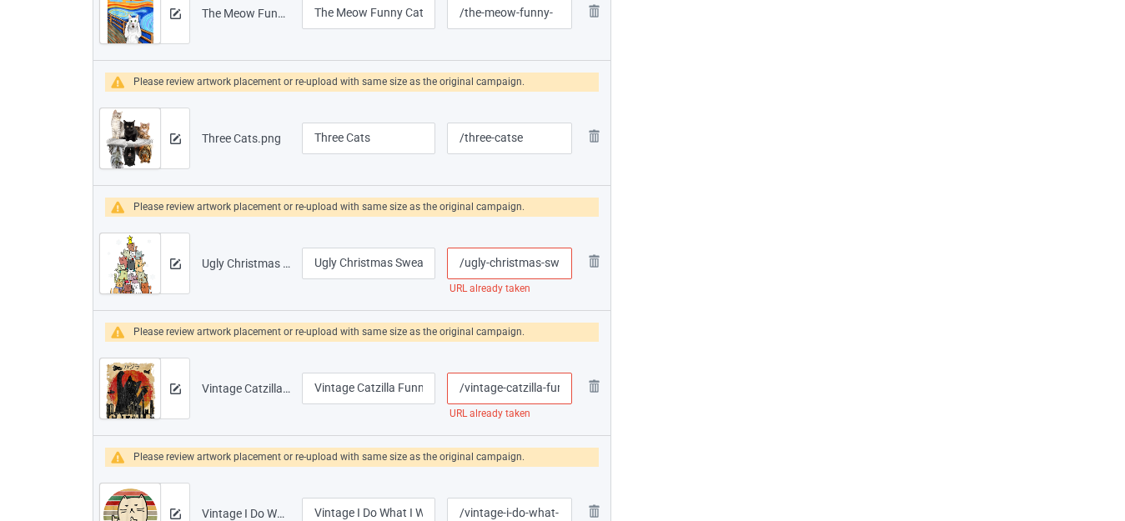
scroll to position [3001, 0]
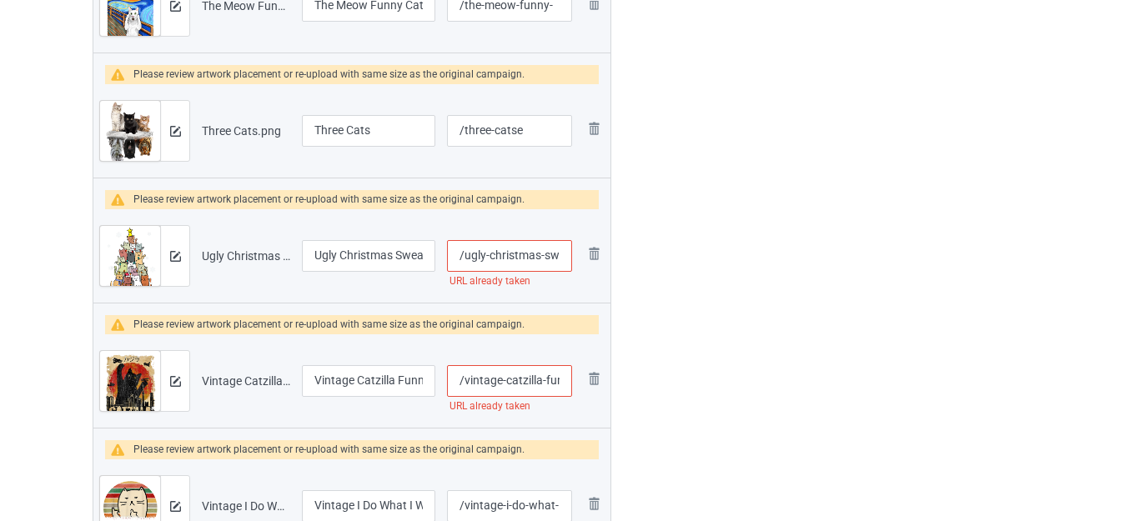
click at [541, 256] on input "/ugly-christmas-sweater-cat-tree" at bounding box center [509, 256] width 125 height 32
click at [546, 254] on input "/ugly-christmas-sweater-cat-tree" at bounding box center [509, 256] width 125 height 32
type input "/ugly-christmas--cat-tree"
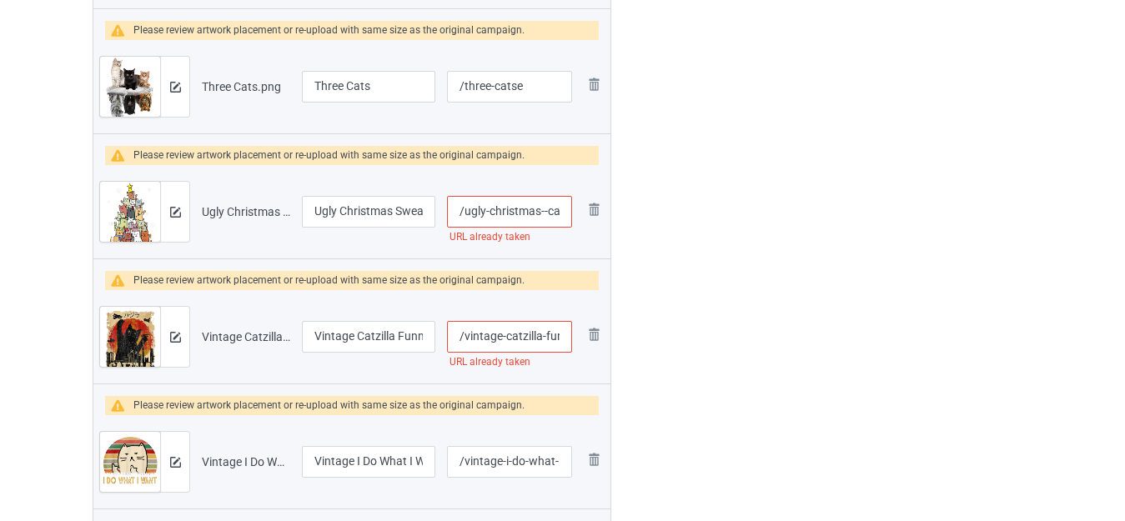
scroll to position [3168, 0]
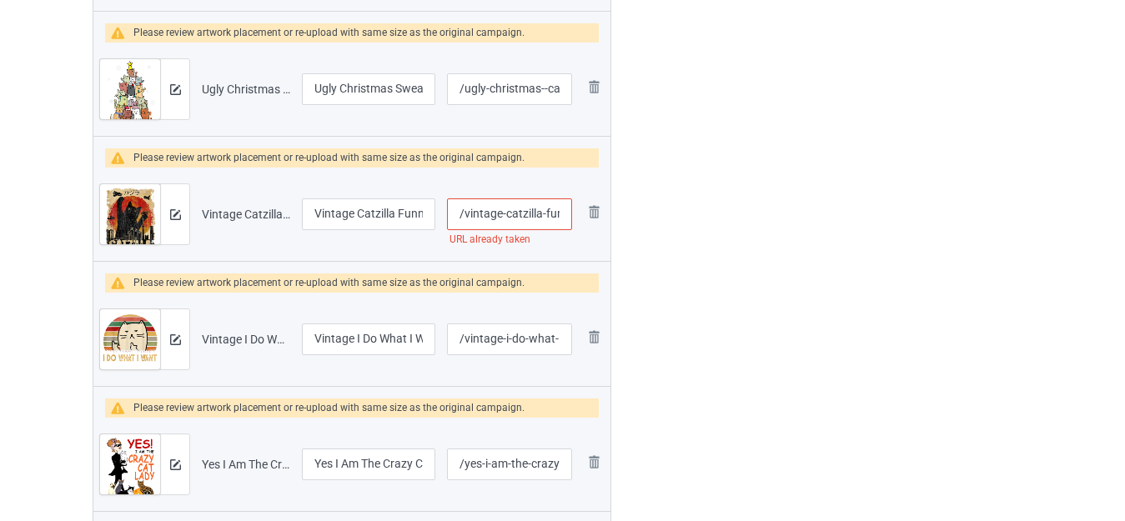
click at [521, 222] on input "/vintage-catzilla-funny-cat" at bounding box center [509, 214] width 125 height 32
click at [546, 213] on input "/vintage-catzilla-funny-cat" at bounding box center [509, 214] width 125 height 32
type input "/vintage-catzilla--cat"
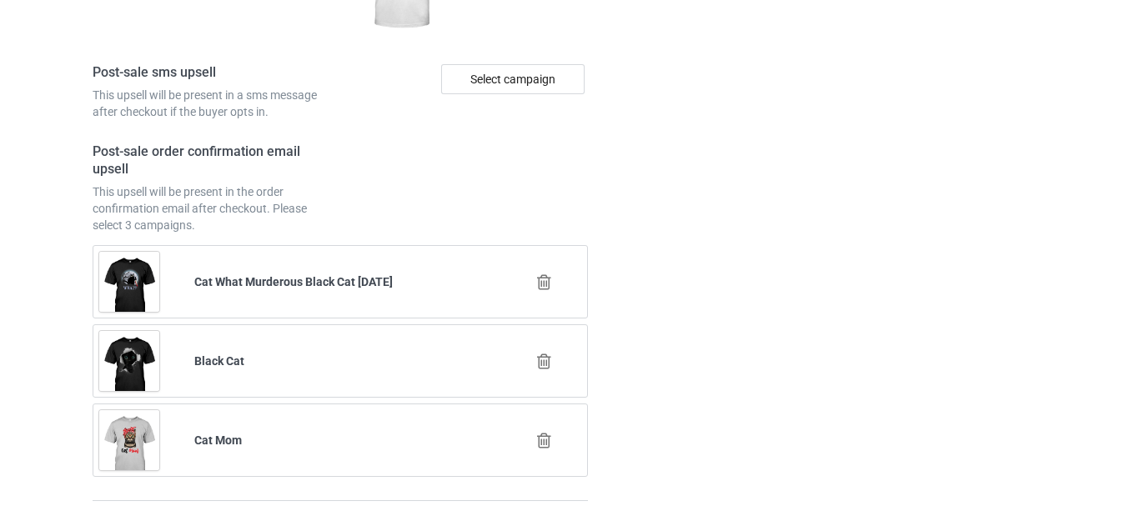
scroll to position [5774, 0]
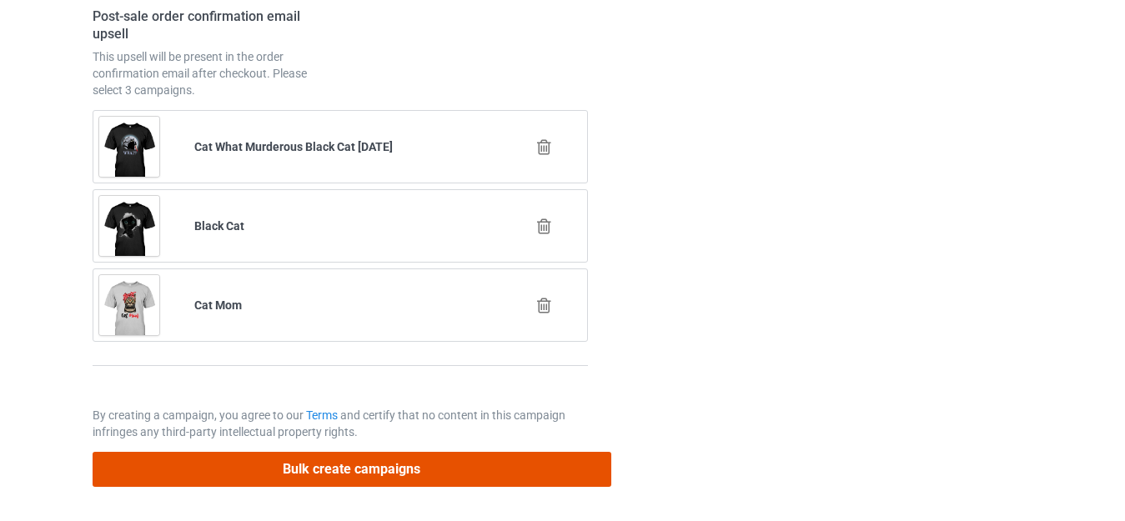
click at [364, 469] on button "Bulk create campaigns" at bounding box center [352, 469] width 519 height 34
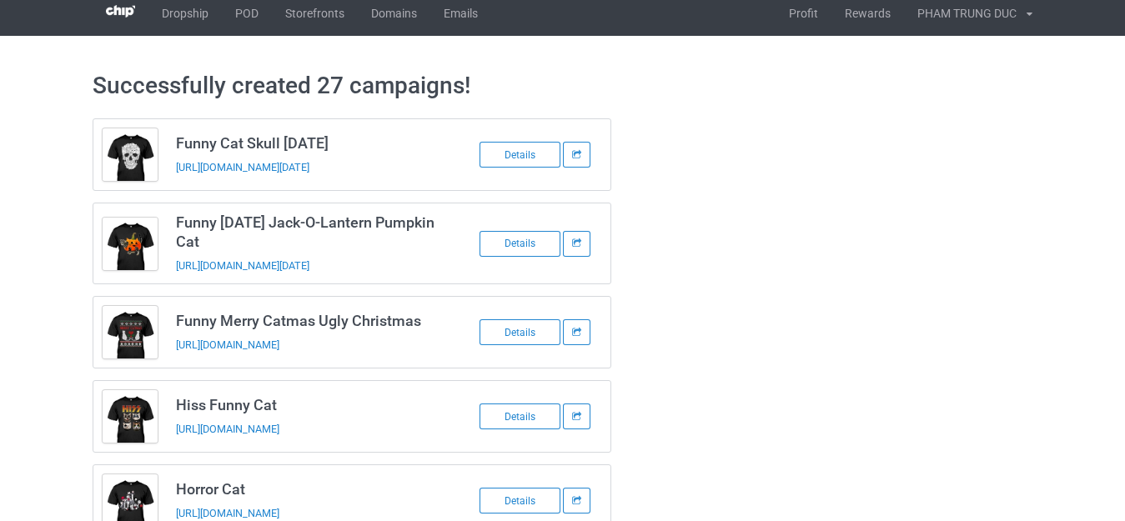
scroll to position [0, 0]
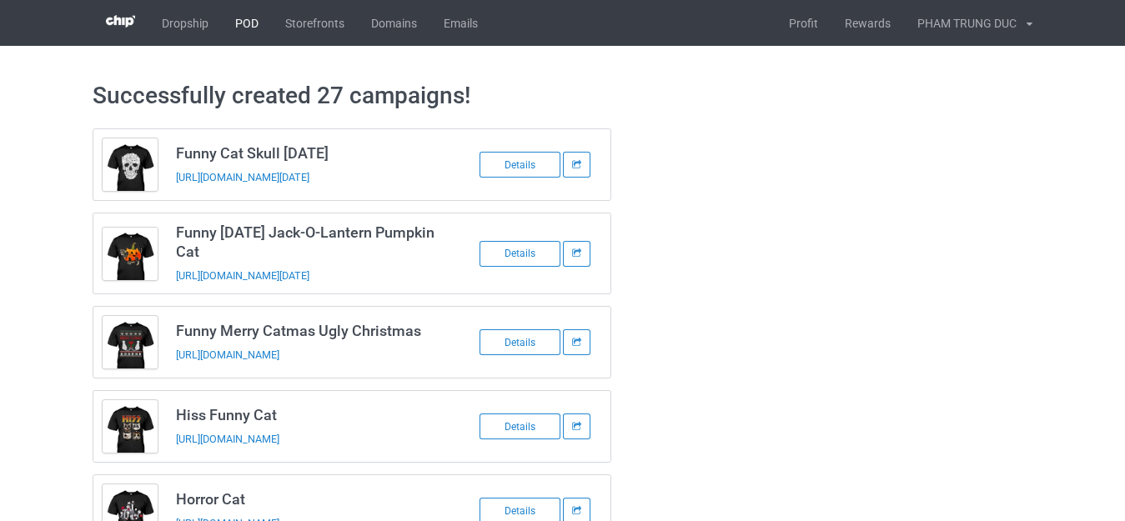
click at [244, 20] on link "POD" at bounding box center [247, 23] width 50 height 46
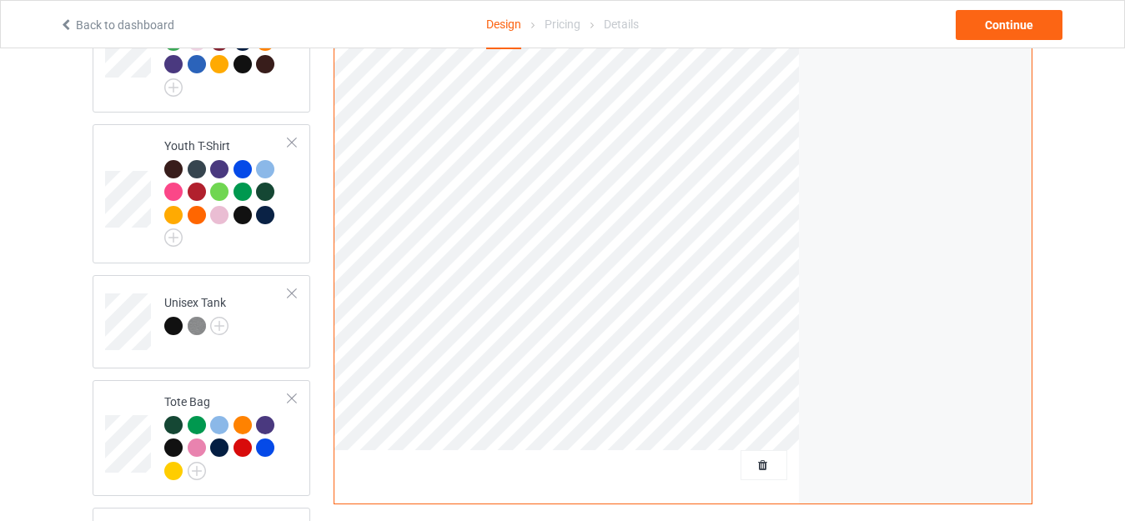
scroll to position [1250, 0]
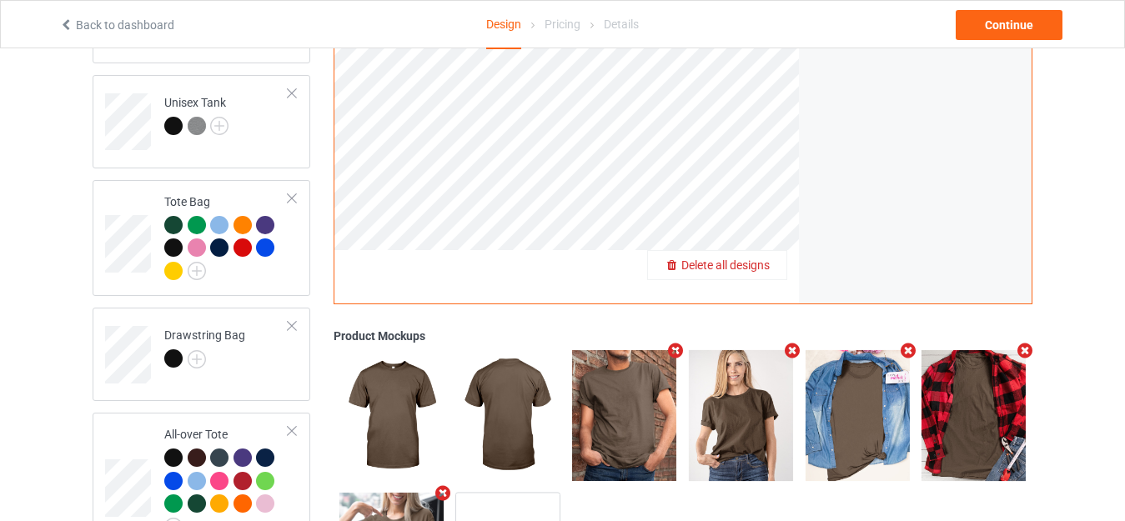
click at [759, 258] on span "Delete all designs" at bounding box center [725, 264] width 88 height 13
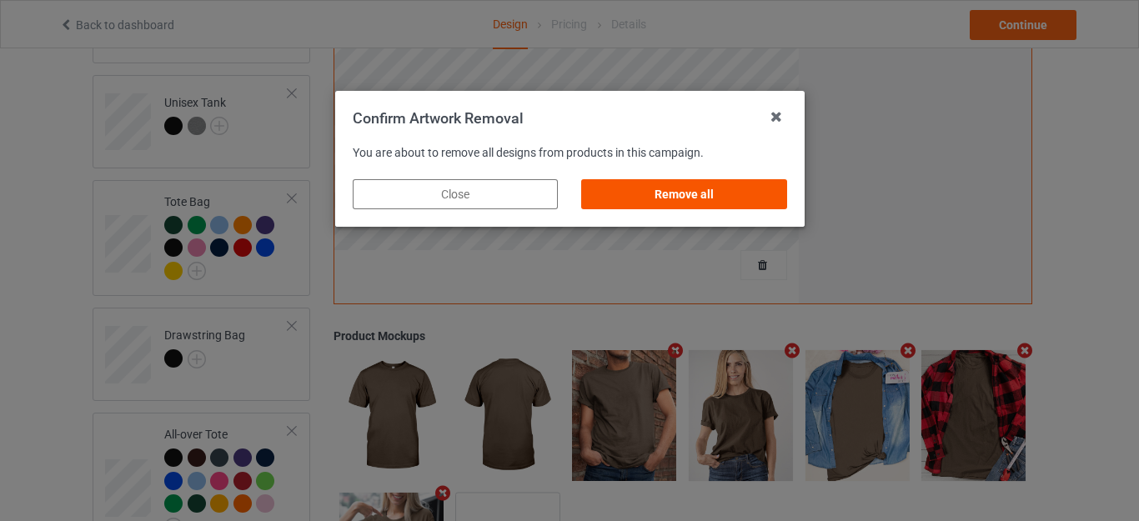
click at [694, 184] on div "Remove all" at bounding box center [683, 194] width 205 height 30
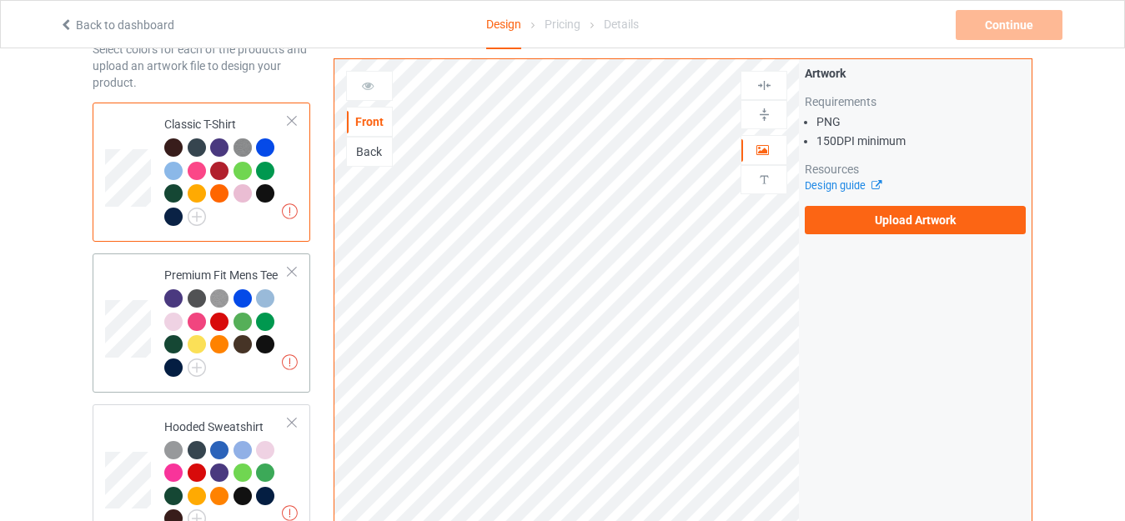
scroll to position [0, 0]
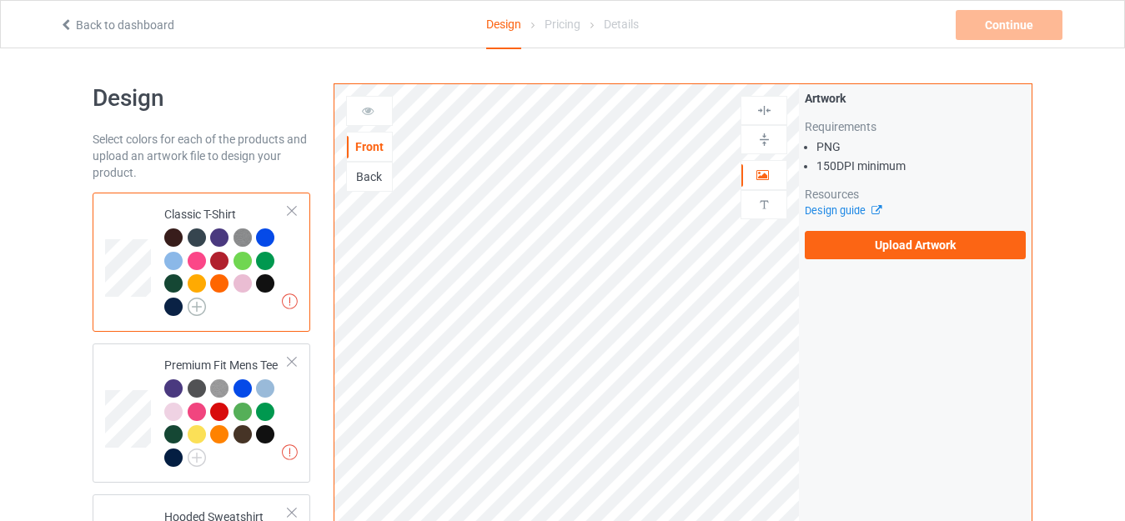
click at [192, 306] on img at bounding box center [197, 307] width 18 height 18
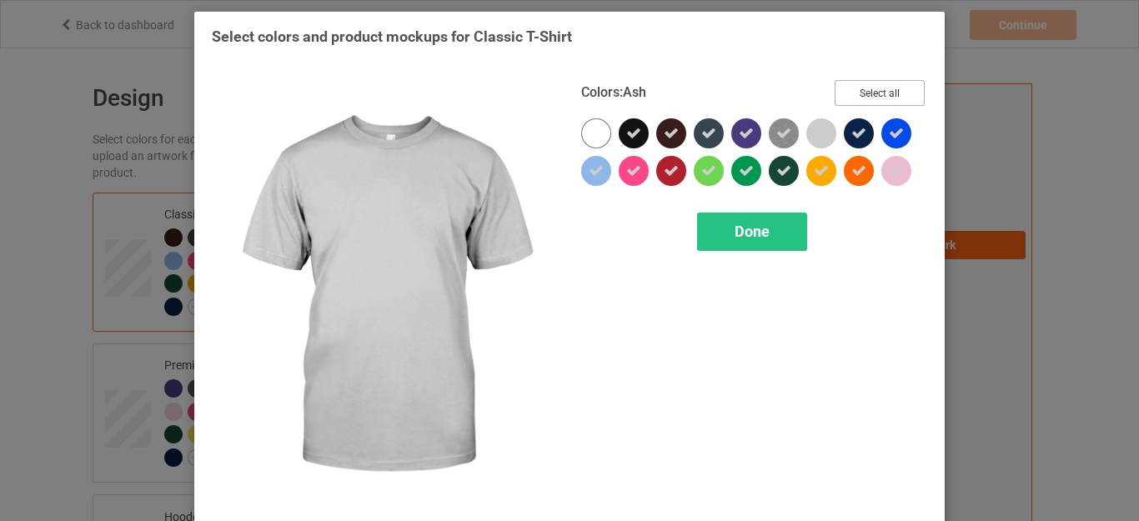
click at [870, 93] on button "Select all" at bounding box center [879, 93] width 90 height 26
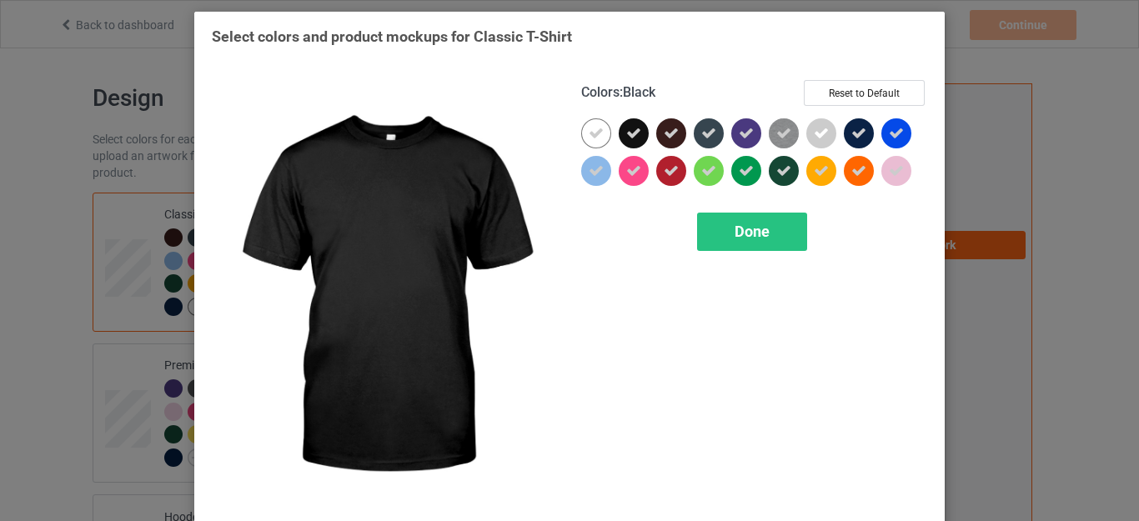
click at [637, 133] on div at bounding box center [634, 133] width 30 height 30
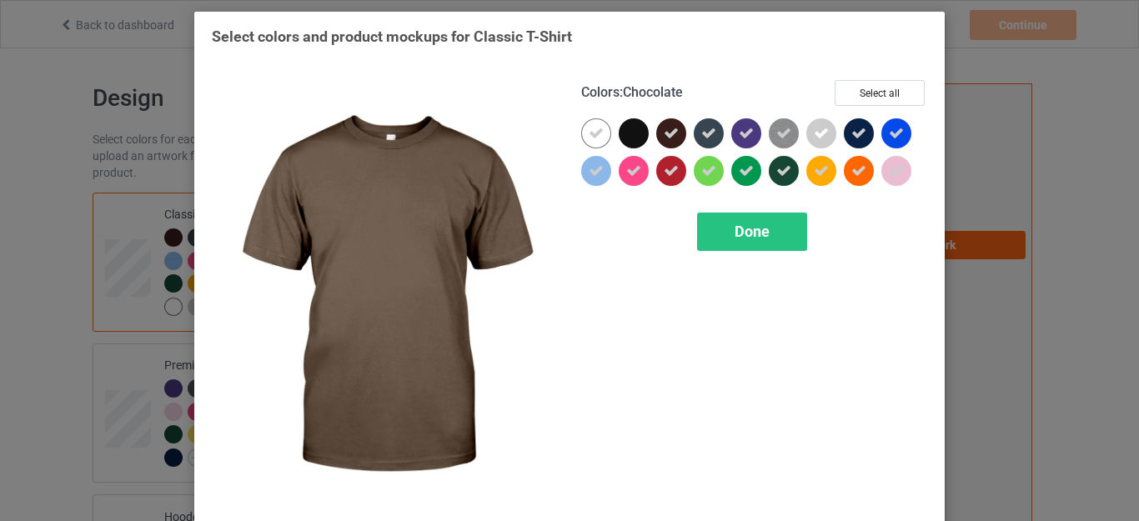
click at [670, 137] on icon at bounding box center [671, 133] width 15 height 15
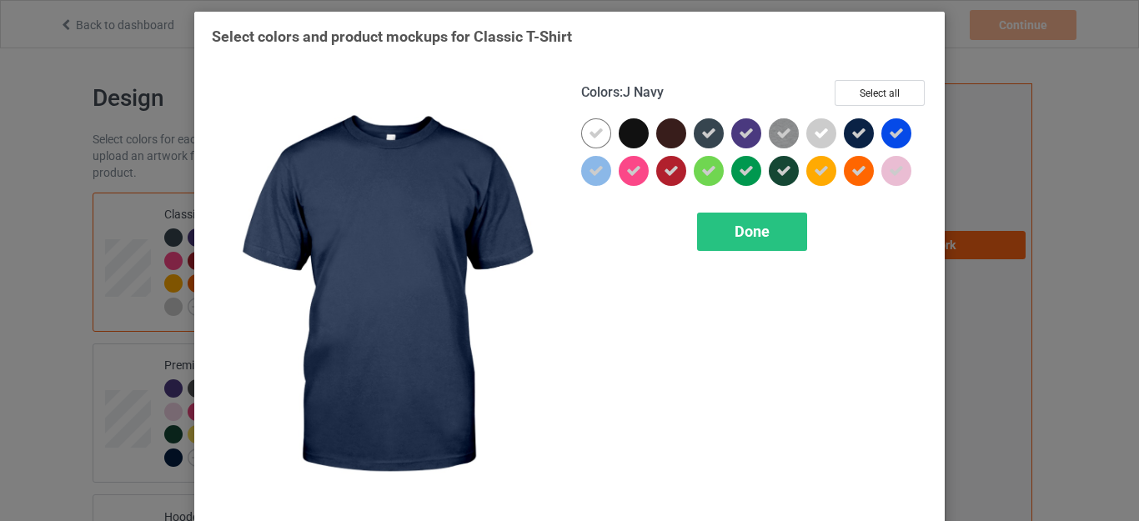
click at [851, 138] on icon at bounding box center [858, 133] width 15 height 15
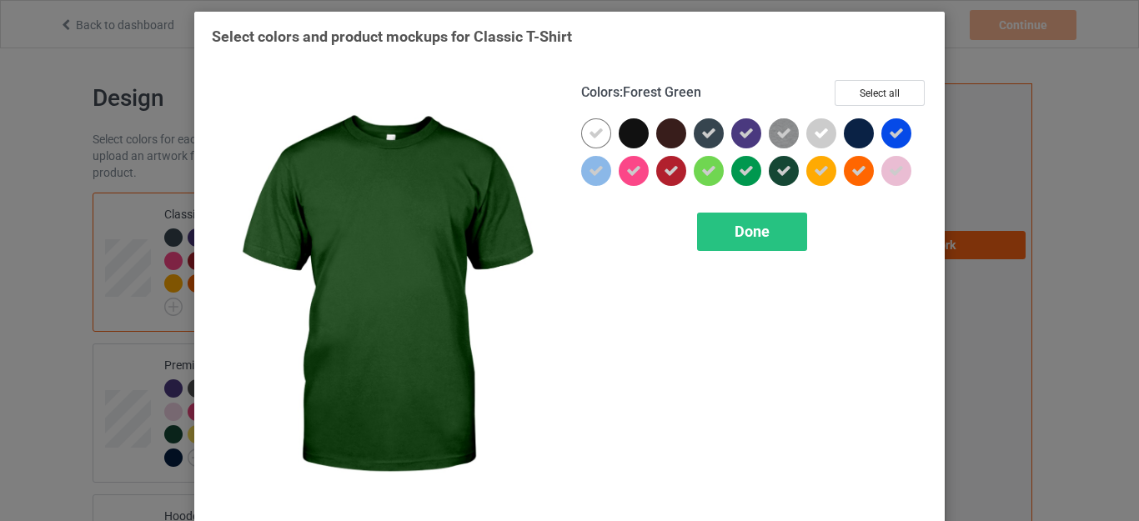
click at [779, 172] on icon at bounding box center [783, 170] width 15 height 15
click at [750, 229] on span "Done" at bounding box center [751, 232] width 35 height 18
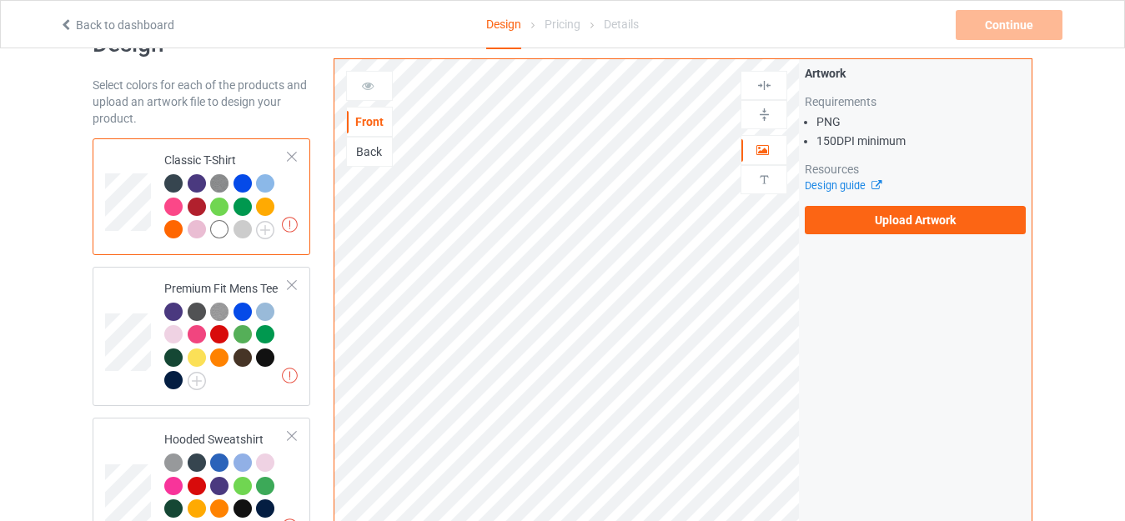
scroll to position [83, 0]
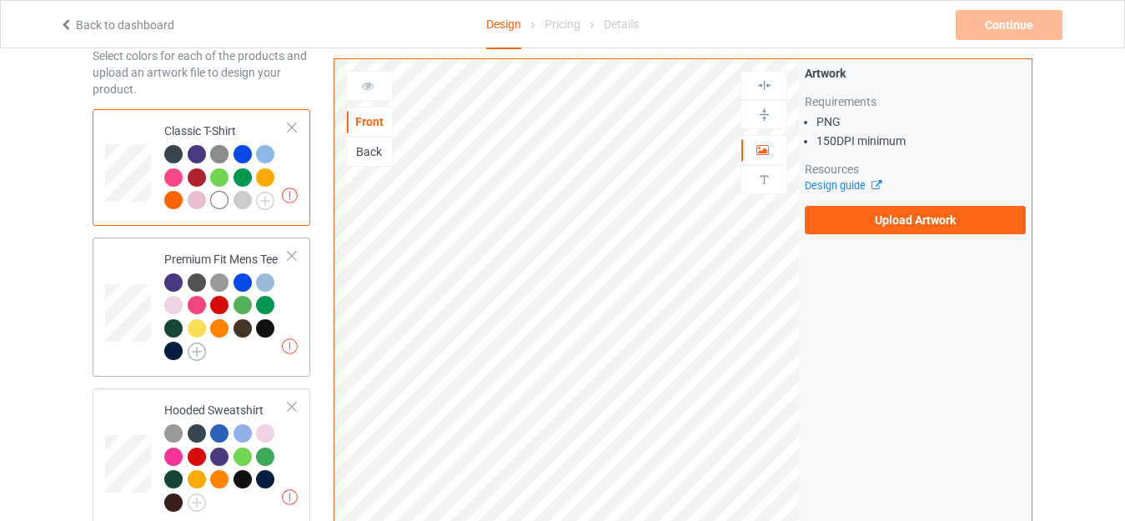
click at [194, 348] on img at bounding box center [197, 352] width 18 height 18
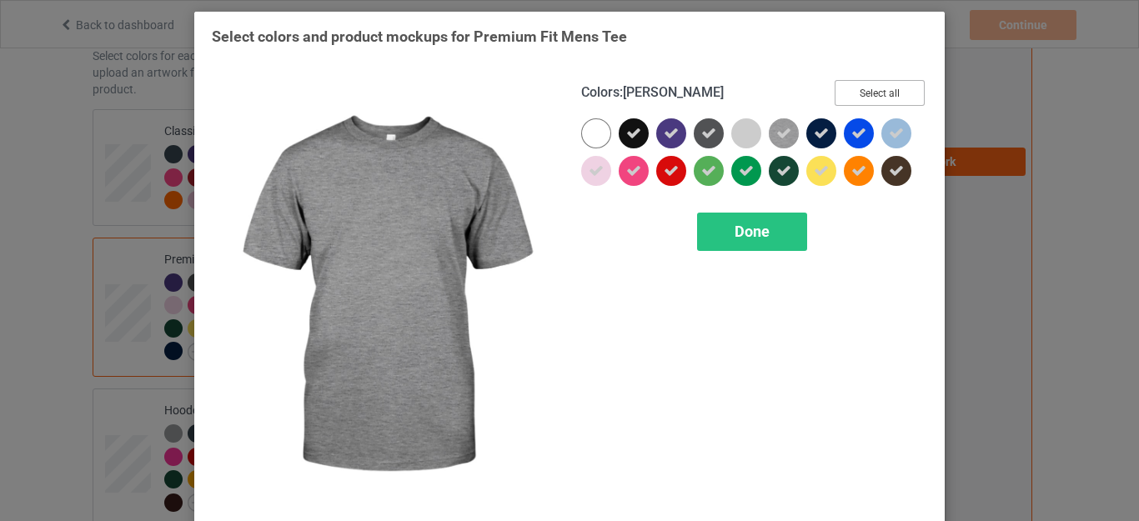
click at [849, 91] on button "Select all" at bounding box center [879, 93] width 90 height 26
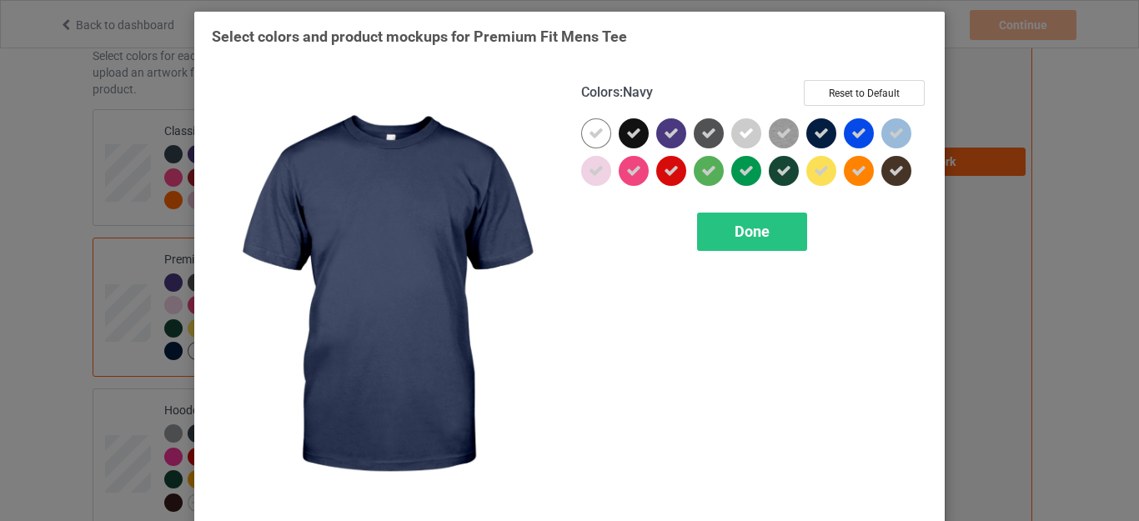
drag, startPoint x: 809, startPoint y: 132, endPoint x: 680, endPoint y: 136, distance: 128.4
click at [814, 132] on icon at bounding box center [821, 133] width 15 height 15
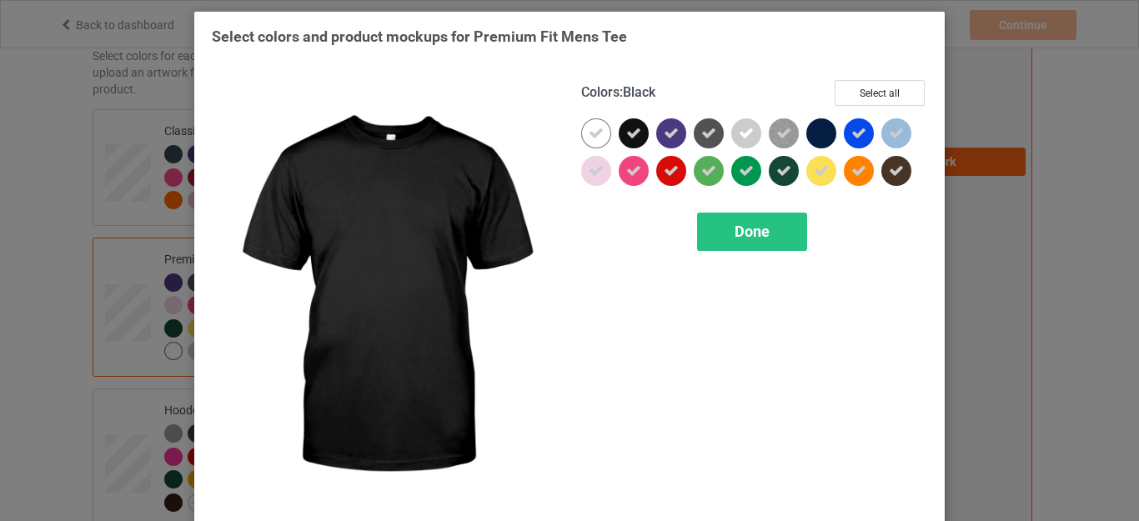
click at [634, 135] on div at bounding box center [634, 133] width 30 height 30
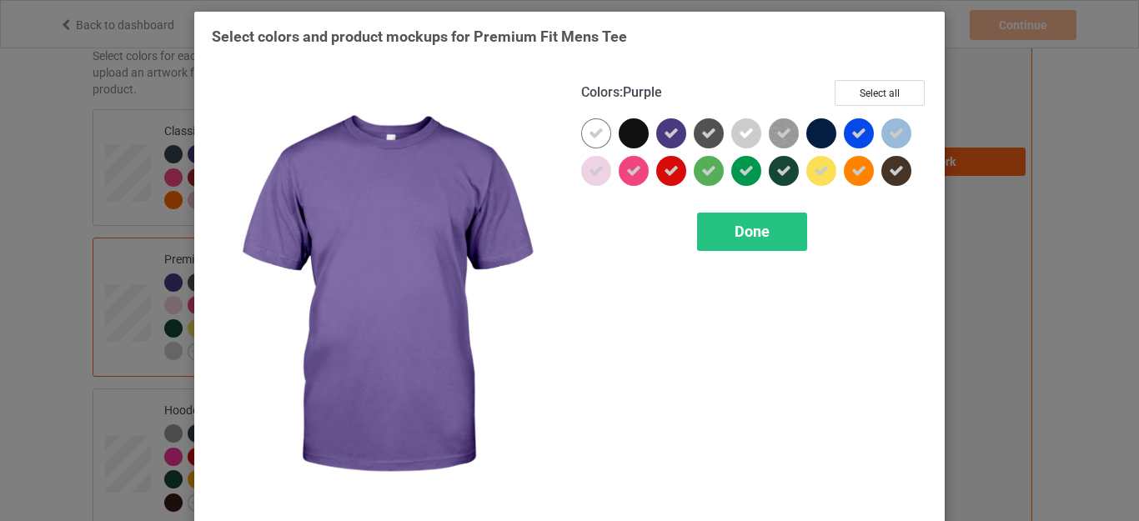
click at [656, 135] on div at bounding box center [671, 133] width 30 height 30
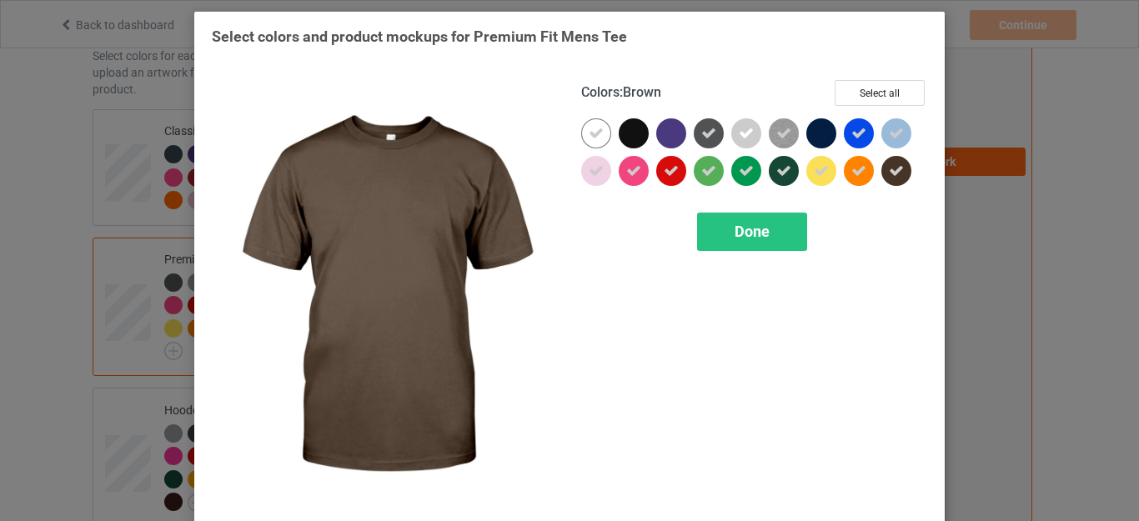
click at [889, 176] on icon at bounding box center [896, 170] width 15 height 15
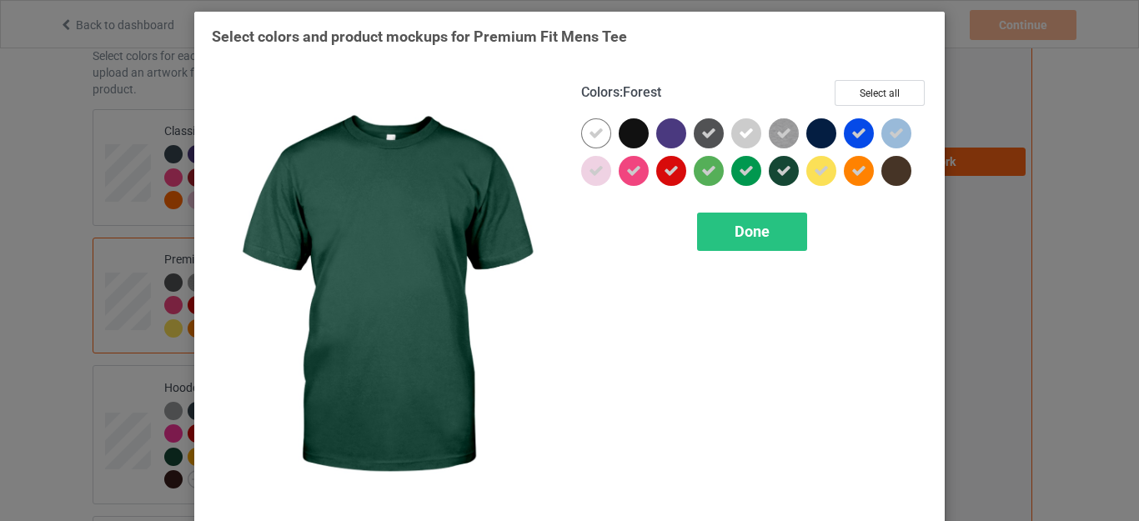
click at [769, 171] on div at bounding box center [784, 171] width 30 height 30
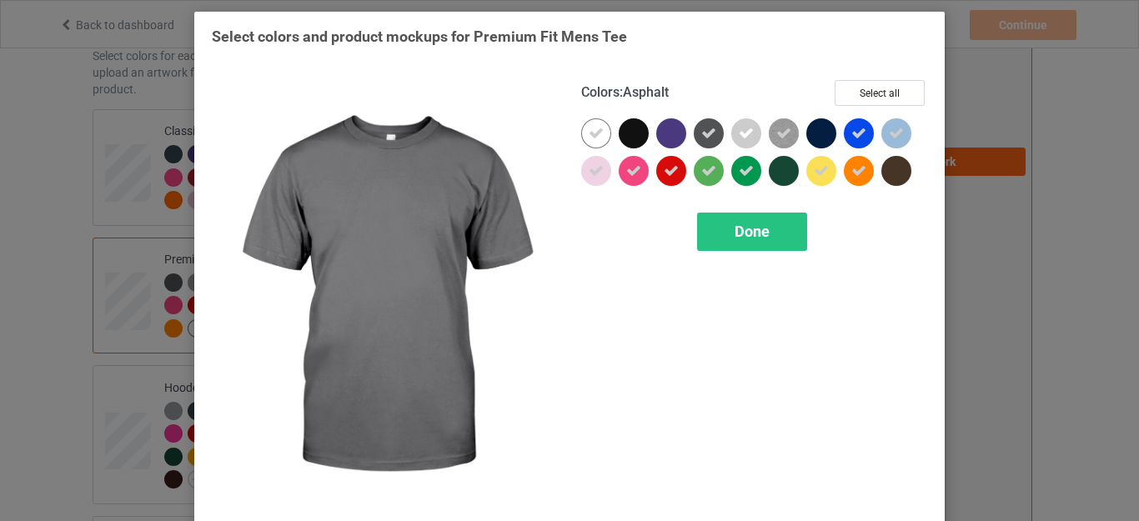
click at [704, 137] on icon at bounding box center [708, 133] width 15 height 15
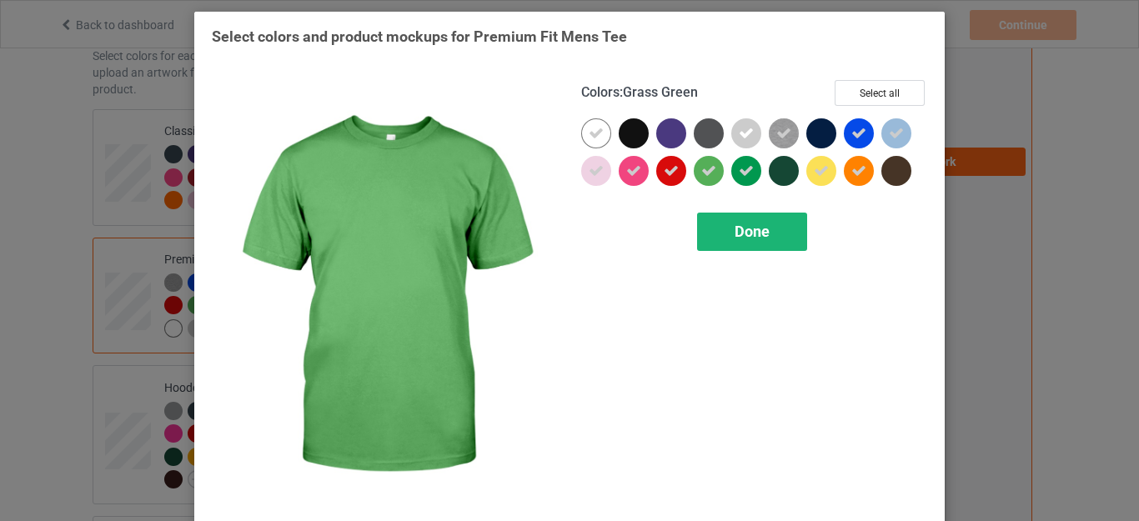
click at [725, 227] on div "Done" at bounding box center [752, 232] width 110 height 38
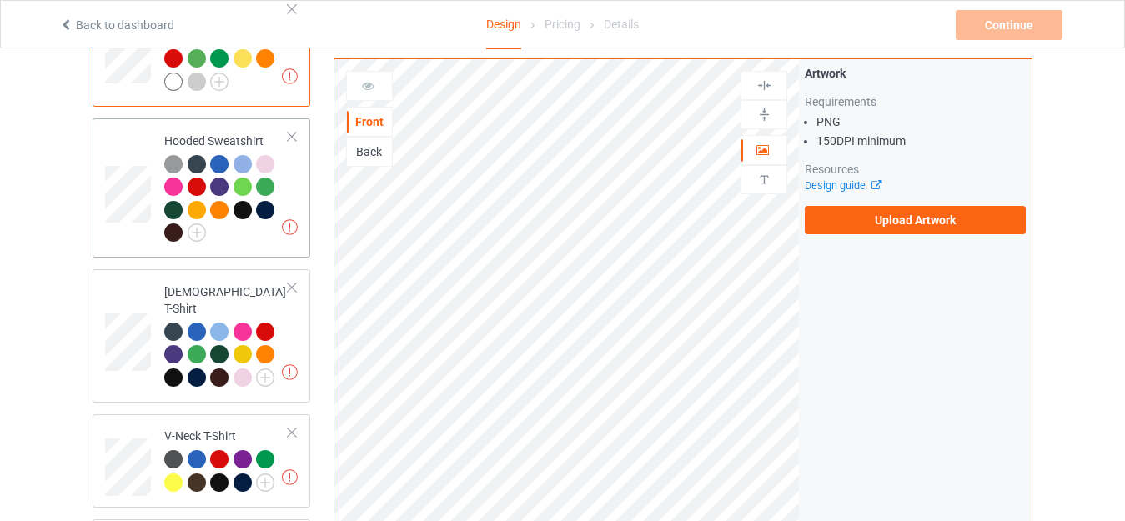
scroll to position [333, 0]
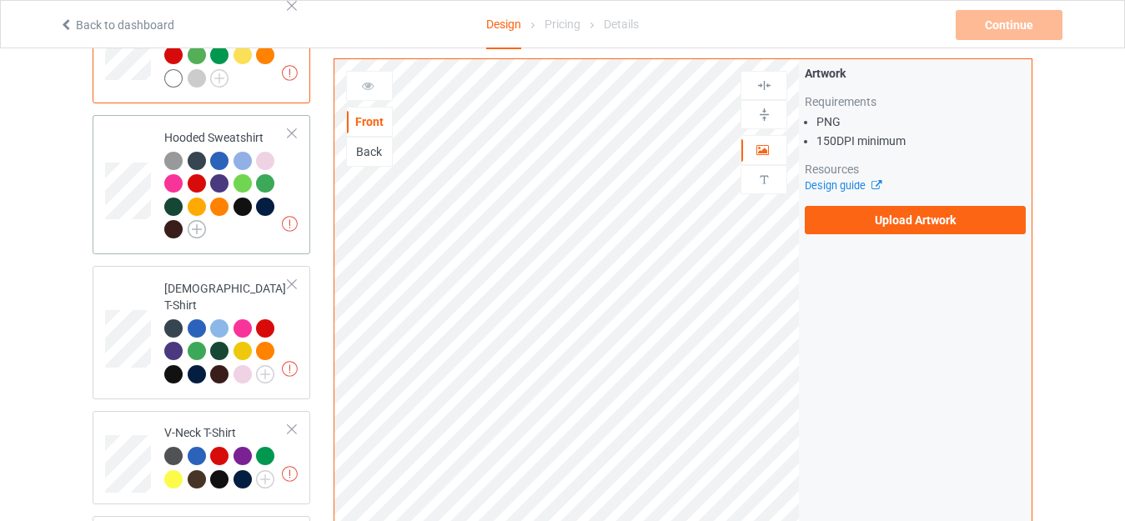
click at [199, 234] on img at bounding box center [197, 229] width 18 height 18
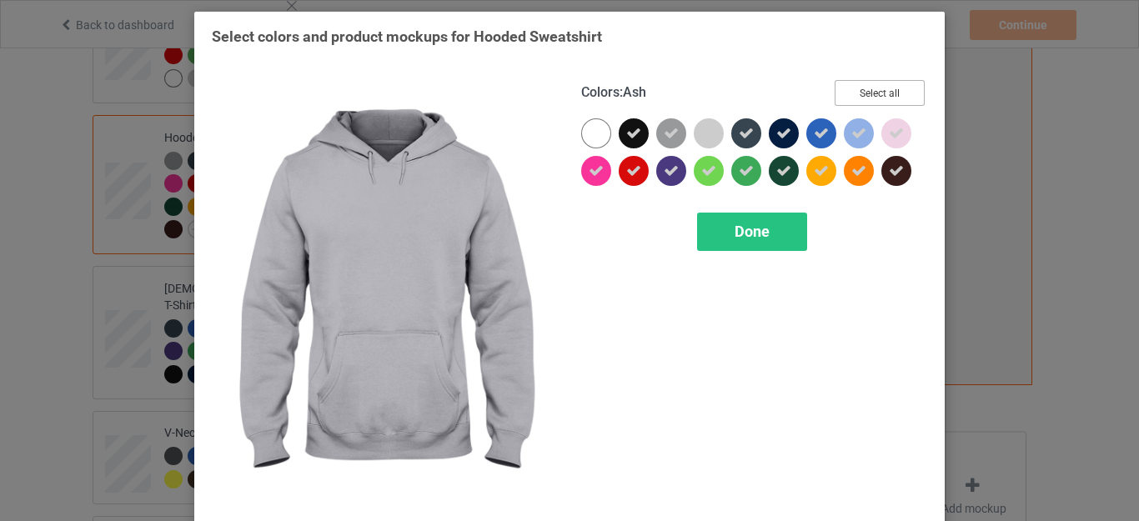
click at [849, 92] on button "Select all" at bounding box center [879, 93] width 90 height 26
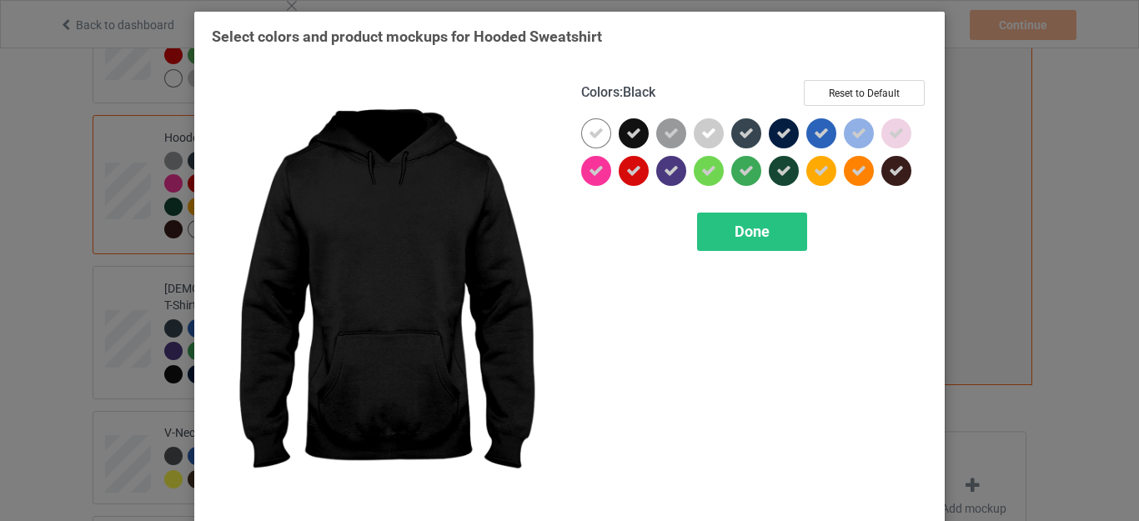
drag, startPoint x: 629, startPoint y: 134, endPoint x: 647, endPoint y: 133, distance: 18.4
click at [629, 134] on icon at bounding box center [633, 133] width 15 height 15
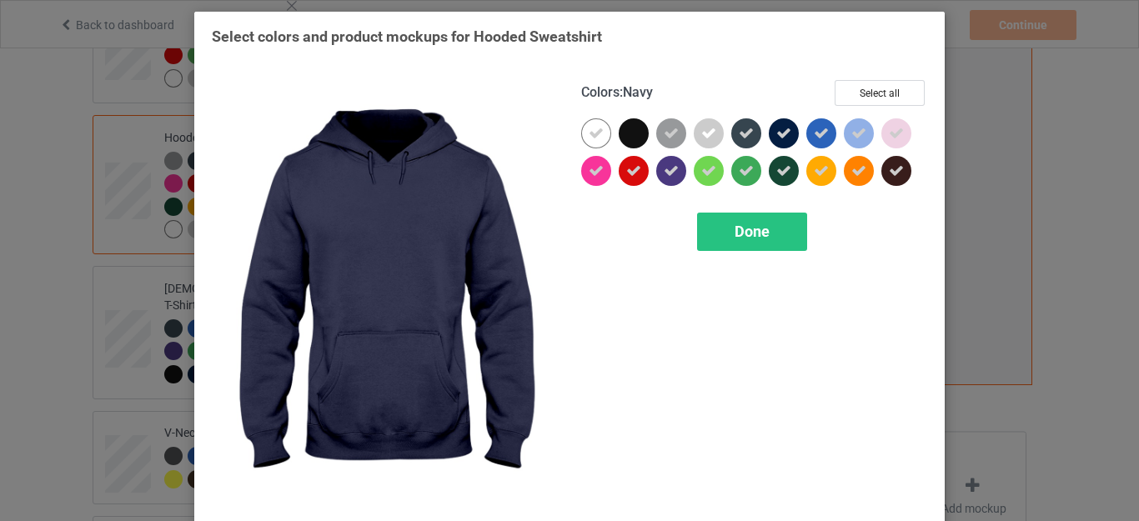
click at [776, 136] on icon at bounding box center [783, 133] width 15 height 15
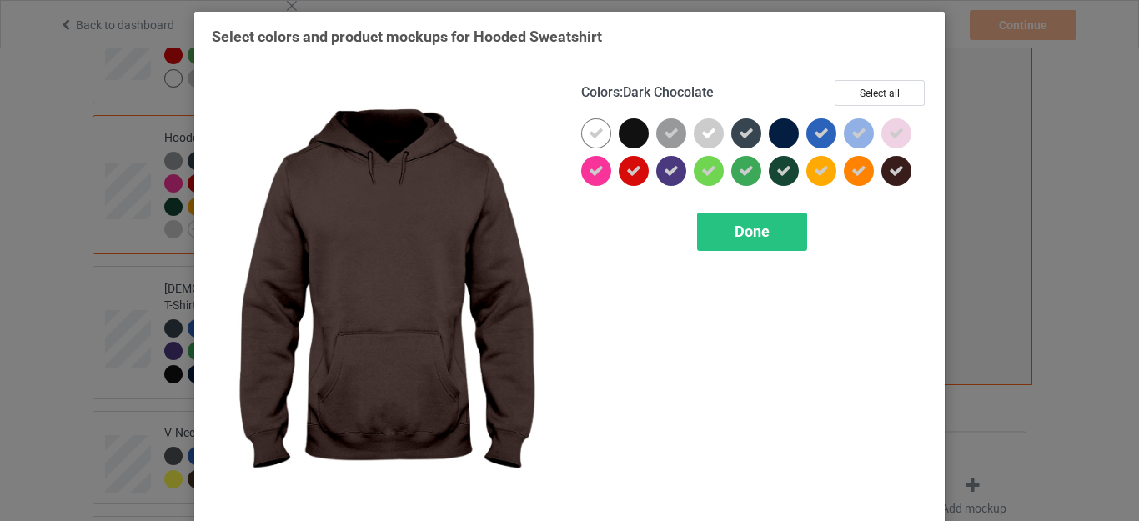
click at [889, 163] on icon at bounding box center [896, 170] width 15 height 15
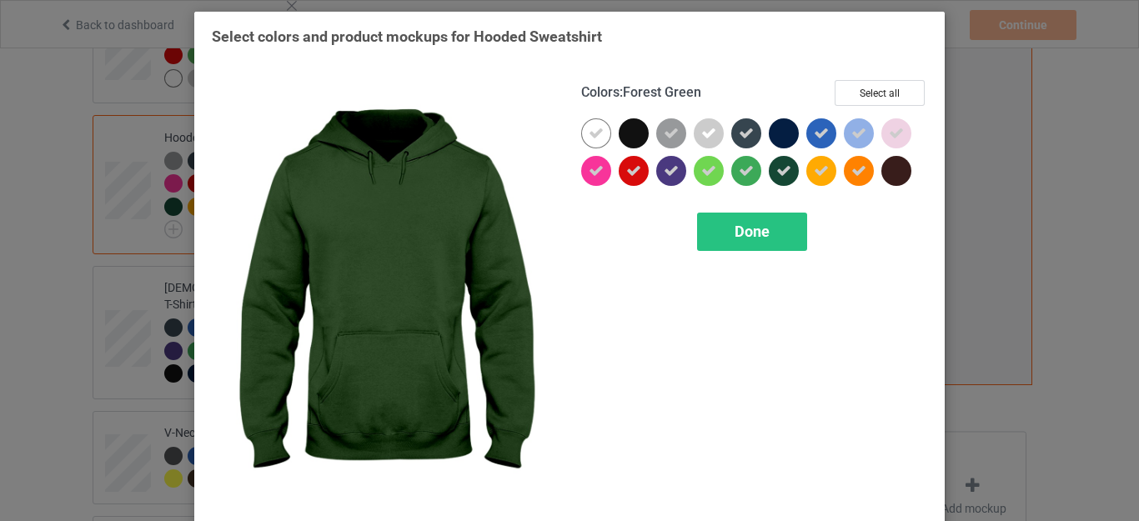
click at [779, 170] on icon at bounding box center [783, 170] width 15 height 15
click at [753, 234] on span "Done" at bounding box center [751, 232] width 35 height 18
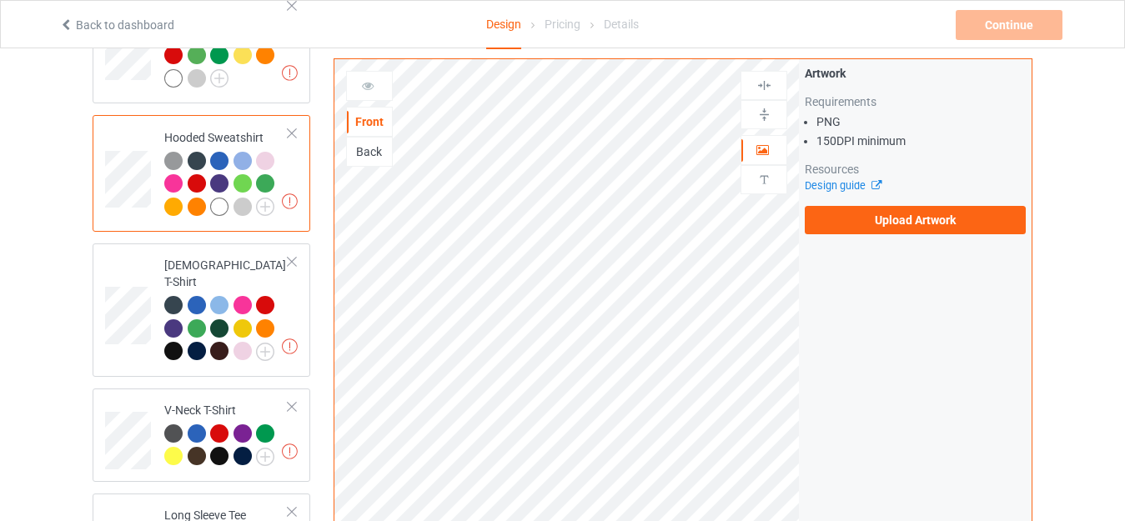
scroll to position [584, 0]
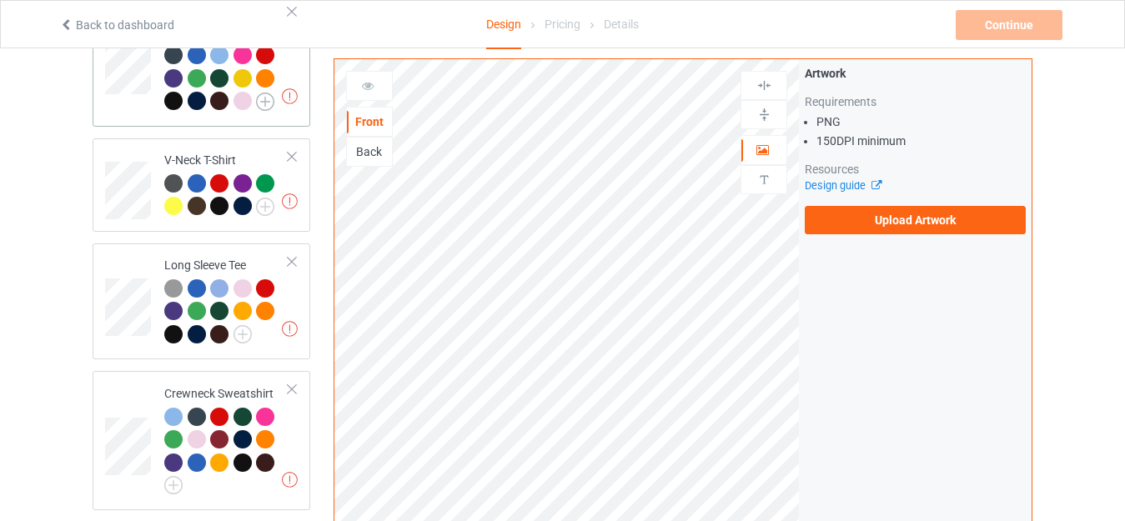
click at [258, 93] on img at bounding box center [265, 102] width 18 height 18
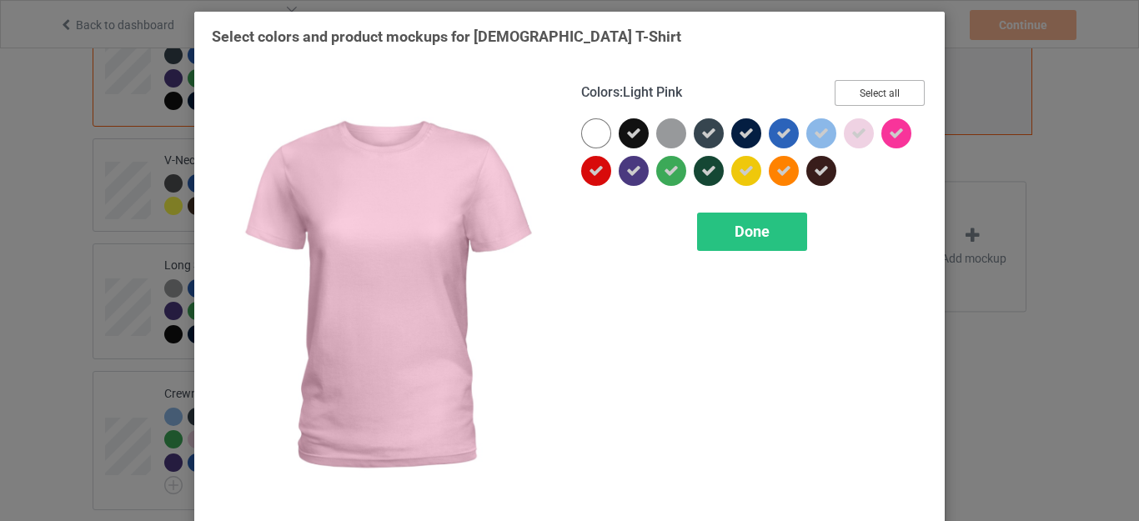
drag, startPoint x: 865, startPoint y: 98, endPoint x: 806, endPoint y: 106, distance: 59.8
click at [865, 98] on button "Select all" at bounding box center [879, 93] width 90 height 26
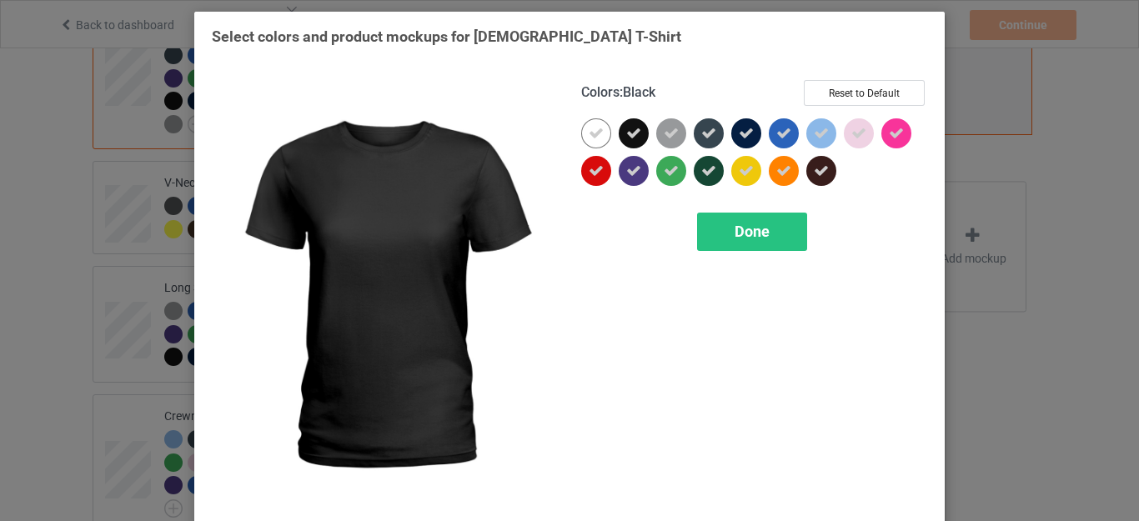
click at [619, 138] on div at bounding box center [634, 133] width 30 height 30
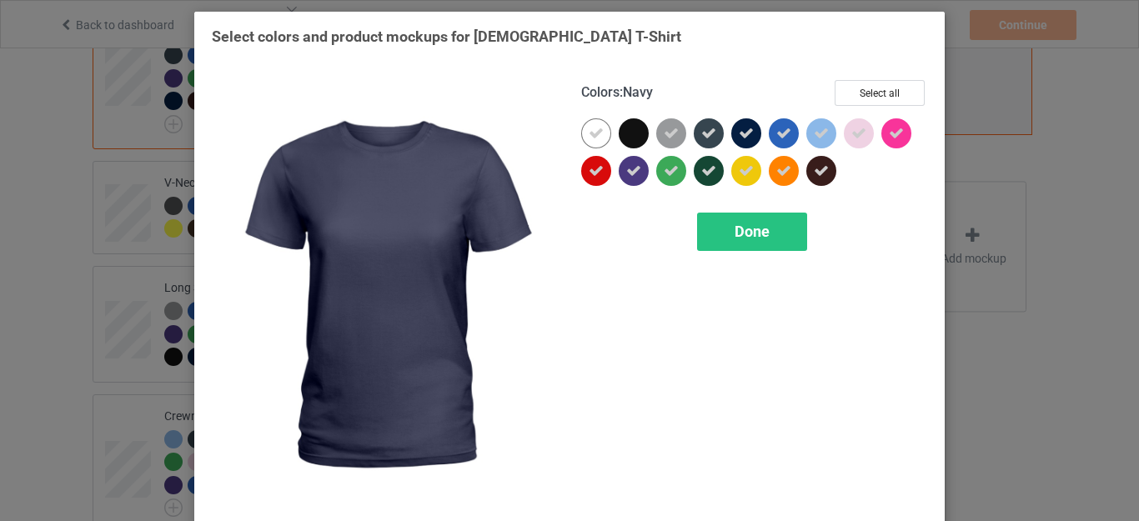
click at [741, 135] on icon at bounding box center [746, 133] width 15 height 15
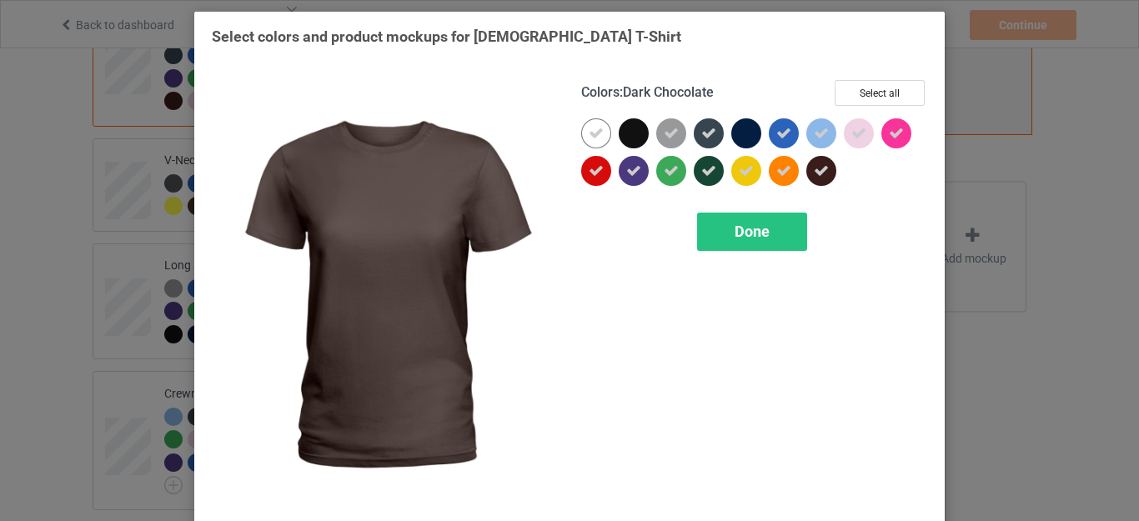
click at [814, 173] on icon at bounding box center [821, 170] width 15 height 15
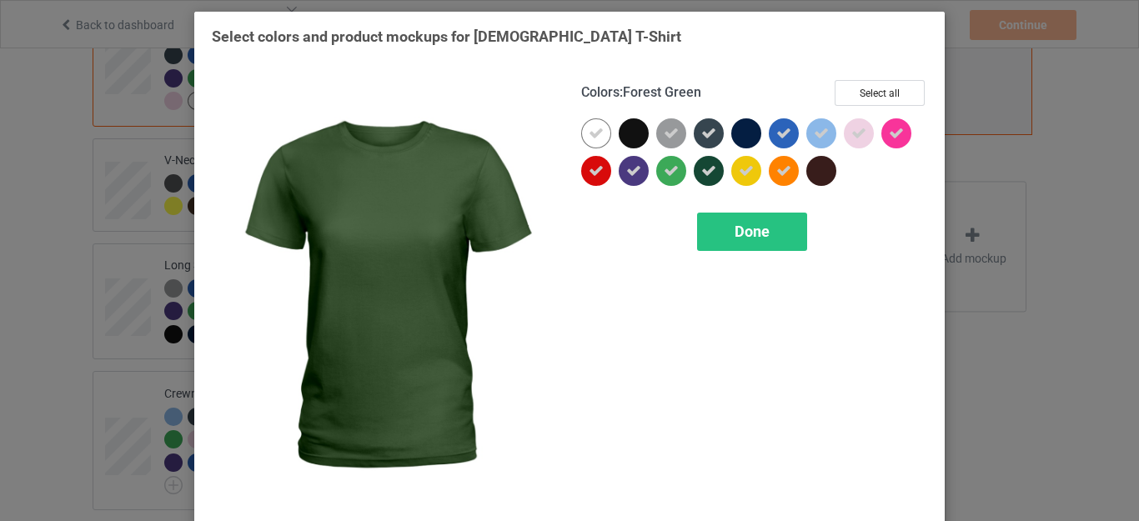
drag, startPoint x: 699, startPoint y: 178, endPoint x: 639, endPoint y: 174, distance: 59.3
click at [701, 177] on icon at bounding box center [708, 170] width 15 height 15
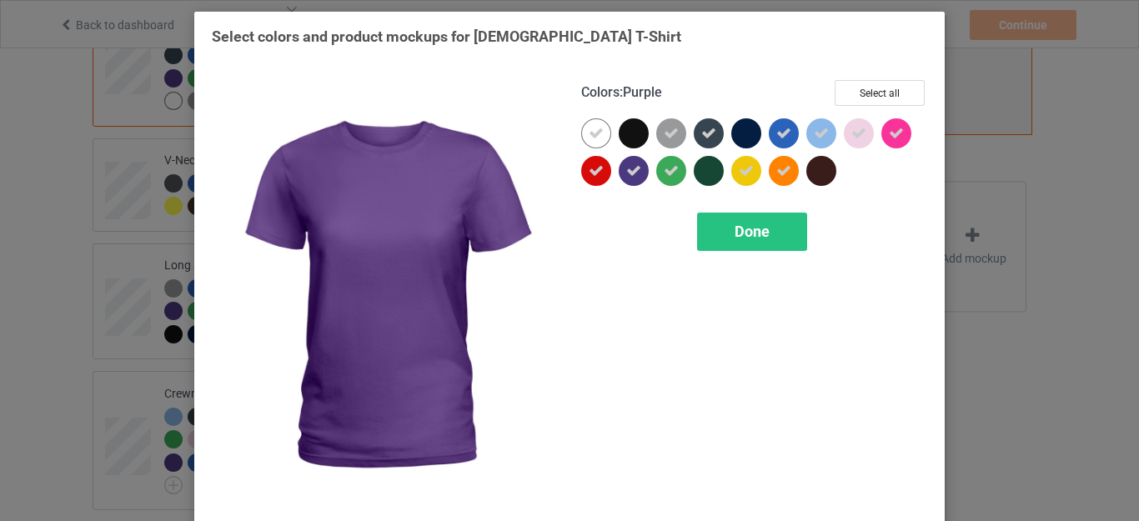
click at [630, 174] on icon at bounding box center [633, 170] width 15 height 15
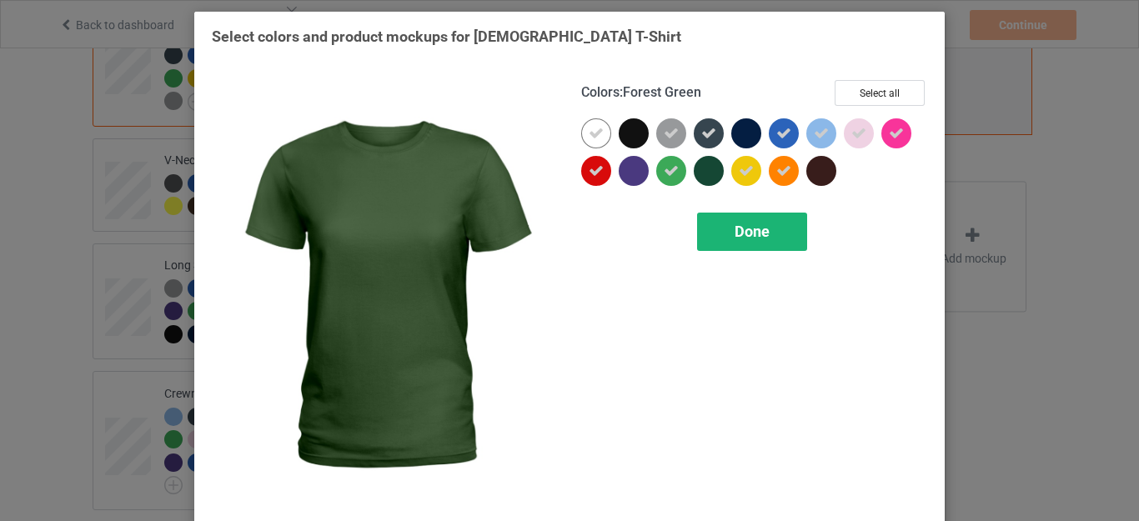
click at [744, 221] on div "Done" at bounding box center [752, 232] width 110 height 38
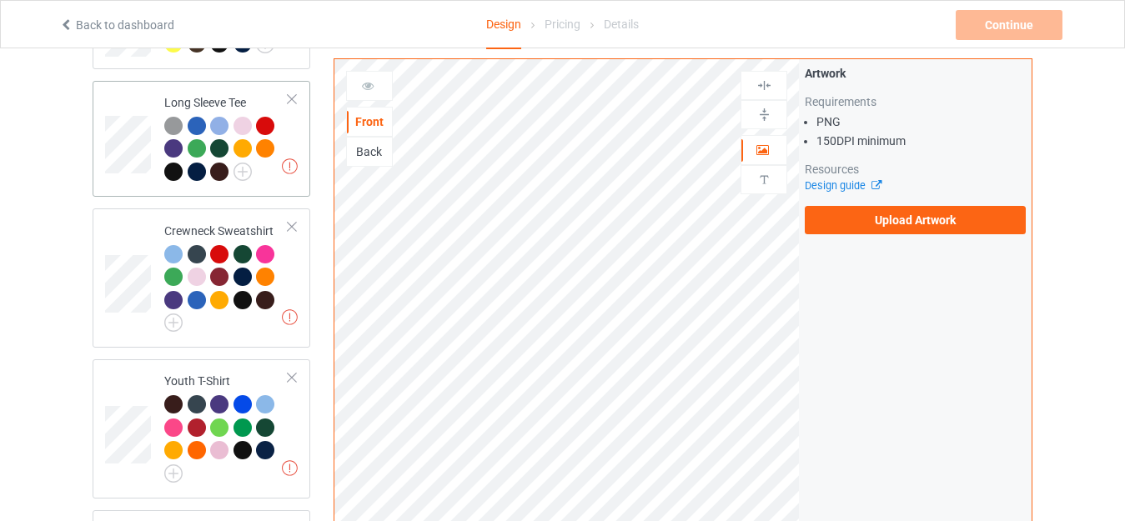
scroll to position [667, 0]
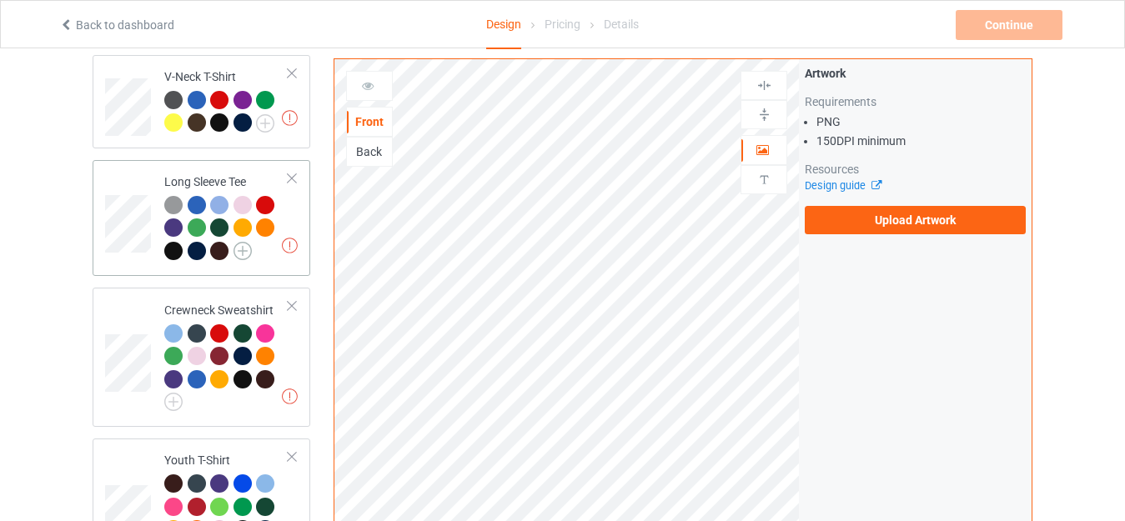
click at [245, 242] on img at bounding box center [242, 251] width 18 height 18
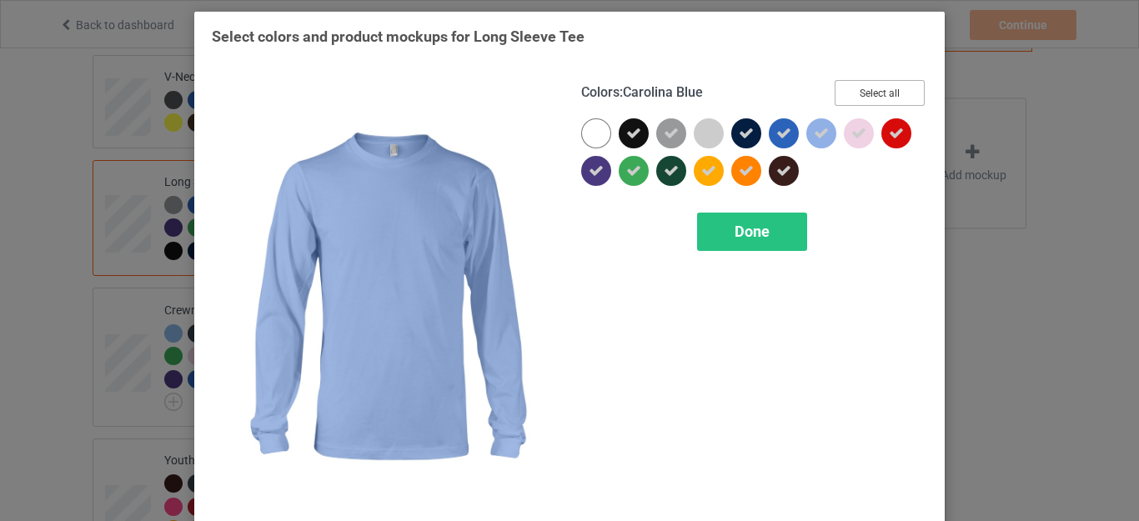
click at [864, 88] on button "Select all" at bounding box center [879, 93] width 90 height 26
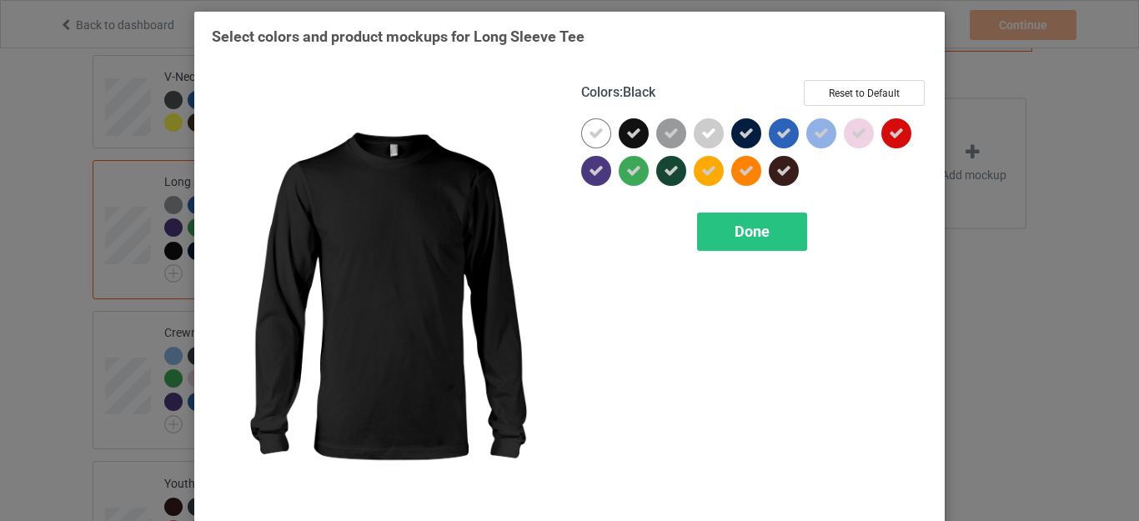
click at [626, 134] on icon at bounding box center [633, 133] width 15 height 15
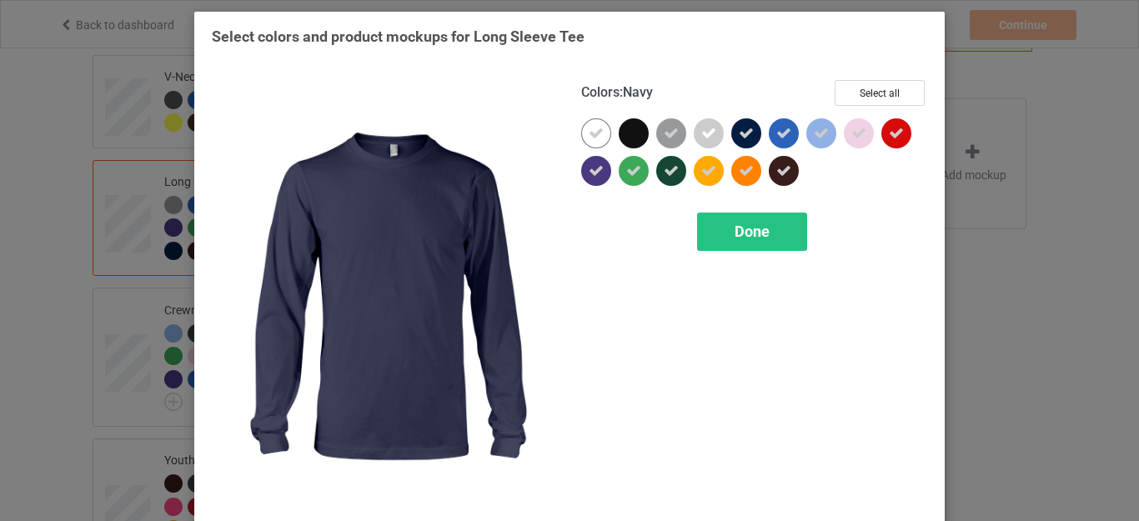
click at [746, 140] on icon at bounding box center [746, 133] width 15 height 15
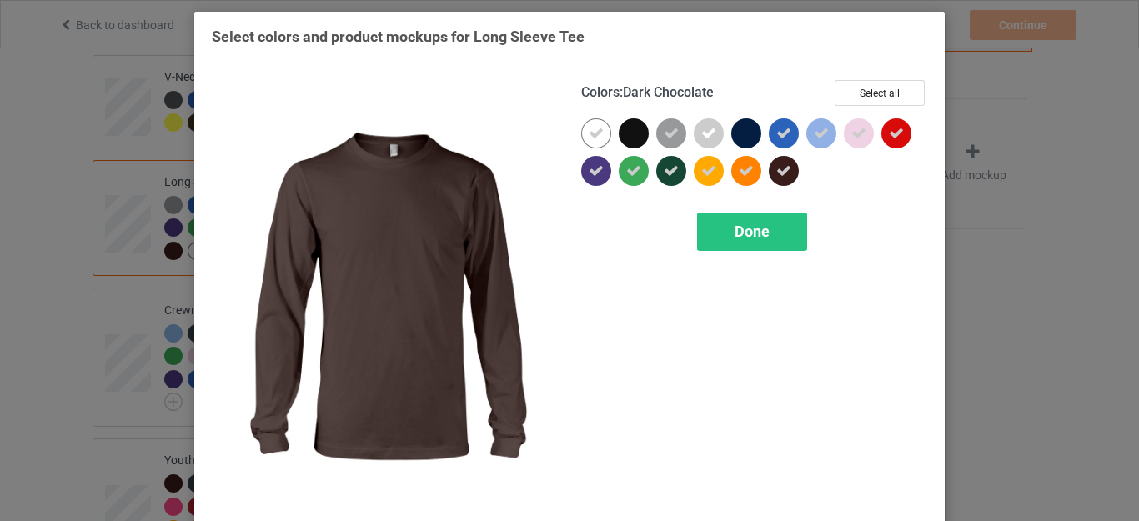
click at [776, 173] on icon at bounding box center [783, 170] width 15 height 15
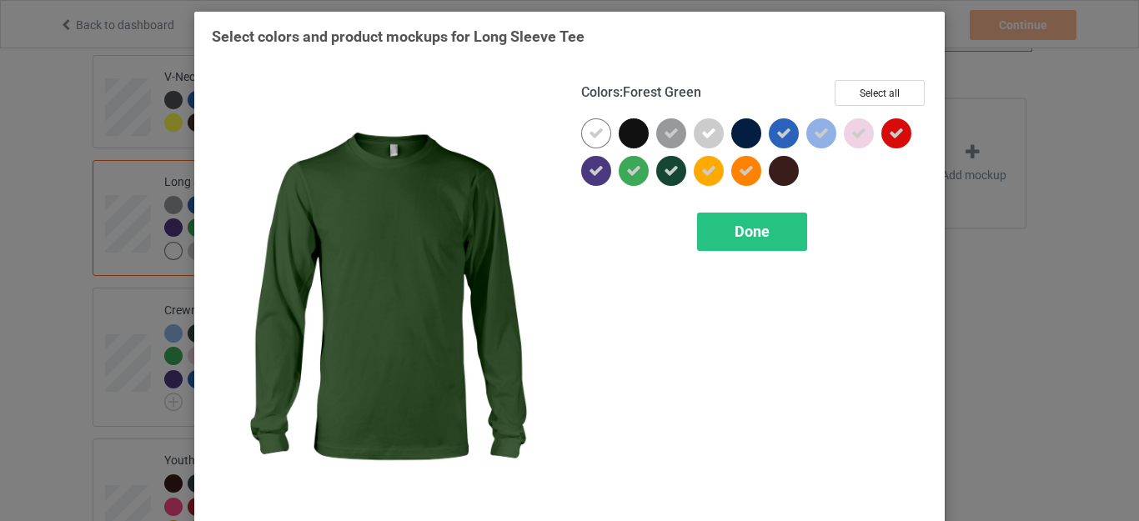
click at [672, 175] on div at bounding box center [671, 171] width 30 height 30
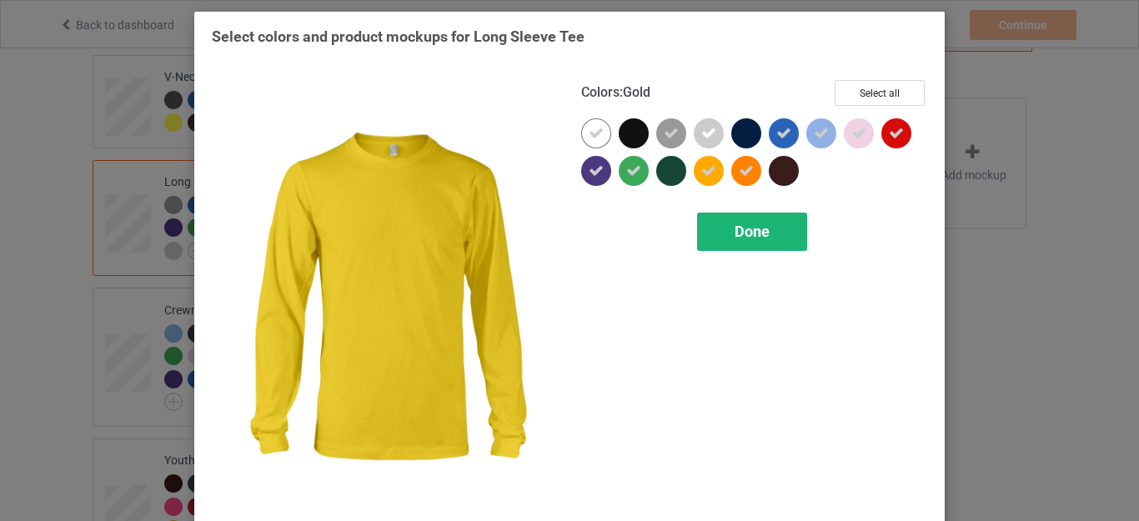
click at [723, 225] on div "Done" at bounding box center [752, 232] width 110 height 38
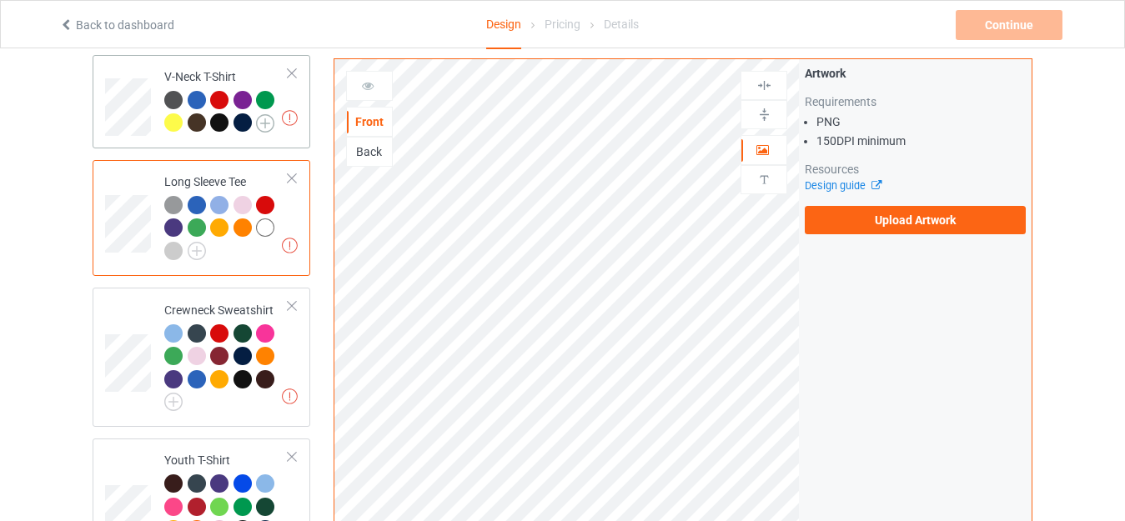
click at [267, 114] on img at bounding box center [265, 123] width 18 height 18
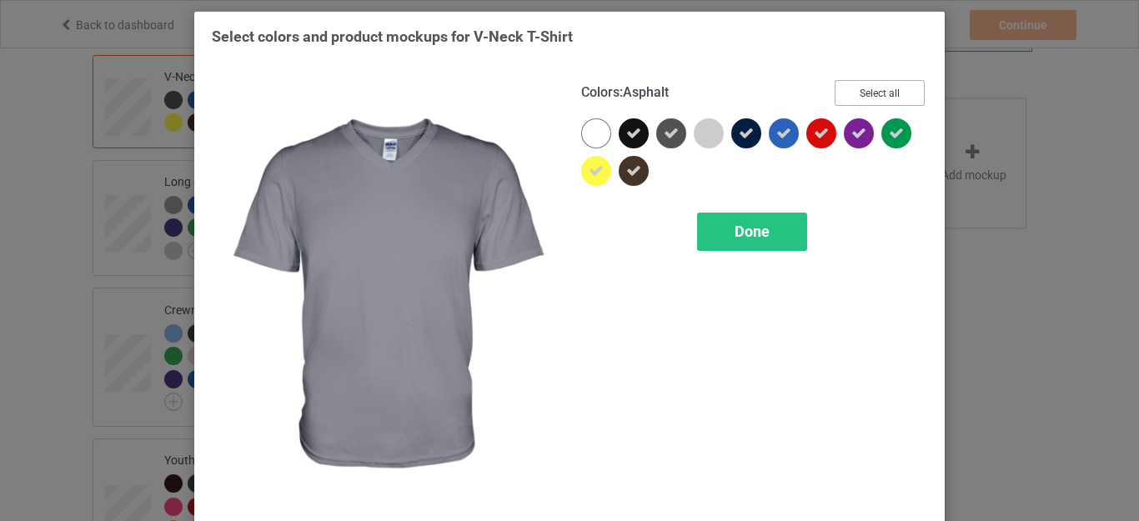
click at [884, 89] on button "Select all" at bounding box center [879, 93] width 90 height 26
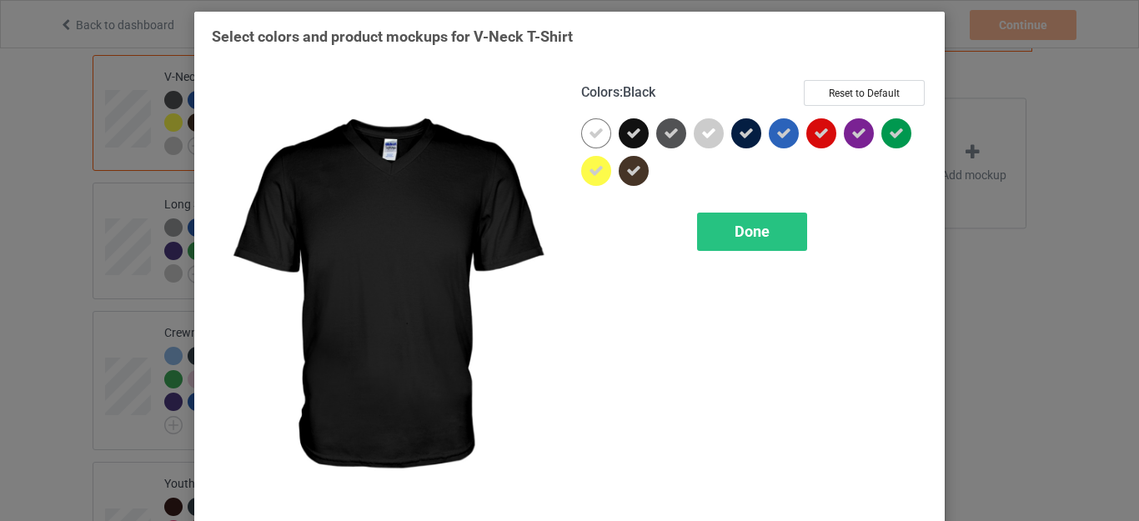
click at [635, 133] on div at bounding box center [634, 133] width 30 height 30
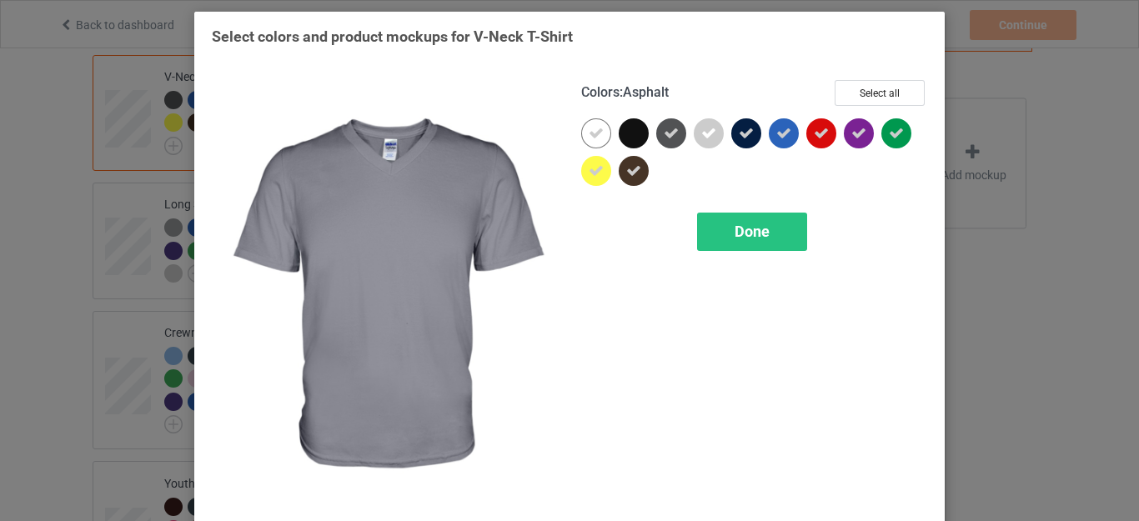
click at [664, 133] on icon at bounding box center [671, 133] width 15 height 15
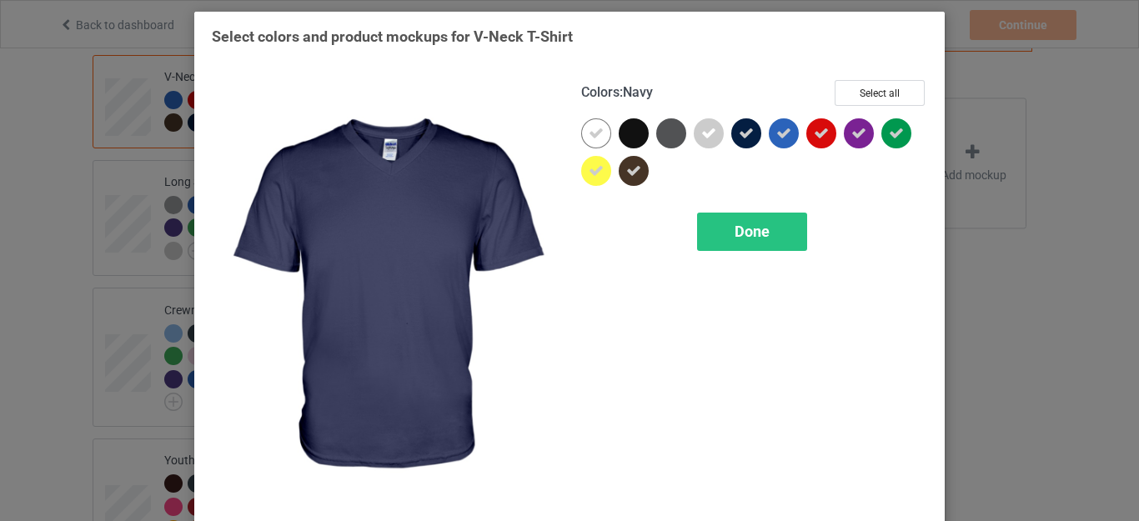
click at [747, 133] on div at bounding box center [746, 133] width 30 height 30
click at [744, 218] on div "Done" at bounding box center [752, 232] width 110 height 38
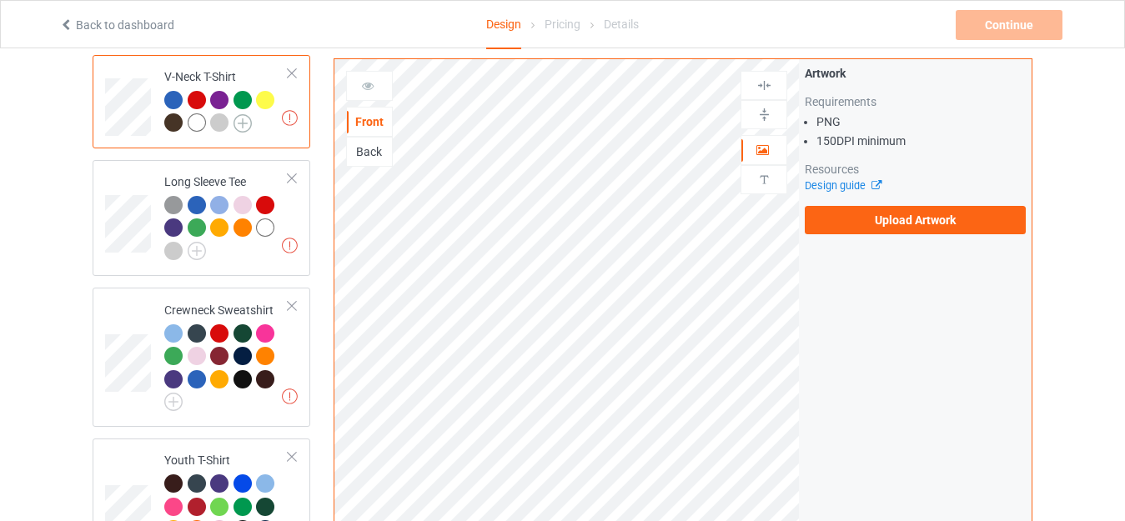
click at [235, 114] on img at bounding box center [242, 123] width 18 height 18
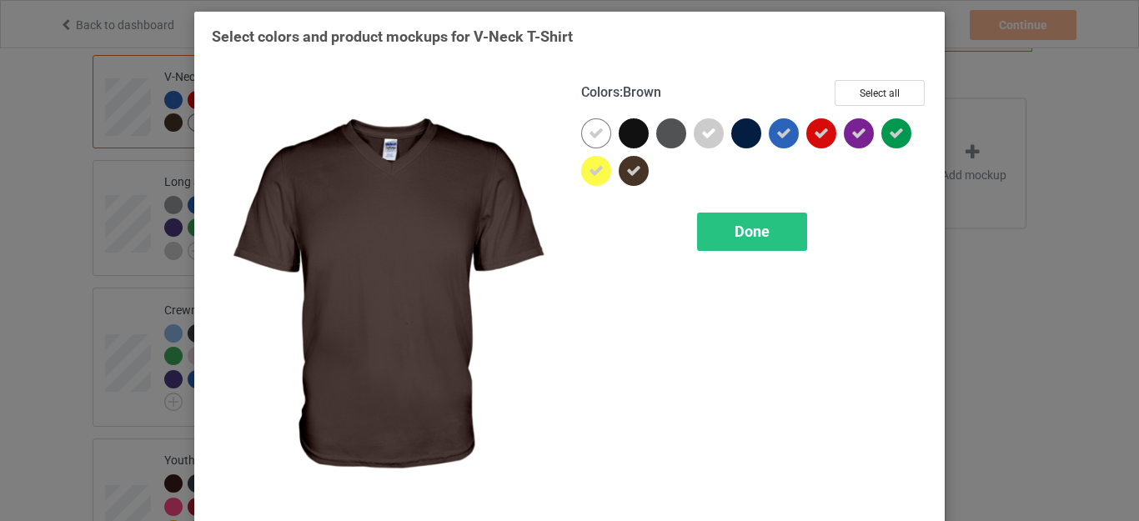
click at [633, 169] on icon at bounding box center [633, 170] width 15 height 15
click at [726, 232] on div "Done" at bounding box center [752, 232] width 110 height 38
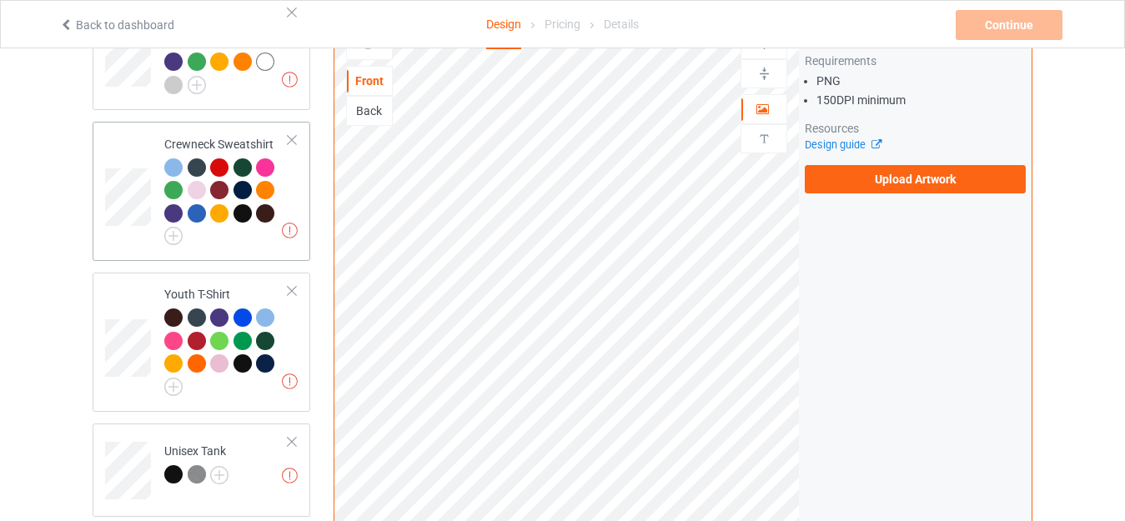
scroll to position [834, 0]
click at [172, 226] on img at bounding box center [173, 235] width 18 height 18
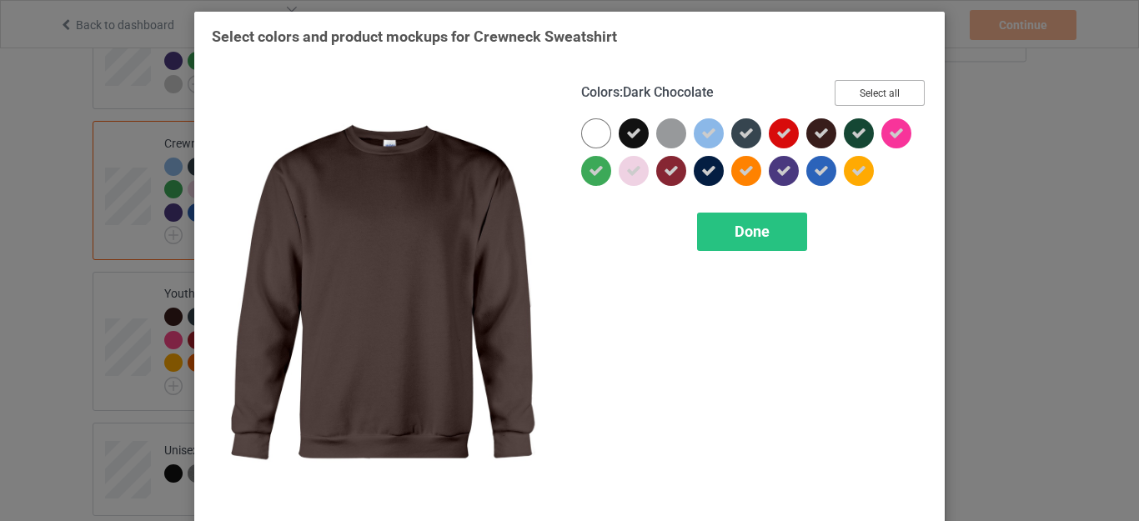
click at [880, 92] on button "Select all" at bounding box center [879, 93] width 90 height 26
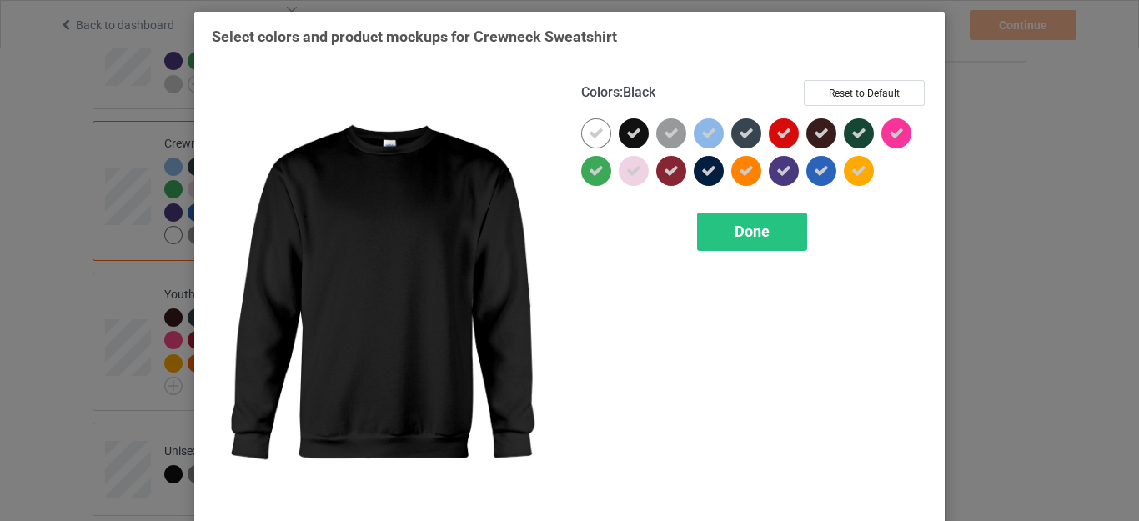
click at [619, 131] on div at bounding box center [634, 133] width 30 height 30
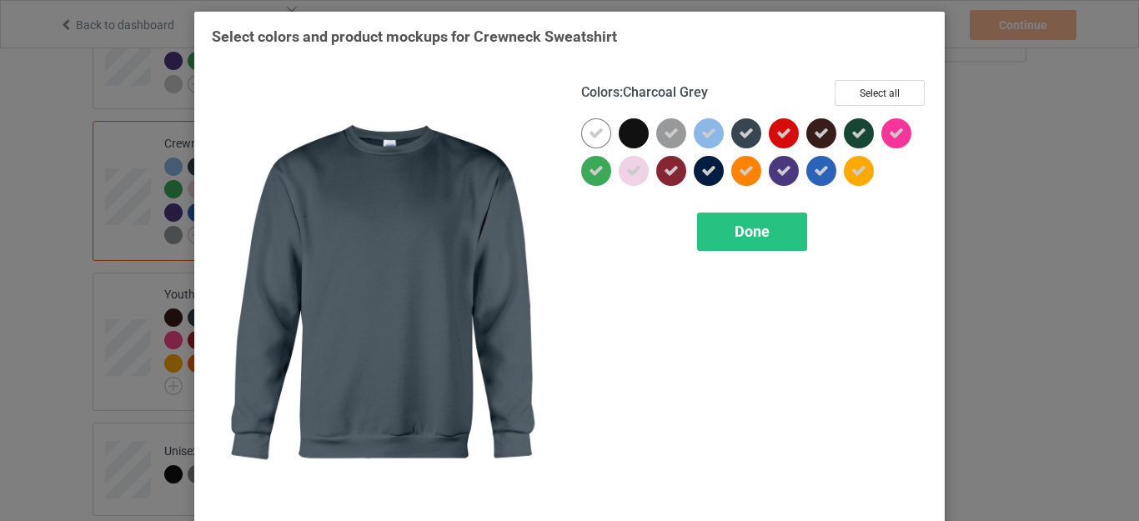
click at [744, 129] on icon at bounding box center [746, 133] width 15 height 15
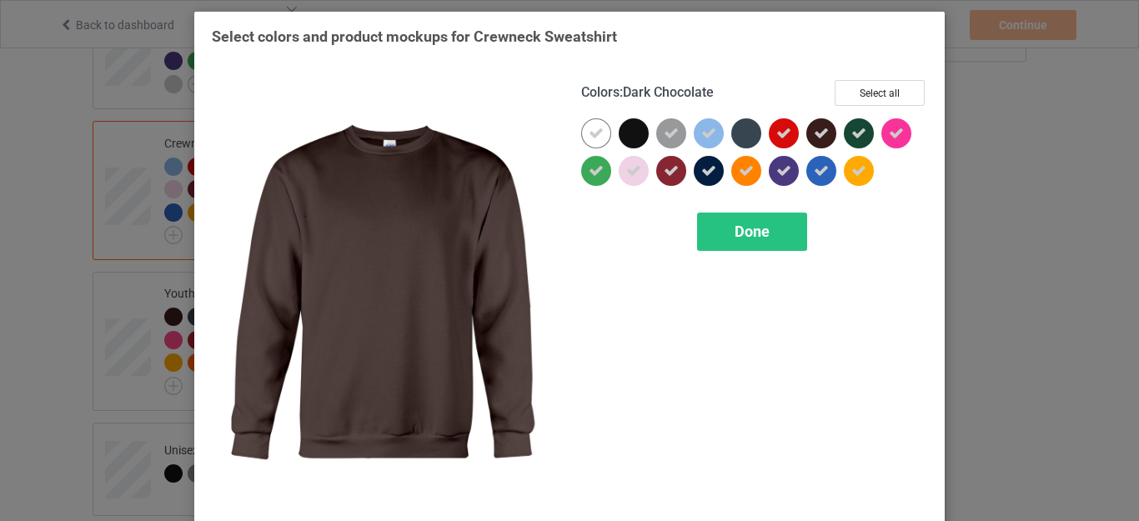
click at [824, 132] on div at bounding box center [821, 133] width 30 height 30
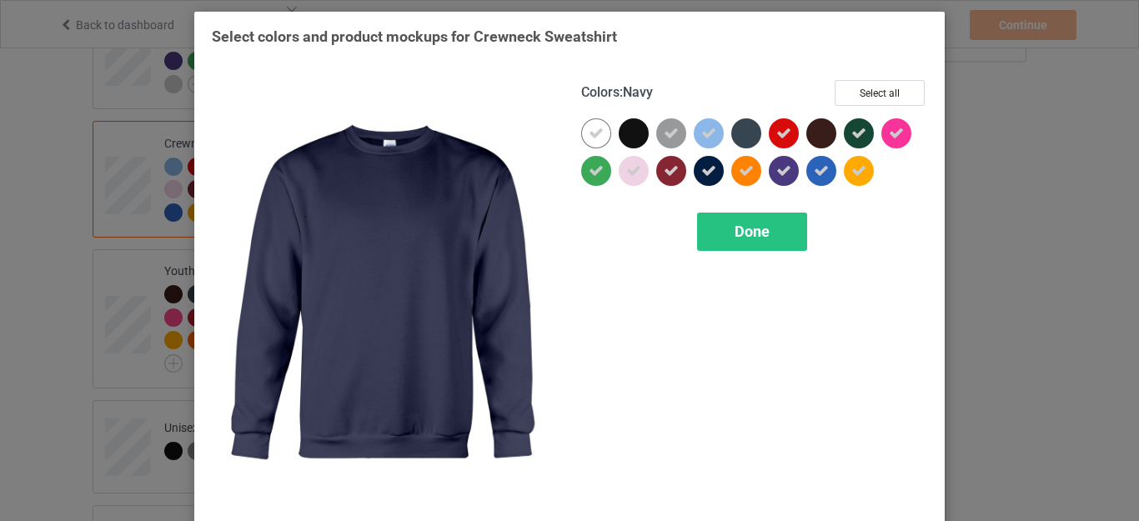
click at [705, 175] on icon at bounding box center [708, 170] width 15 height 15
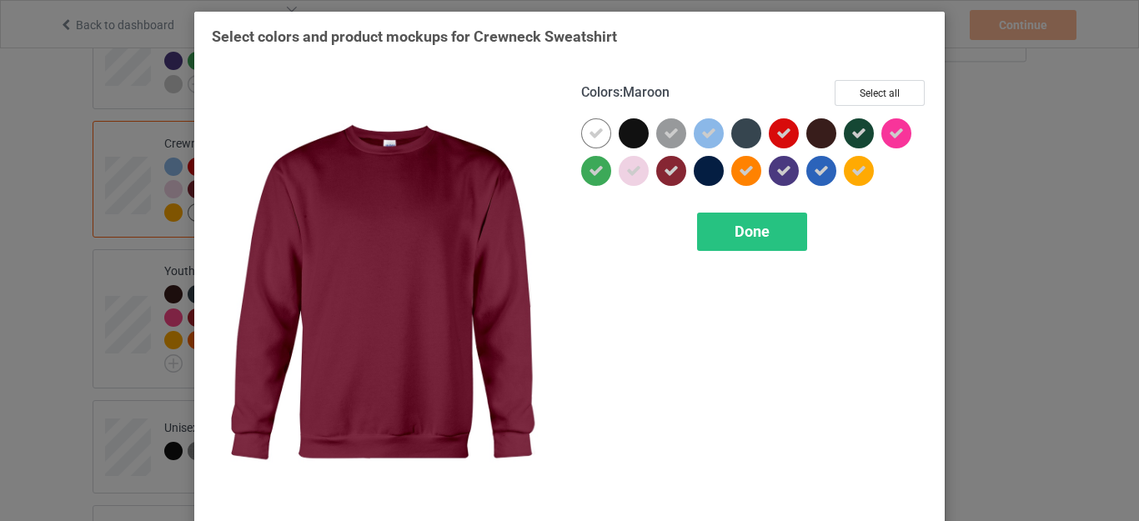
click at [666, 170] on icon at bounding box center [671, 170] width 15 height 15
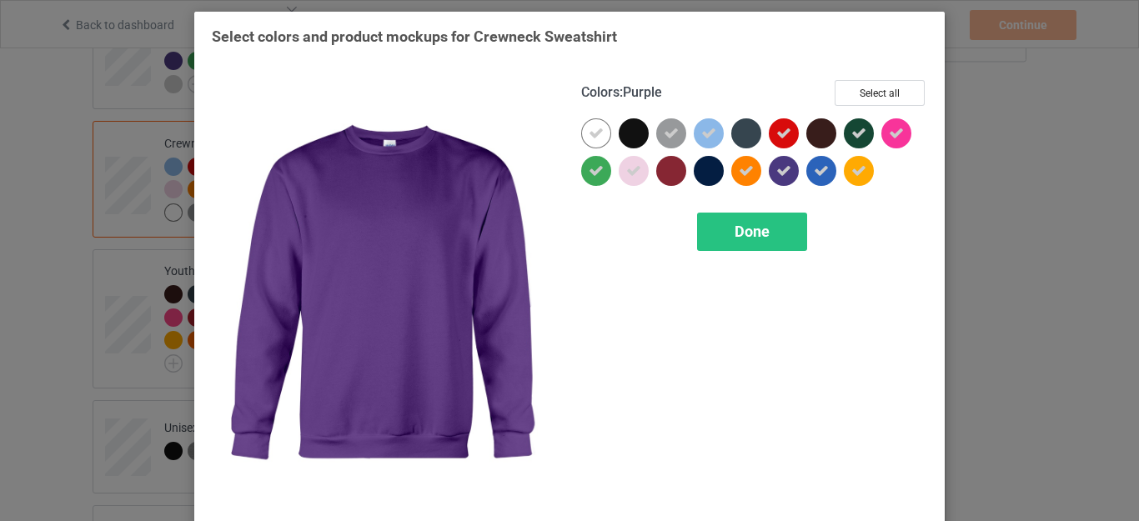
click at [784, 169] on icon at bounding box center [783, 170] width 15 height 15
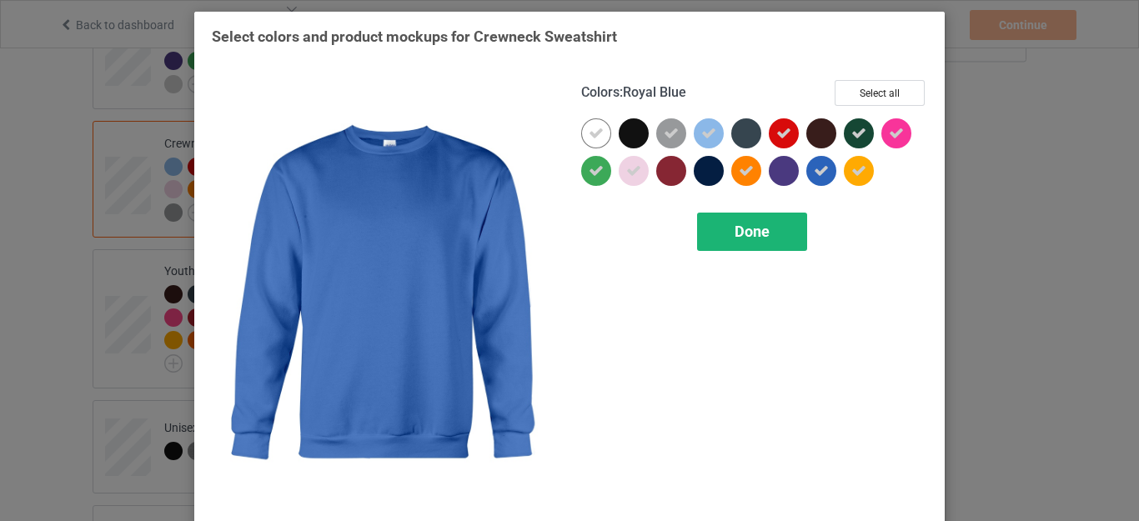
click at [759, 241] on div "Done" at bounding box center [752, 232] width 110 height 38
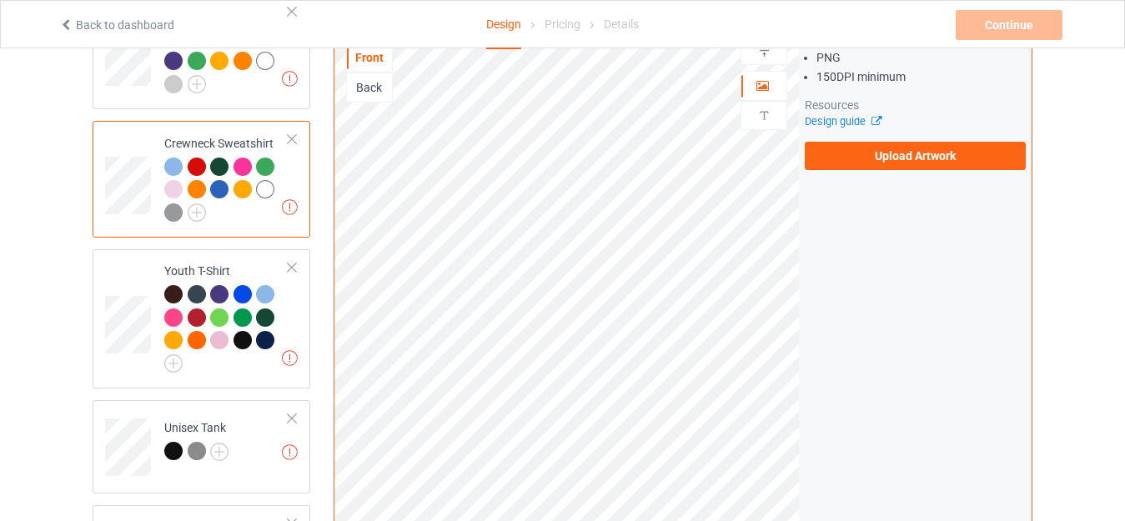
scroll to position [1084, 0]
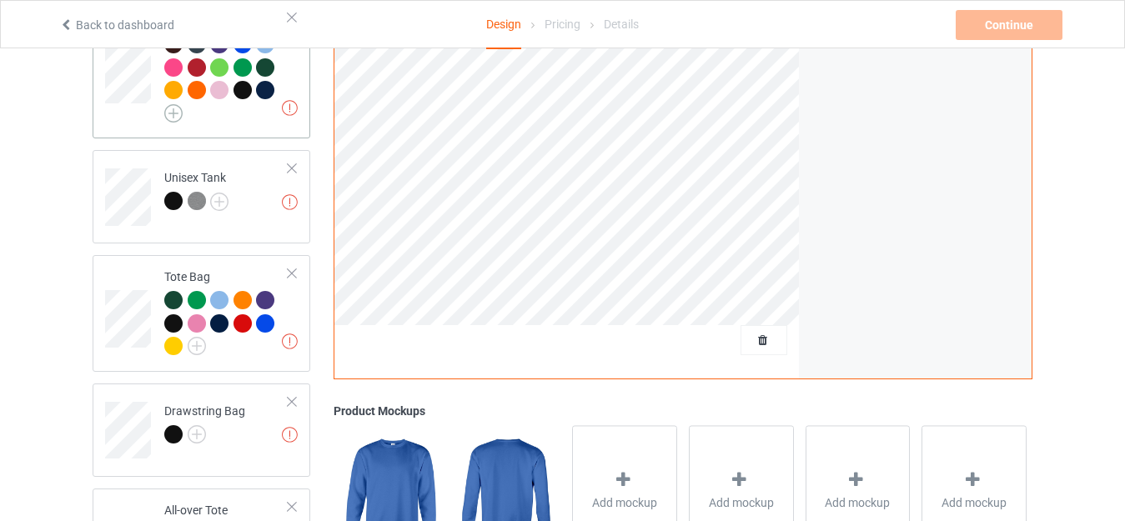
click at [176, 104] on img at bounding box center [173, 113] width 18 height 18
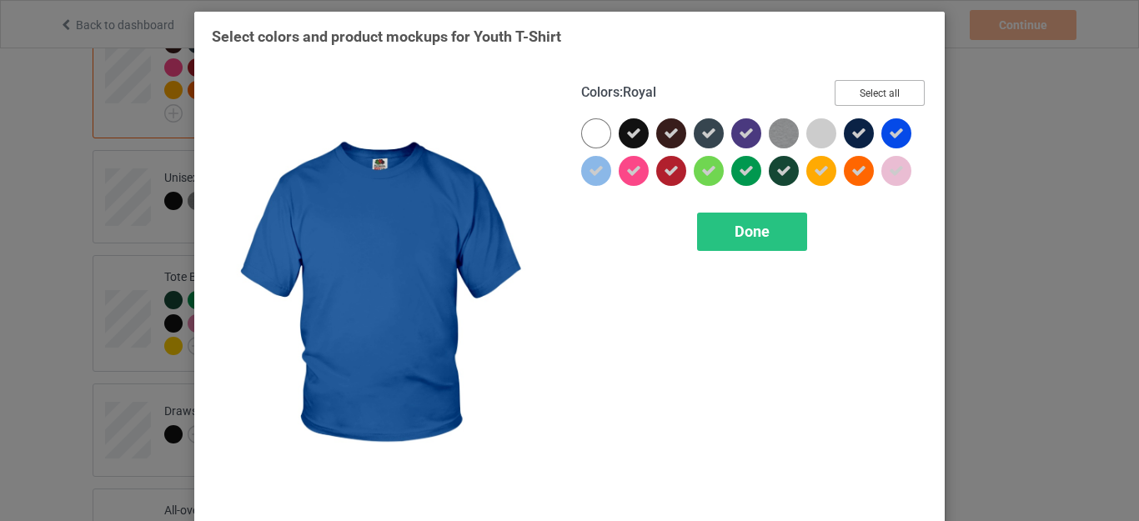
drag, startPoint x: 887, startPoint y: 93, endPoint x: 859, endPoint y: 98, distance: 28.8
click at [886, 93] on button "Select all" at bounding box center [879, 93] width 90 height 26
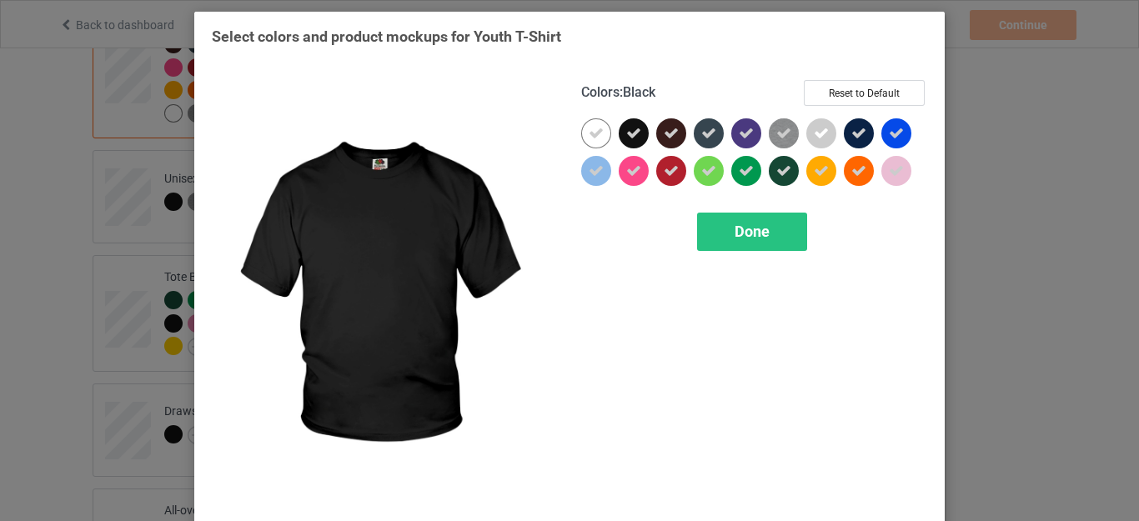
click at [633, 133] on icon at bounding box center [633, 133] width 15 height 15
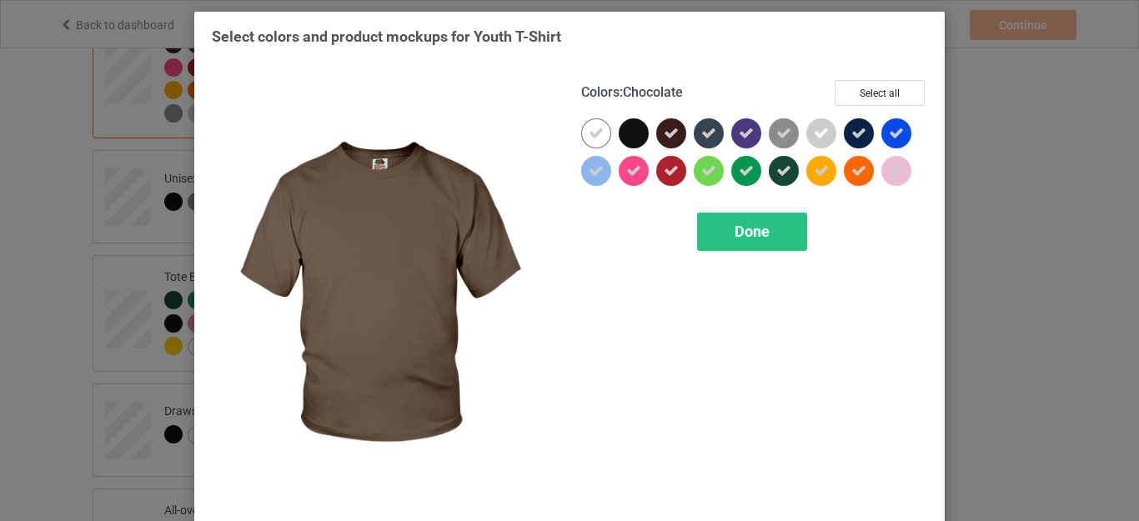
click at [670, 133] on icon at bounding box center [671, 133] width 15 height 15
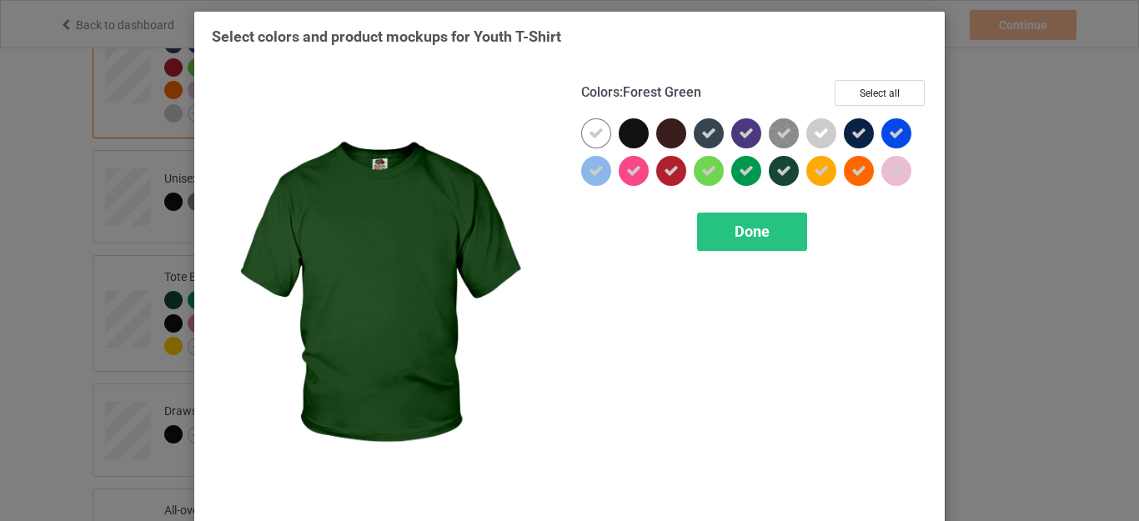
click at [783, 179] on div at bounding box center [784, 171] width 30 height 30
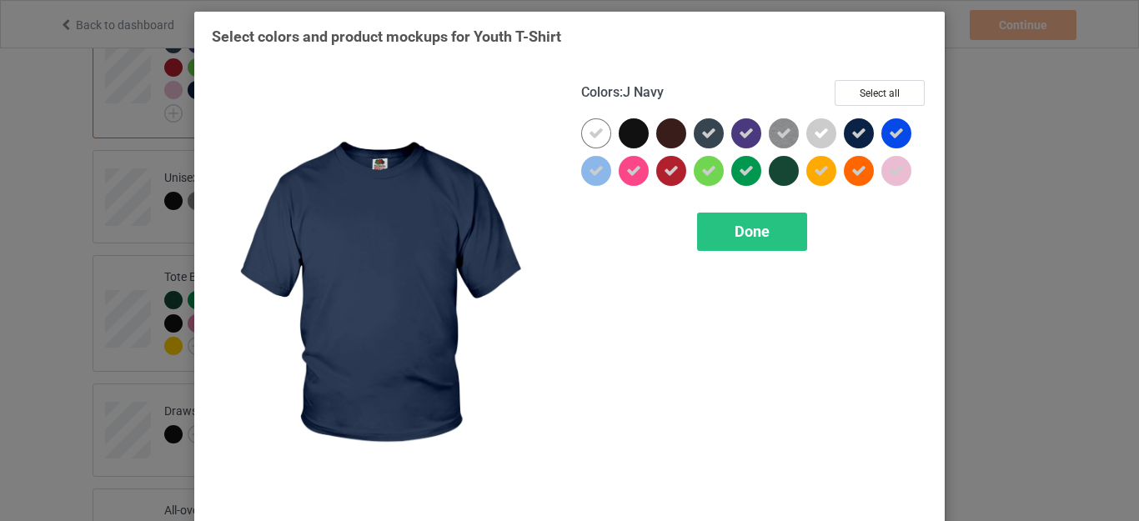
click at [851, 131] on icon at bounding box center [858, 133] width 15 height 15
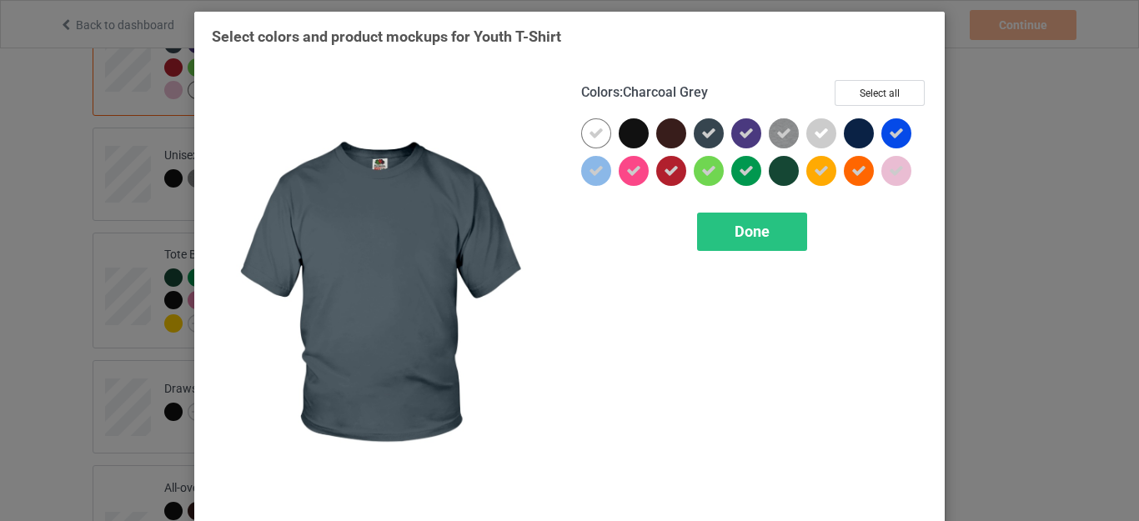
click at [707, 138] on icon at bounding box center [708, 133] width 15 height 15
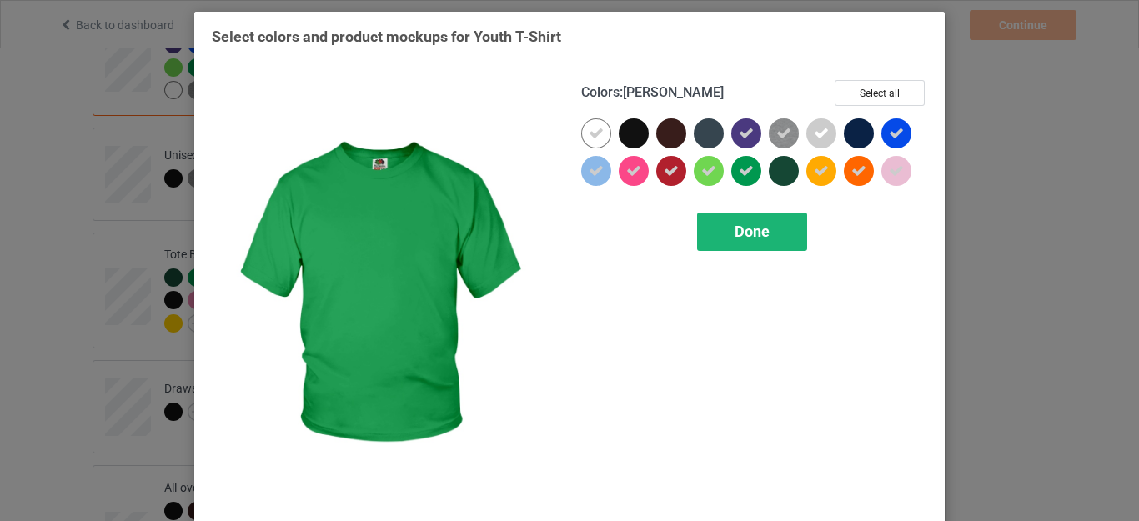
click at [740, 218] on div "Done" at bounding box center [752, 232] width 110 height 38
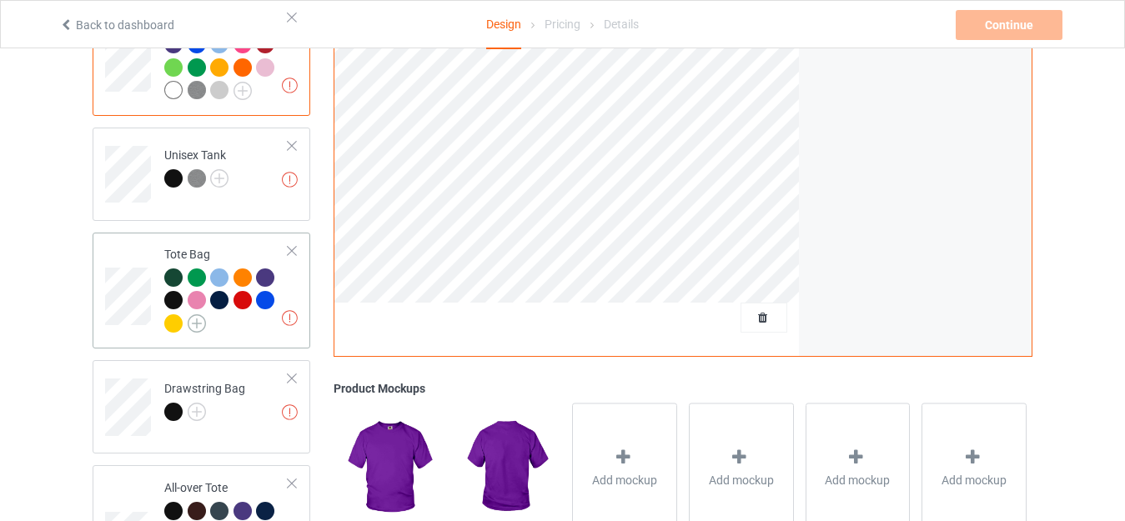
click at [188, 314] on img at bounding box center [197, 323] width 18 height 18
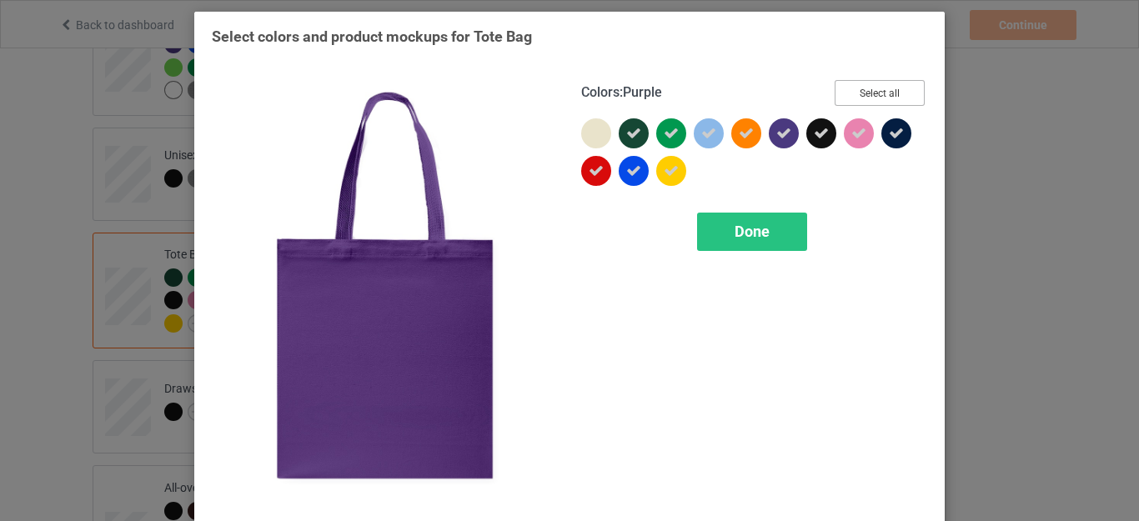
click at [884, 88] on button "Select all" at bounding box center [879, 93] width 90 height 26
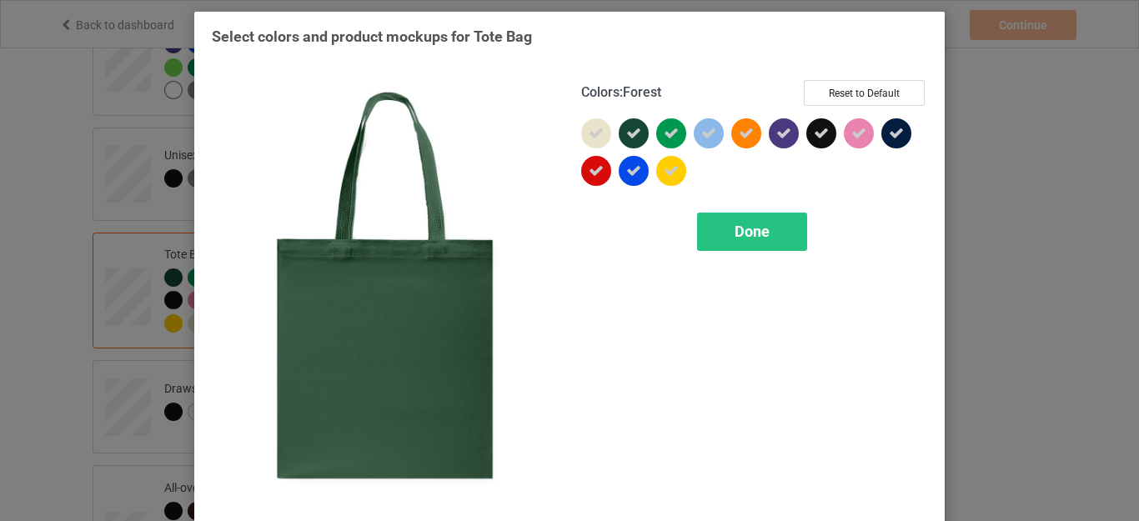
click at [626, 134] on icon at bounding box center [633, 133] width 15 height 15
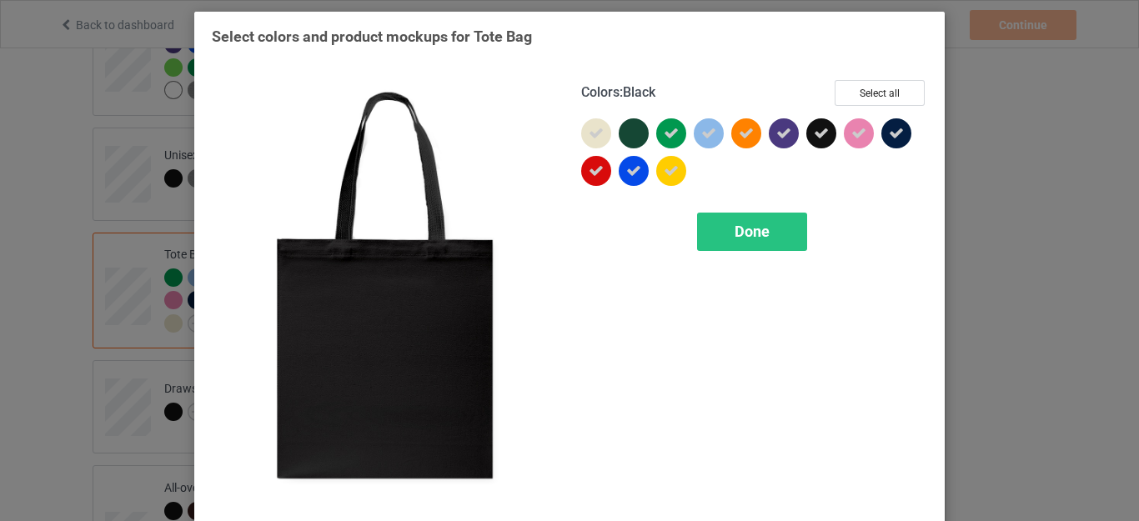
click at [815, 136] on icon at bounding box center [821, 133] width 15 height 15
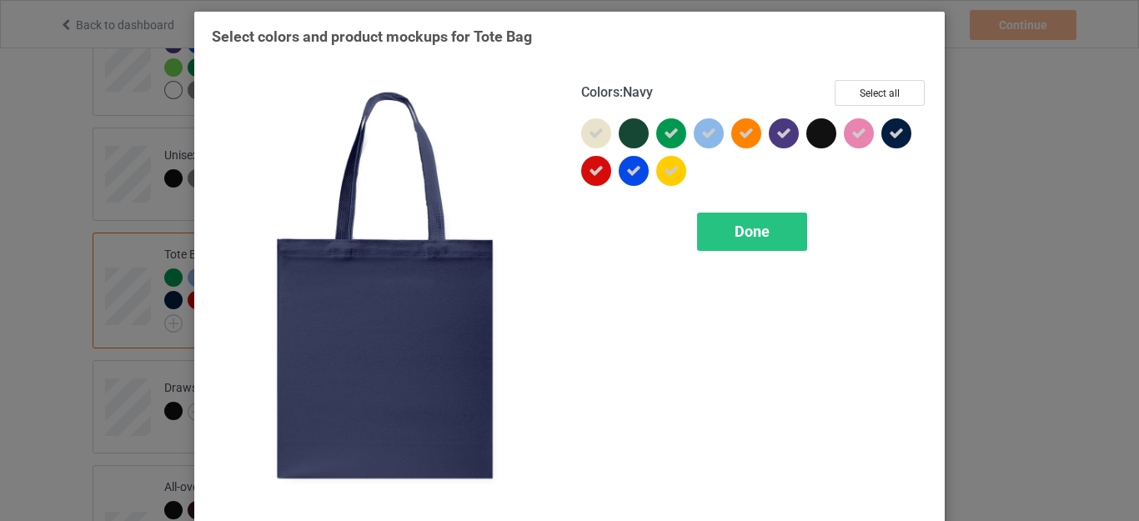
click at [891, 136] on icon at bounding box center [896, 133] width 15 height 15
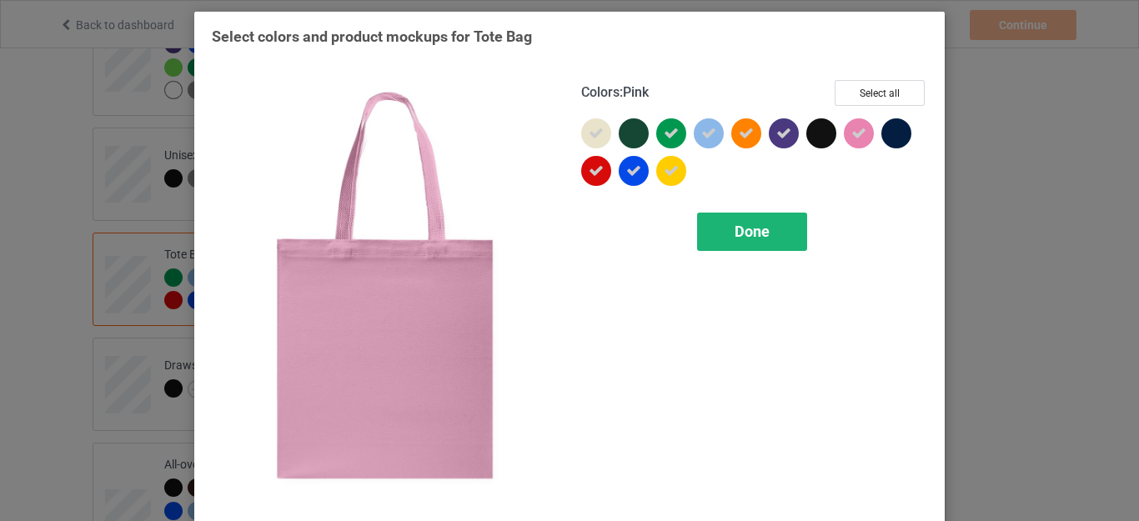
click at [752, 226] on span "Done" at bounding box center [751, 232] width 35 height 18
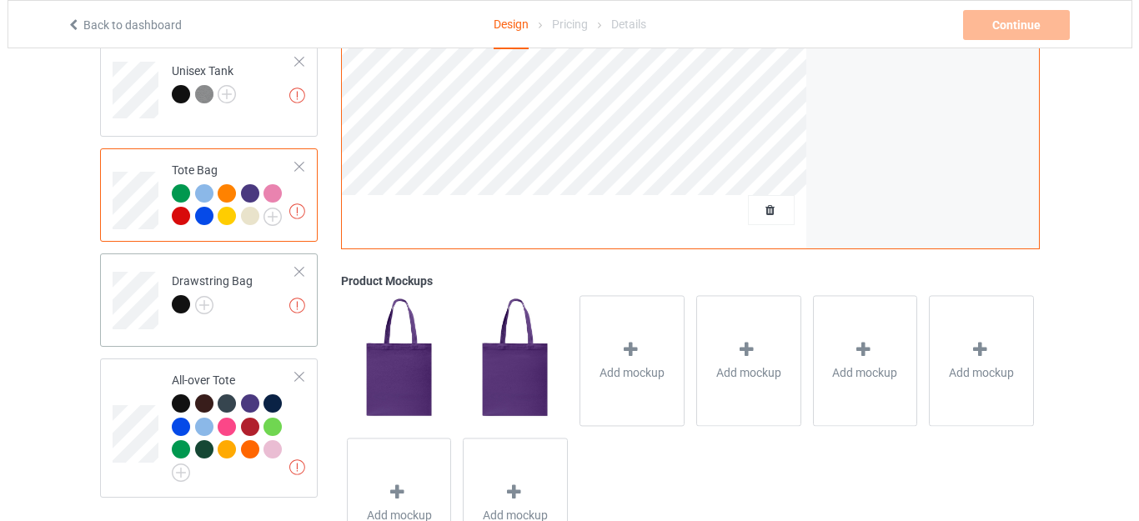
scroll to position [1248, 0]
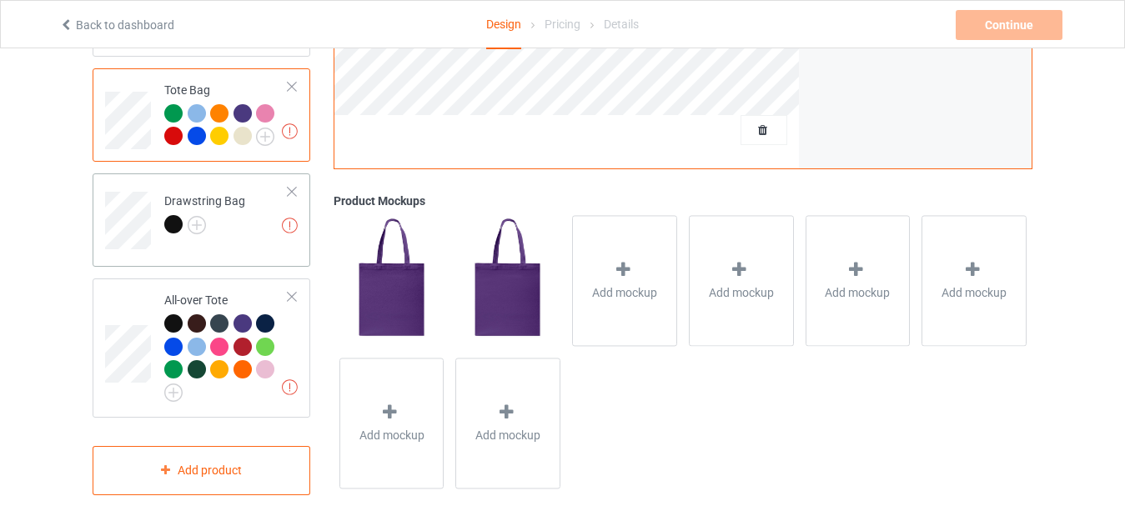
click at [206, 215] on div at bounding box center [204, 226] width 81 height 23
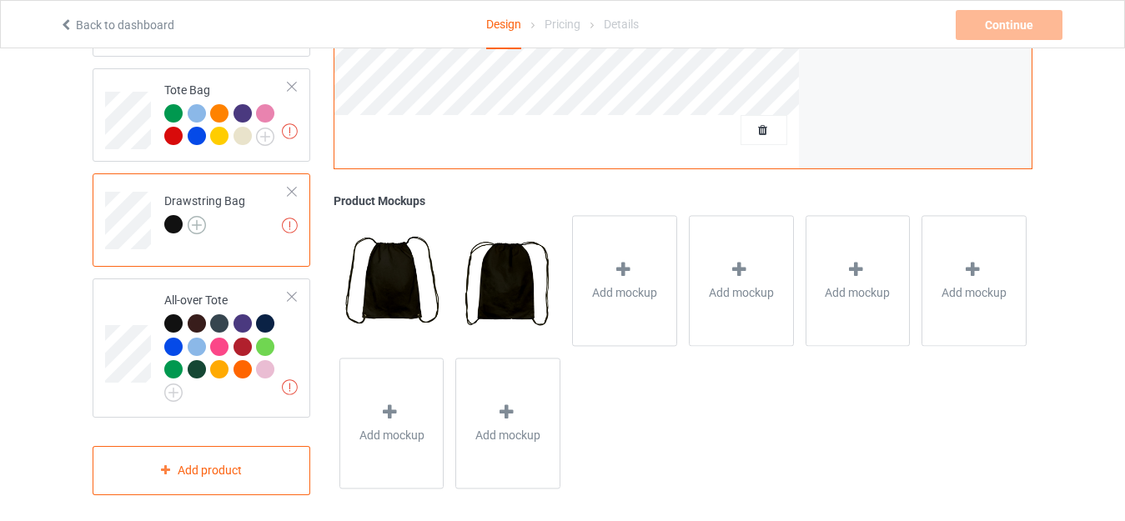
click at [197, 216] on img at bounding box center [197, 225] width 18 height 18
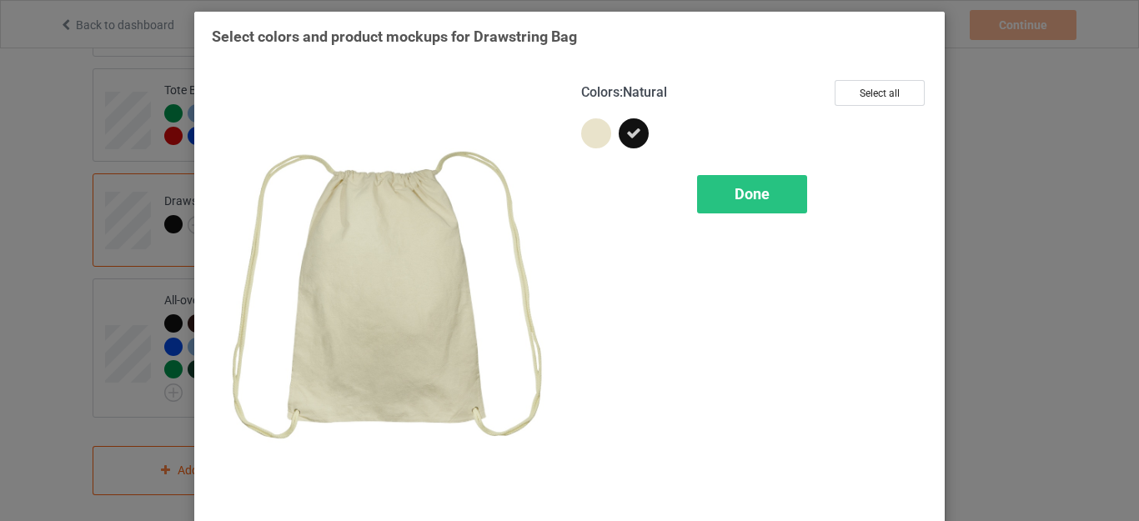
drag, startPoint x: 591, startPoint y: 133, endPoint x: 658, endPoint y: 133, distance: 66.7
click at [590, 133] on div at bounding box center [596, 133] width 30 height 30
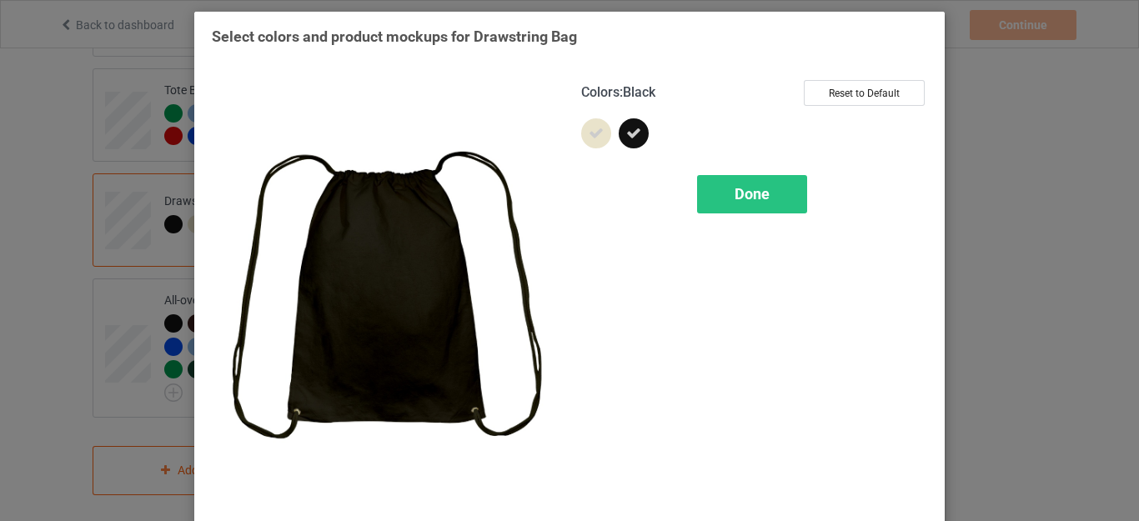
click at [619, 133] on div at bounding box center [634, 133] width 30 height 30
click at [739, 187] on span "Done" at bounding box center [751, 194] width 35 height 18
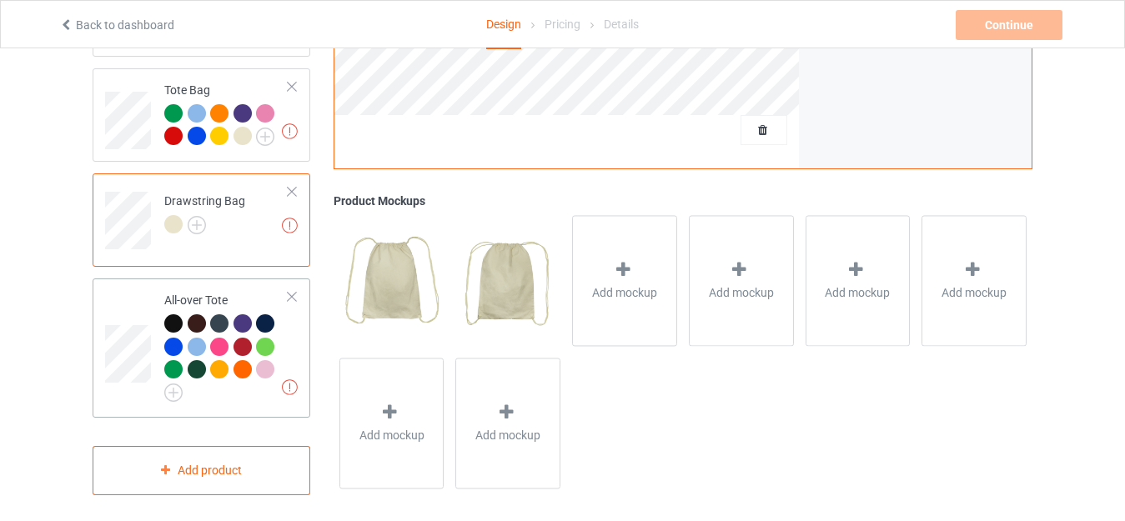
click at [163, 375] on td "Missing artworks All-over Tote" at bounding box center [226, 348] width 143 height 126
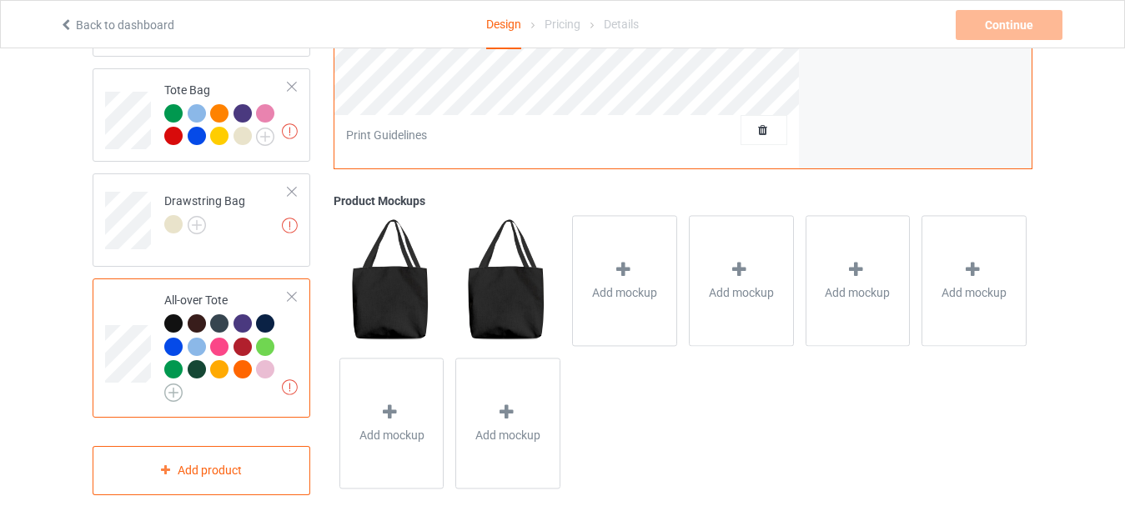
click at [177, 383] on img at bounding box center [173, 392] width 18 height 18
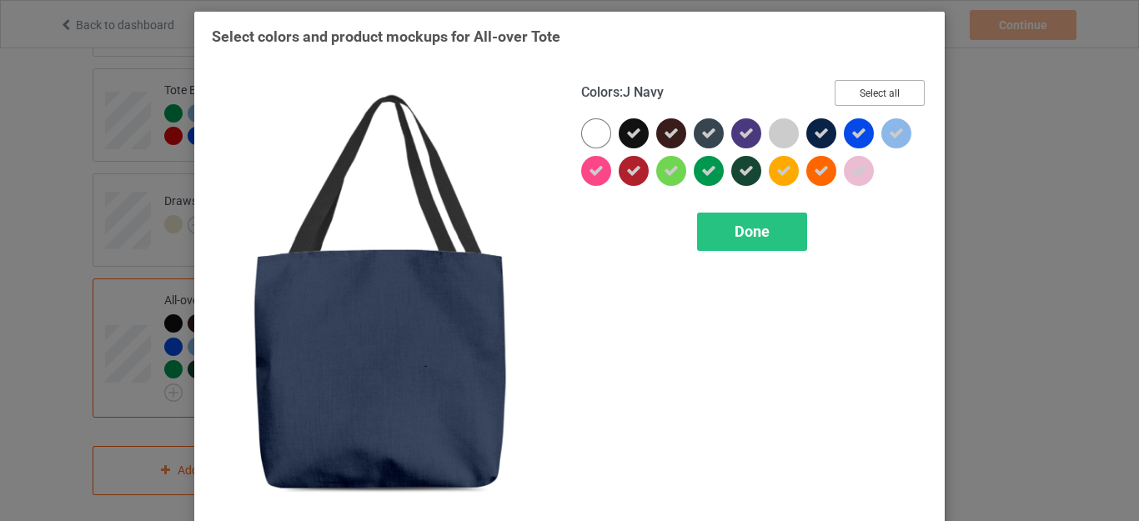
click at [870, 89] on button "Select all" at bounding box center [879, 93] width 90 height 26
drag, startPoint x: 819, startPoint y: 131, endPoint x: 742, endPoint y: 134, distance: 76.8
click at [819, 132] on icon at bounding box center [821, 133] width 15 height 15
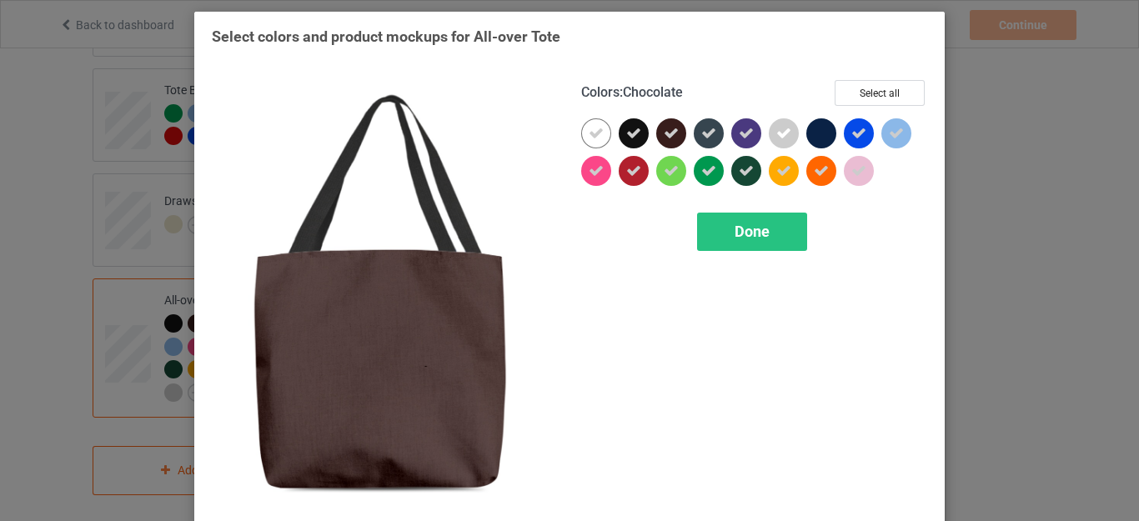
click at [667, 132] on icon at bounding box center [671, 133] width 15 height 15
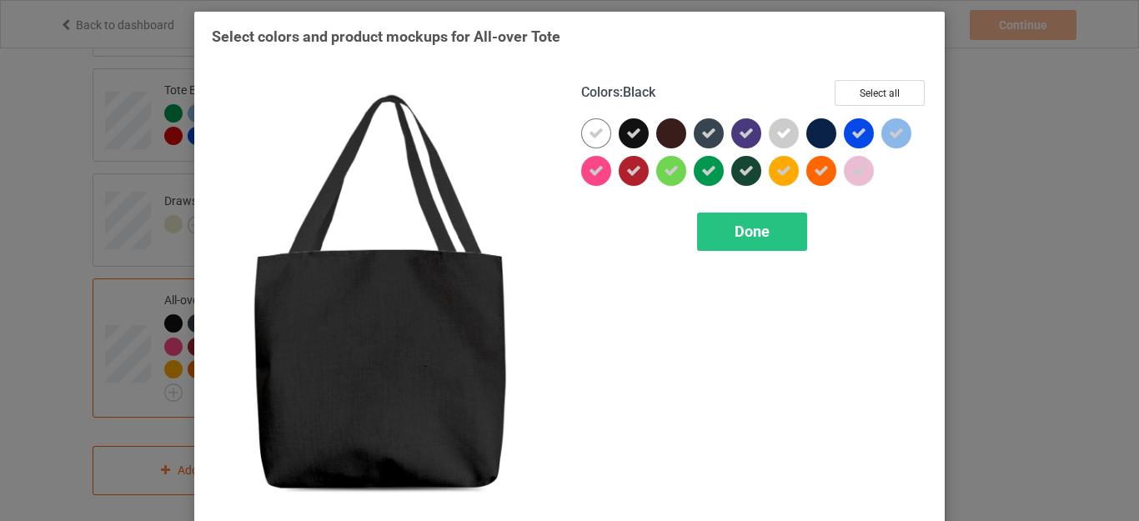
click at [629, 132] on icon at bounding box center [633, 133] width 15 height 15
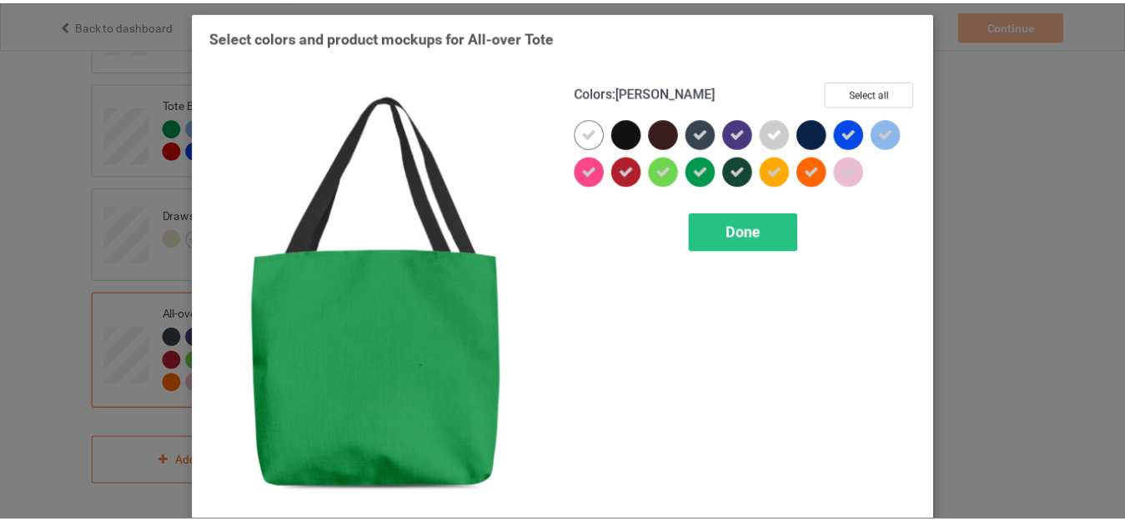
scroll to position [1225, 0]
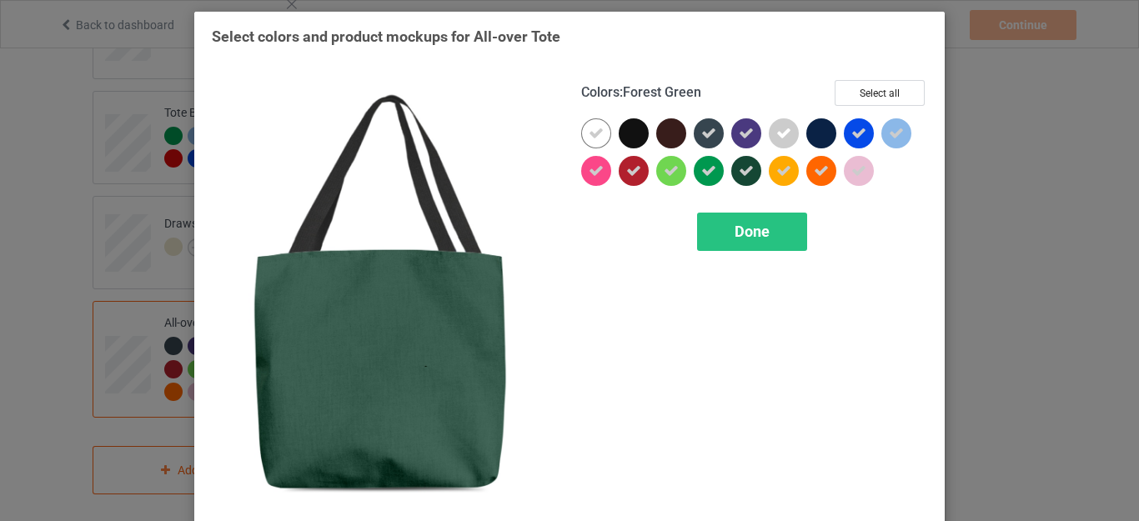
click at [741, 176] on icon at bounding box center [746, 170] width 15 height 15
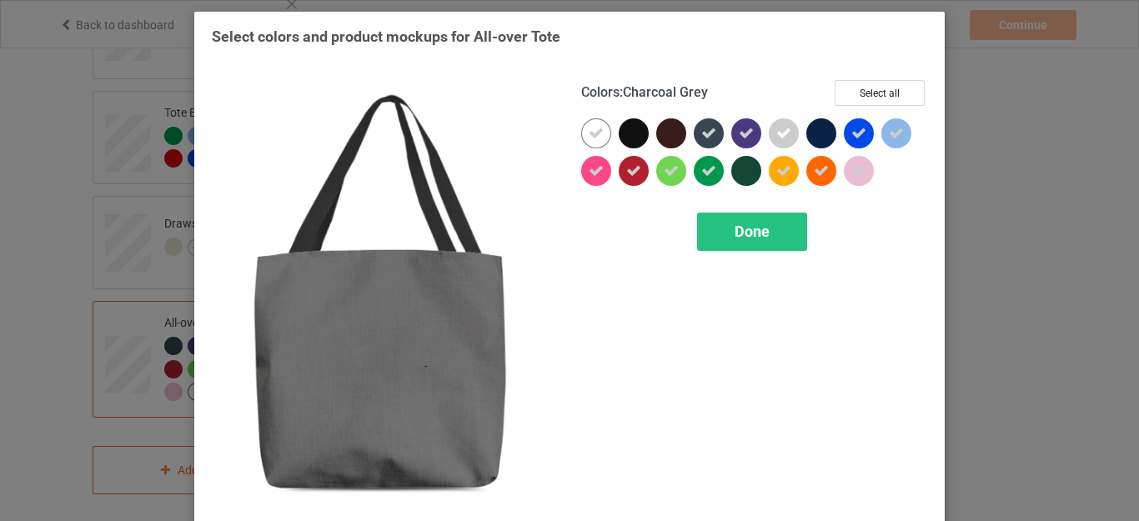
click at [704, 138] on icon at bounding box center [708, 133] width 15 height 15
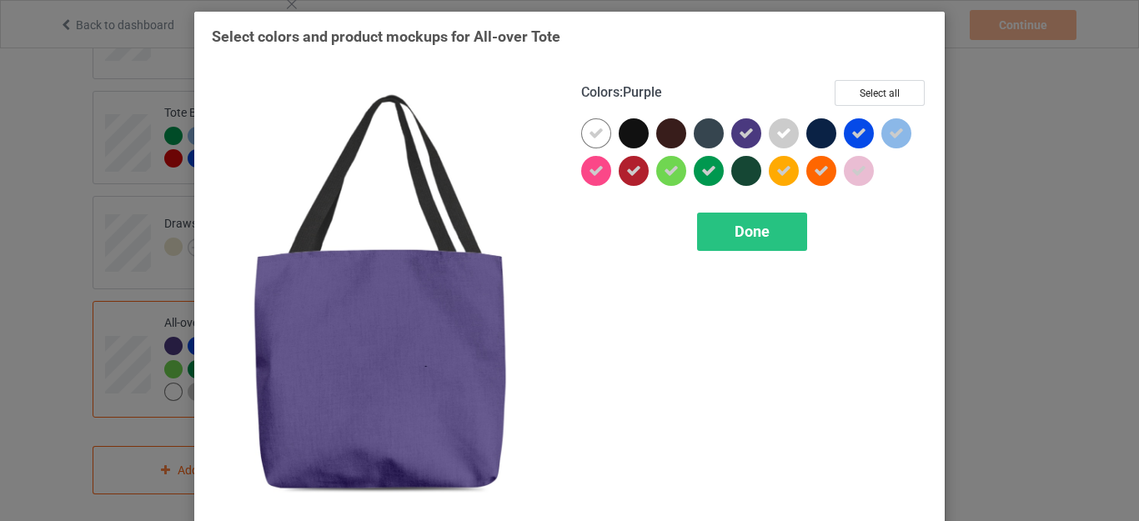
click at [743, 133] on icon at bounding box center [746, 133] width 15 height 15
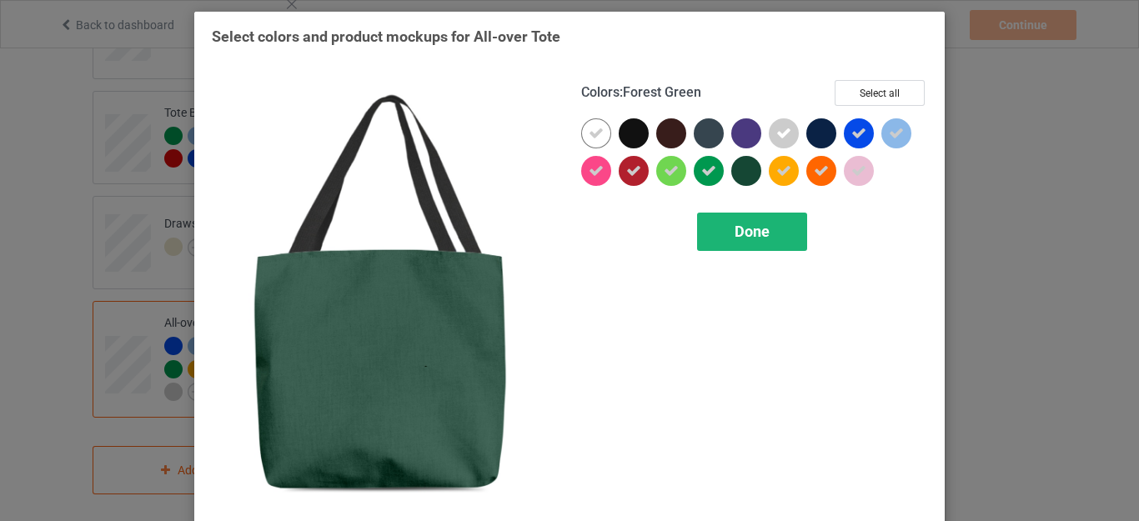
click at [769, 241] on div "Done" at bounding box center [752, 232] width 110 height 38
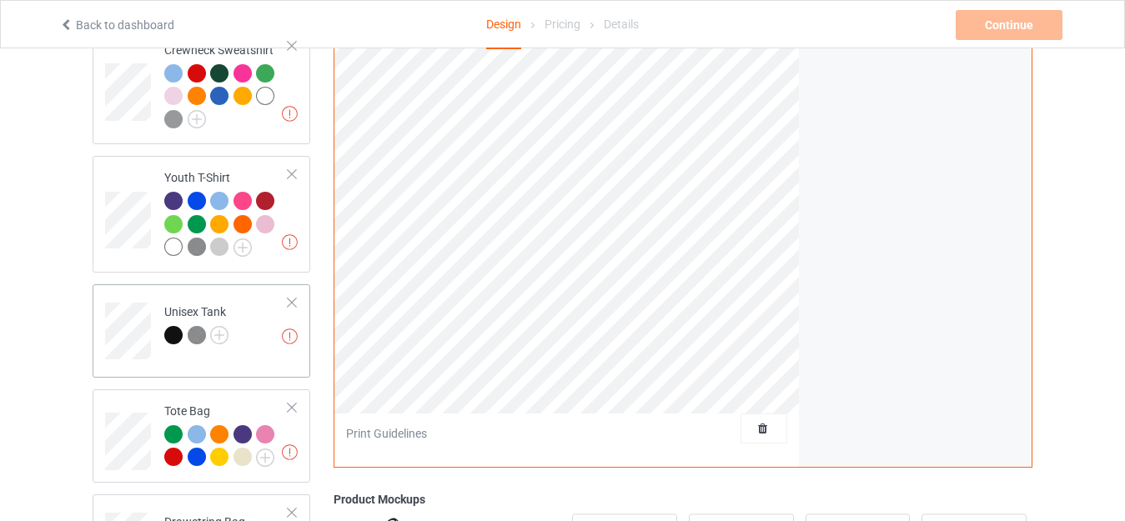
scroll to position [975, 0]
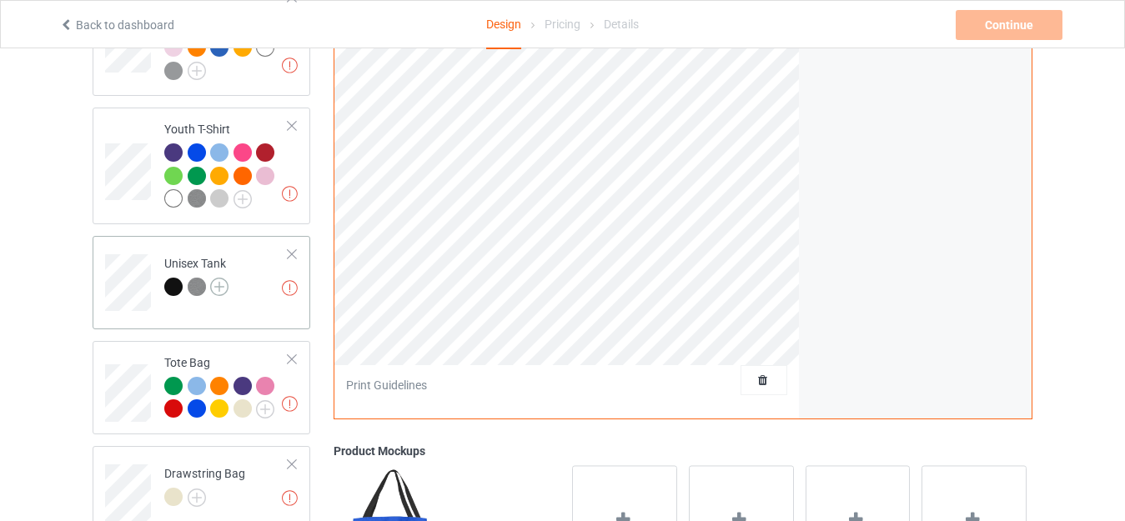
click at [215, 278] on img at bounding box center [219, 287] width 18 height 18
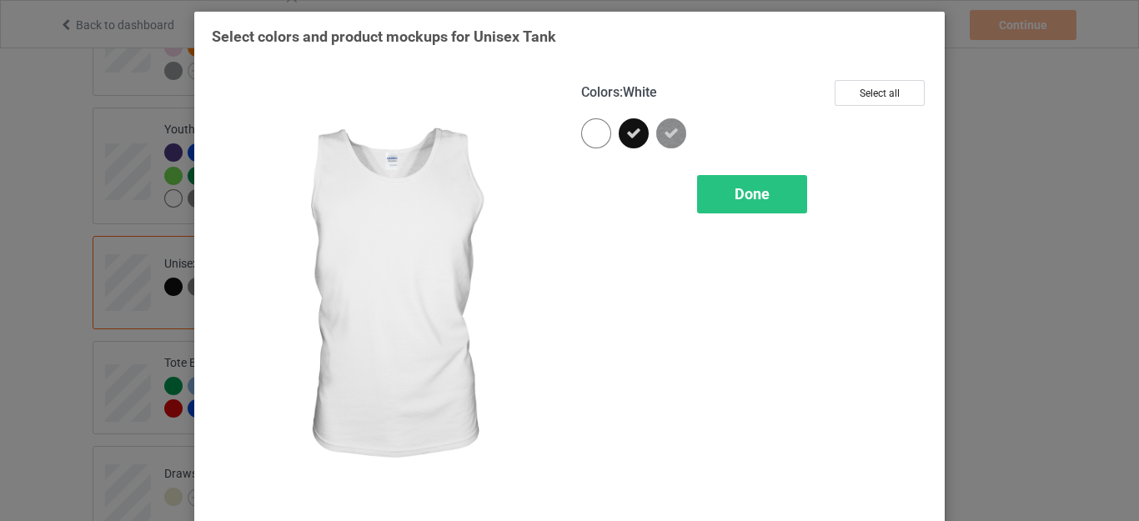
click at [597, 134] on div at bounding box center [596, 133] width 30 height 30
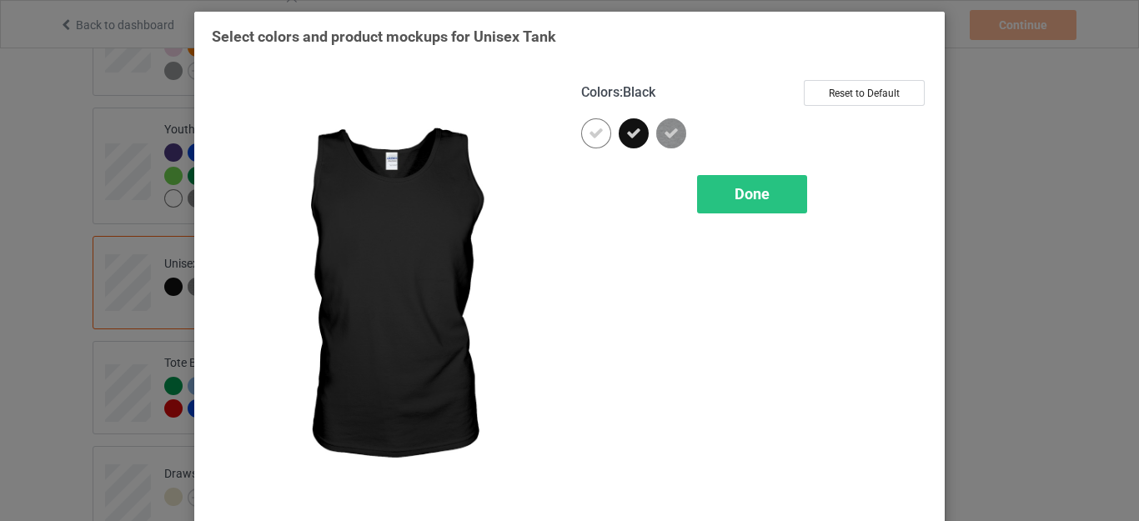
drag, startPoint x: 619, startPoint y: 133, endPoint x: 652, endPoint y: 140, distance: 34.2
click at [619, 133] on div at bounding box center [634, 133] width 30 height 30
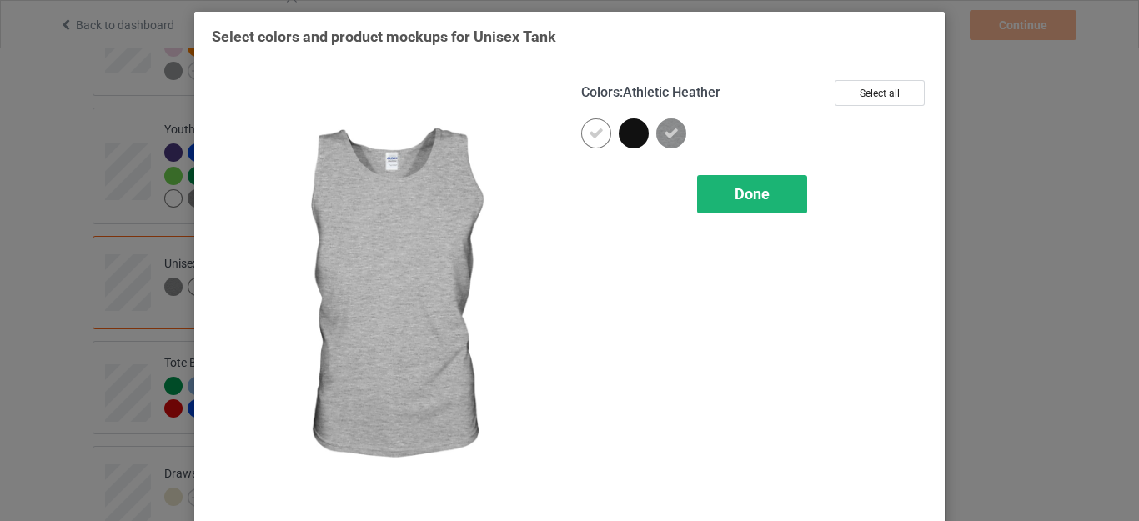
click at [757, 187] on span "Done" at bounding box center [751, 194] width 35 height 18
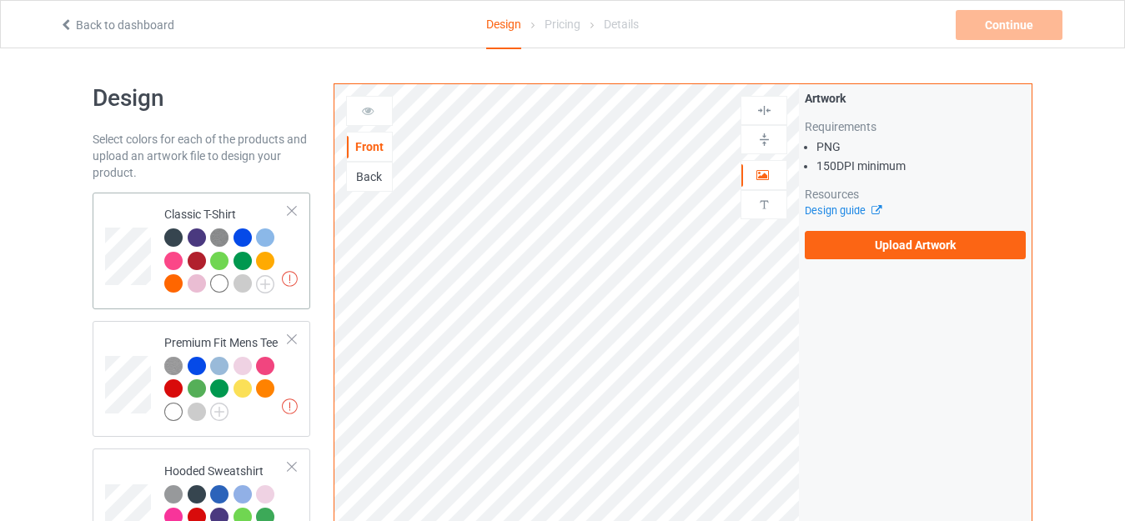
click at [188, 205] on td "Missing artworks Classic T-Shirt" at bounding box center [226, 250] width 143 height 103
click at [265, 283] on img at bounding box center [265, 284] width 18 height 18
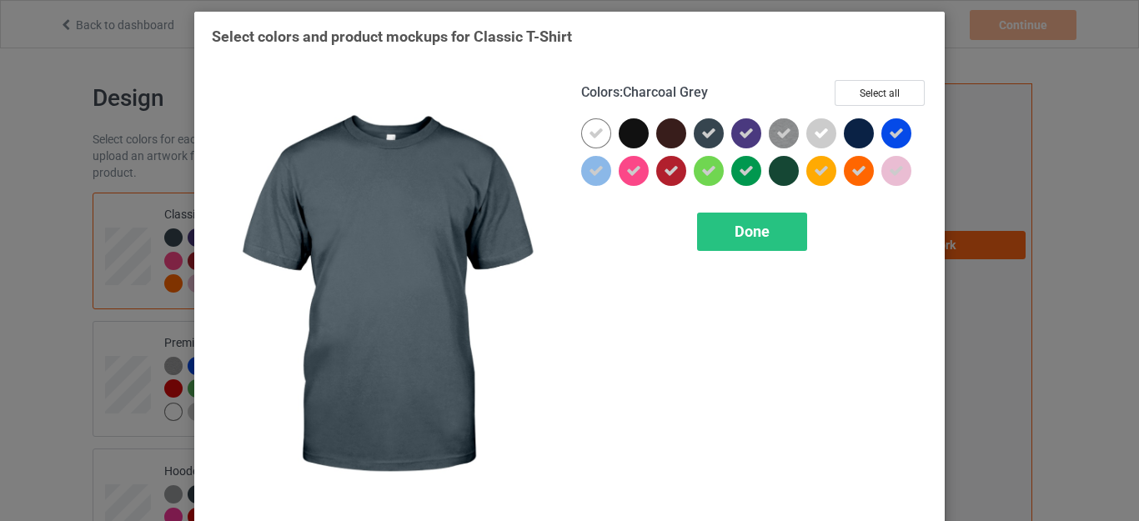
click at [701, 136] on icon at bounding box center [708, 133] width 15 height 15
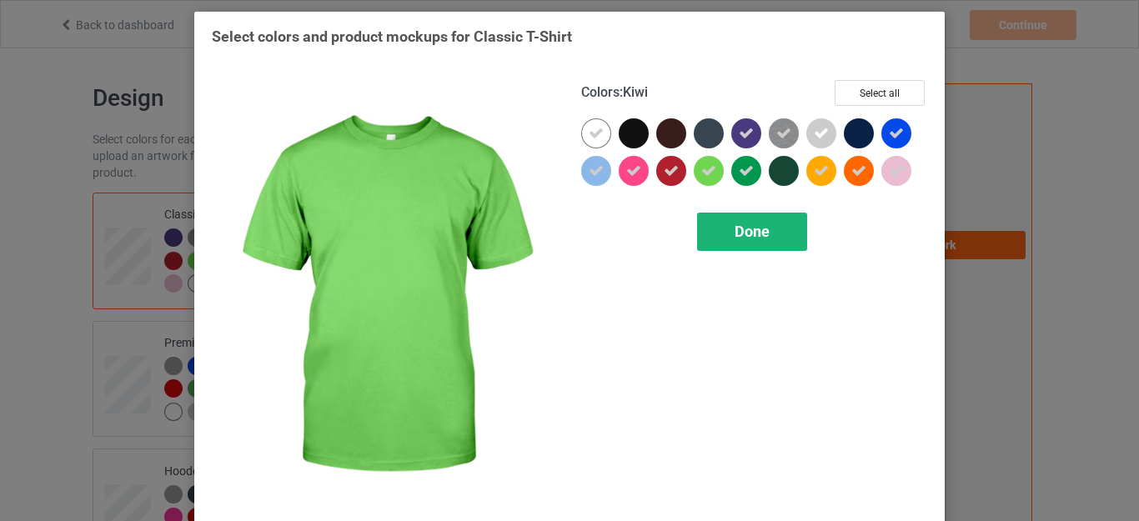
click at [724, 223] on div "Done" at bounding box center [752, 232] width 110 height 38
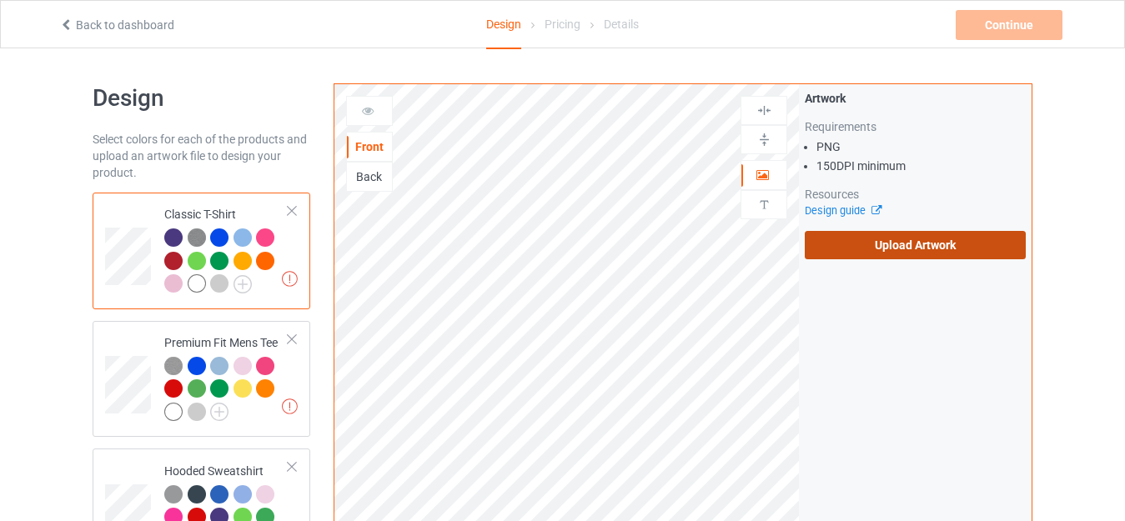
click at [943, 241] on label "Upload Artwork" at bounding box center [914, 245] width 221 height 28
click at [0, 0] on input "Upload Artwork" at bounding box center [0, 0] width 0 height 0
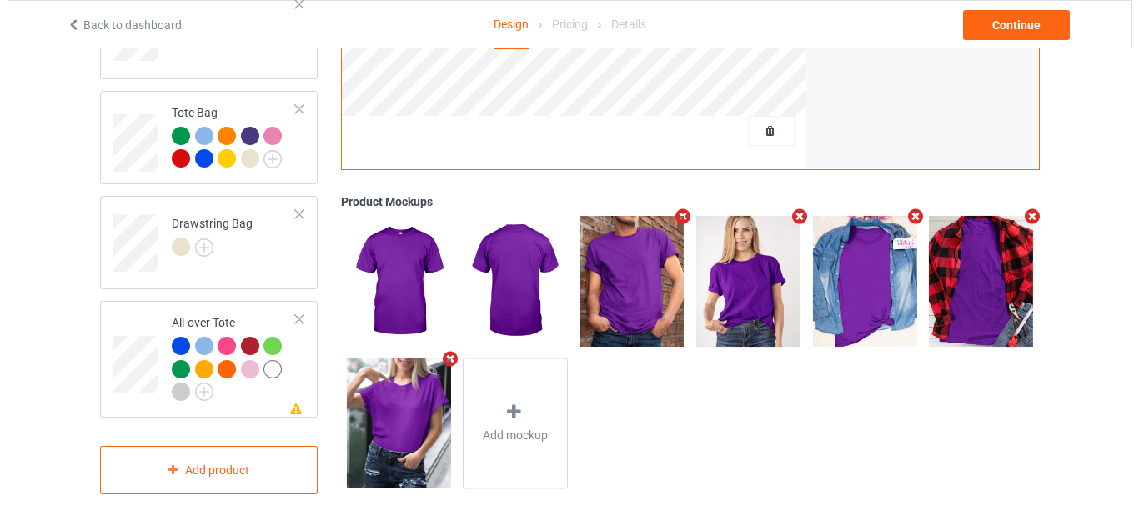
scroll to position [975, 0]
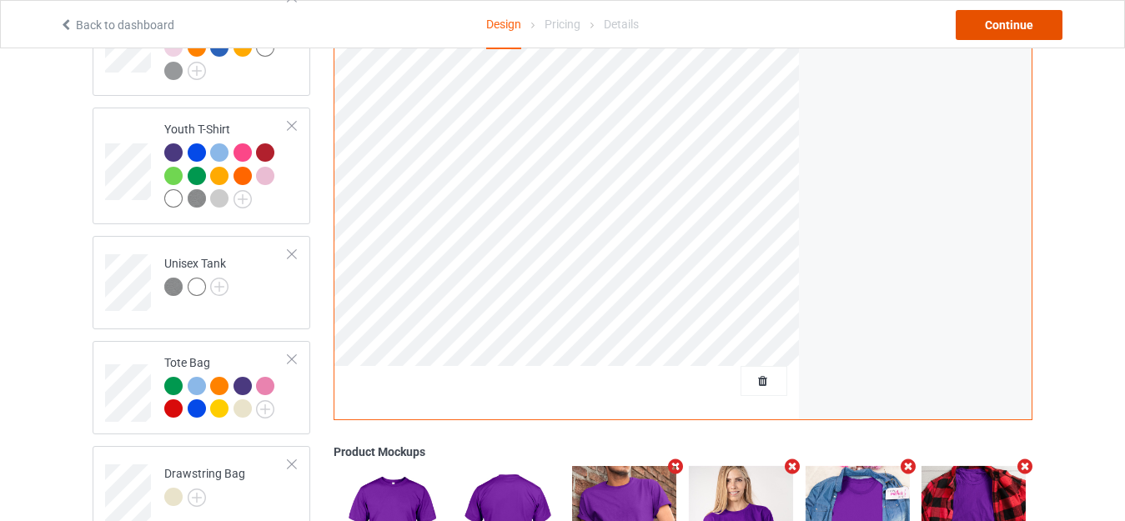
click at [1013, 22] on div "Continue" at bounding box center [1008, 25] width 107 height 30
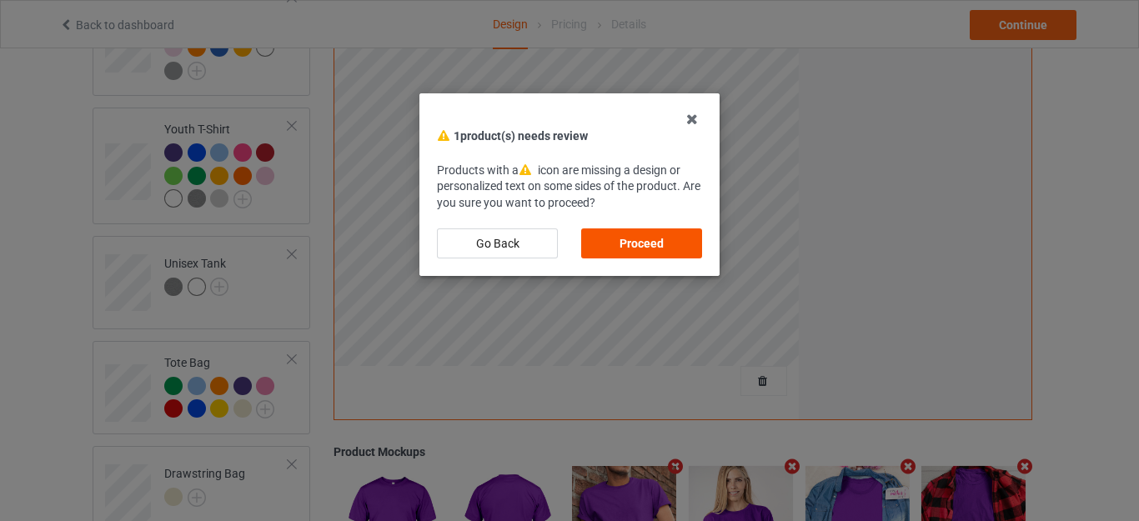
click at [635, 239] on div "Proceed" at bounding box center [641, 243] width 121 height 30
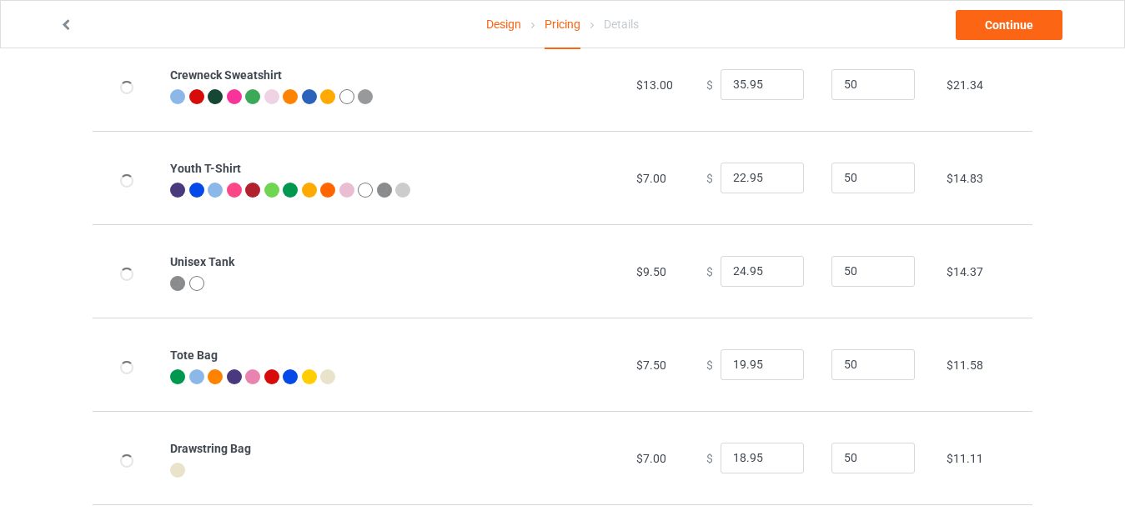
scroll to position [799, 0]
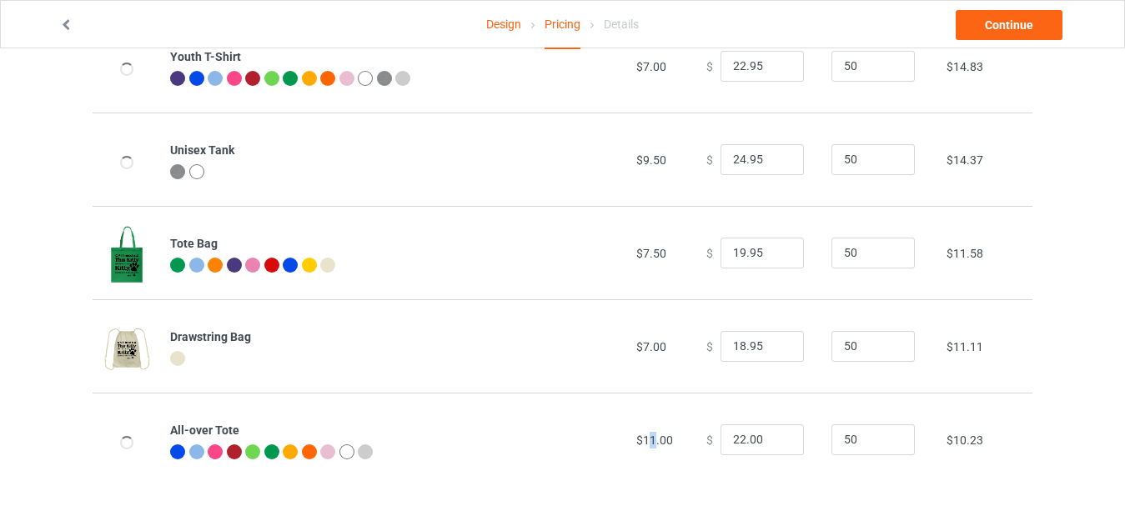
click at [645, 437] on span "$11.00" at bounding box center [654, 439] width 37 height 13
click at [734, 437] on input "22.00" at bounding box center [761, 440] width 83 height 32
drag, startPoint x: 744, startPoint y: 432, endPoint x: 760, endPoint y: 436, distance: 16.4
click at [760, 436] on input "27.00" at bounding box center [761, 440] width 83 height 32
drag, startPoint x: 739, startPoint y: 439, endPoint x: 759, endPoint y: 439, distance: 20.8
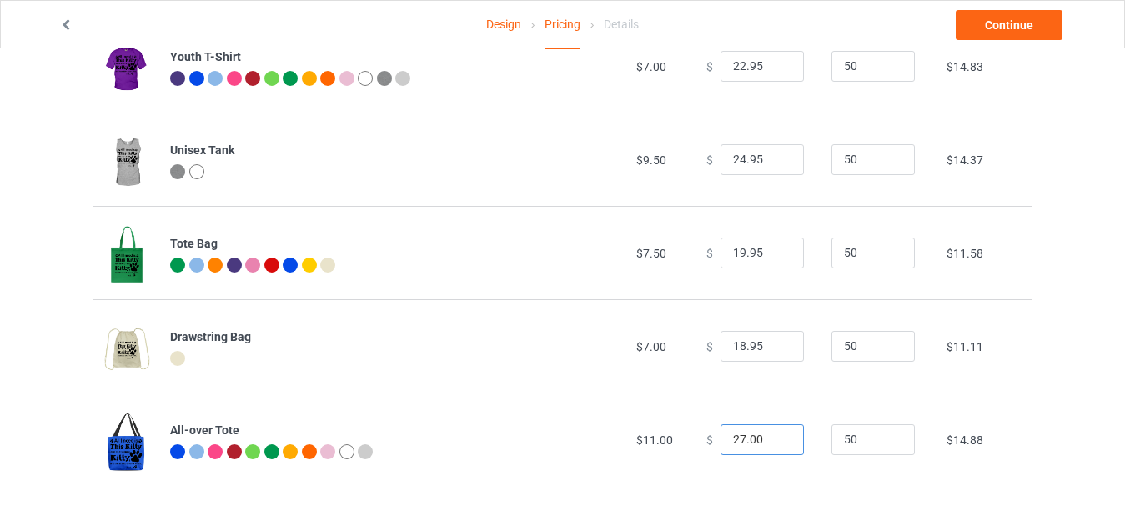
click at [759, 439] on input "27.00" at bounding box center [761, 440] width 83 height 32
type input "27.95"
drag, startPoint x: 734, startPoint y: 345, endPoint x: 707, endPoint y: 348, distance: 26.8
click at [708, 348] on div "$ 18.95" at bounding box center [759, 347] width 107 height 32
type input "23.95"
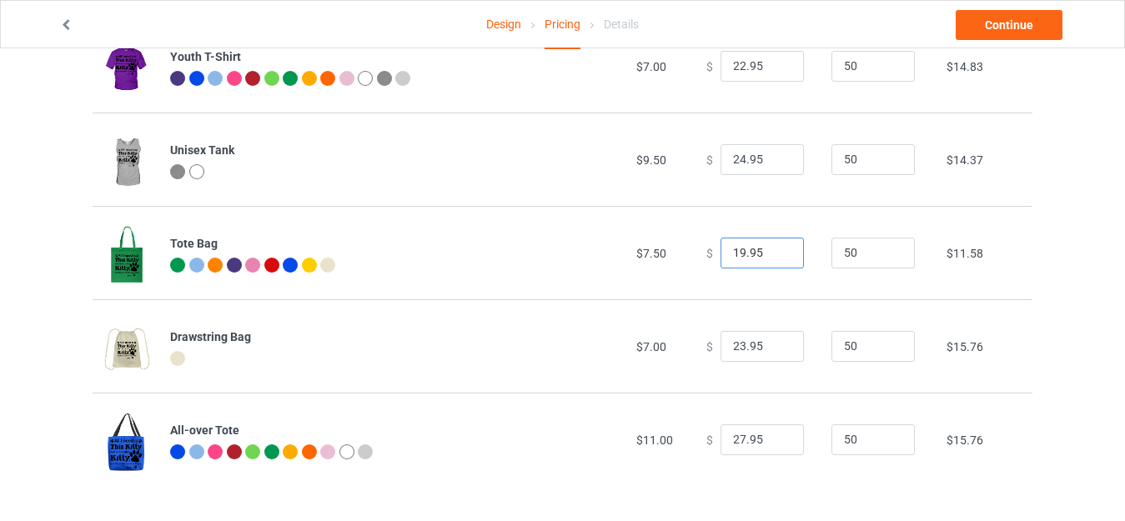
drag, startPoint x: 737, startPoint y: 248, endPoint x: 713, endPoint y: 248, distance: 24.2
click at [720, 248] on input "19.95" at bounding box center [761, 254] width 83 height 32
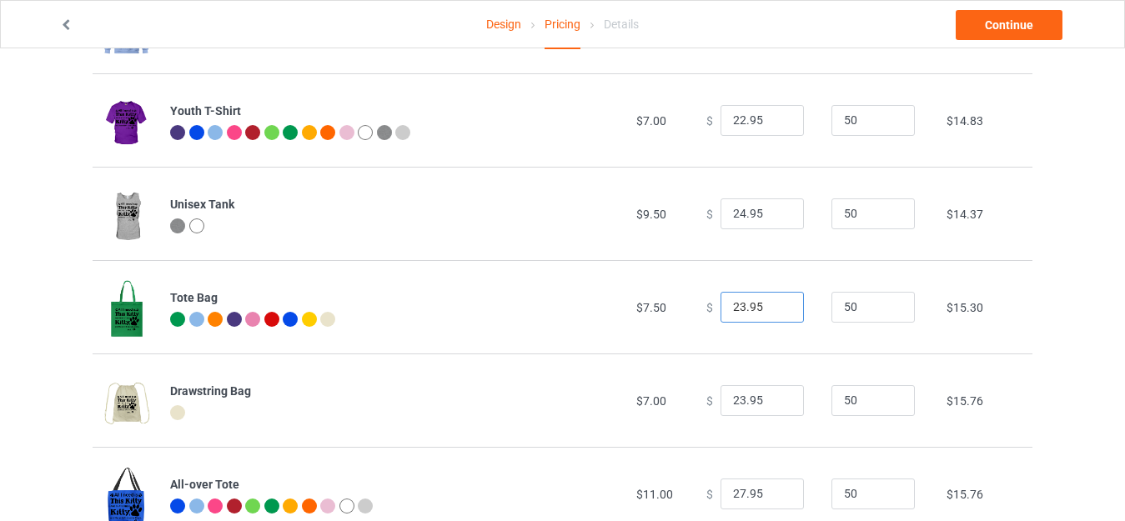
scroll to position [715, 0]
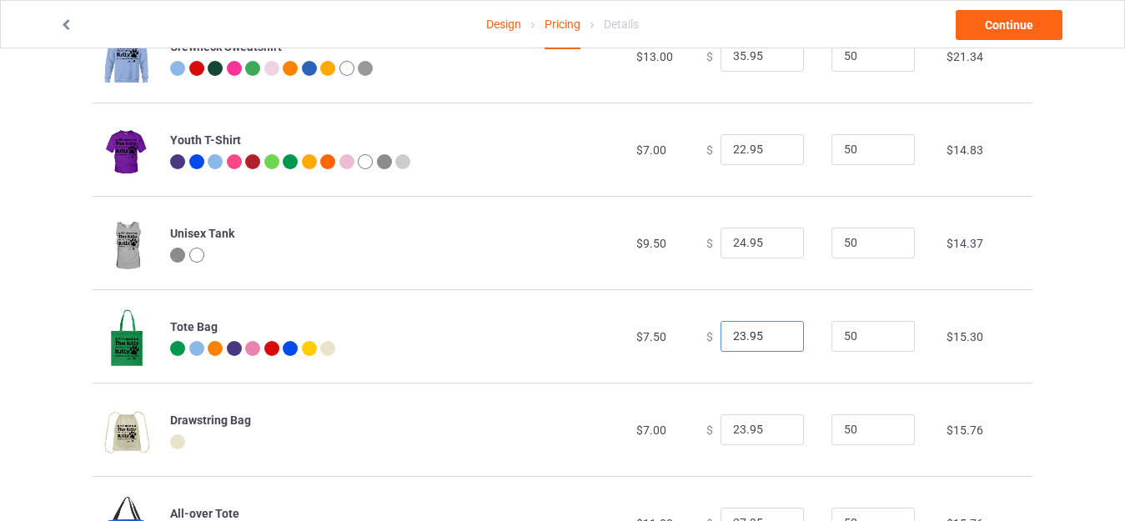
type input "23.95"
click at [733, 243] on input "24.95" at bounding box center [761, 244] width 83 height 32
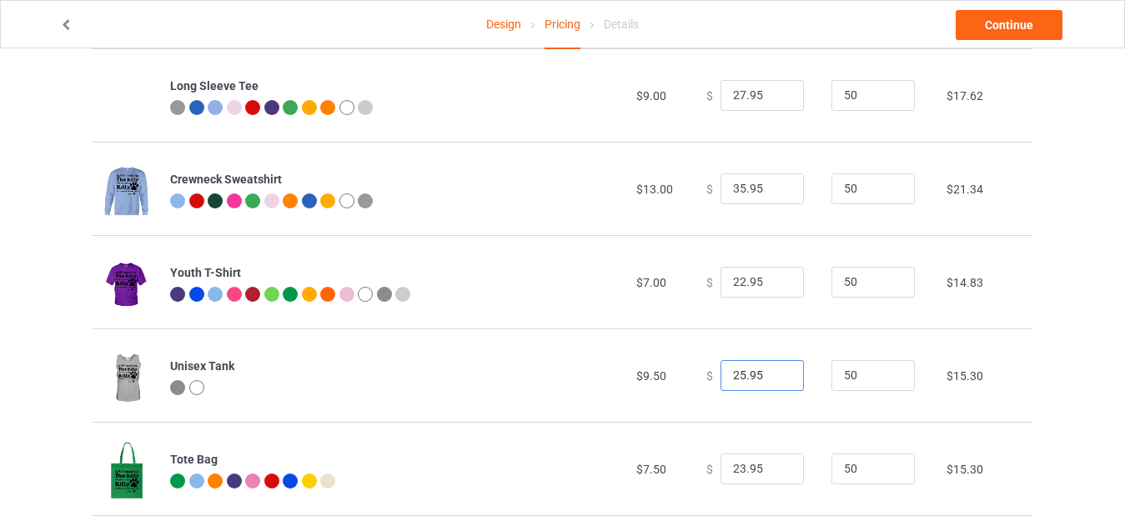
scroll to position [549, 0]
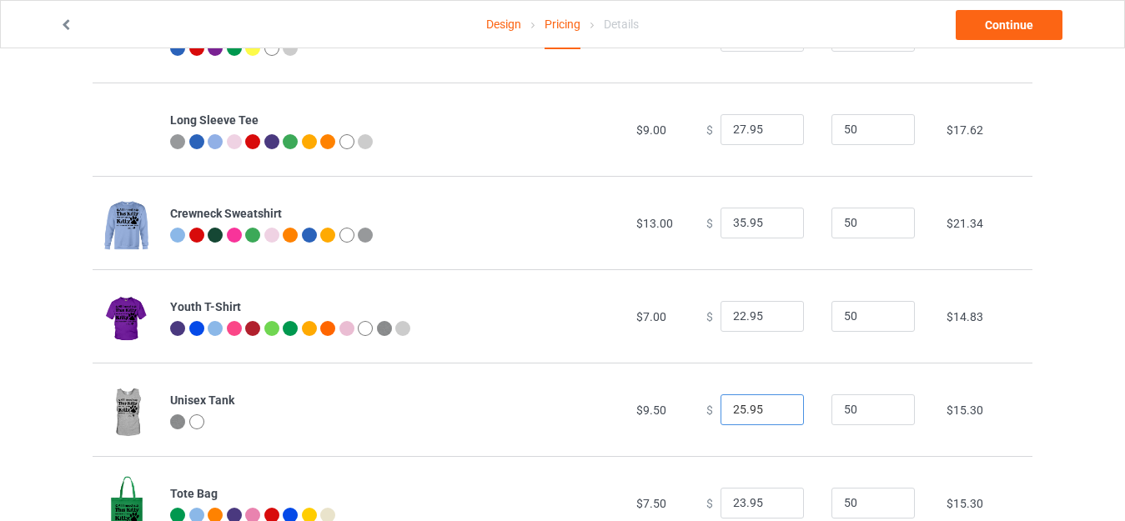
type input "25.95"
click at [730, 313] on input "22.95" at bounding box center [761, 317] width 83 height 32
click at [734, 313] on input "22.95" at bounding box center [761, 317] width 83 height 32
click at [729, 313] on input "22.95" at bounding box center [761, 317] width 83 height 32
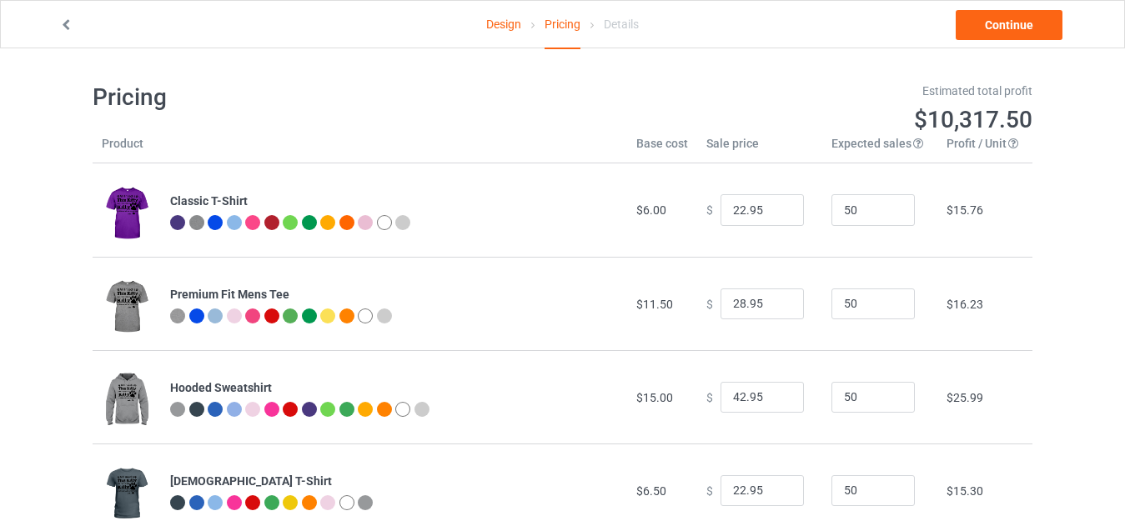
scroll to position [0, 0]
type input "23.95"
click at [1001, 25] on link "Continue" at bounding box center [1008, 25] width 107 height 30
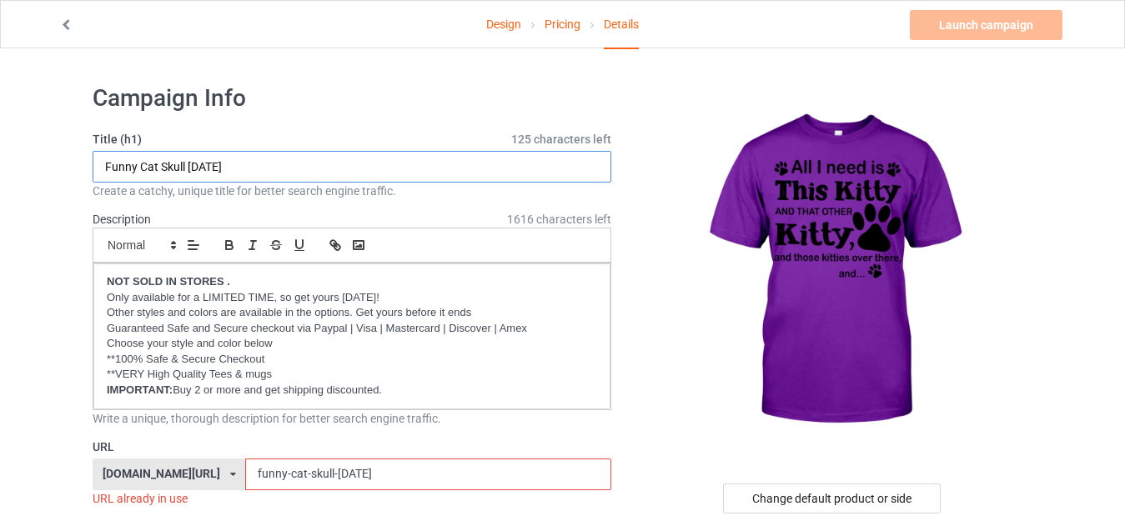
click at [268, 171] on input "Funny Cat Skull [DATE]" at bounding box center [352, 167] width 519 height 32
click at [270, 168] on input "Funny Cat Skull [DATE]" at bounding box center [352, 167] width 519 height 32
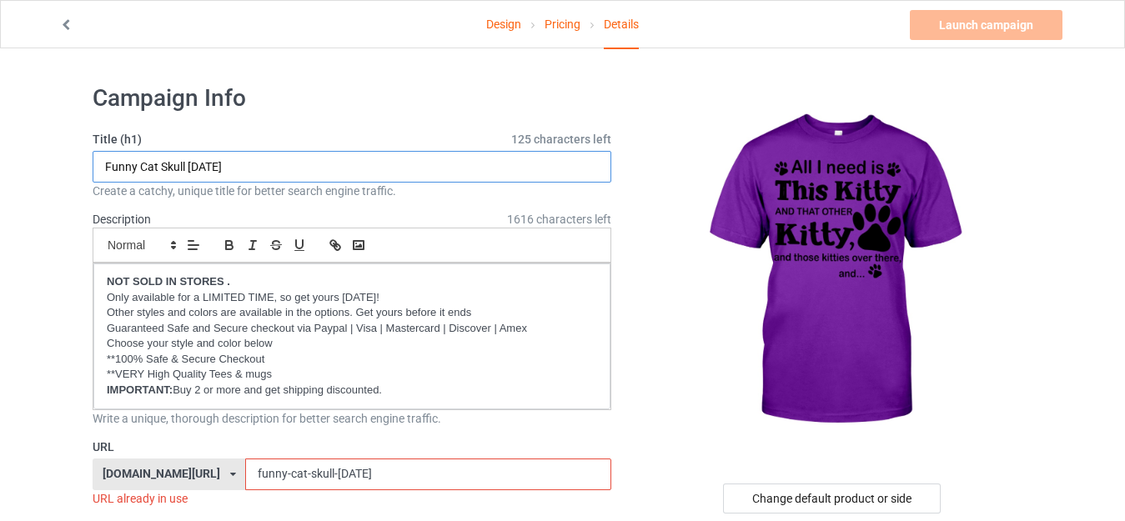
click at [270, 168] on input "Funny Cat Skull [DATE]" at bounding box center [352, 167] width 519 height 32
click at [266, 160] on input "Funny Cat Skull [DATE]" at bounding box center [352, 167] width 519 height 32
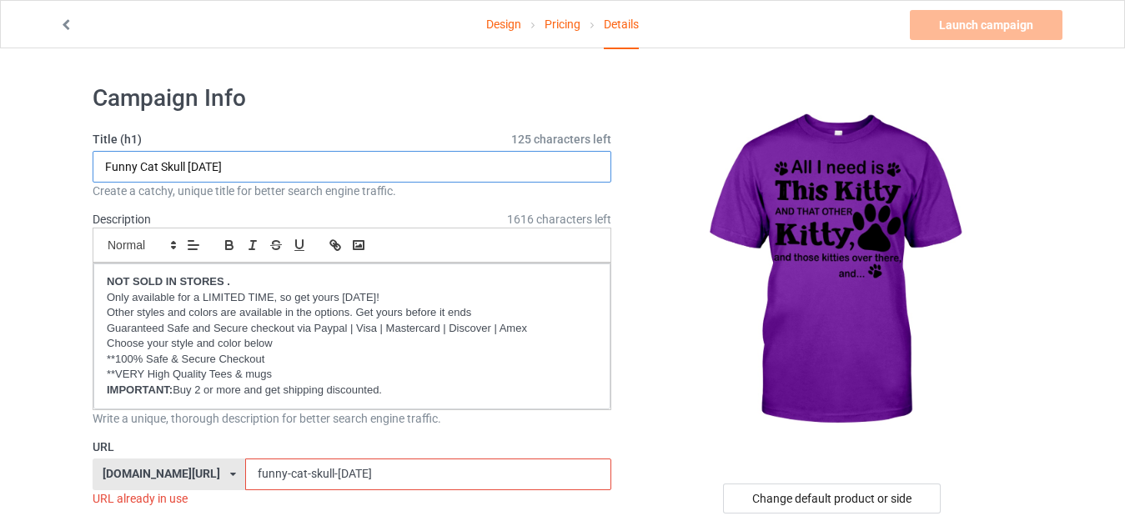
paste input "All I need is this kitty.png"
drag, startPoint x: 208, startPoint y: 167, endPoint x: 402, endPoint y: 166, distance: 194.2
click at [402, 166] on input "All I need is this kitty.png" at bounding box center [352, 167] width 519 height 32
click at [239, 157] on input "All I need is this kitty" at bounding box center [352, 167] width 519 height 32
type input "All I need is this kitty"
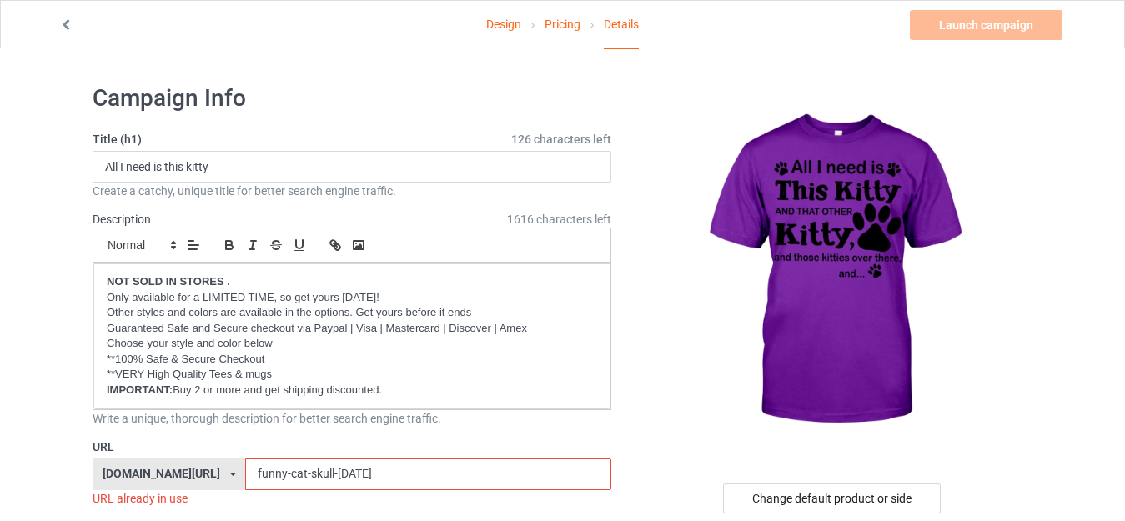
click at [278, 473] on input "funny-cat-skull-[DATE]" at bounding box center [427, 474] width 365 height 32
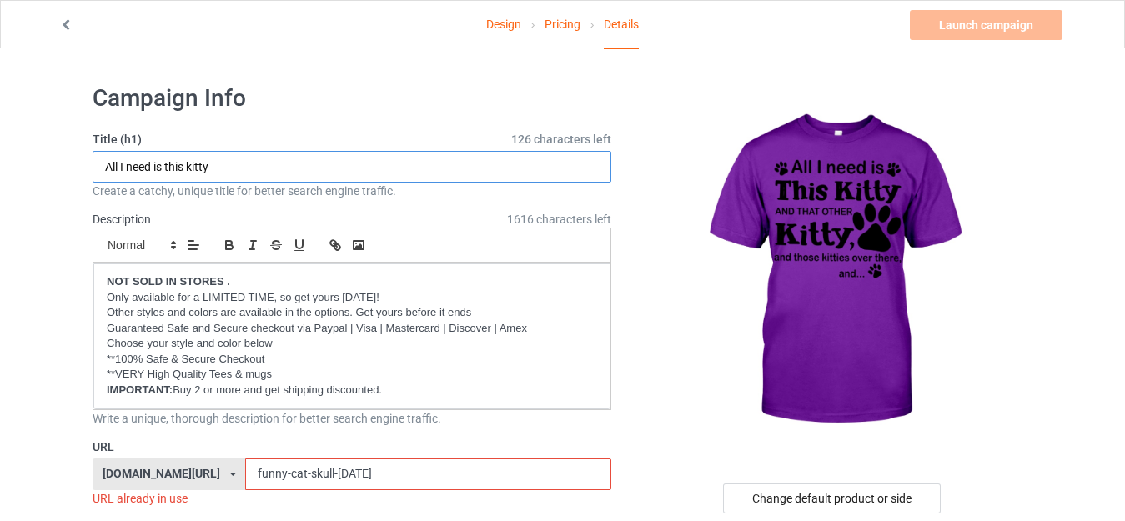
drag, startPoint x: 164, startPoint y: 163, endPoint x: 320, endPoint y: 163, distance: 155.9
click at [318, 163] on input "All I need is this kitty" at bounding box center [352, 167] width 519 height 32
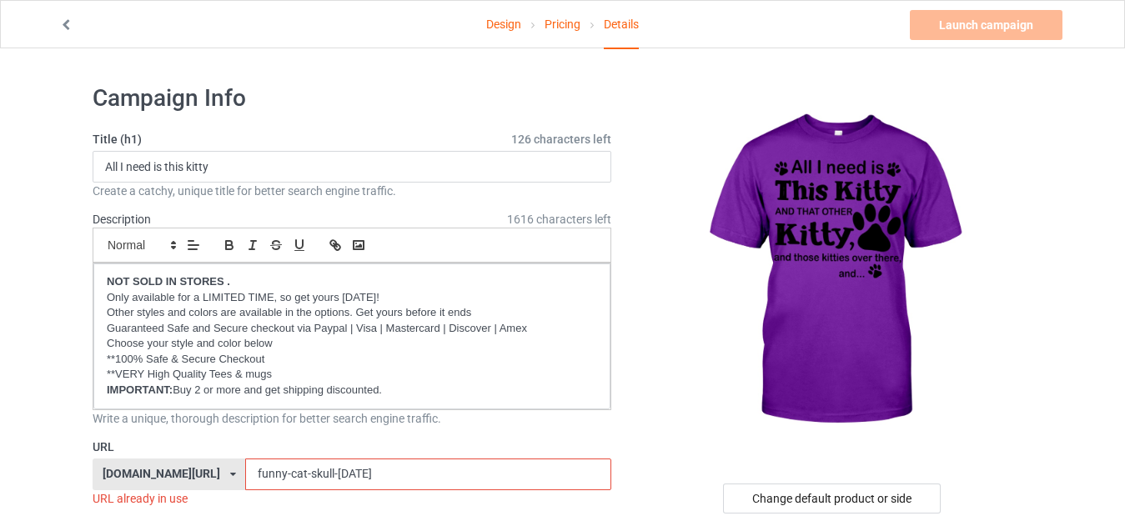
drag, startPoint x: 388, startPoint y: 468, endPoint x: 191, endPoint y: 459, distance: 197.8
click at [193, 468] on div "[DOMAIN_NAME][URL] [DOMAIN_NAME][URL] [DOMAIN_NAME][URL] [DOMAIN_NAME][URL] [DO…" at bounding box center [352, 474] width 519 height 32
paste input "this kitty"
click at [247, 472] on input "this kitty" at bounding box center [427, 474] width 365 height 32
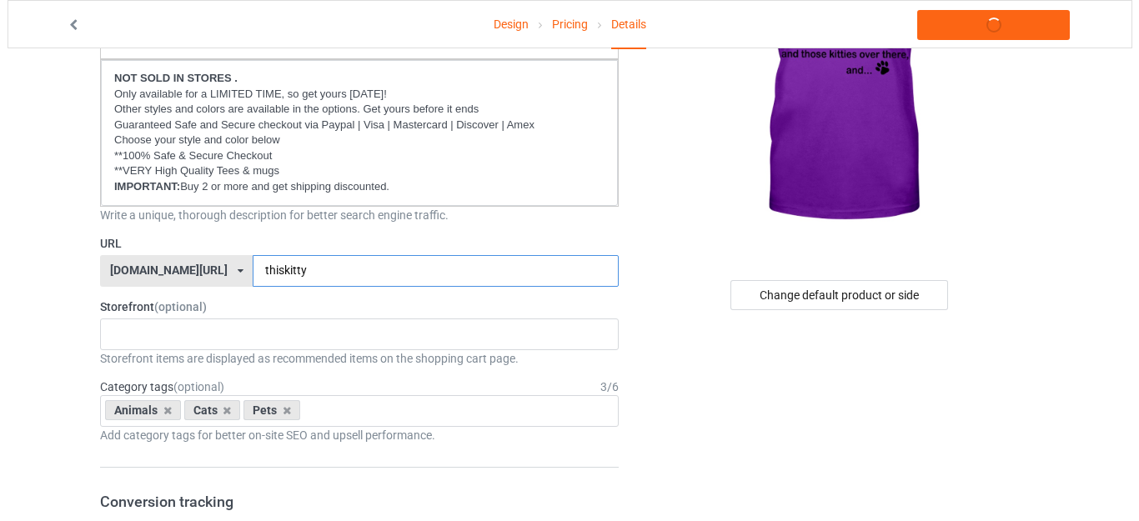
scroll to position [250, 0]
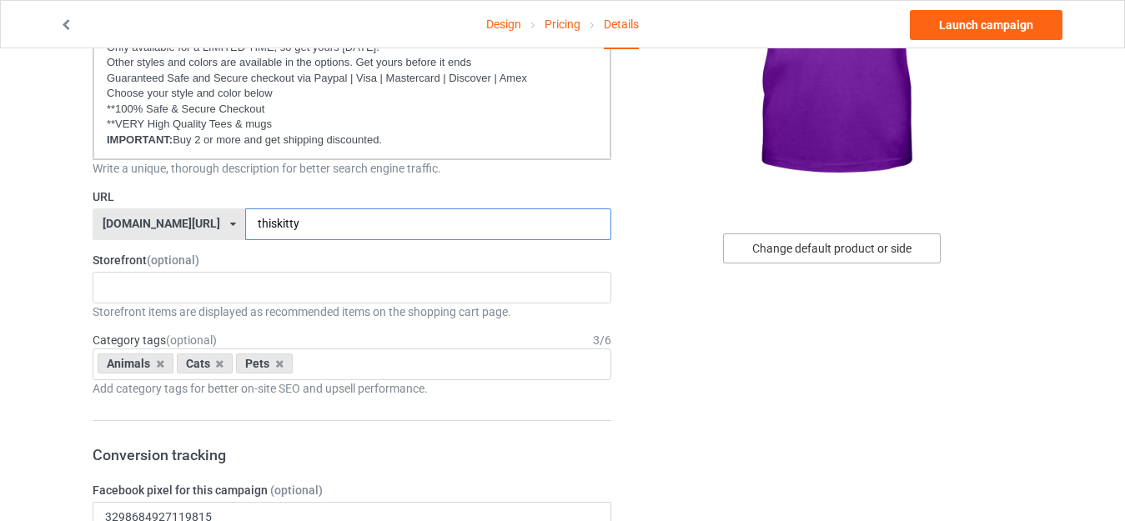
type input "thiskitty"
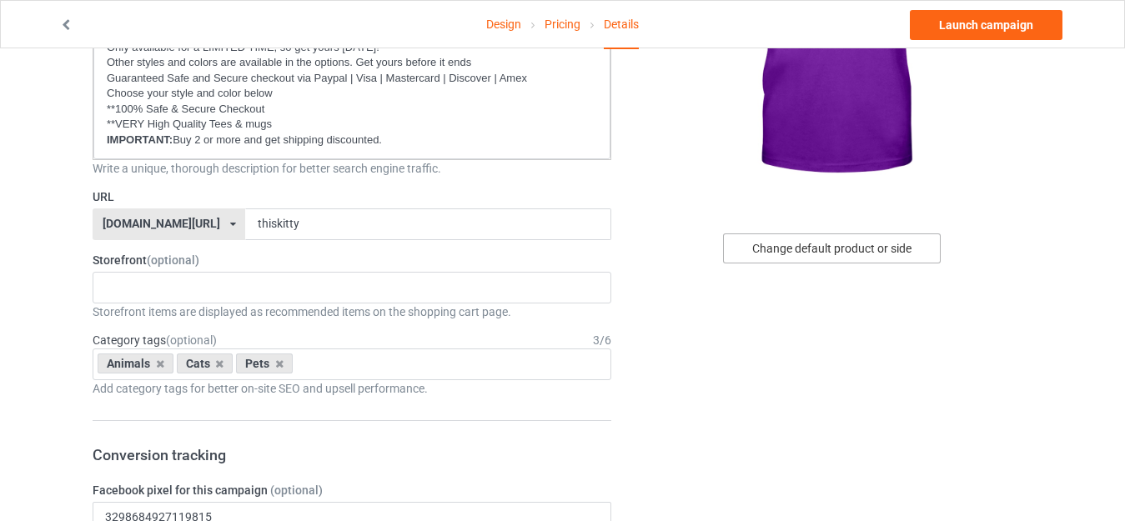
click at [832, 248] on div "Change default product or side" at bounding box center [832, 248] width 218 height 30
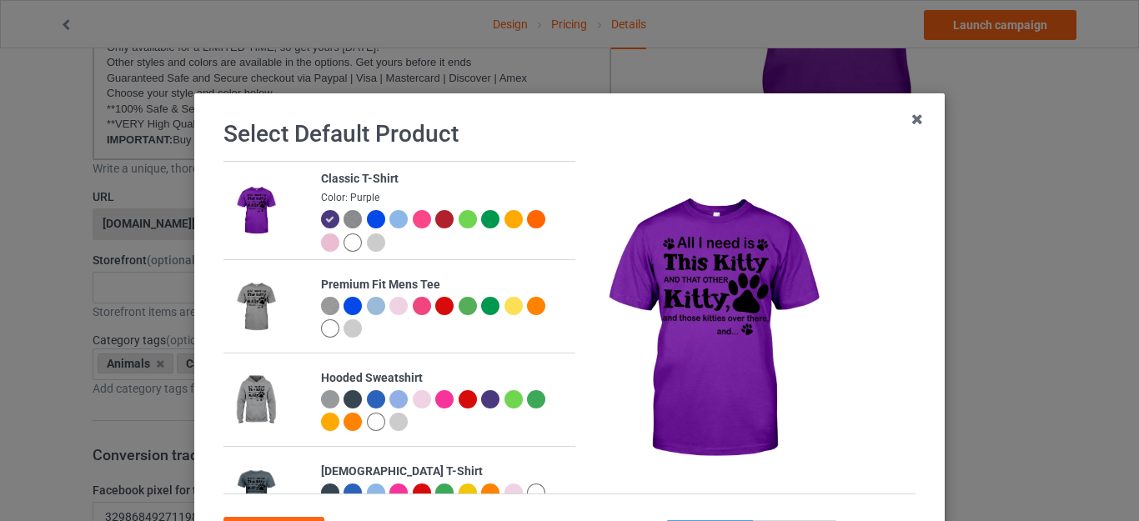
click at [367, 236] on div at bounding box center [376, 242] width 18 height 18
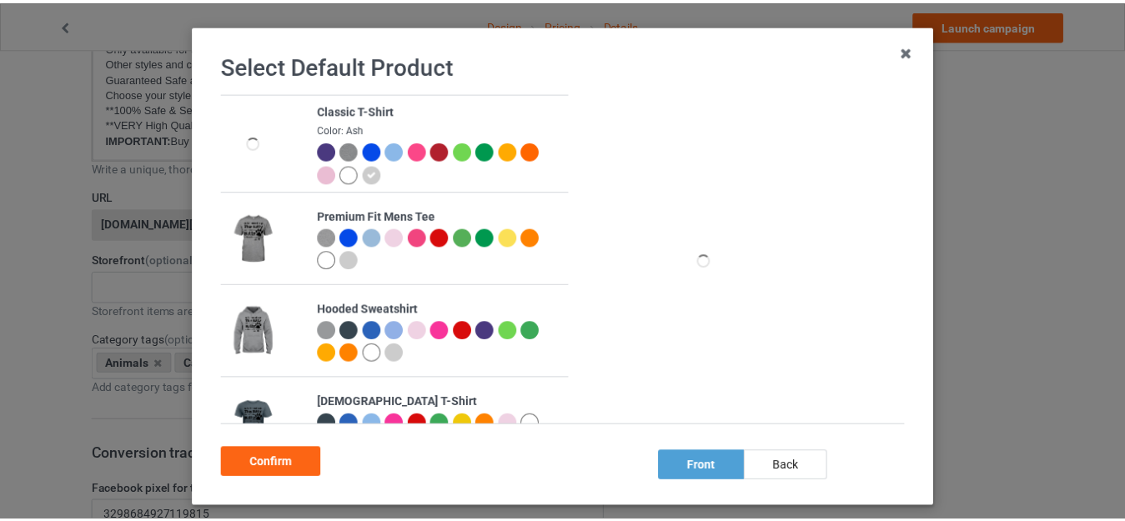
scroll to position [148, 0]
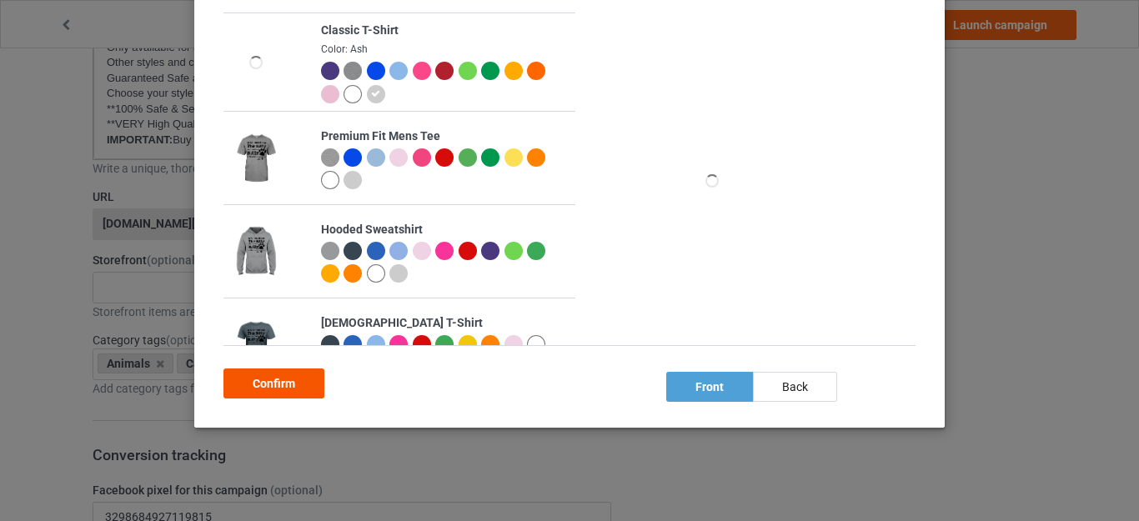
click at [273, 379] on div "Confirm" at bounding box center [273, 383] width 101 height 30
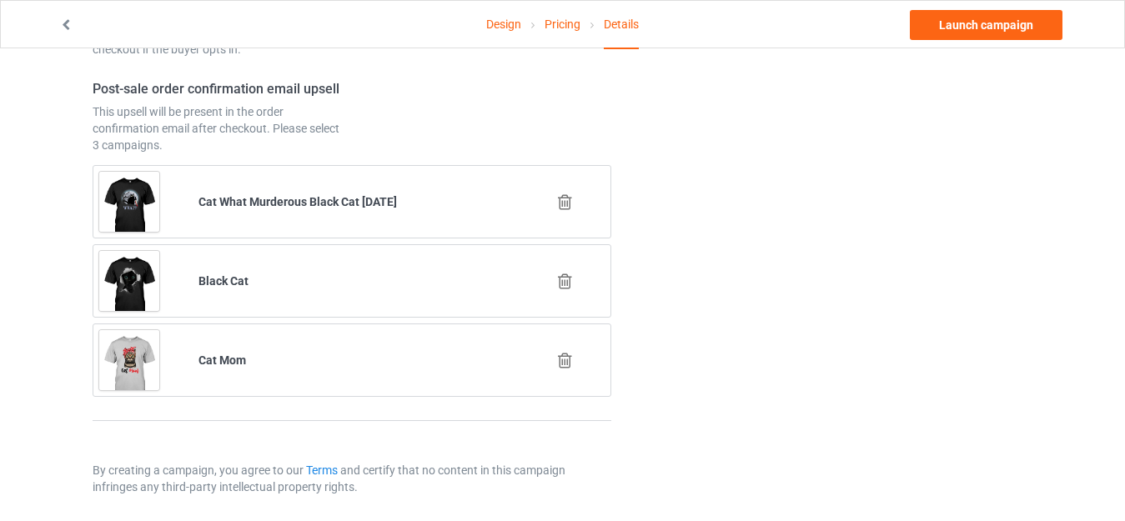
scroll to position [2227, 0]
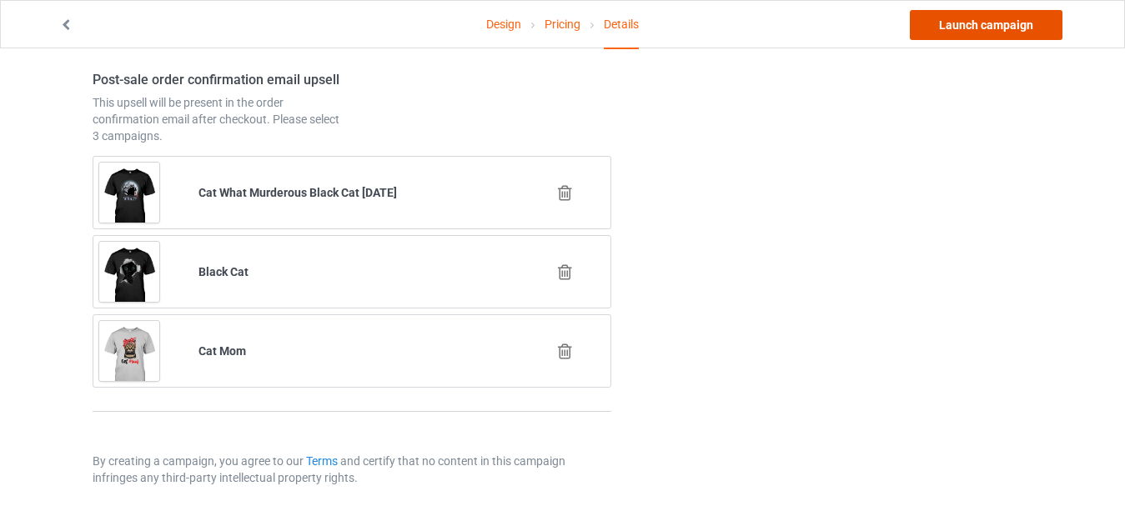
click at [975, 24] on link "Launch campaign" at bounding box center [985, 25] width 153 height 30
